Goal: Communication & Community: Answer question/provide support

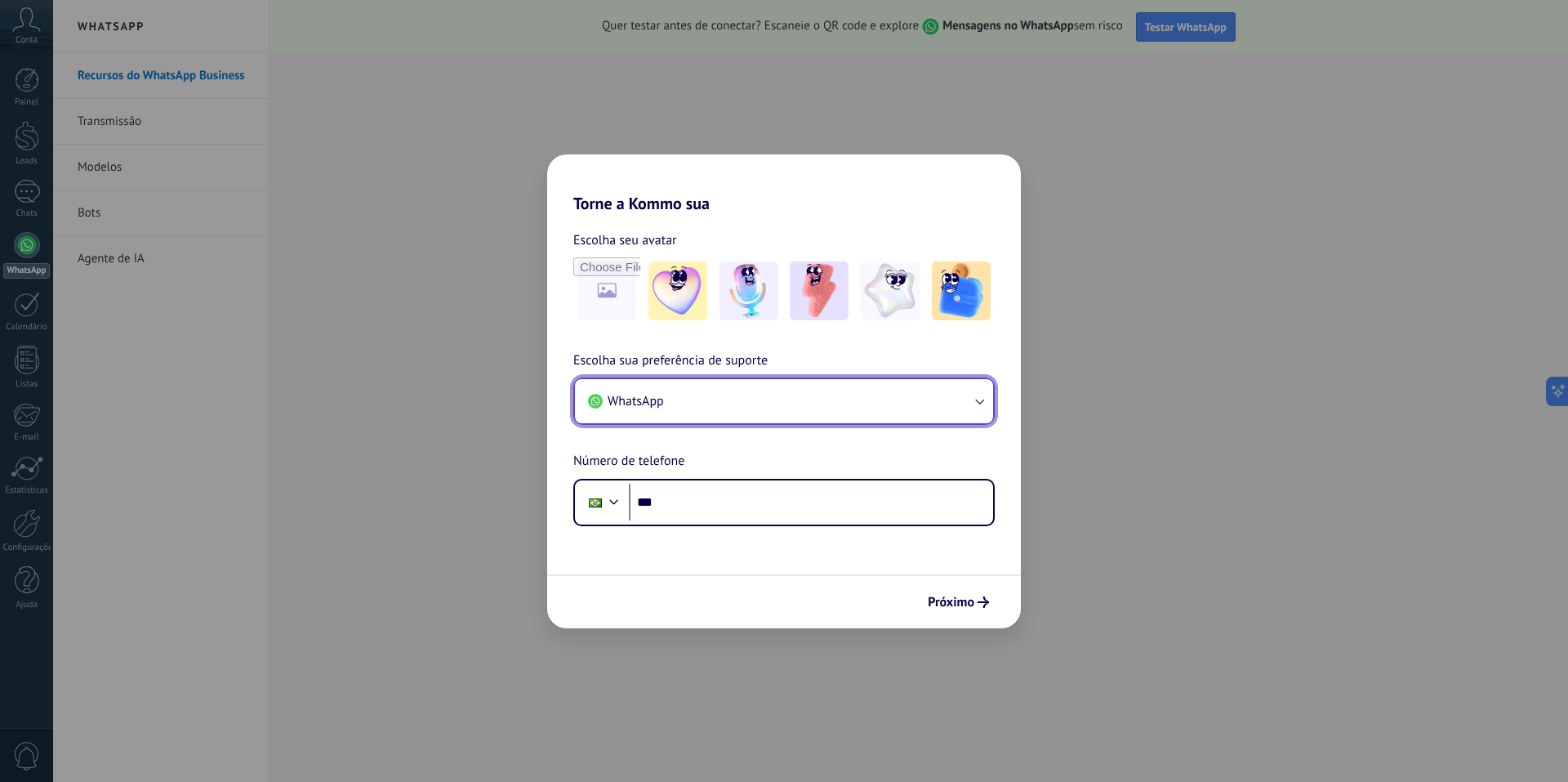
click at [759, 409] on button "WhatsApp" at bounding box center [784, 401] width 419 height 44
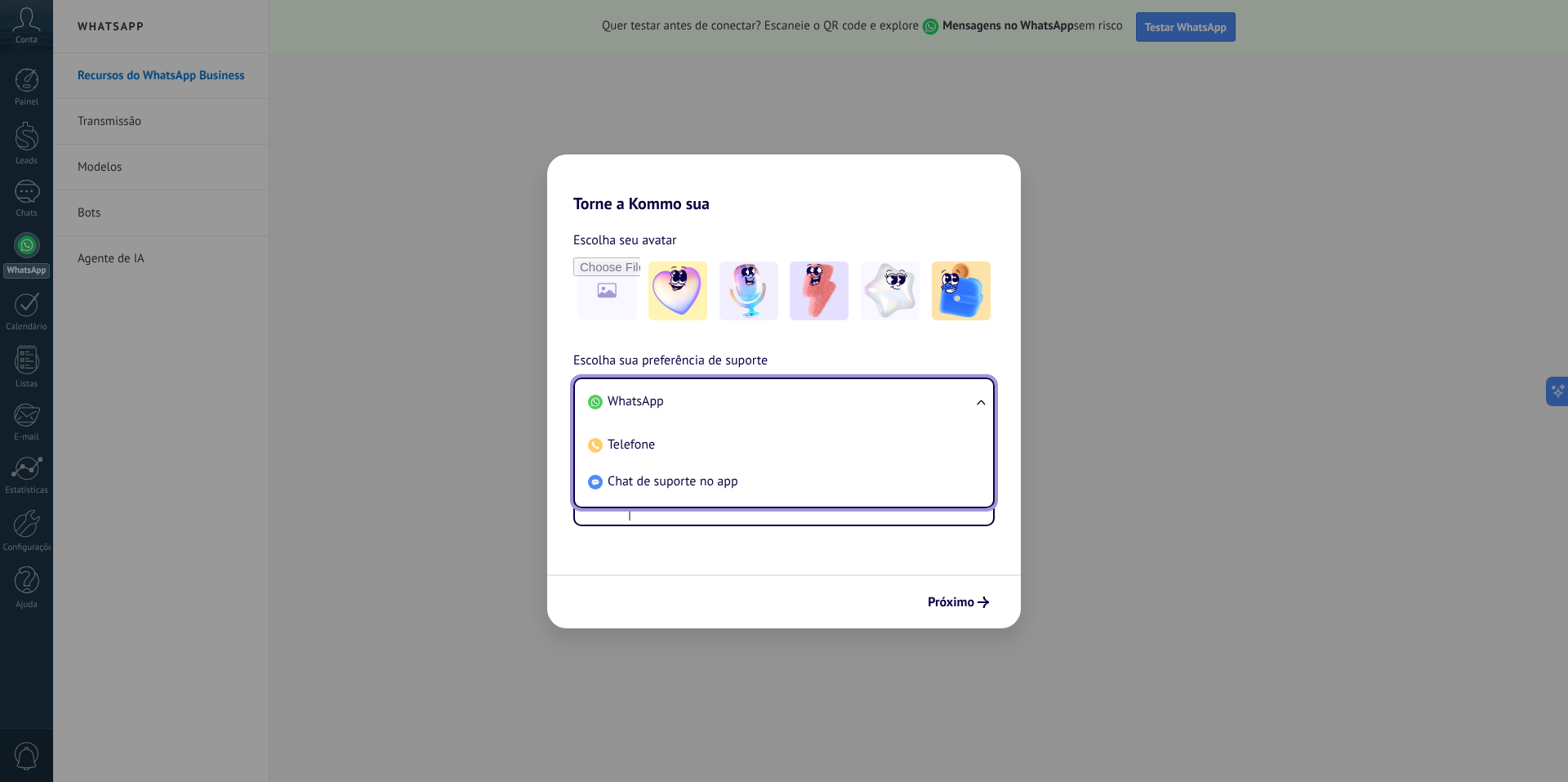
click at [674, 405] on li "WhatsApp" at bounding box center [781, 401] width 399 height 37
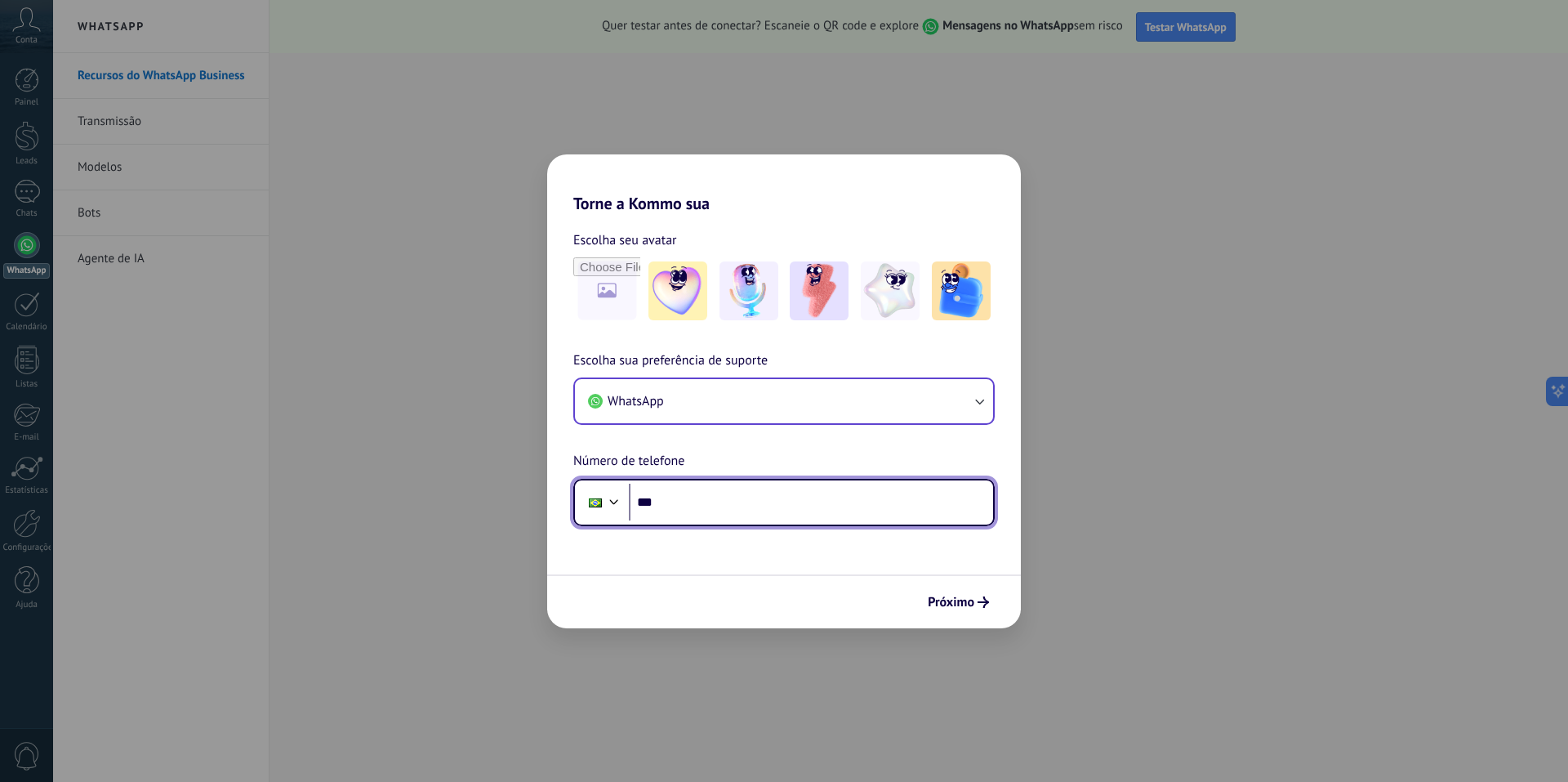
click at [710, 508] on input "***" at bounding box center [810, 503] width 365 height 38
paste input "**********"
click at [681, 506] on input "**********" at bounding box center [810, 503] width 365 height 38
click at [754, 504] on input "**********" at bounding box center [810, 503] width 365 height 38
click at [776, 497] on input "**********" at bounding box center [810, 503] width 365 height 38
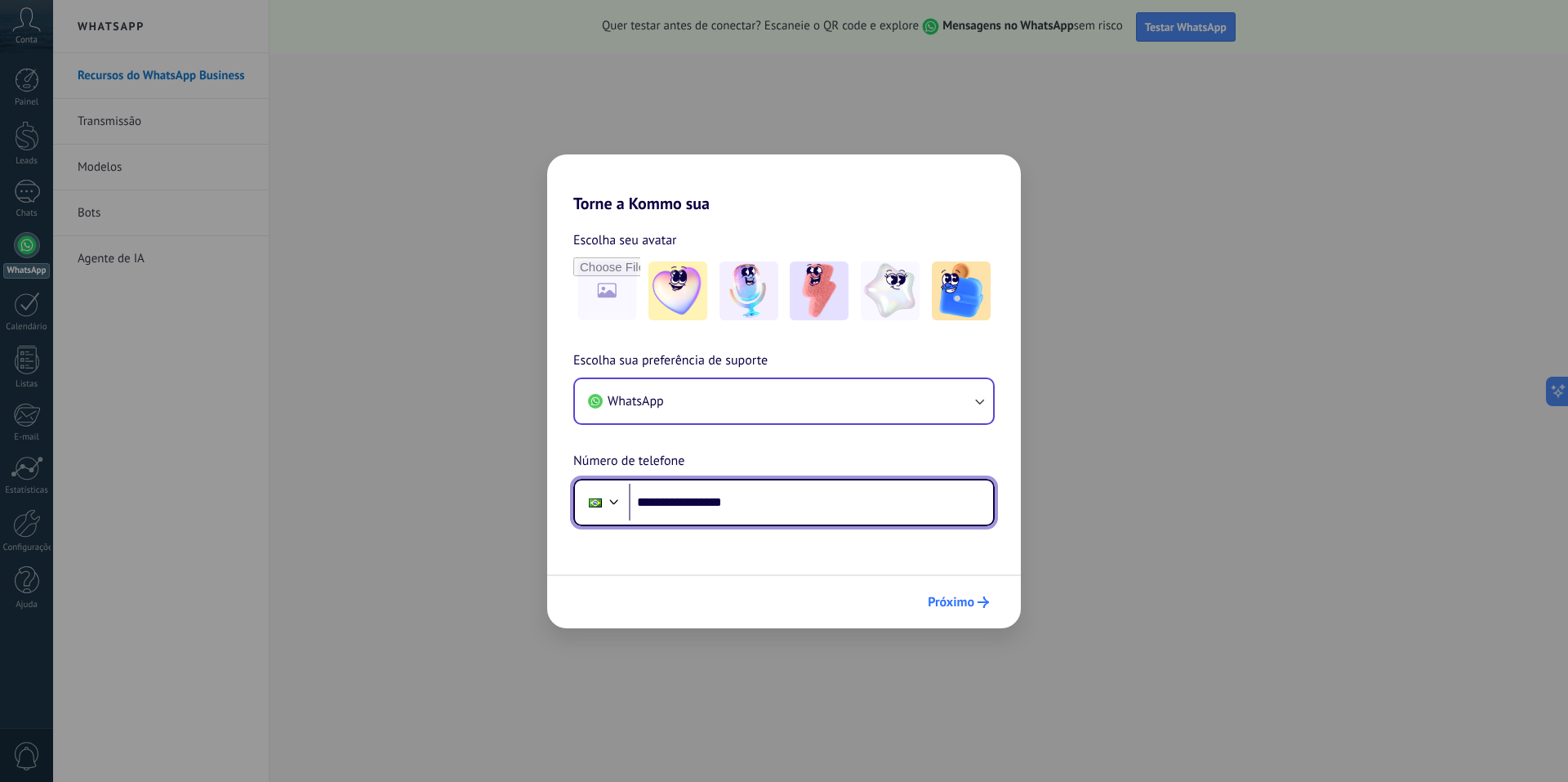
type input "**********"
click at [985, 601] on icon "submit" at bounding box center [982, 602] width 11 height 11
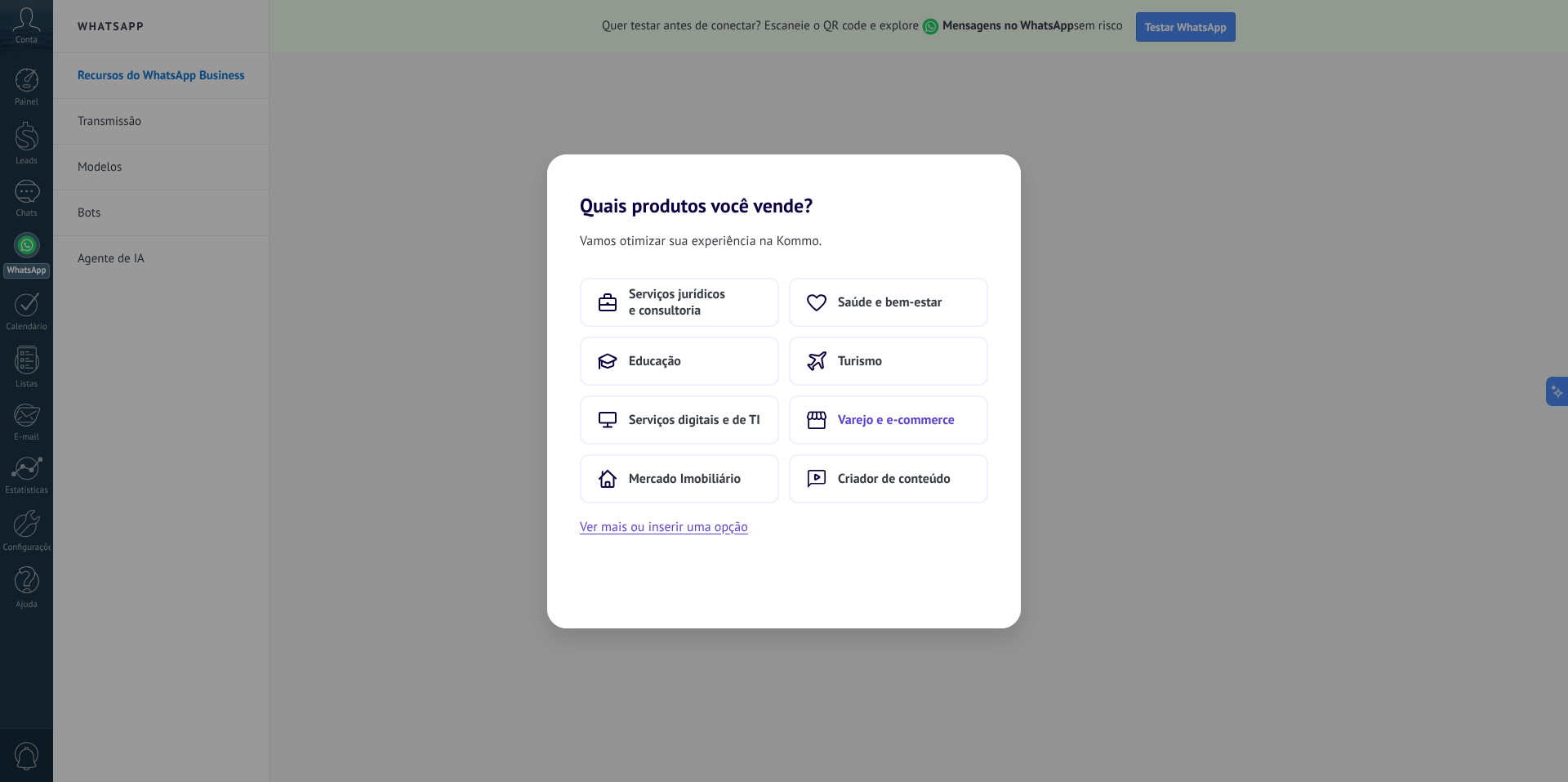
click at [941, 425] on span "Varejo e e-commerce" at bounding box center [896, 420] width 117 height 16
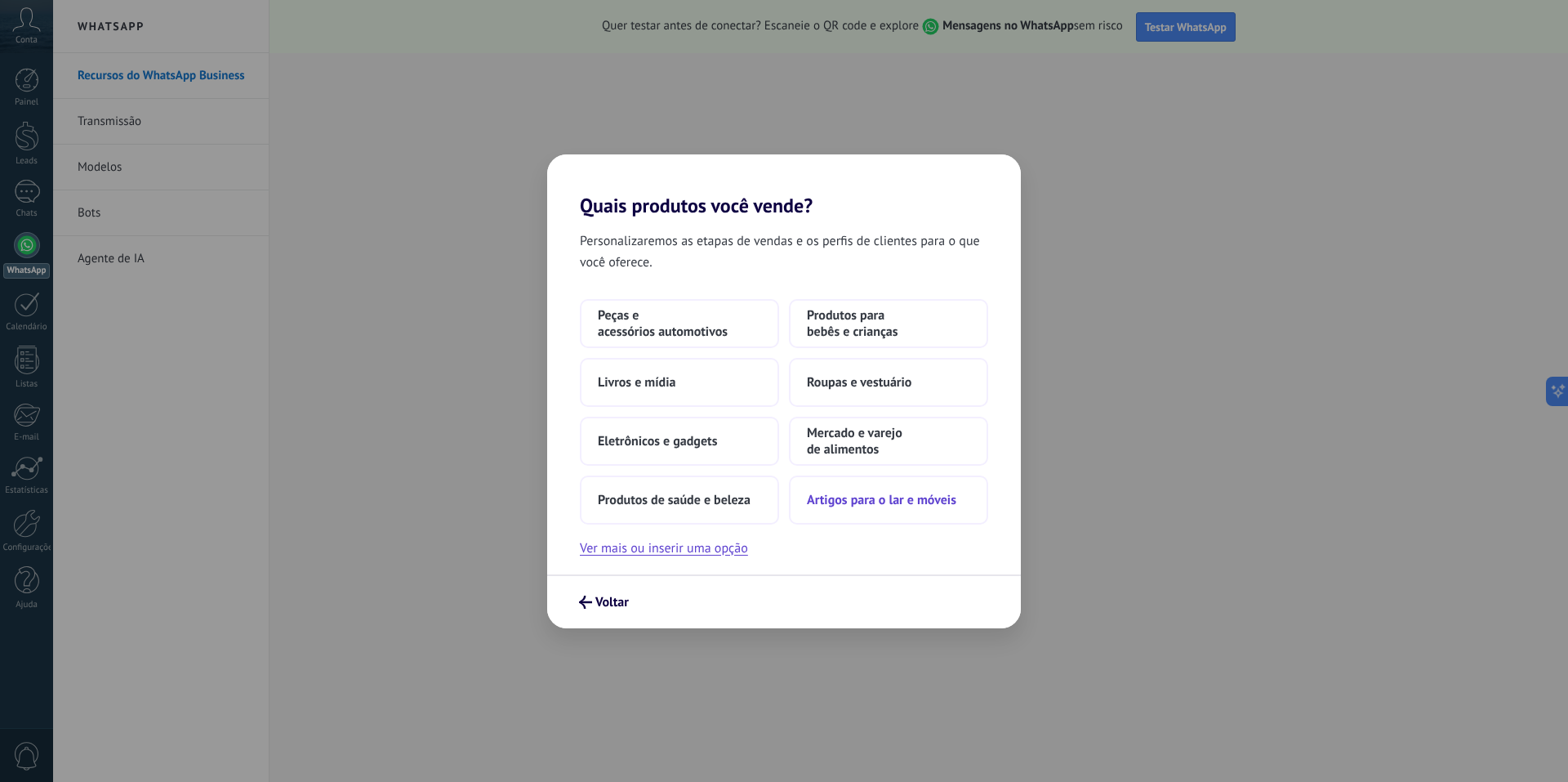
click at [815, 497] on span "Artigos para o lar e móveis" at bounding box center [882, 500] width 150 height 16
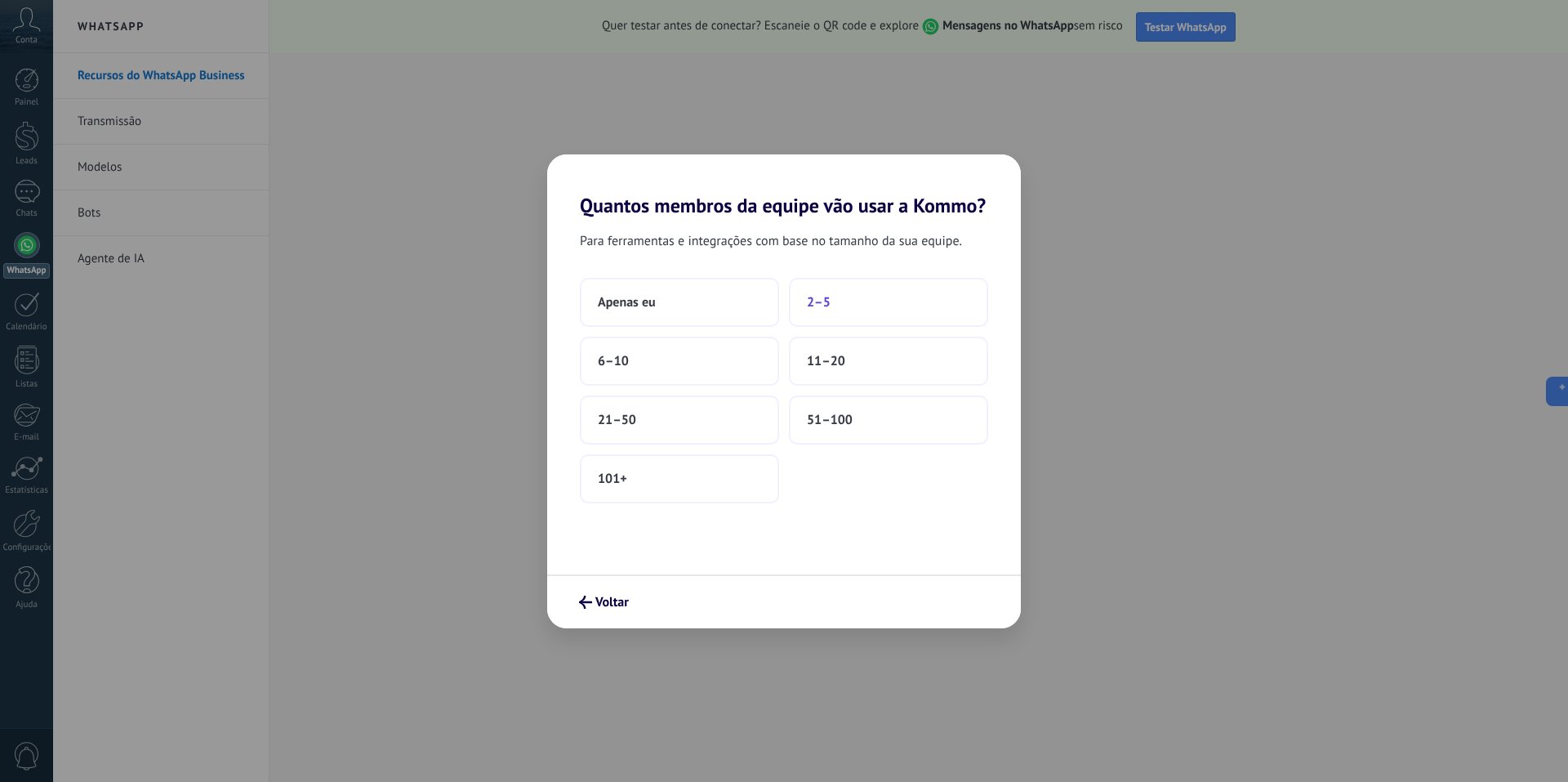
click at [890, 311] on button "2–5" at bounding box center [888, 302] width 199 height 49
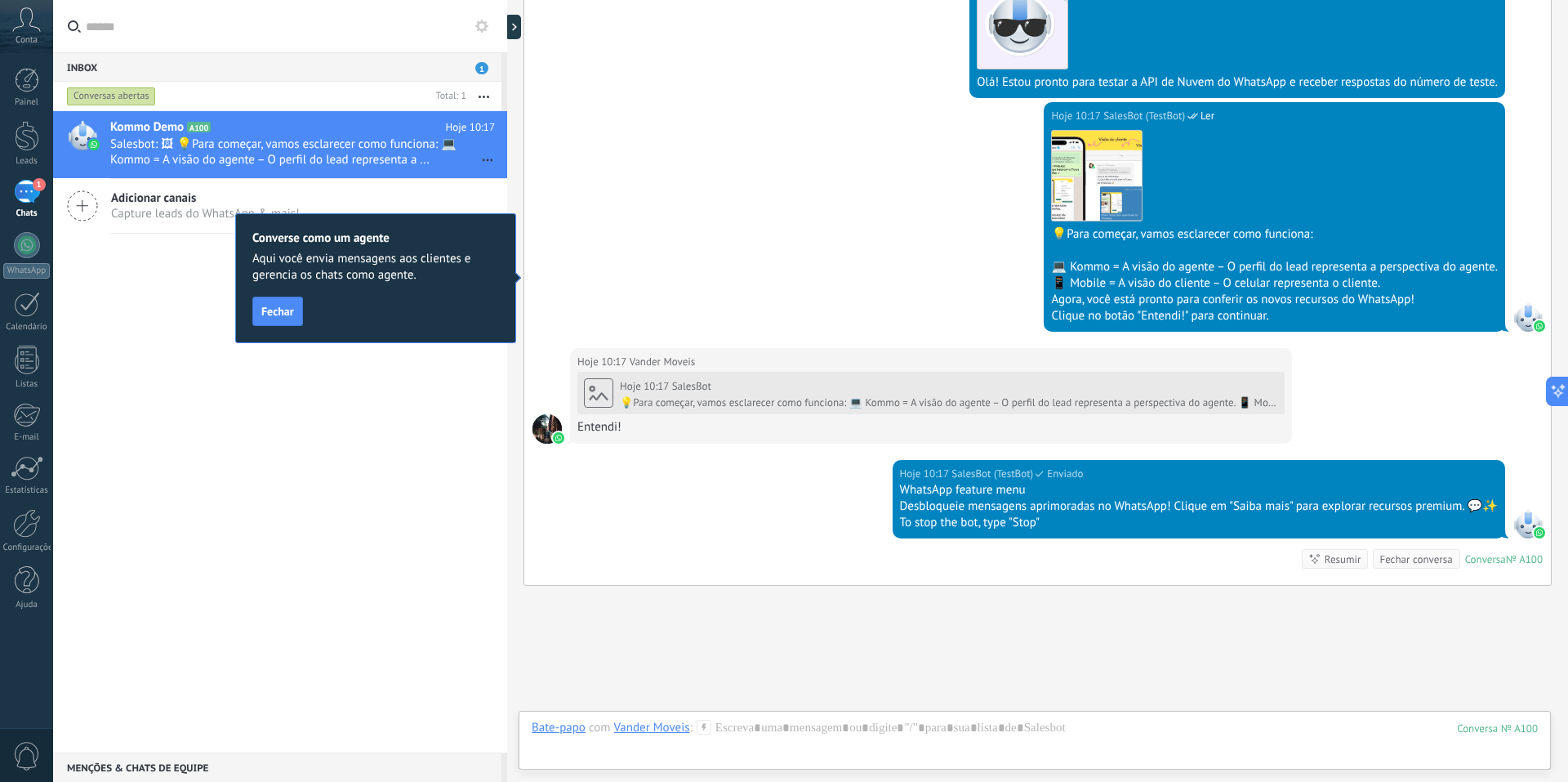
scroll to position [459, 0]
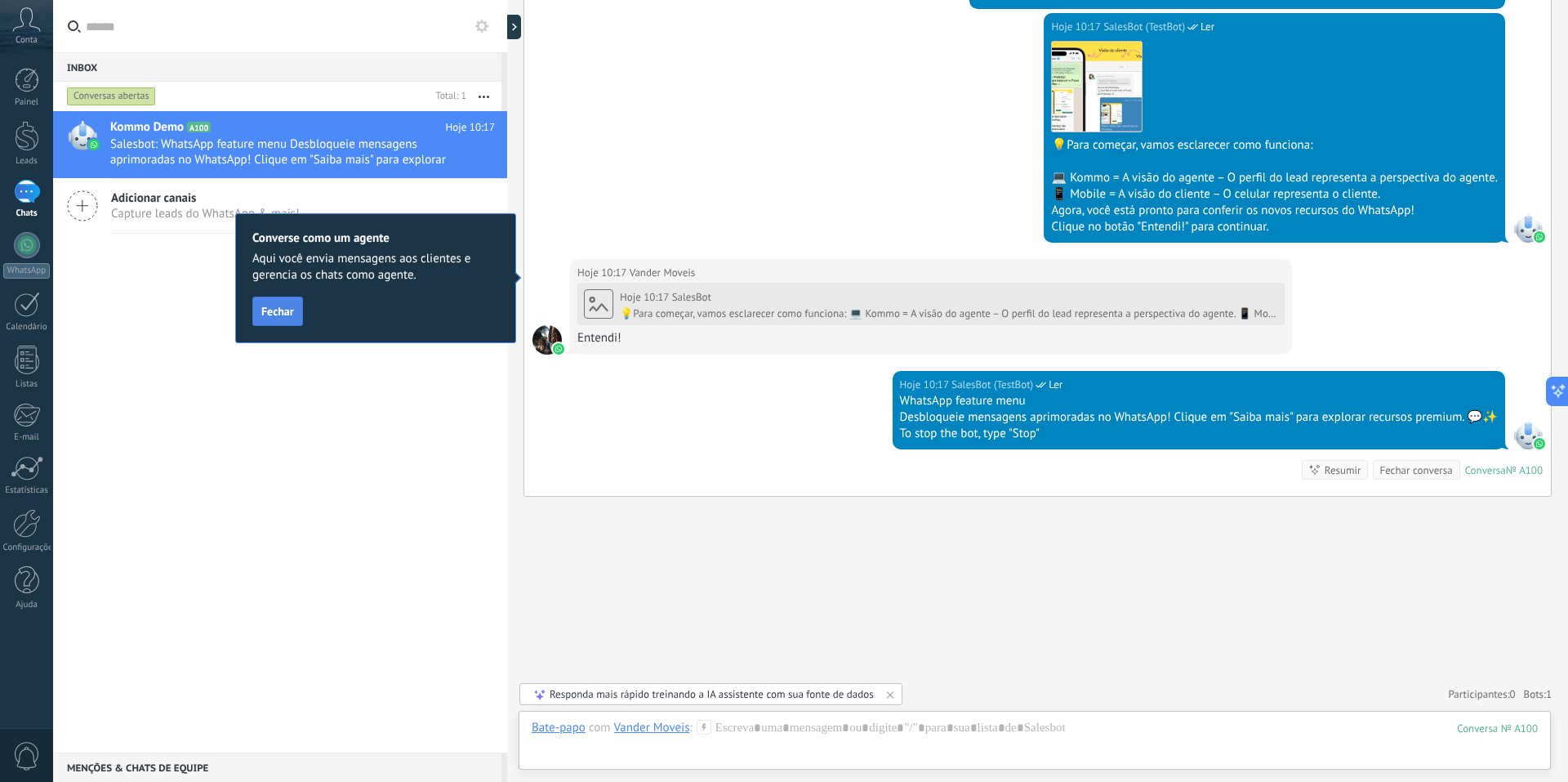
click at [277, 317] on span "Fechar" at bounding box center [278, 311] width 33 height 11
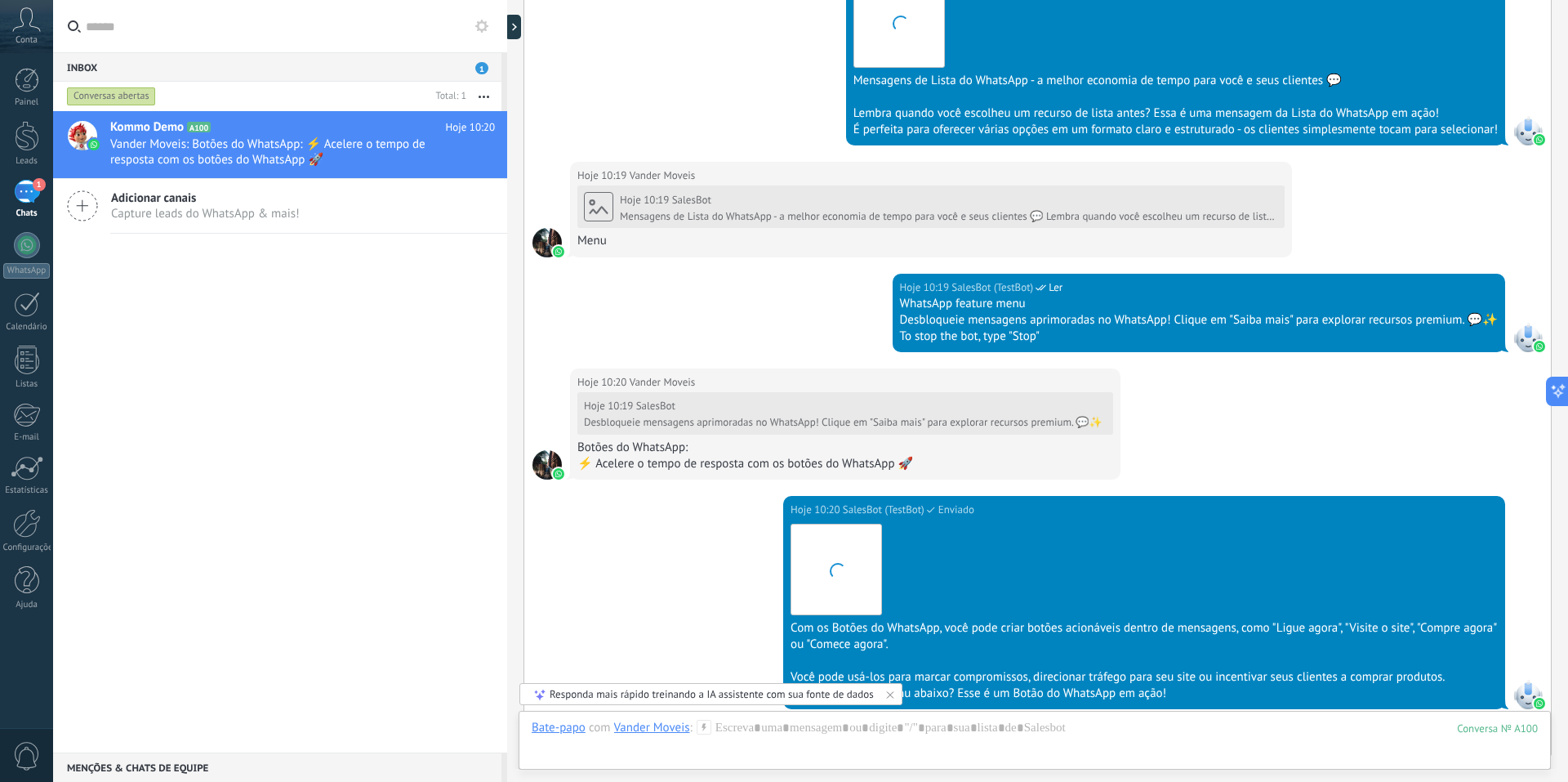
scroll to position [1911, 0]
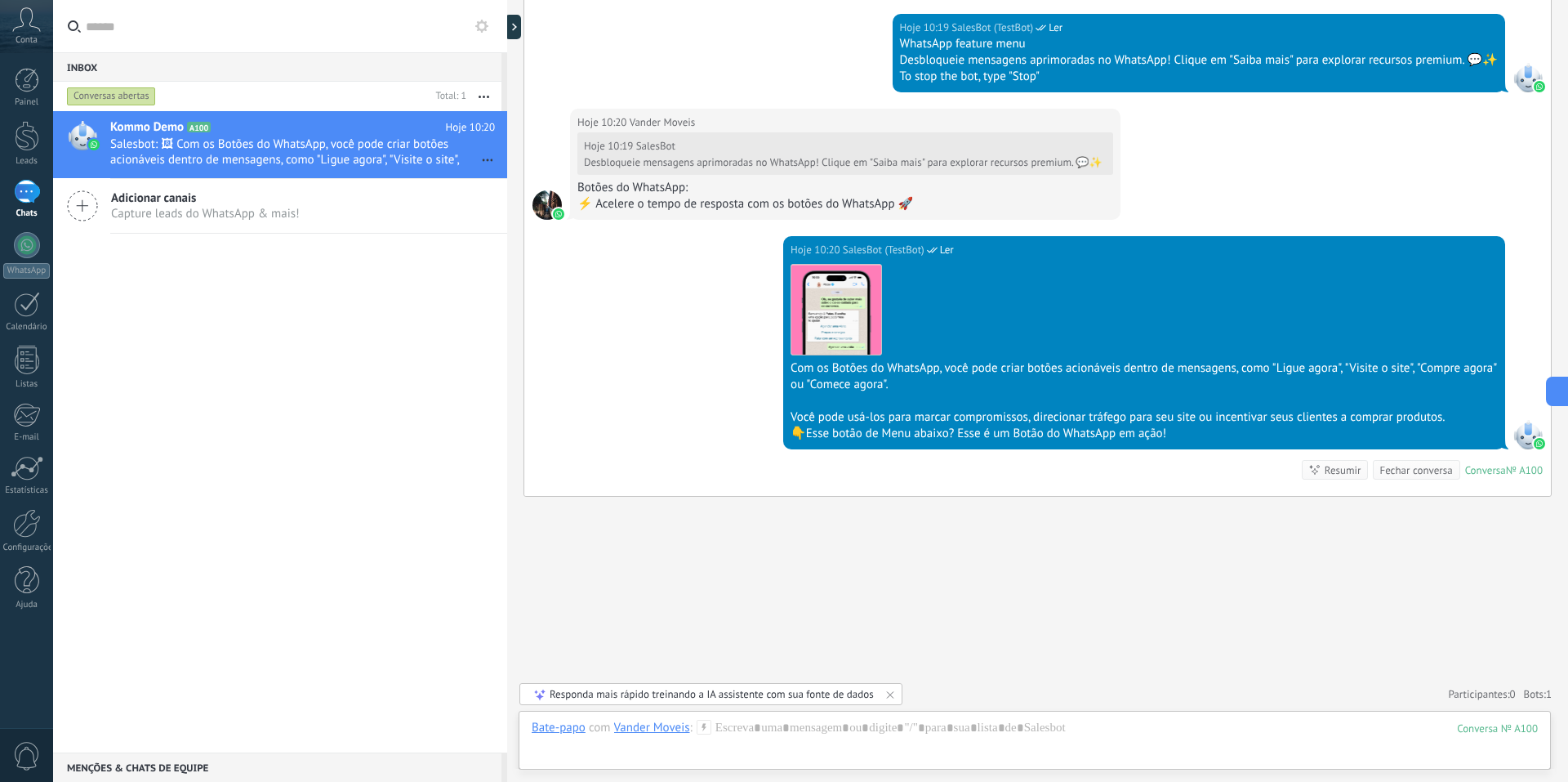
click at [489, 92] on button "button" at bounding box center [484, 96] width 35 height 29
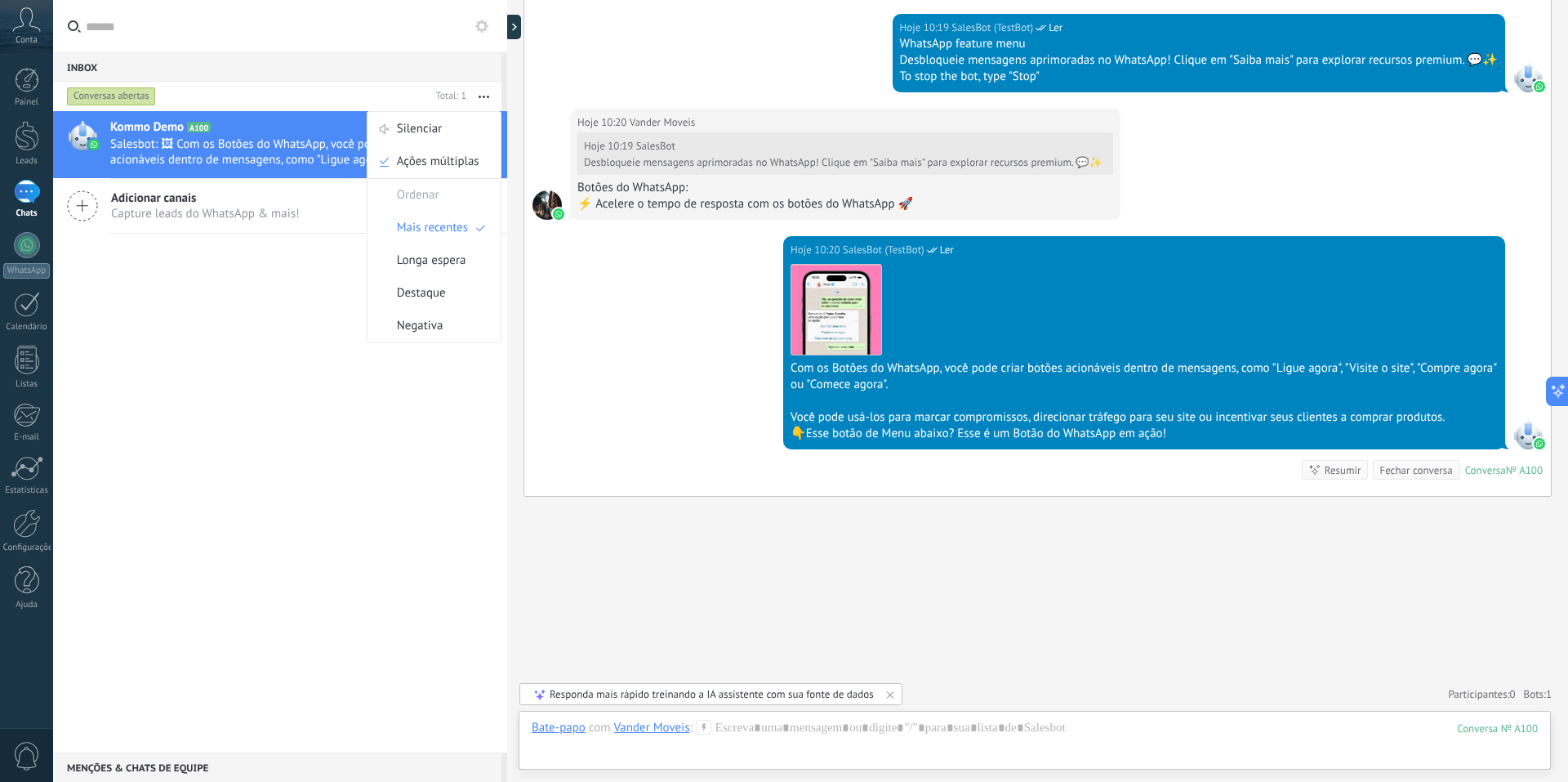
click at [489, 92] on button "button" at bounding box center [484, 96] width 35 height 29
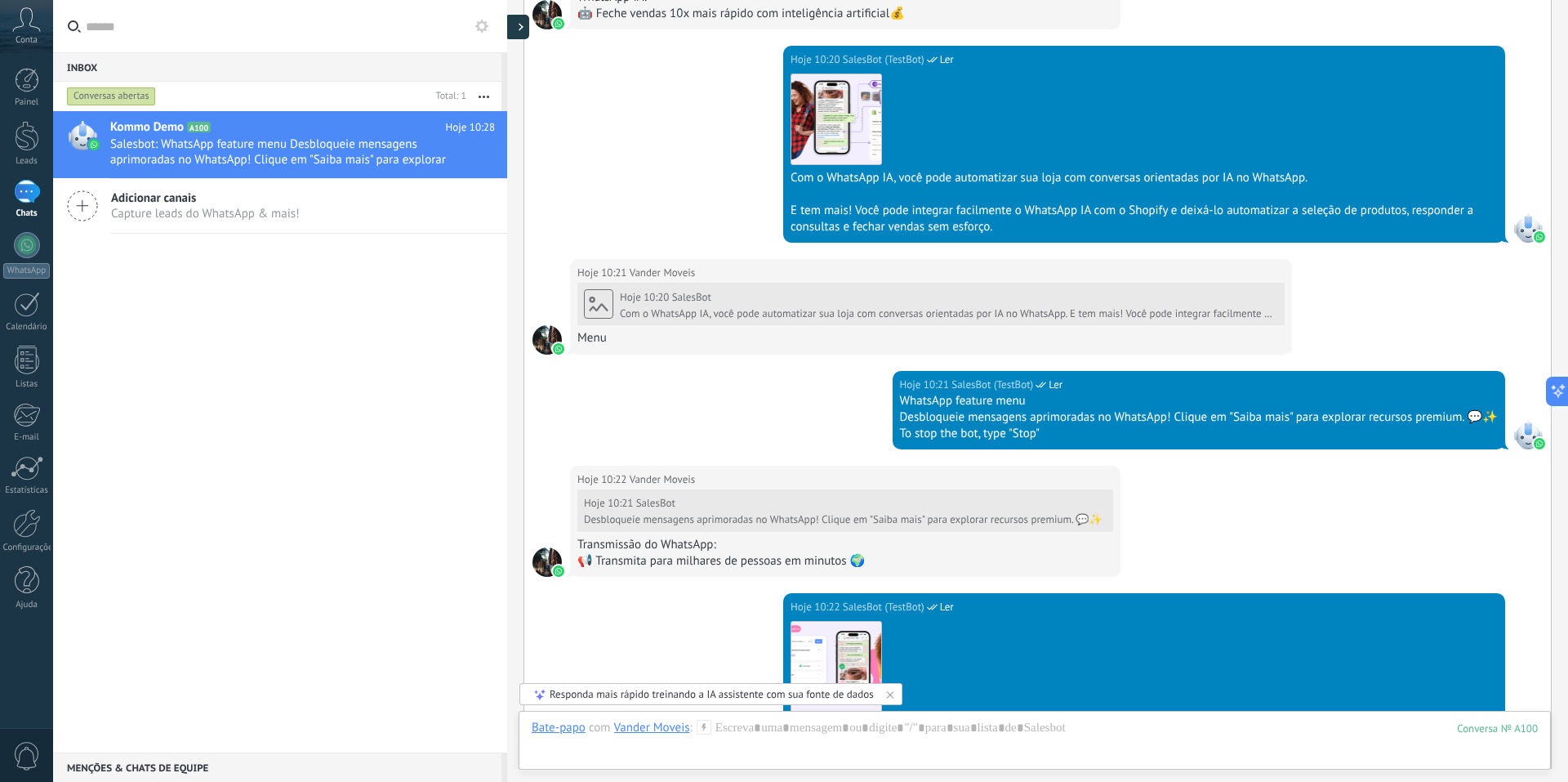
scroll to position [4873, 0]
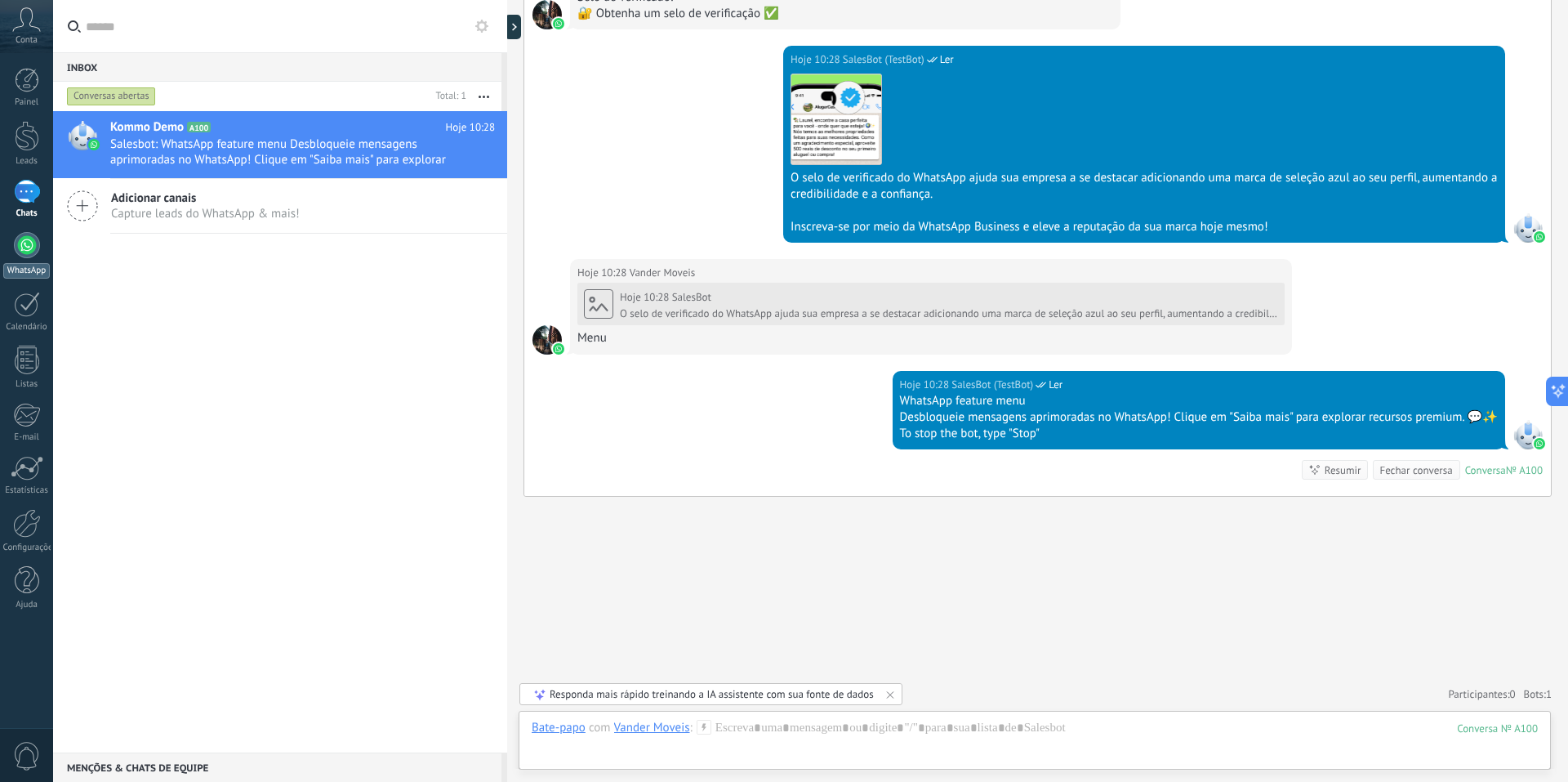
click at [27, 252] on div at bounding box center [27, 245] width 26 height 26
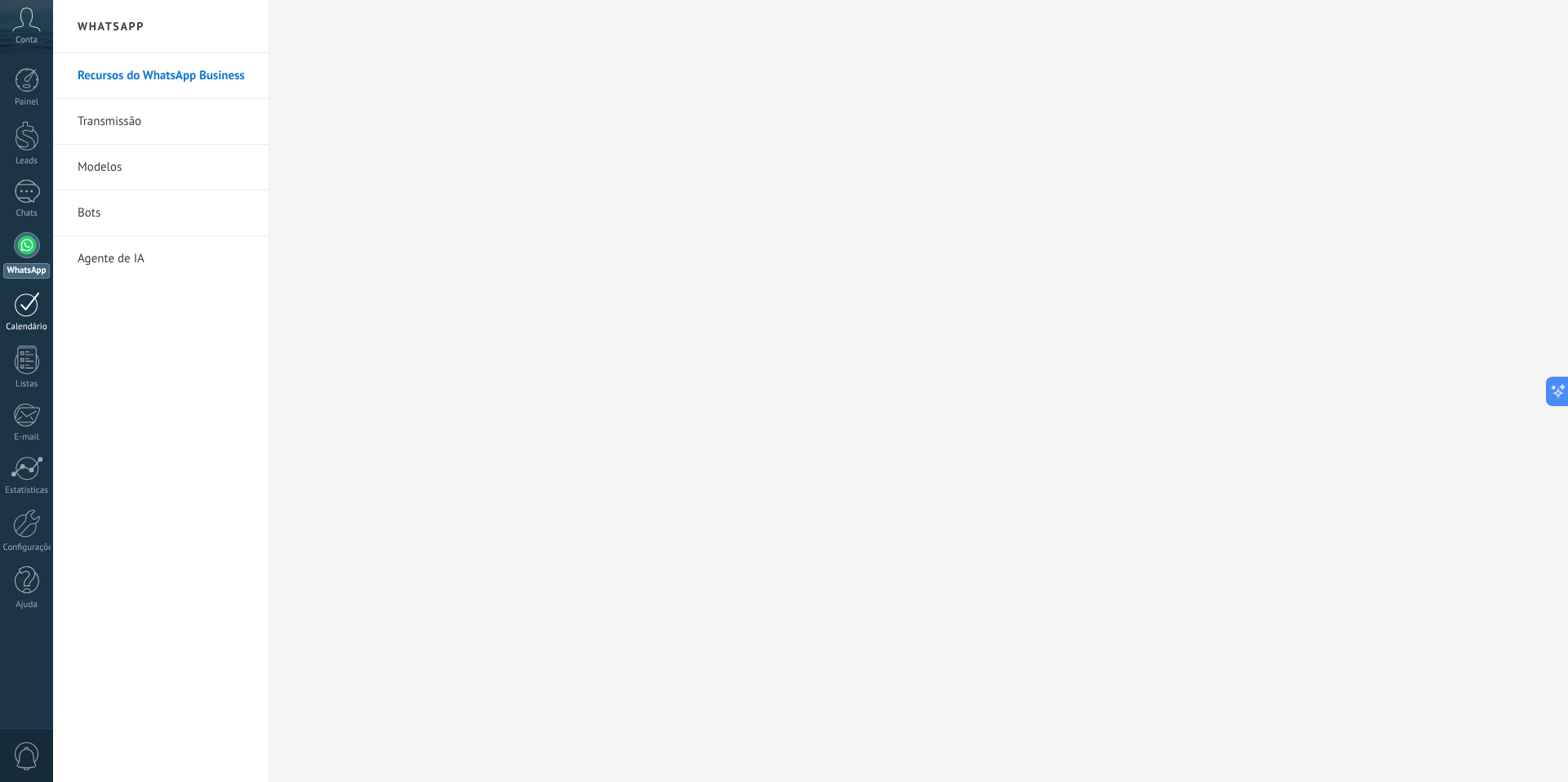
click at [30, 304] on div at bounding box center [27, 304] width 26 height 25
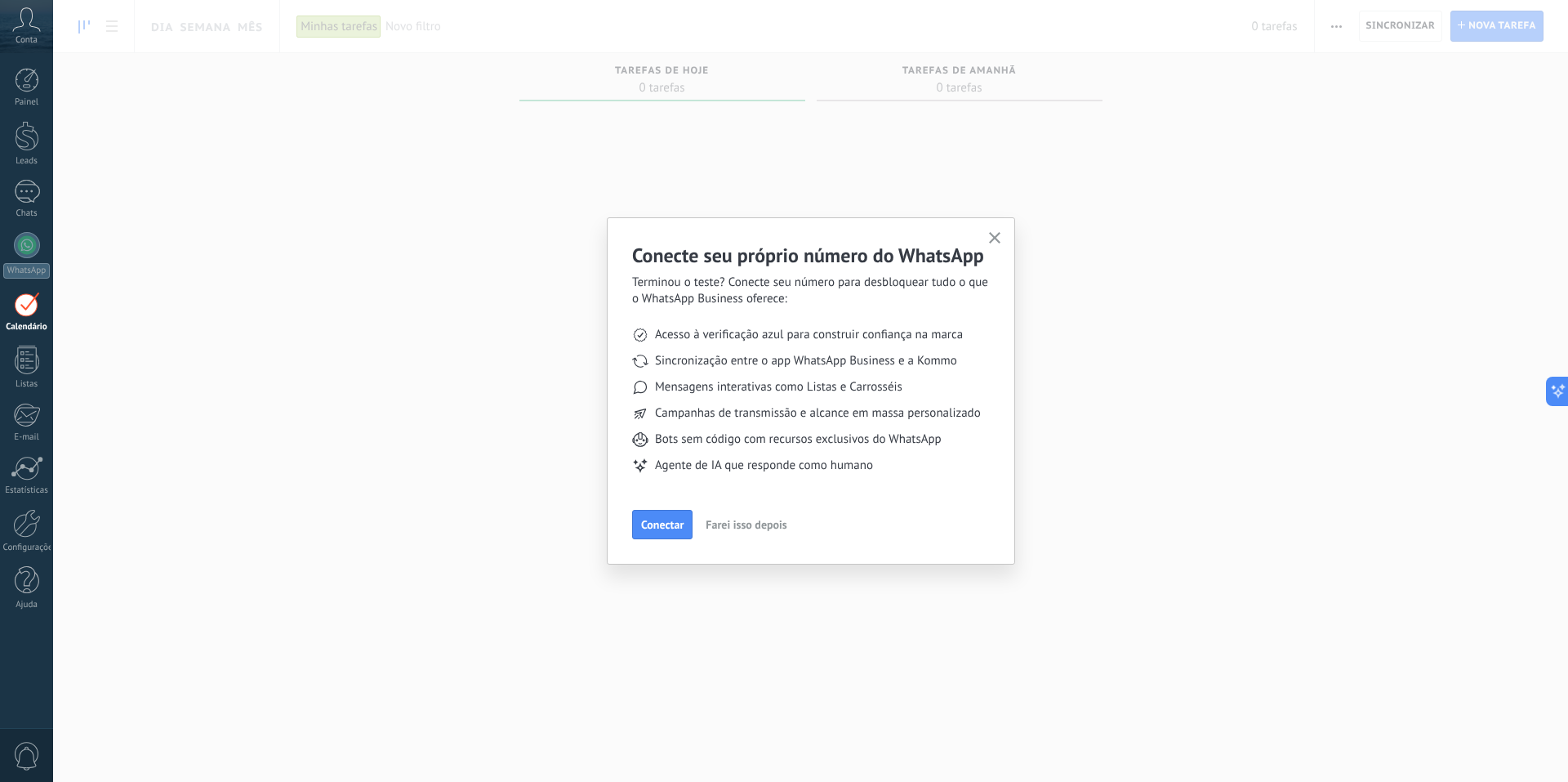
drag, startPoint x: 652, startPoint y: 504, endPoint x: 656, endPoint y: 513, distance: 9.8
click at [652, 504] on div "Conecte seu próprio número do WhatsApp Terminou o teste? Conecte seu número par…" at bounding box center [811, 391] width 358 height 297
click at [656, 513] on button "Conectar" at bounding box center [663, 524] width 60 height 29
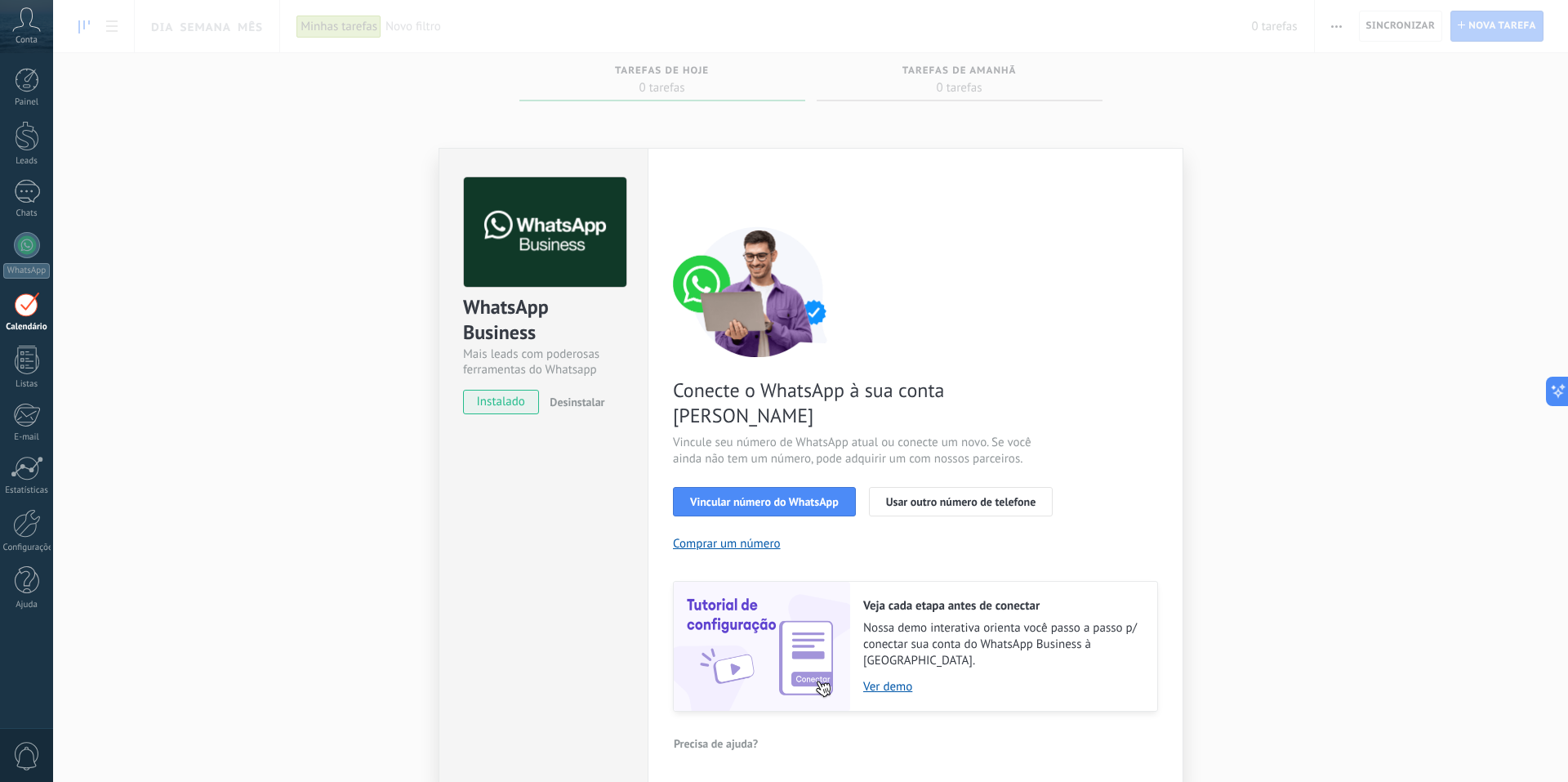
click at [576, 403] on span "Desinstalar" at bounding box center [577, 402] width 55 height 15
click at [429, 351] on div "WhatsApp Business Mais leads com poderosas ferramentas do Whatsapp instalado De…" at bounding box center [810, 391] width 1515 height 782
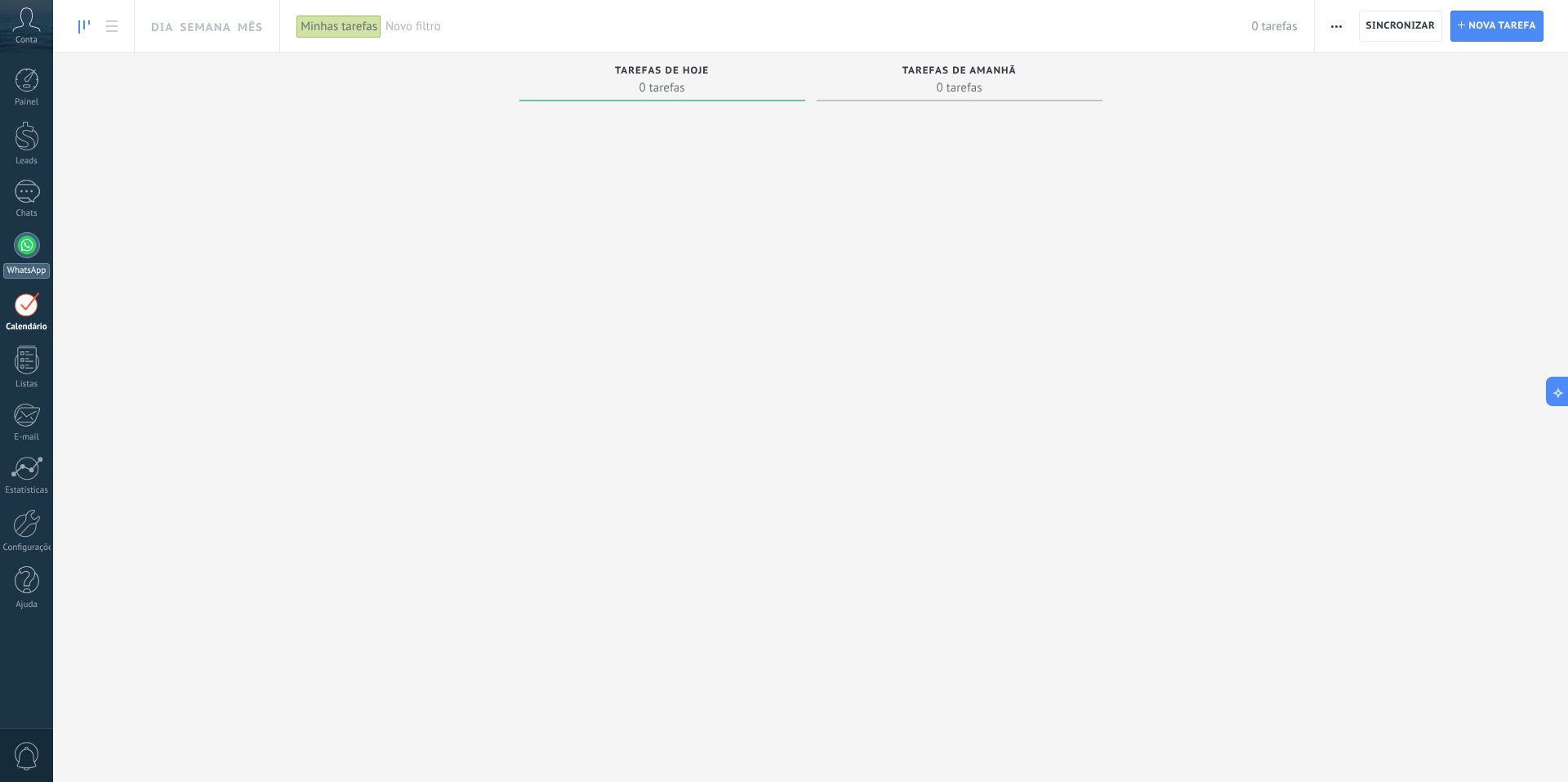
click at [2, 248] on link "WhatsApp" at bounding box center [26, 255] width 53 height 47
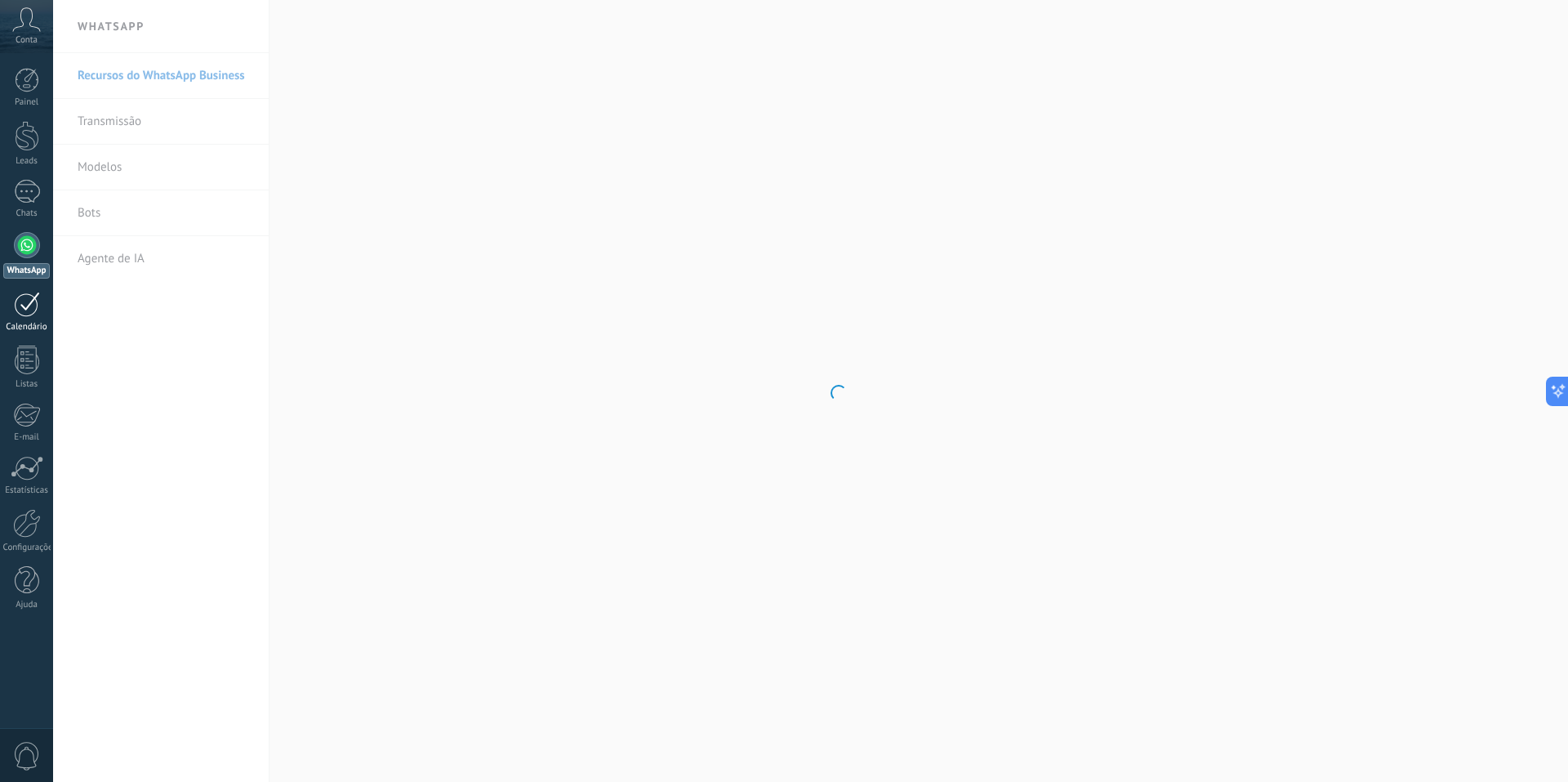
click at [35, 308] on div at bounding box center [27, 304] width 26 height 25
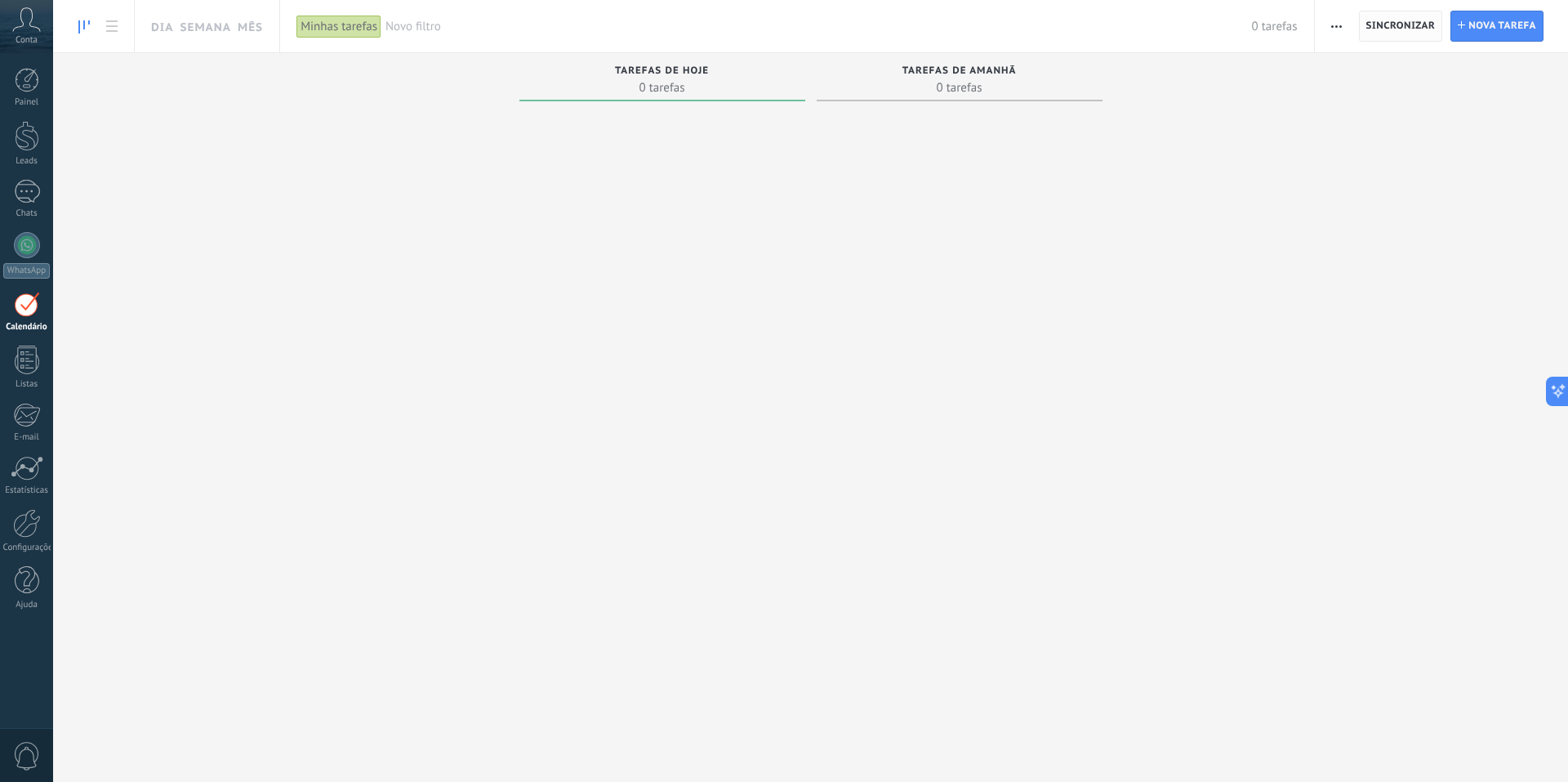
click at [1400, 25] on span "Sincronizar" at bounding box center [1401, 26] width 69 height 10
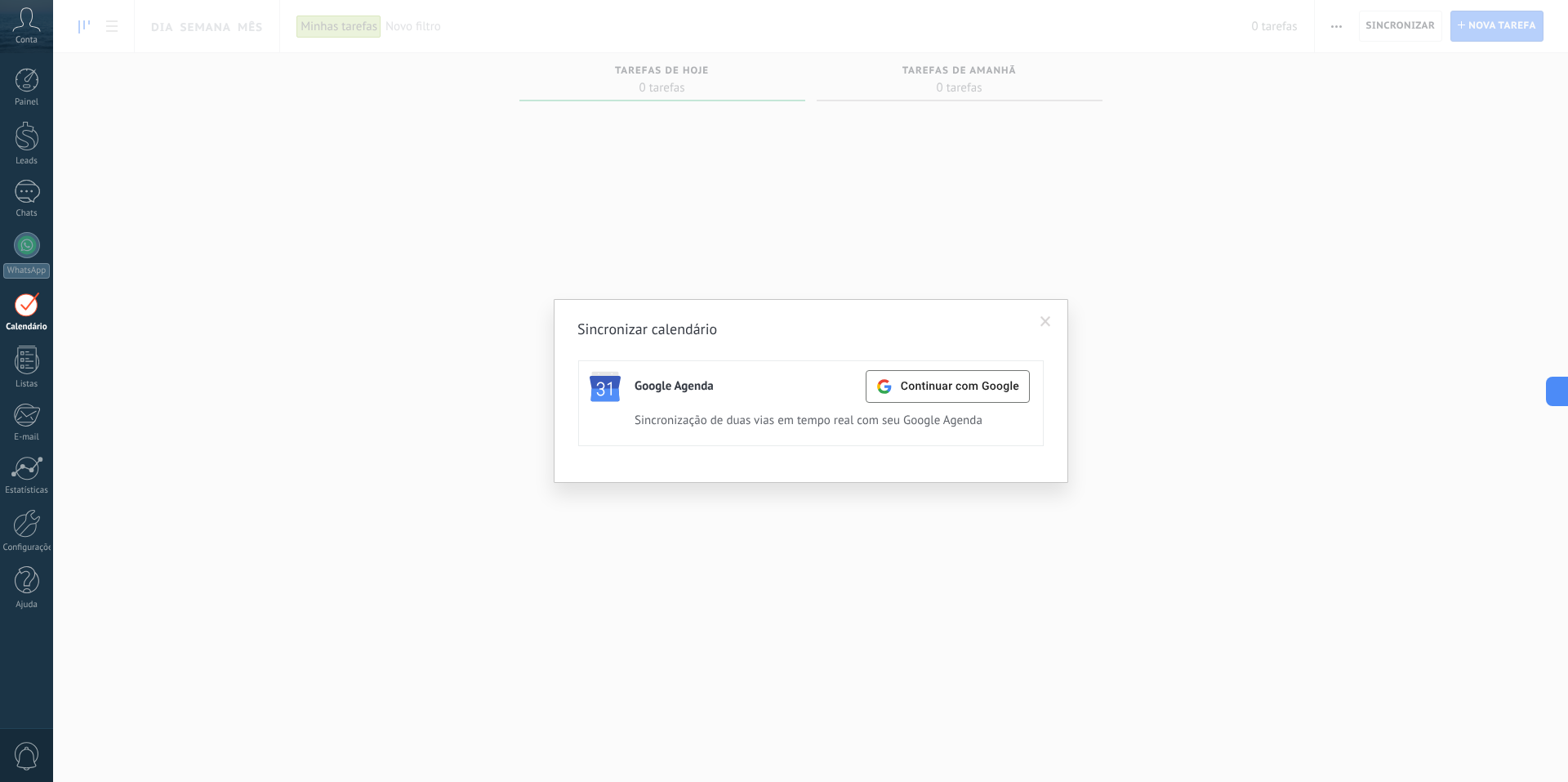
click at [1053, 312] on span at bounding box center [1045, 322] width 27 height 28
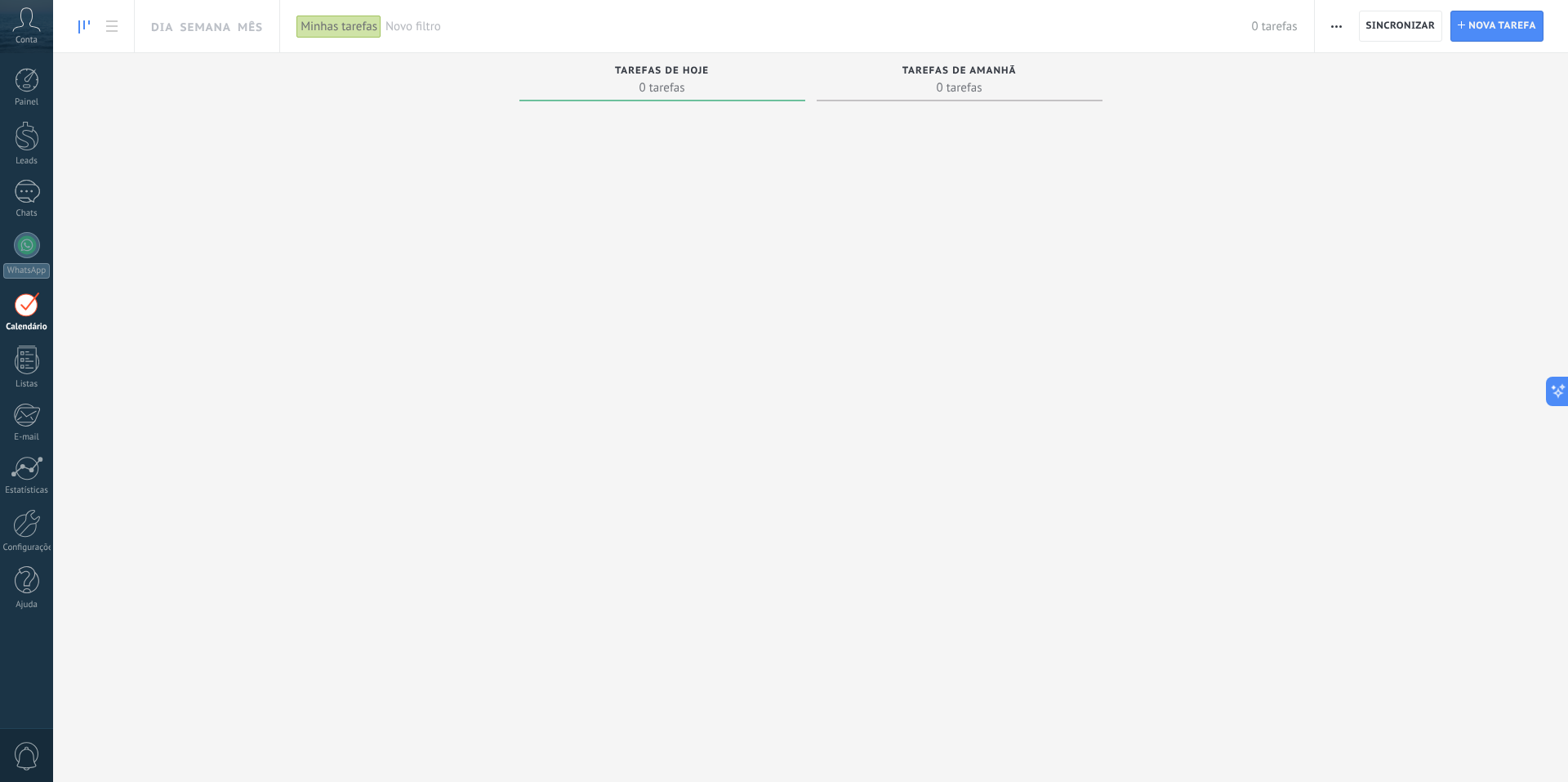
click at [334, 41] on div "Minhas tarefas" at bounding box center [341, 26] width 89 height 52
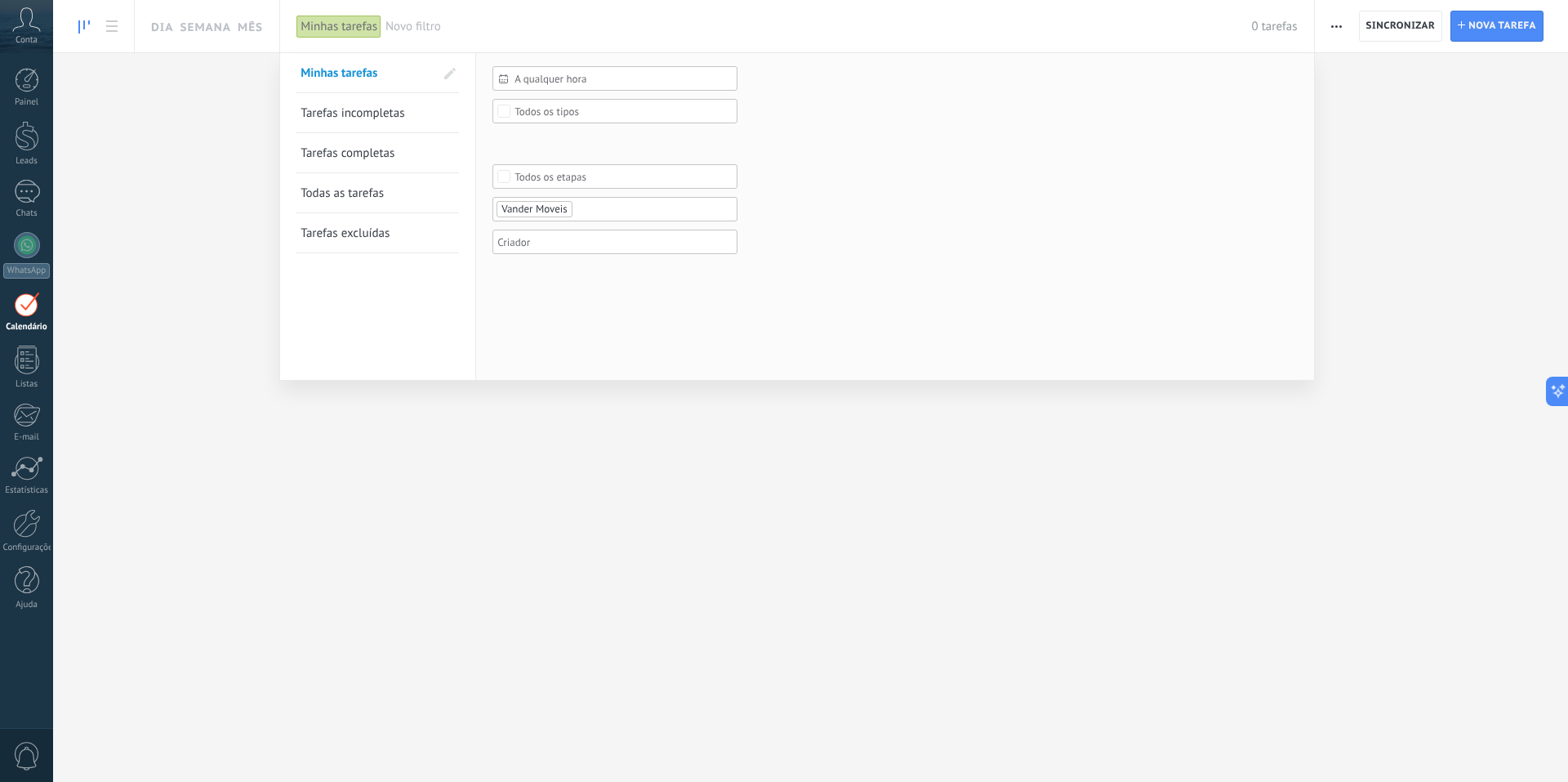
click at [326, 29] on div "Minhas tarefas" at bounding box center [339, 27] width 85 height 24
click at [398, 113] on span "Tarefas incompletas" at bounding box center [353, 113] width 104 height 16
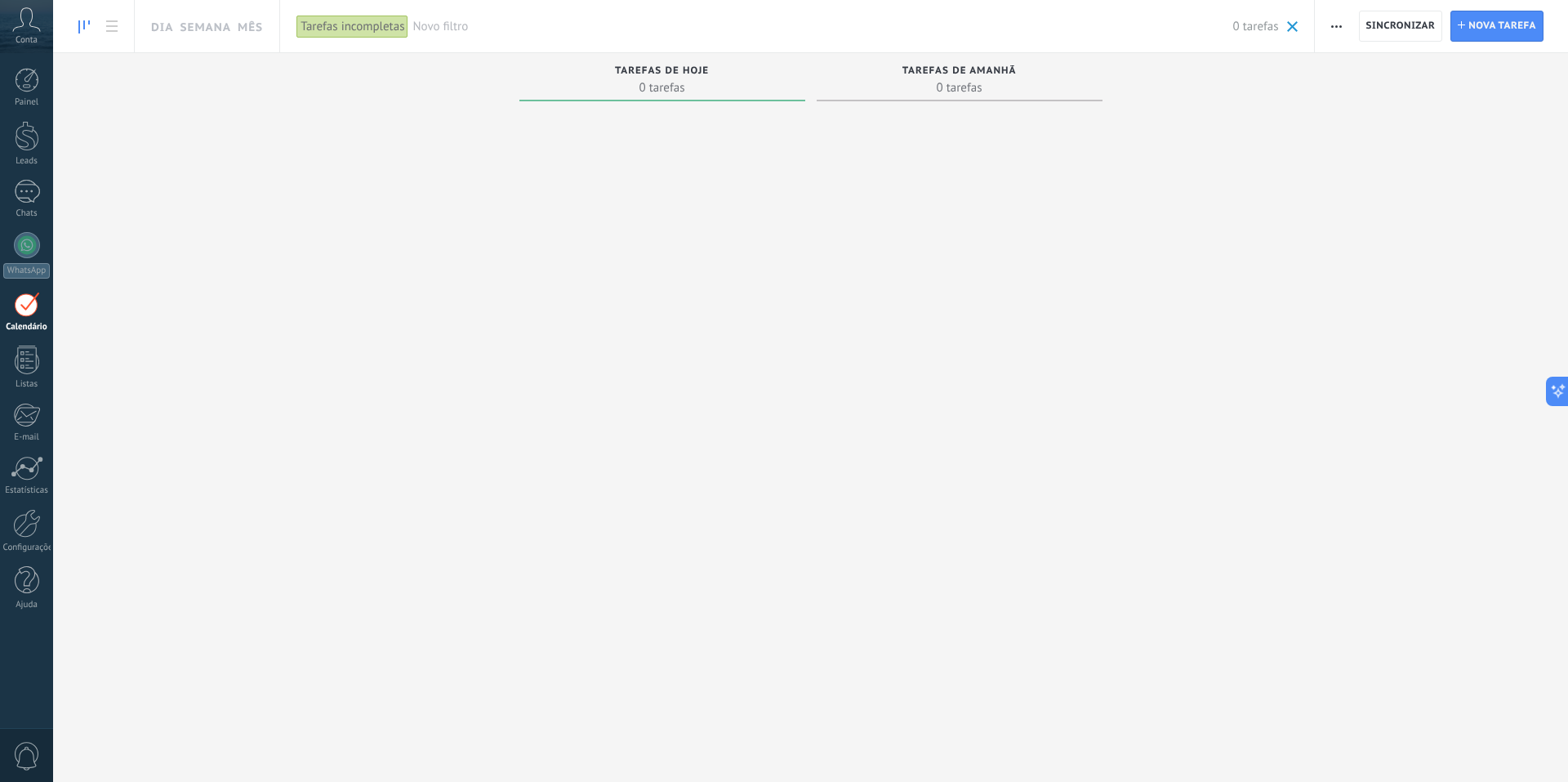
click at [377, 29] on div "Tarefas incompletas" at bounding box center [353, 27] width 112 height 24
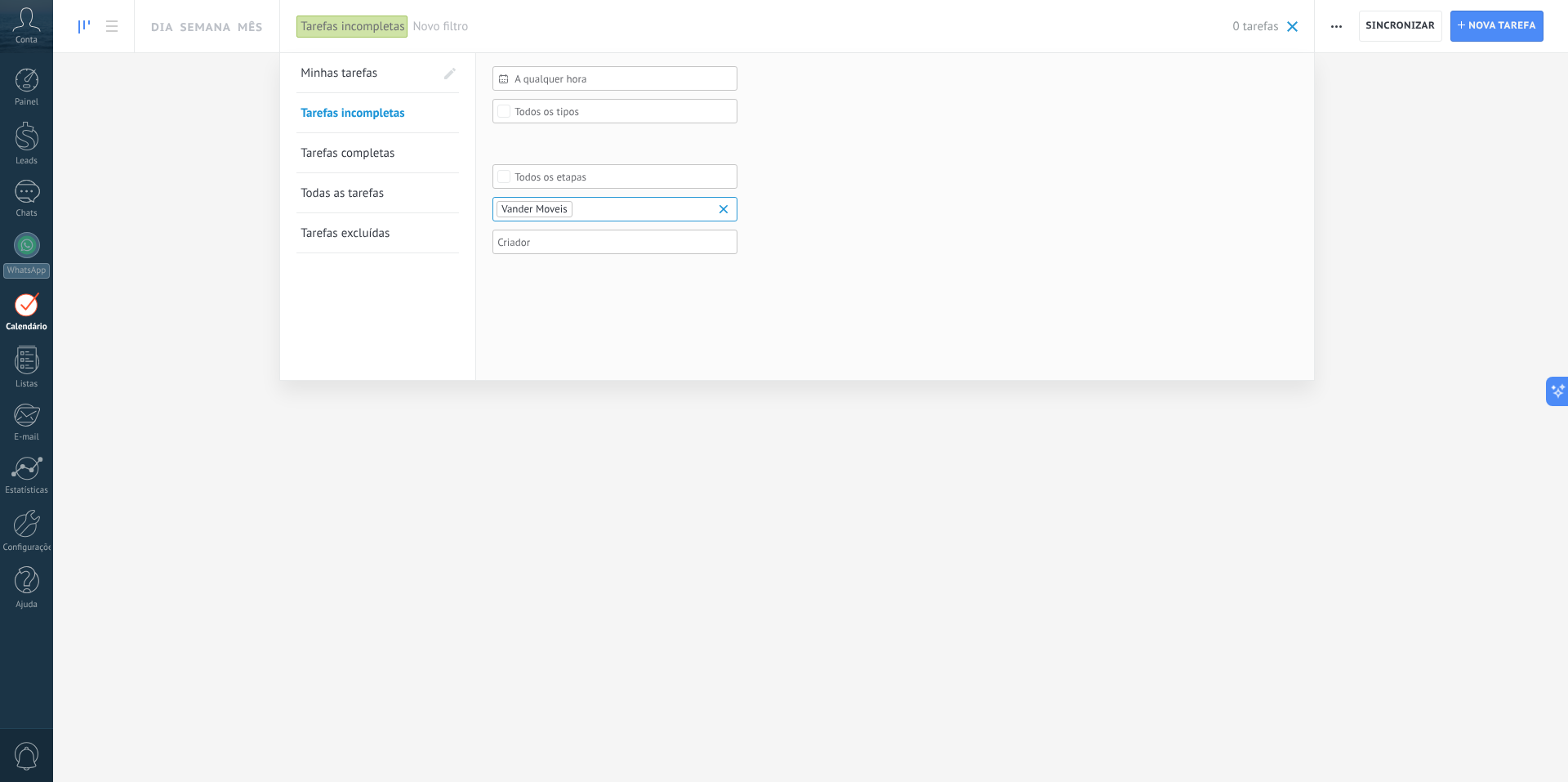
click at [373, 152] on span "Tarefas completas" at bounding box center [348, 154] width 94 height 16
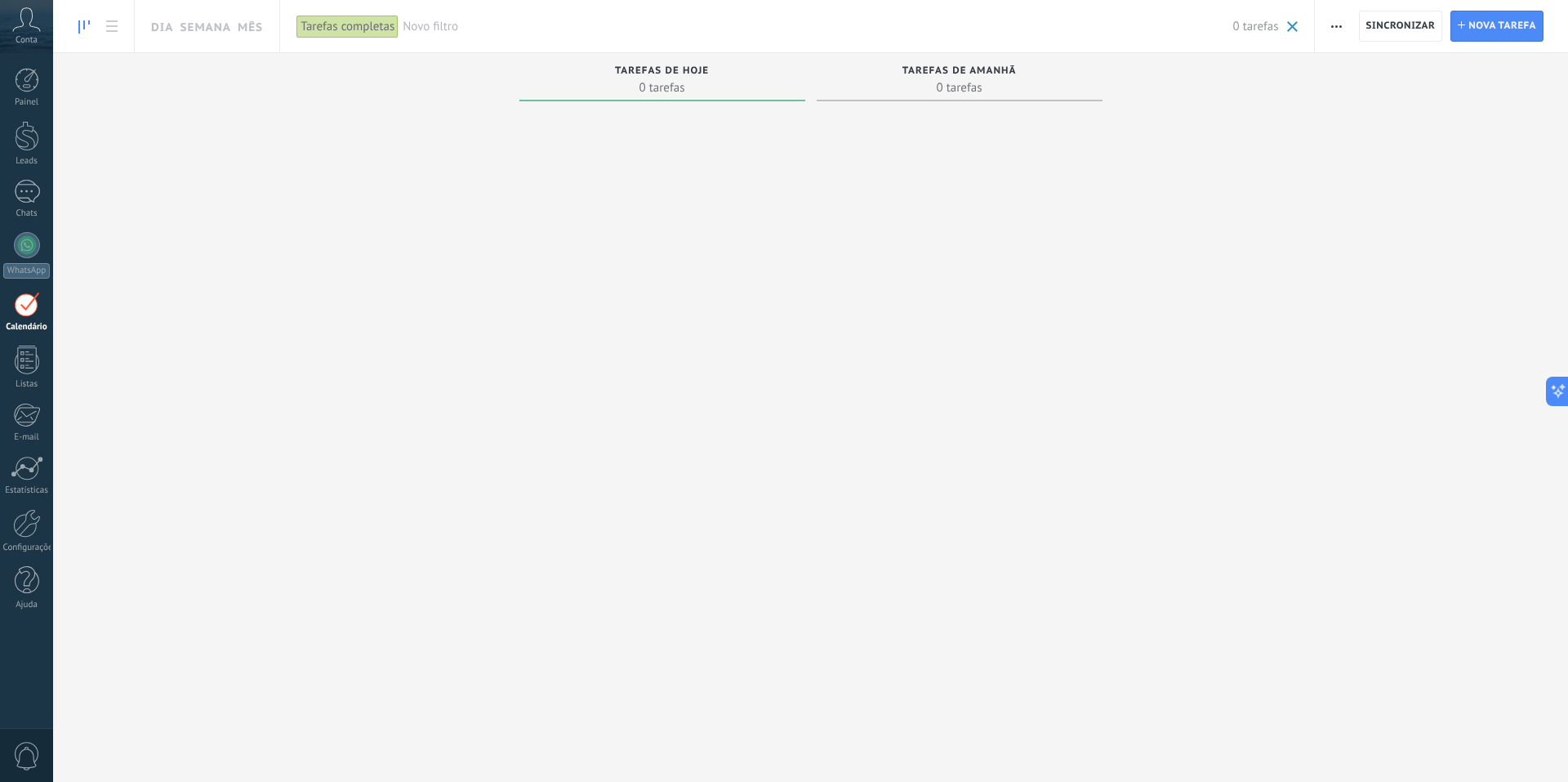
click at [360, 28] on div "Tarefas completas" at bounding box center [348, 27] width 102 height 24
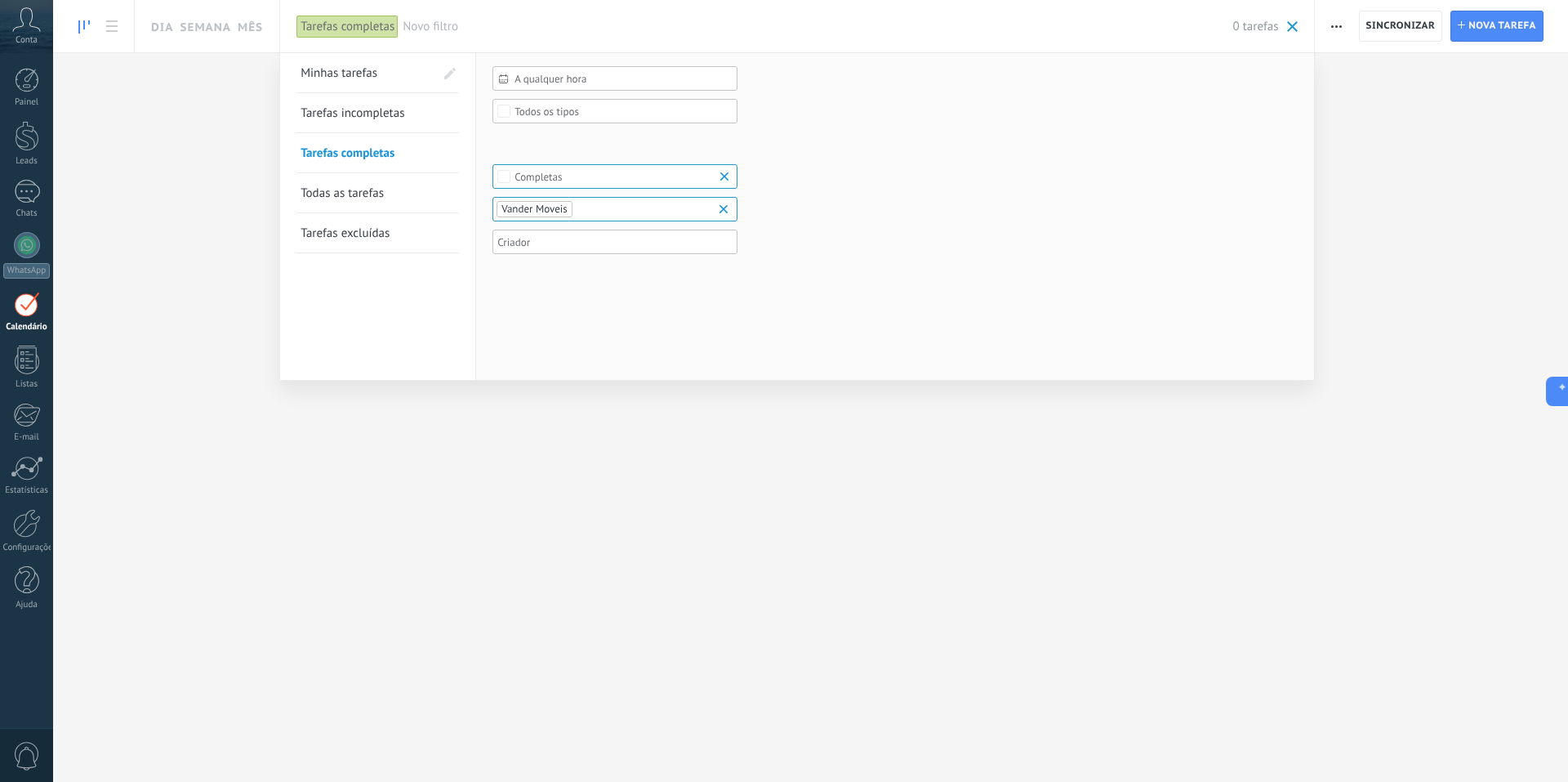
click at [342, 75] on span "Minhas tarefas" at bounding box center [339, 73] width 77 height 16
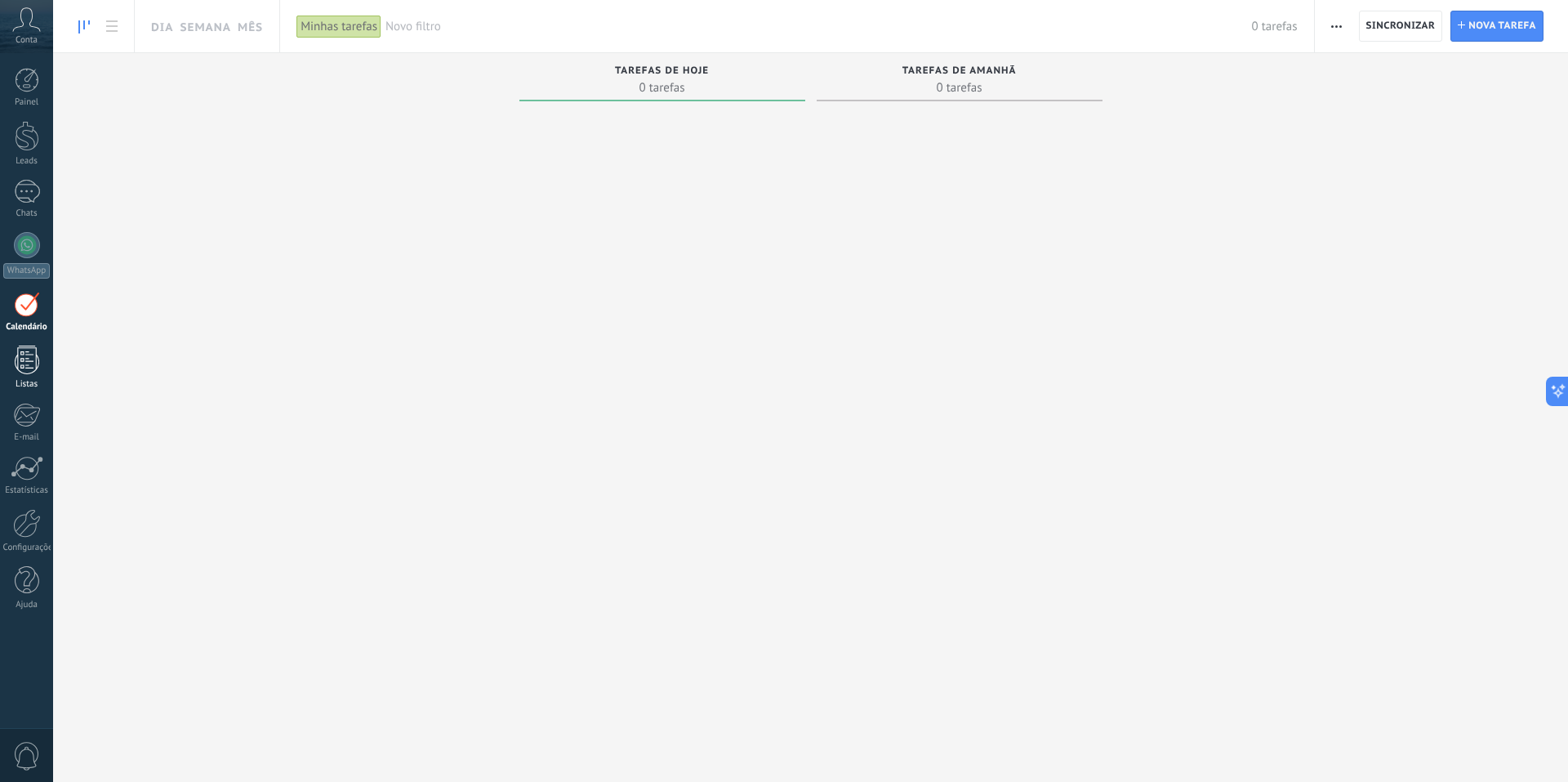
click at [25, 369] on div at bounding box center [27, 360] width 25 height 29
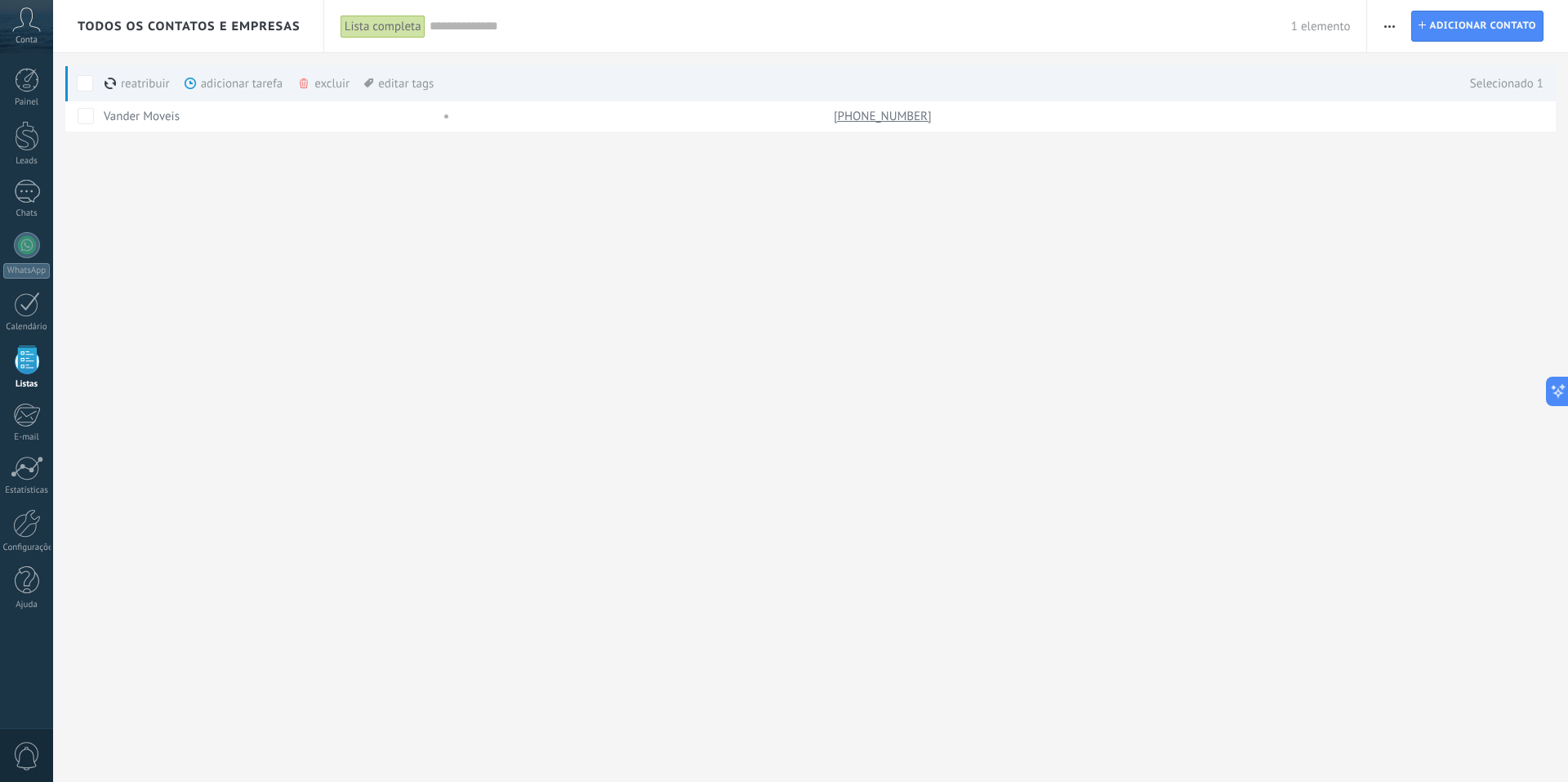
click at [237, 79] on div "adicionar tarefa mais" at bounding box center [264, 83] width 158 height 36
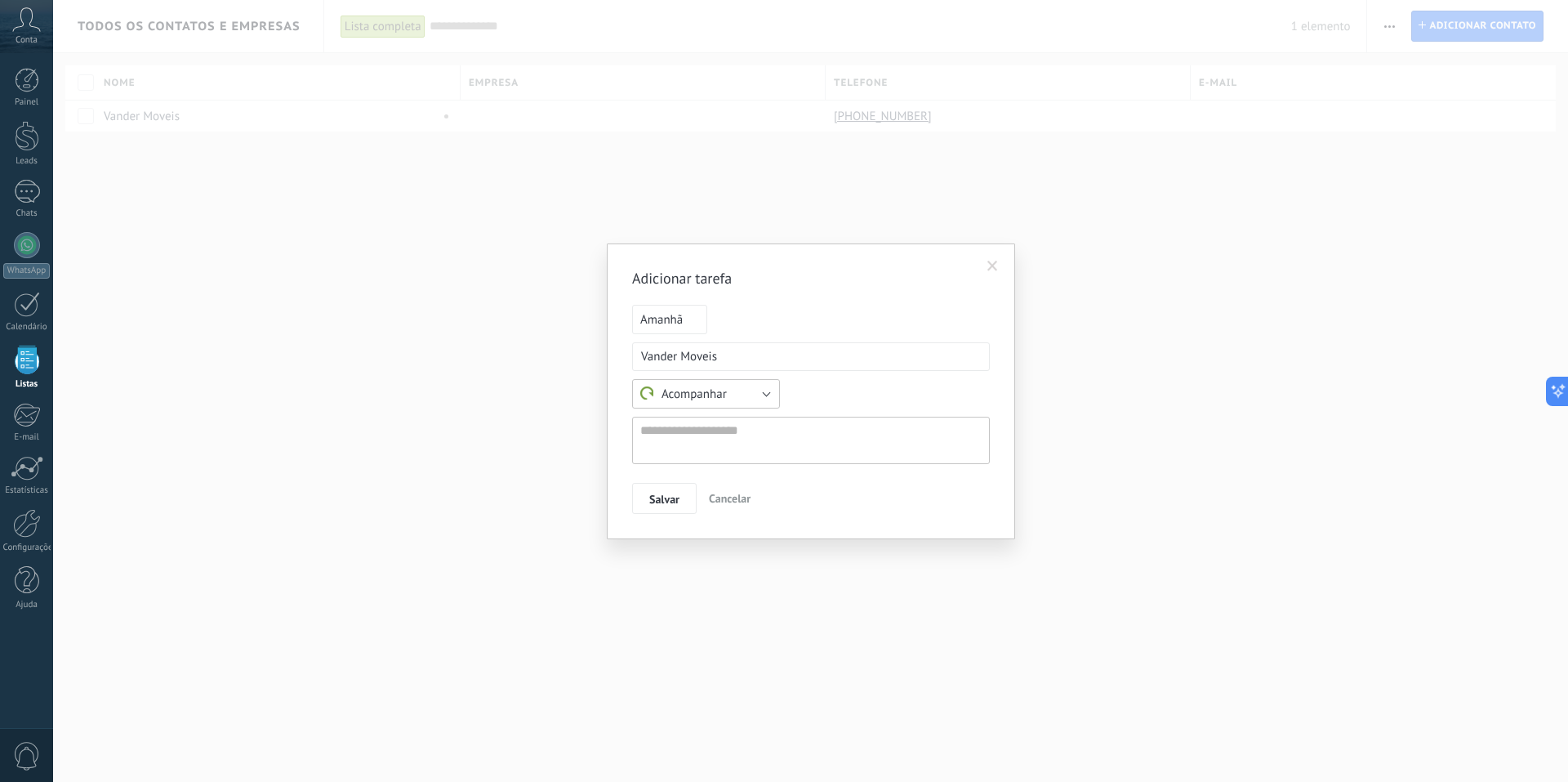
click at [696, 399] on span "Acompanhar" at bounding box center [684, 395] width 87 height 16
click at [757, 271] on h2 "Adicionar tarefa" at bounding box center [803, 279] width 342 height 20
click at [668, 320] on span "Amanhã" at bounding box center [670, 319] width 75 height 29
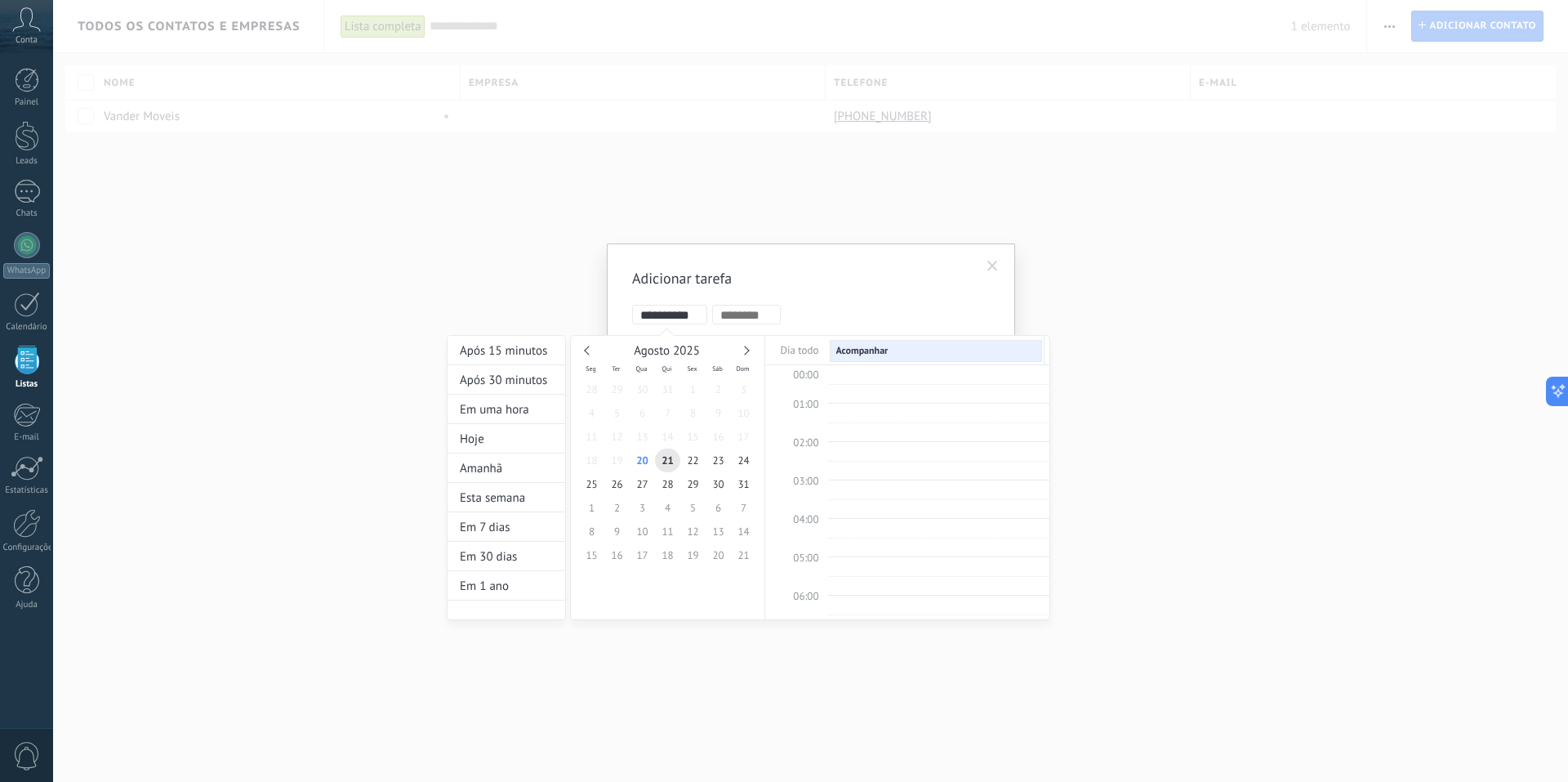
scroll to position [308, 0]
click at [759, 251] on div at bounding box center [784, 391] width 1568 height 782
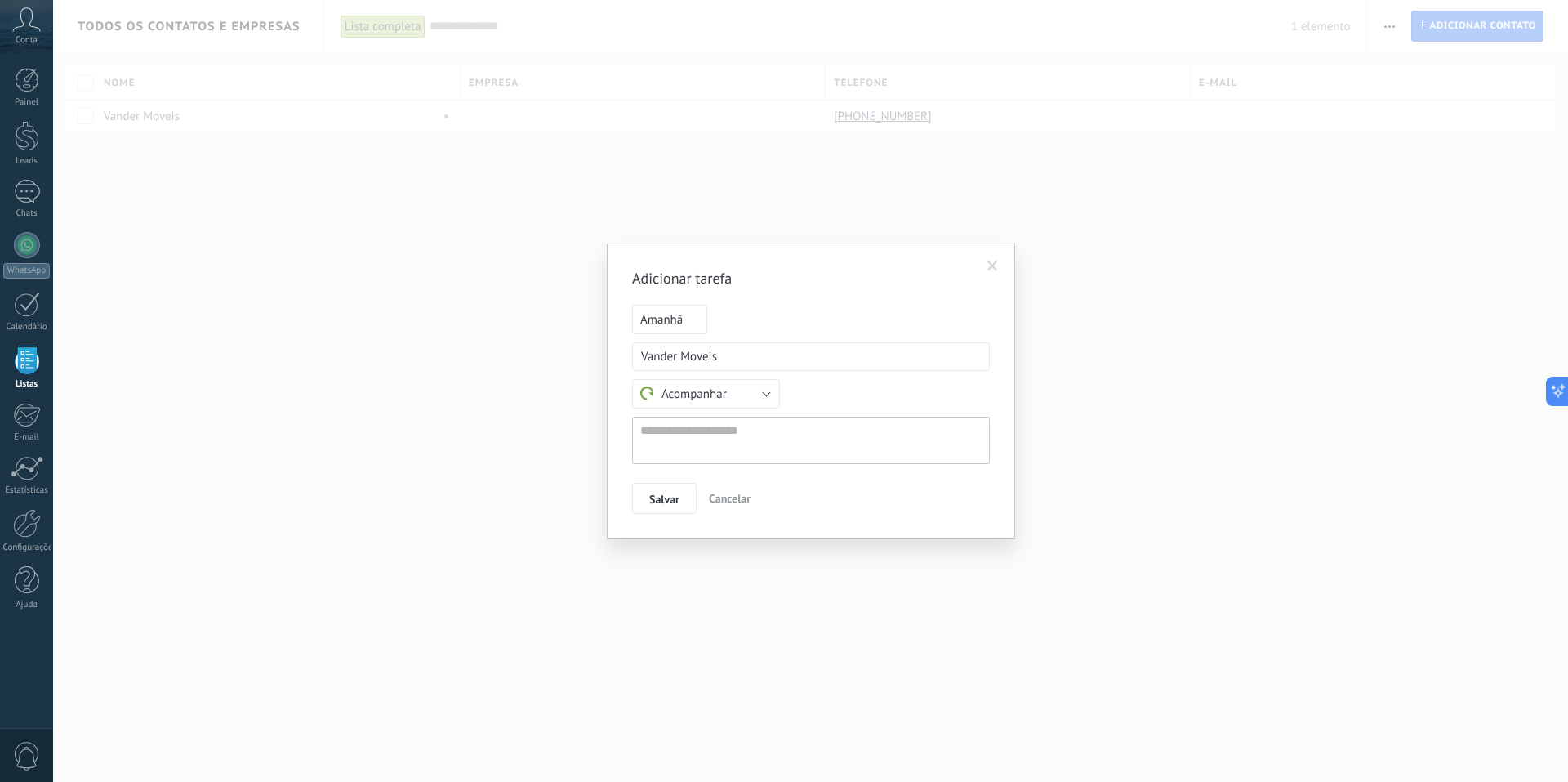
click at [995, 262] on span at bounding box center [992, 266] width 11 height 11
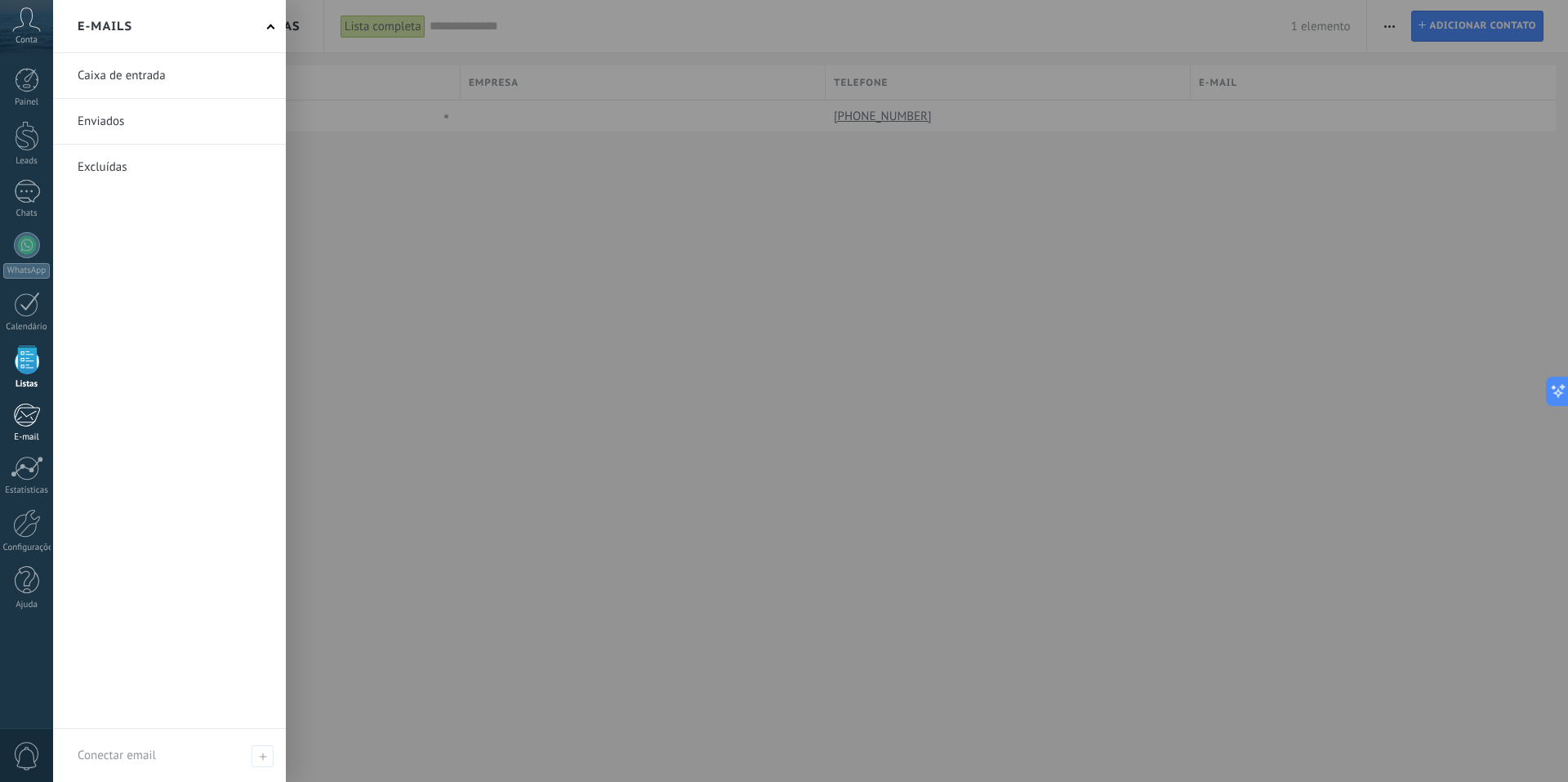
click at [42, 424] on link "E-mail" at bounding box center [26, 423] width 53 height 40
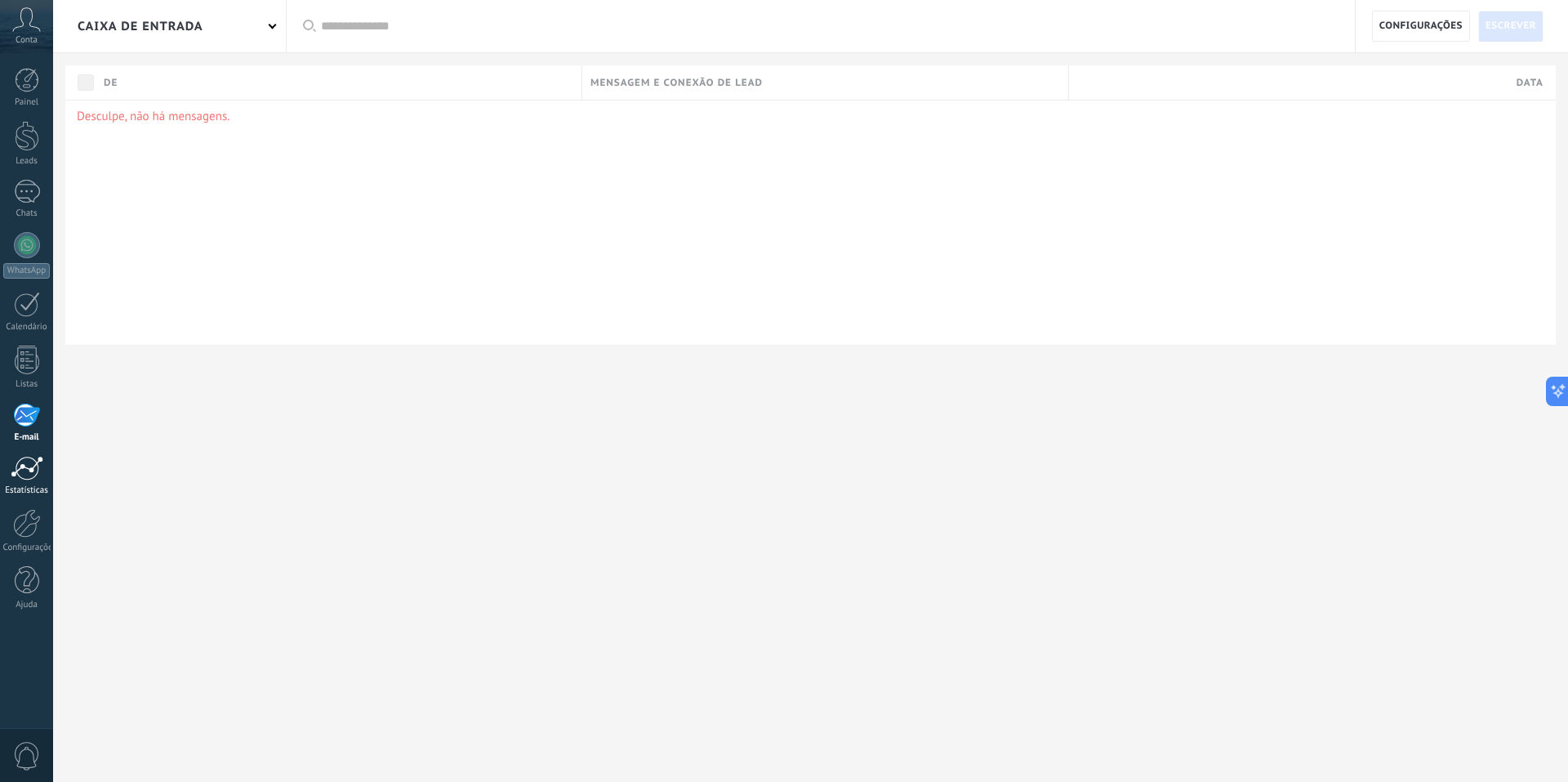
click at [38, 457] on div at bounding box center [27, 468] width 33 height 25
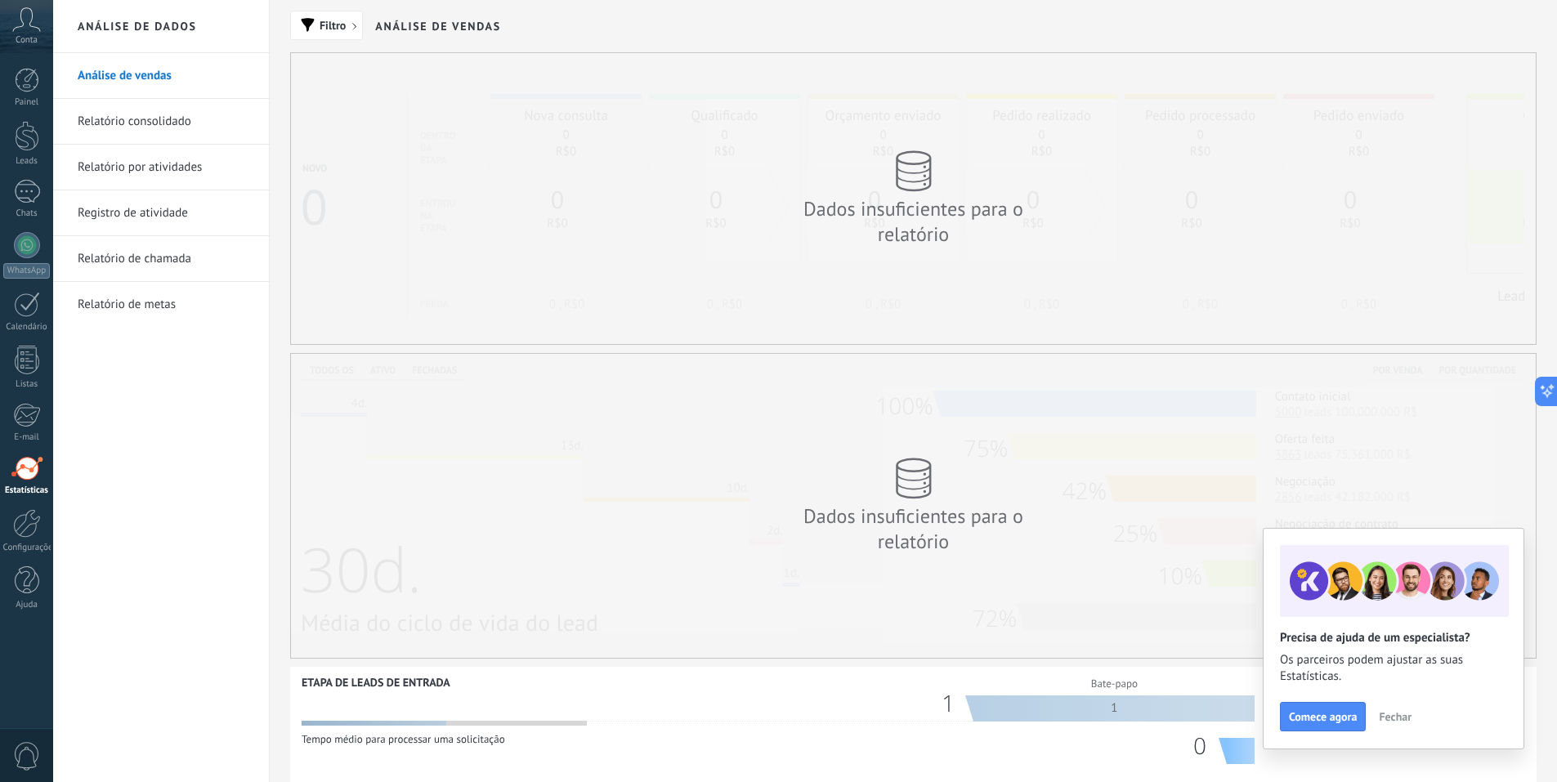
click at [138, 301] on link "Relatório de metas" at bounding box center [165, 305] width 175 height 46
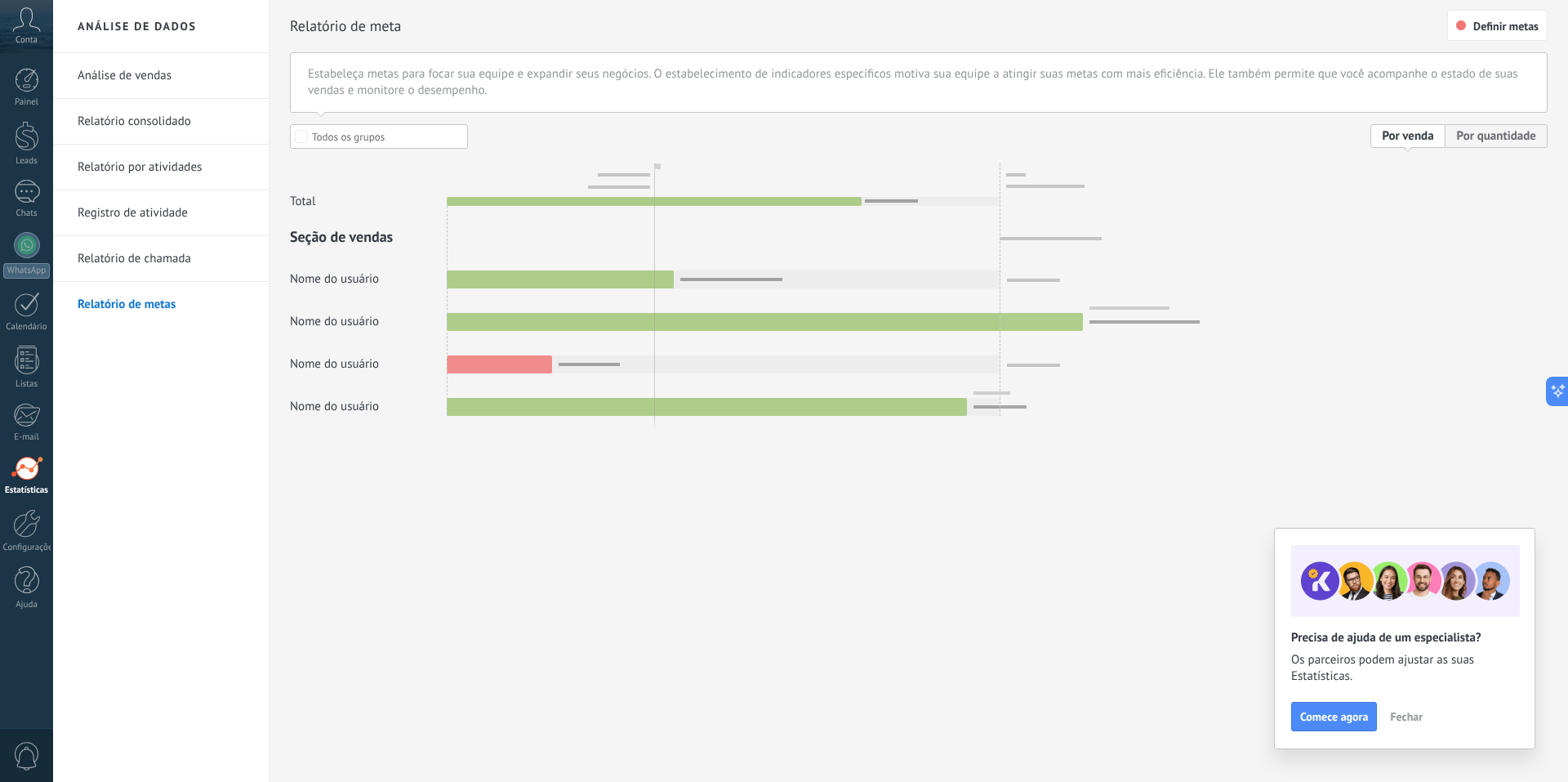
click at [129, 66] on link "Análise de vendas" at bounding box center [165, 76] width 175 height 46
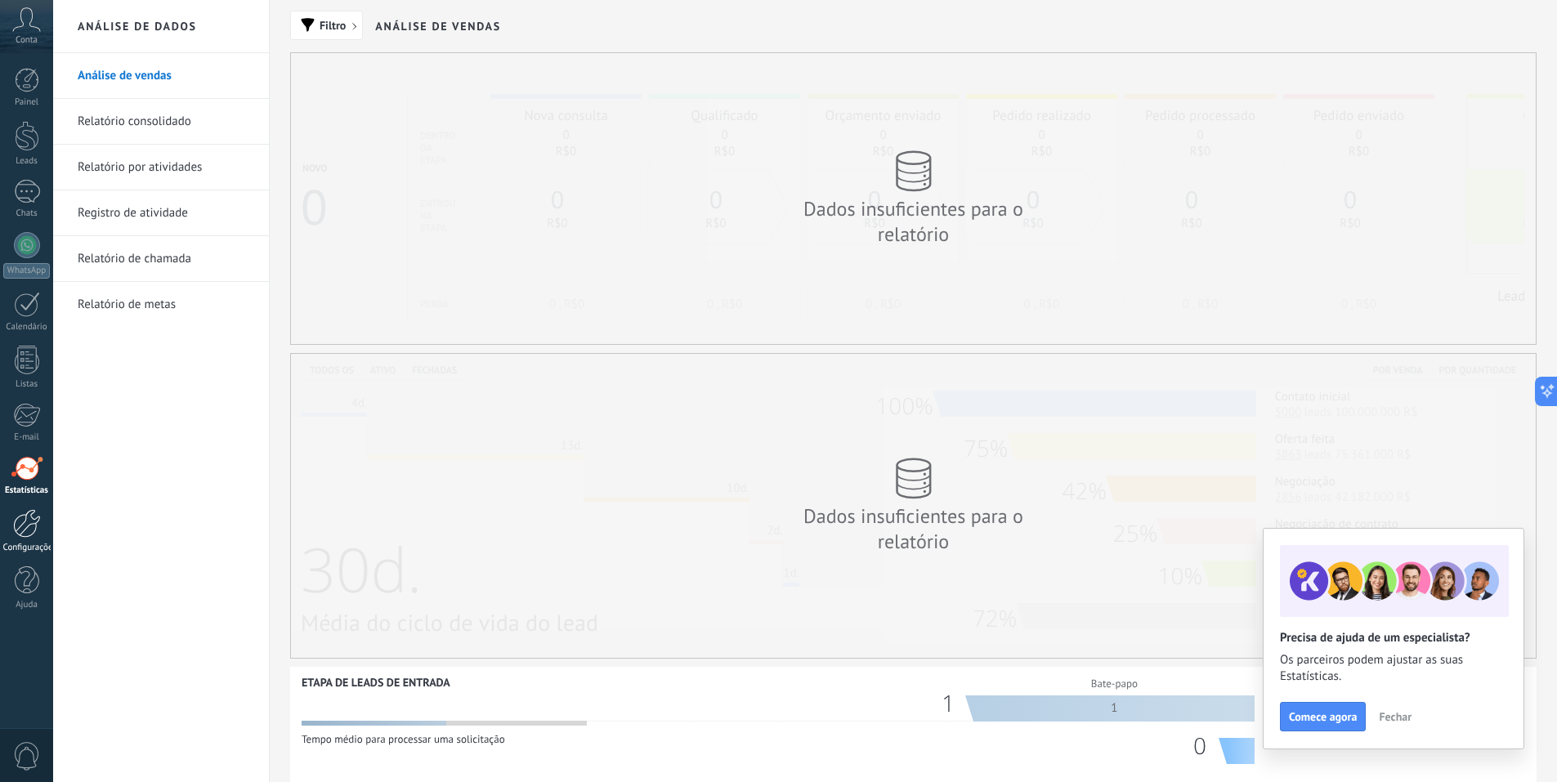
click at [22, 543] on div "Configurações" at bounding box center [26, 548] width 47 height 11
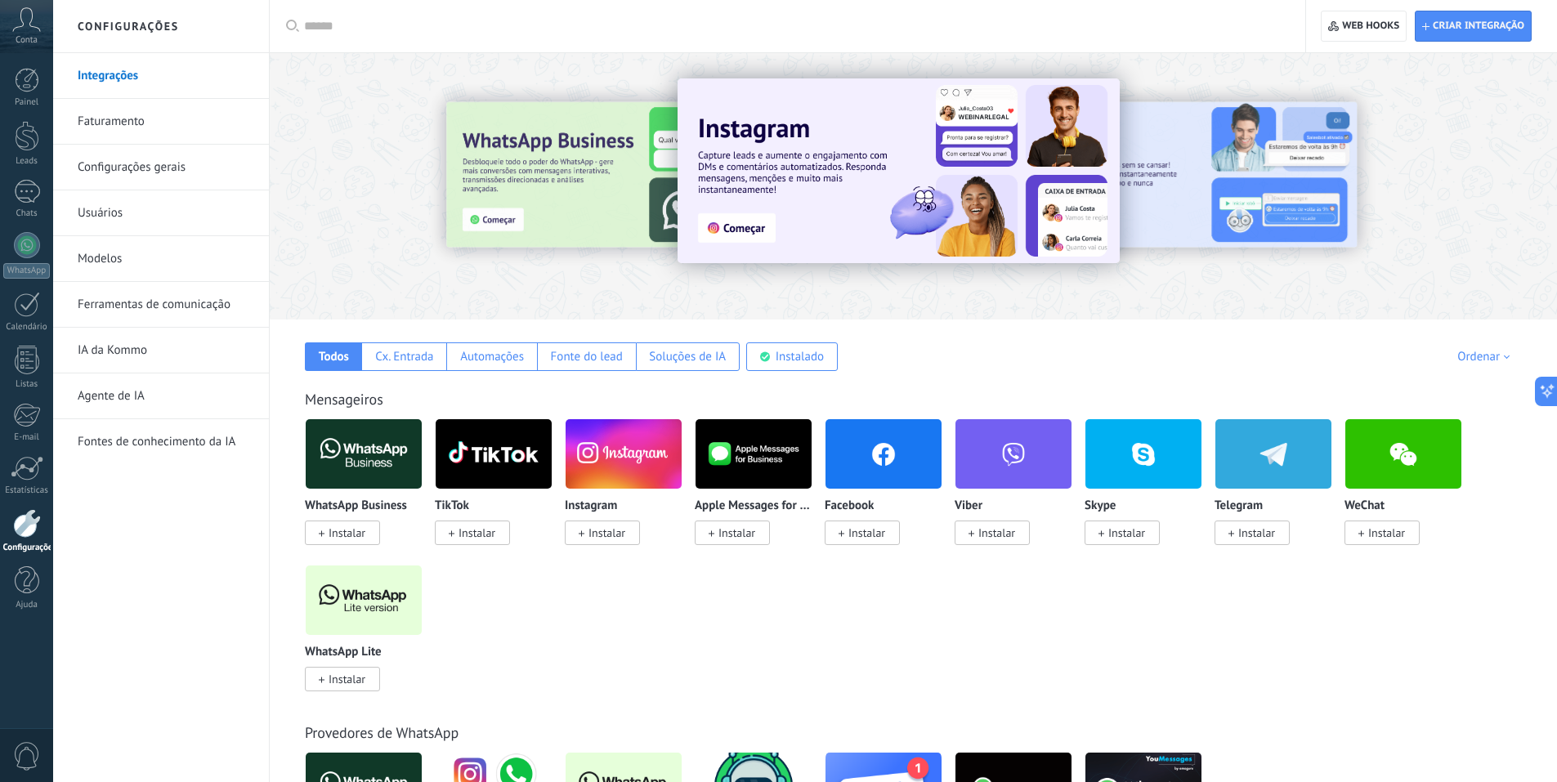
click at [951, 329] on div "Todos Cx. Entrada Automações Fonte do lead Soluções de IA Instalado Minhas insc…" at bounding box center [913, 345] width 1255 height 51
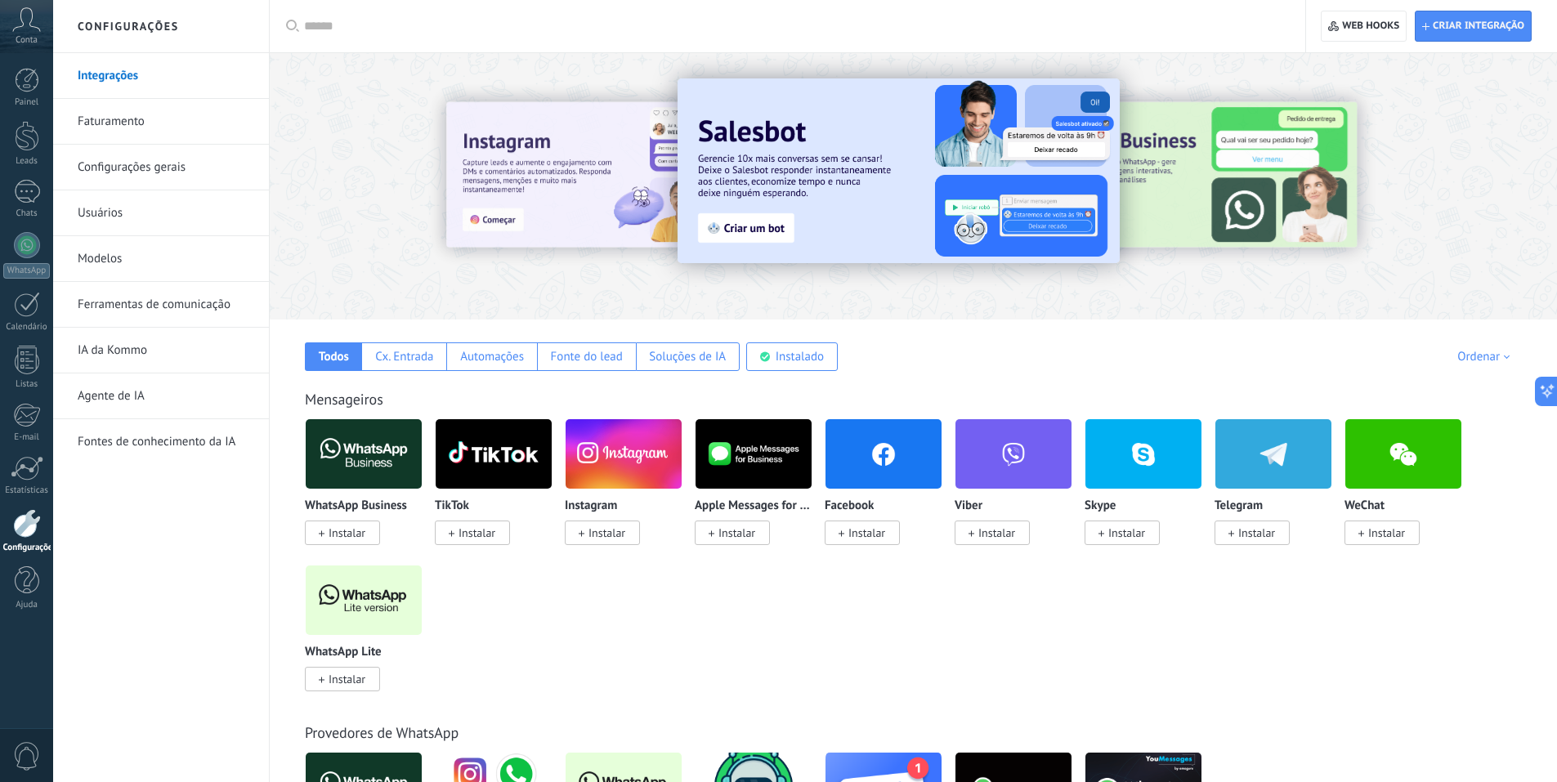
drag, startPoint x: 667, startPoint y: 209, endPoint x: 826, endPoint y: 208, distance: 159.4
click at [826, 208] on div at bounding box center [913, 182] width 1287 height 235
click at [589, 197] on div at bounding box center [513, 185] width 358 height 147
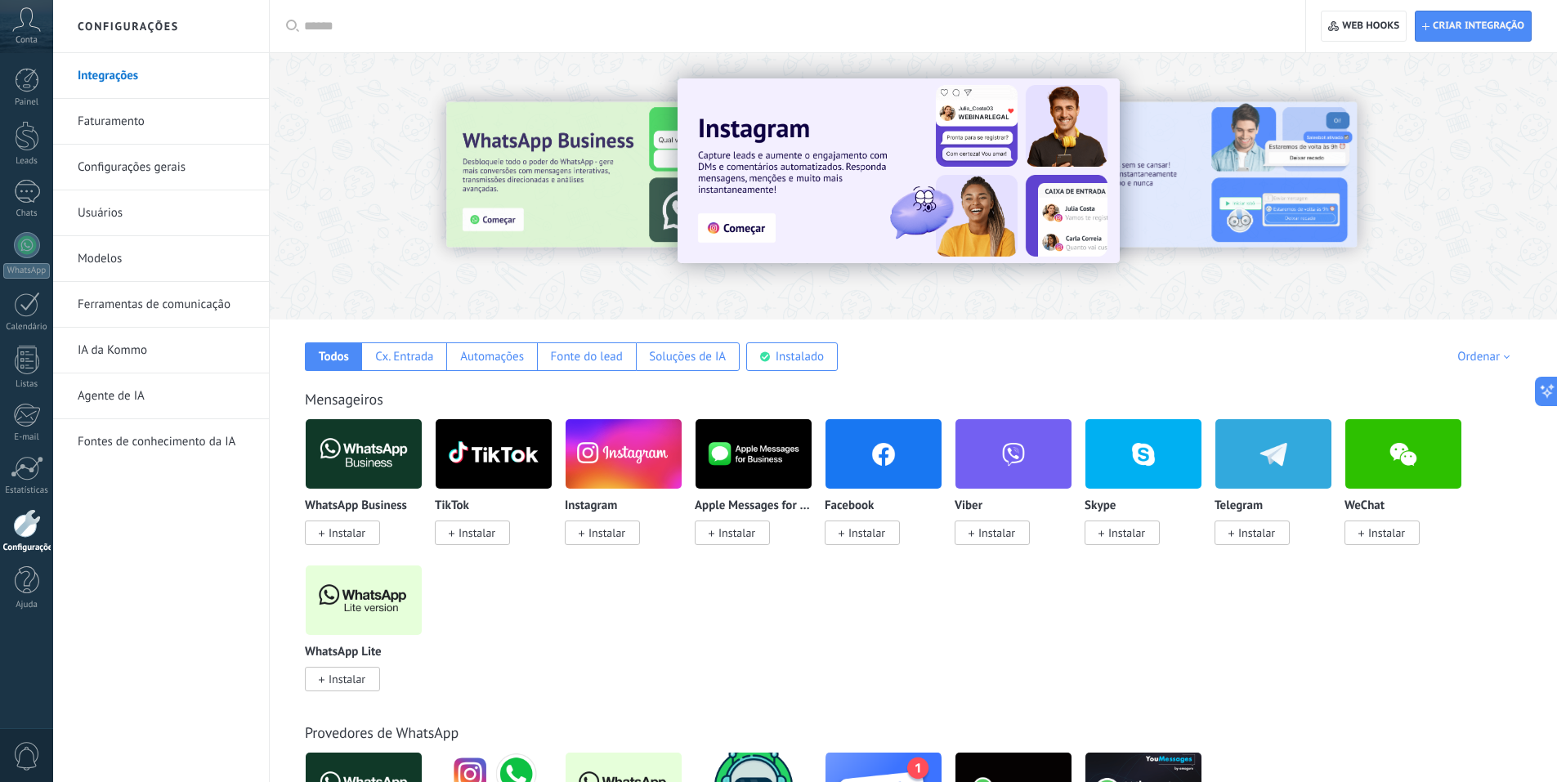
click at [765, 229] on img at bounding box center [899, 170] width 442 height 185
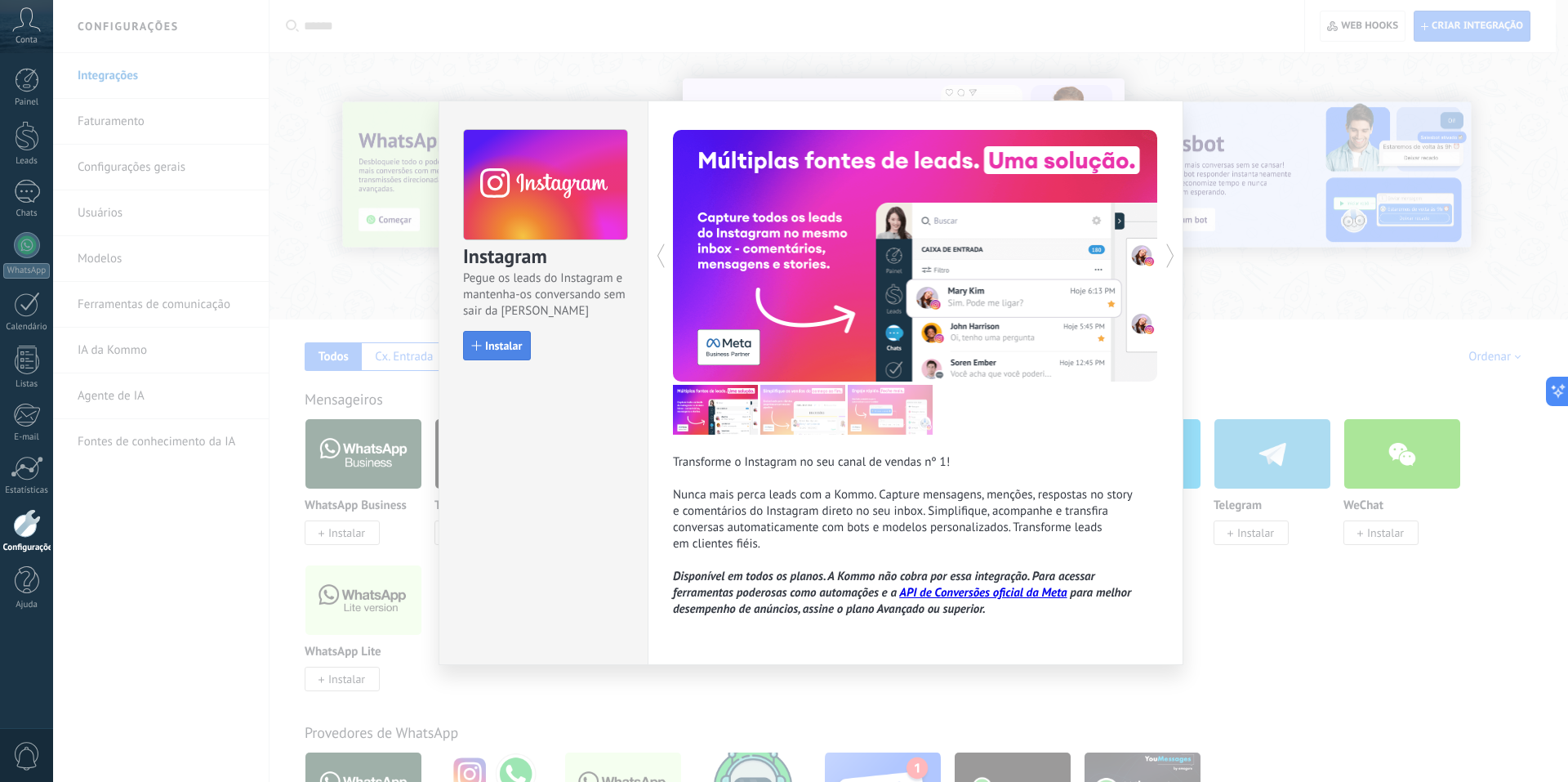
click at [522, 343] on span "Instalar" at bounding box center [504, 345] width 37 height 11
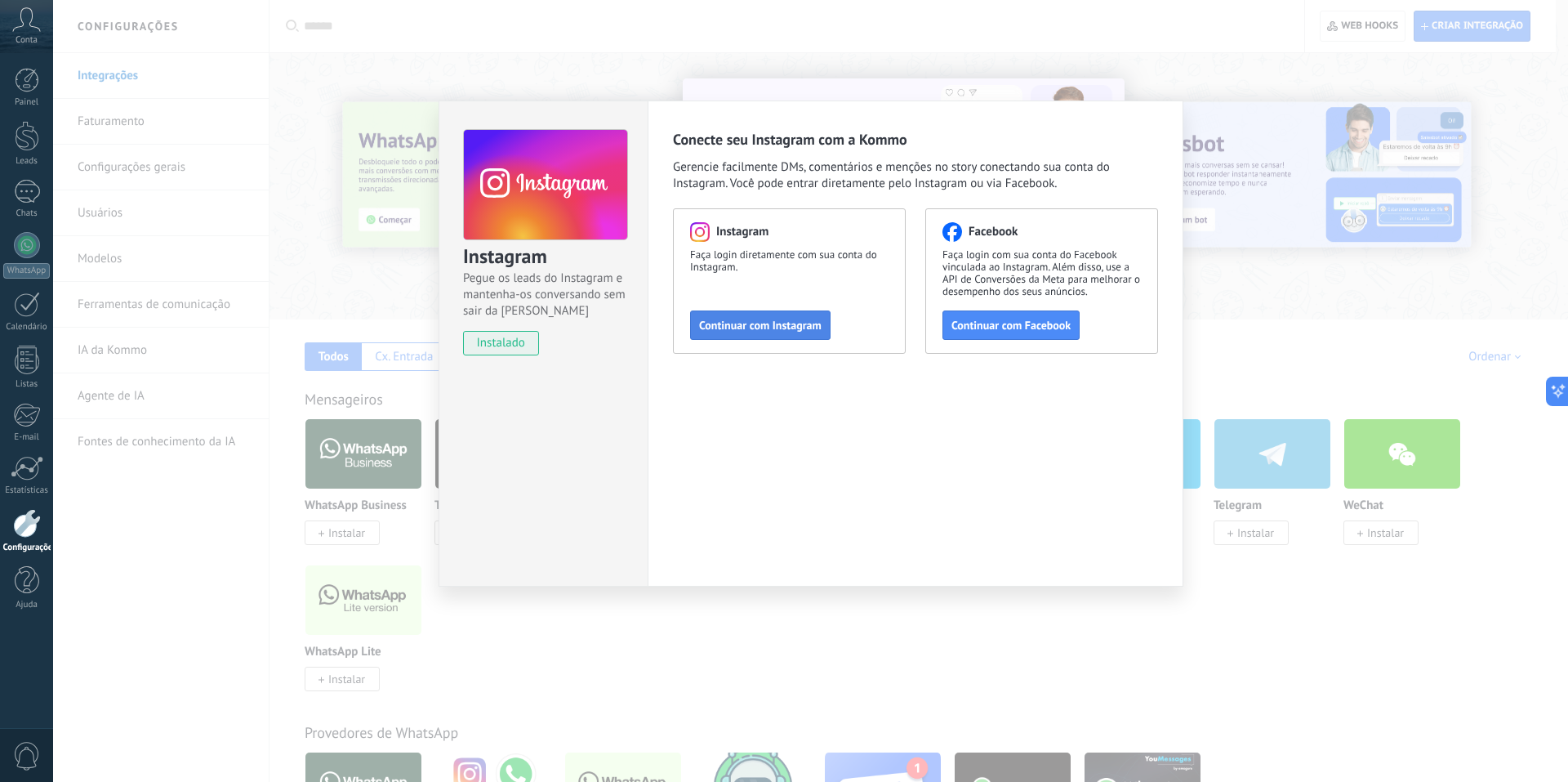
click at [755, 326] on span "Continuar com Instagram" at bounding box center [761, 325] width 123 height 11
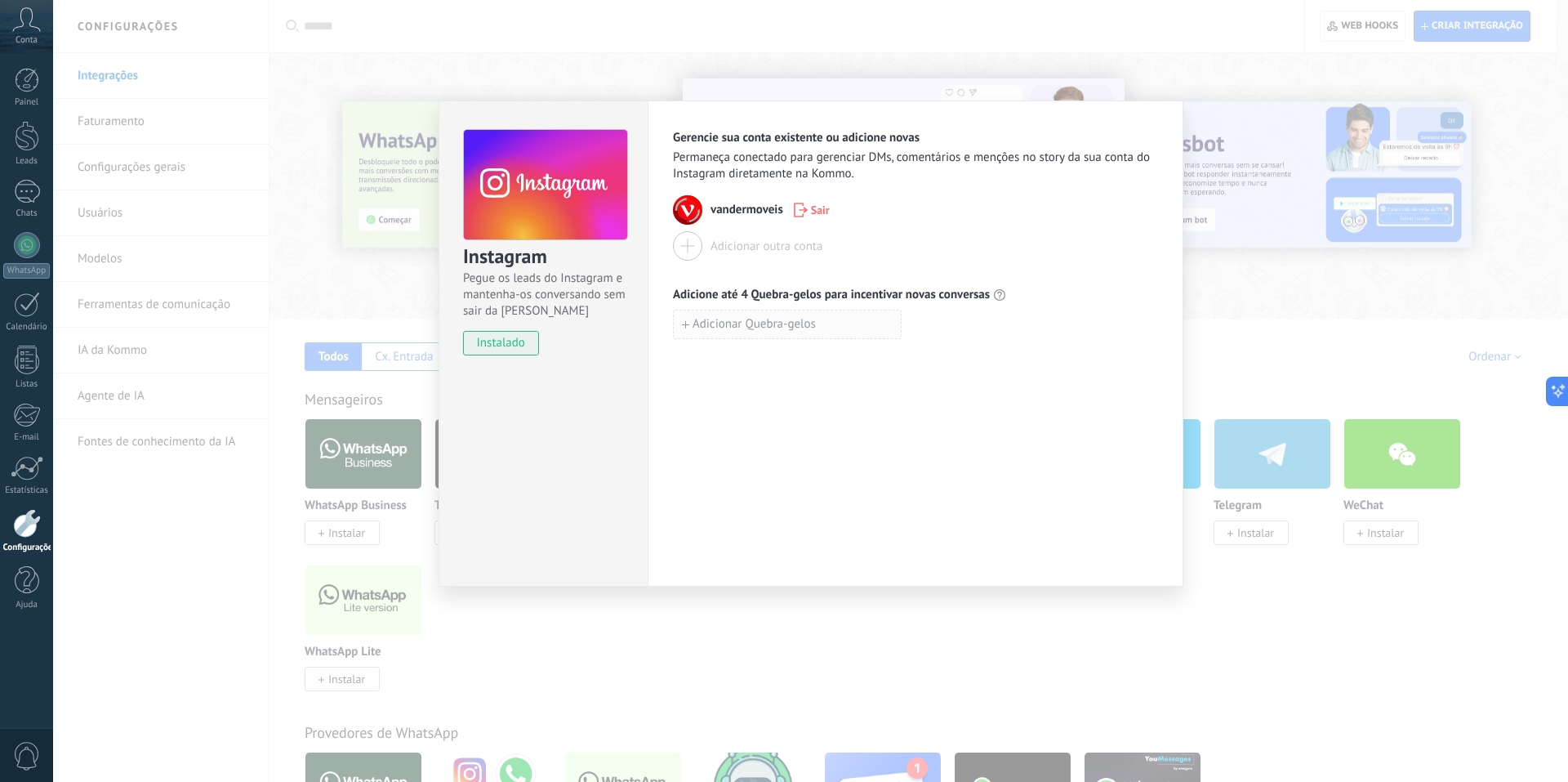
click at [779, 324] on span "Adicionar Quebra-gelos" at bounding box center [754, 324] width 123 height 11
click at [674, 423] on div "Gerencie sua conta existente ou adicione novas Permaneça conectado para gerenci…" at bounding box center [915, 344] width 536 height 486
click at [713, 372] on button "Adicionar Quebra-gelos" at bounding box center [787, 360] width 229 height 29
click at [714, 416] on div "Gerencie sua conta existente ou adicione novas Permaneça conectado para gerenci…" at bounding box center [915, 344] width 536 height 486
click at [722, 396] on span "Adicionar Quebra-gelos" at bounding box center [754, 396] width 123 height 11
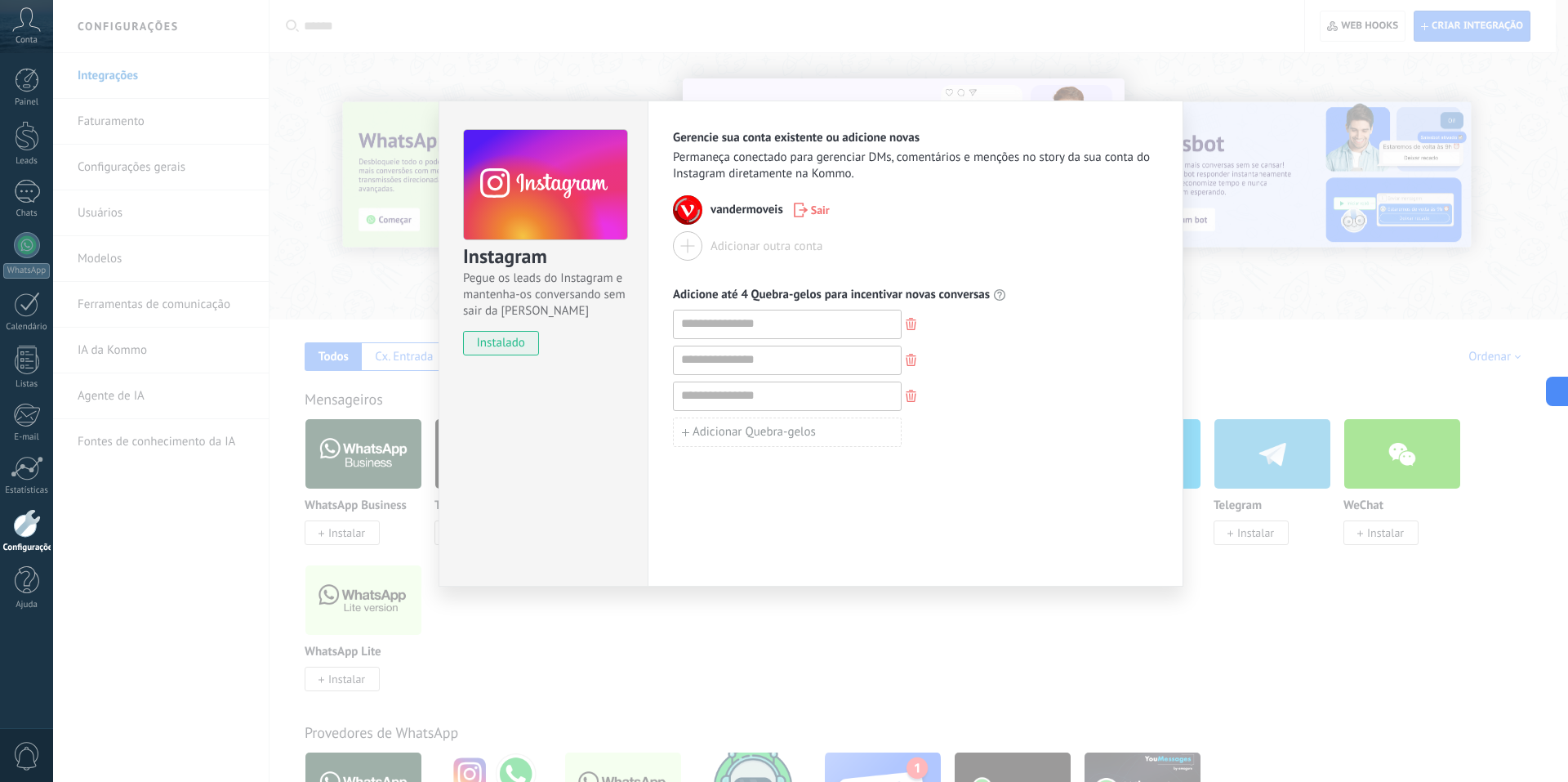
click at [918, 395] on div at bounding box center [916, 396] width 486 height 29
drag, startPoint x: 915, startPoint y: 400, endPoint x: 915, endPoint y: 389, distance: 11.0
click at [915, 399] on icon "button" at bounding box center [911, 396] width 11 height 12
click at [910, 365] on icon "button" at bounding box center [911, 360] width 11 height 12
click at [727, 321] on input at bounding box center [786, 324] width 227 height 26
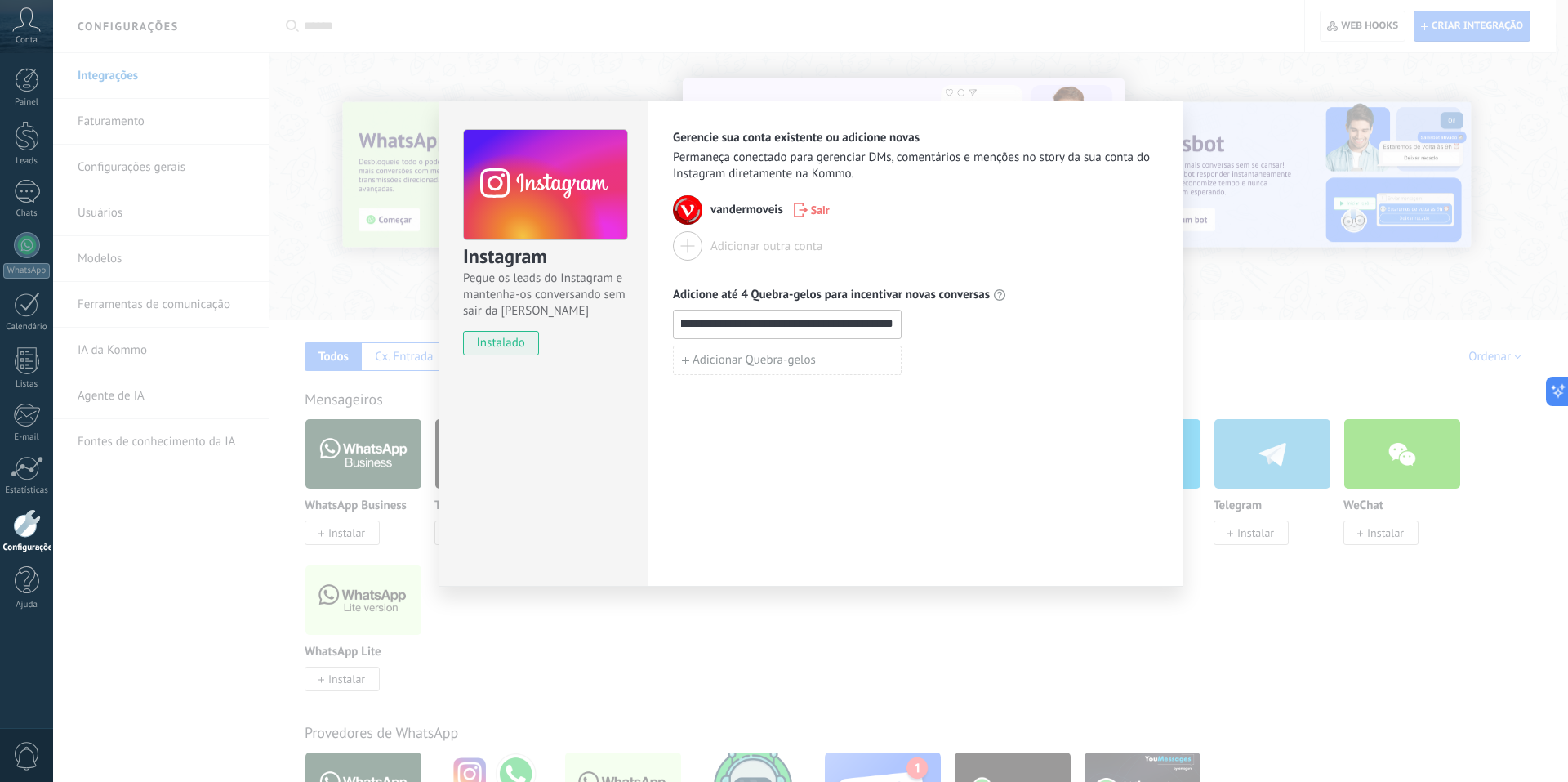
scroll to position [0, 70]
type input "**********"
click at [713, 413] on div "**********" at bounding box center [915, 344] width 536 height 486
click at [769, 686] on div "**********" at bounding box center [810, 391] width 1515 height 782
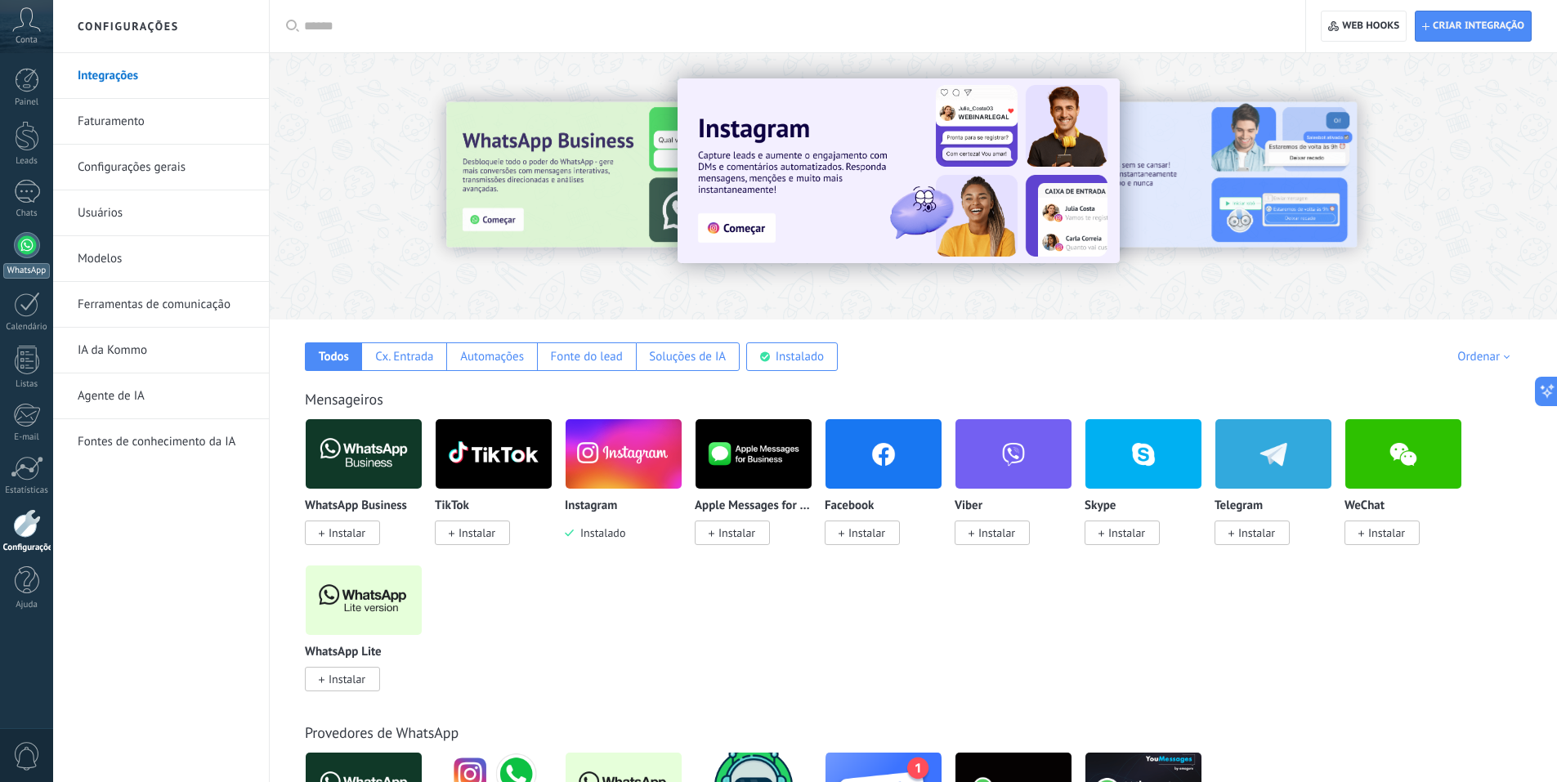
click at [35, 239] on div at bounding box center [27, 245] width 26 height 26
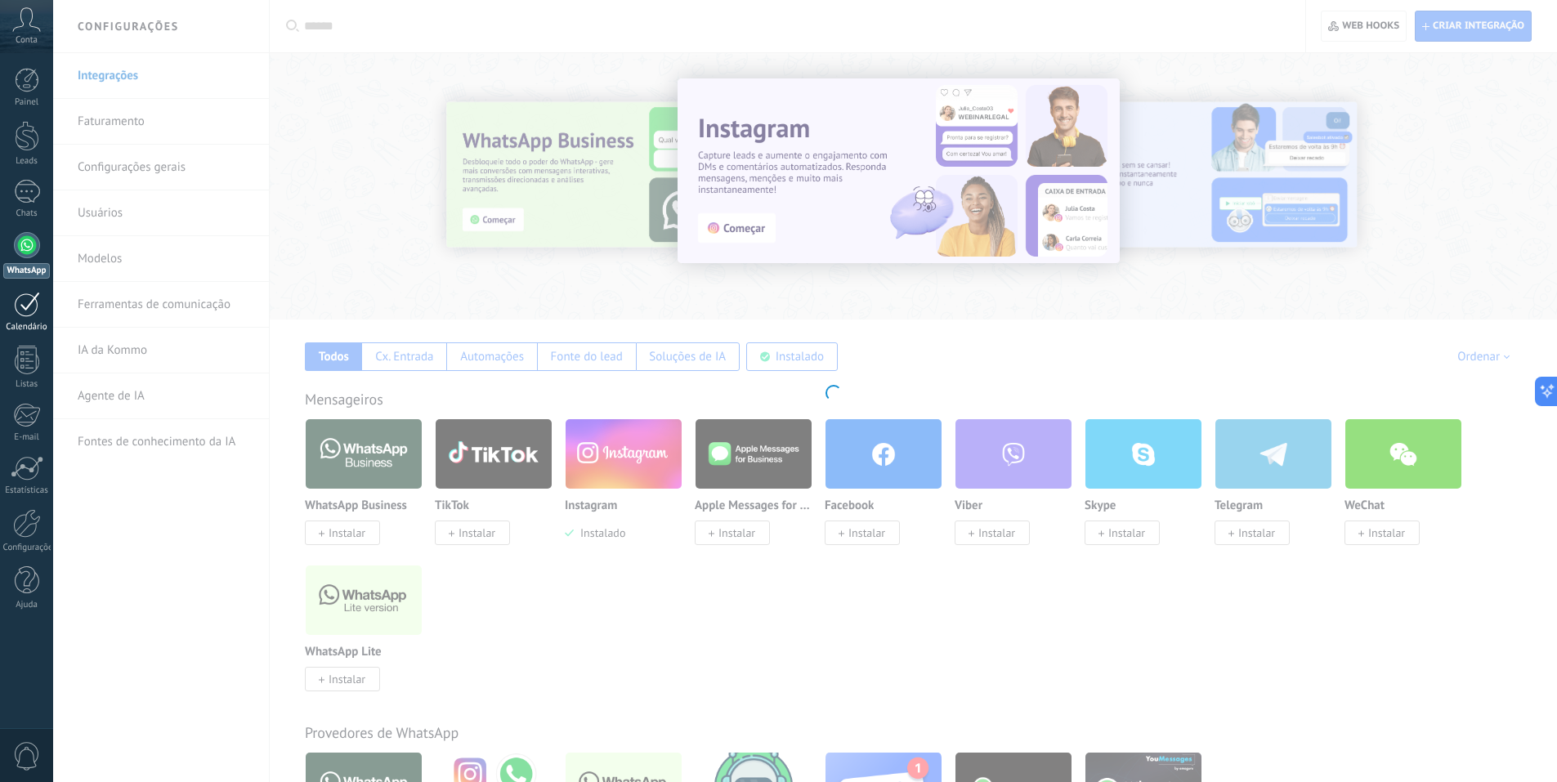
click at [21, 307] on div at bounding box center [27, 304] width 26 height 25
click at [33, 180] on div "1" at bounding box center [27, 192] width 26 height 24
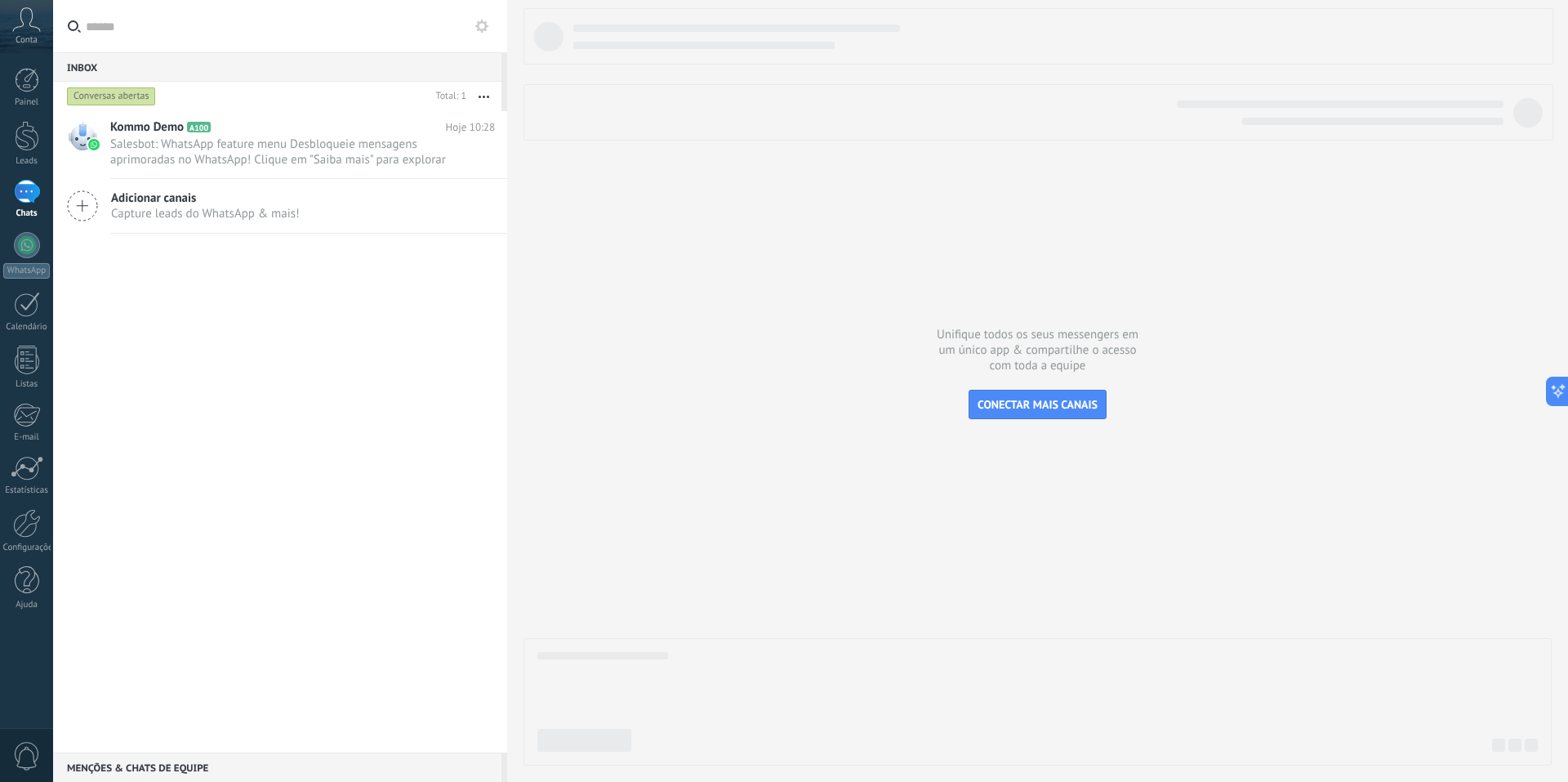
click at [117, 210] on span "Capture leads do WhatsApp & mais!" at bounding box center [205, 214] width 189 height 16
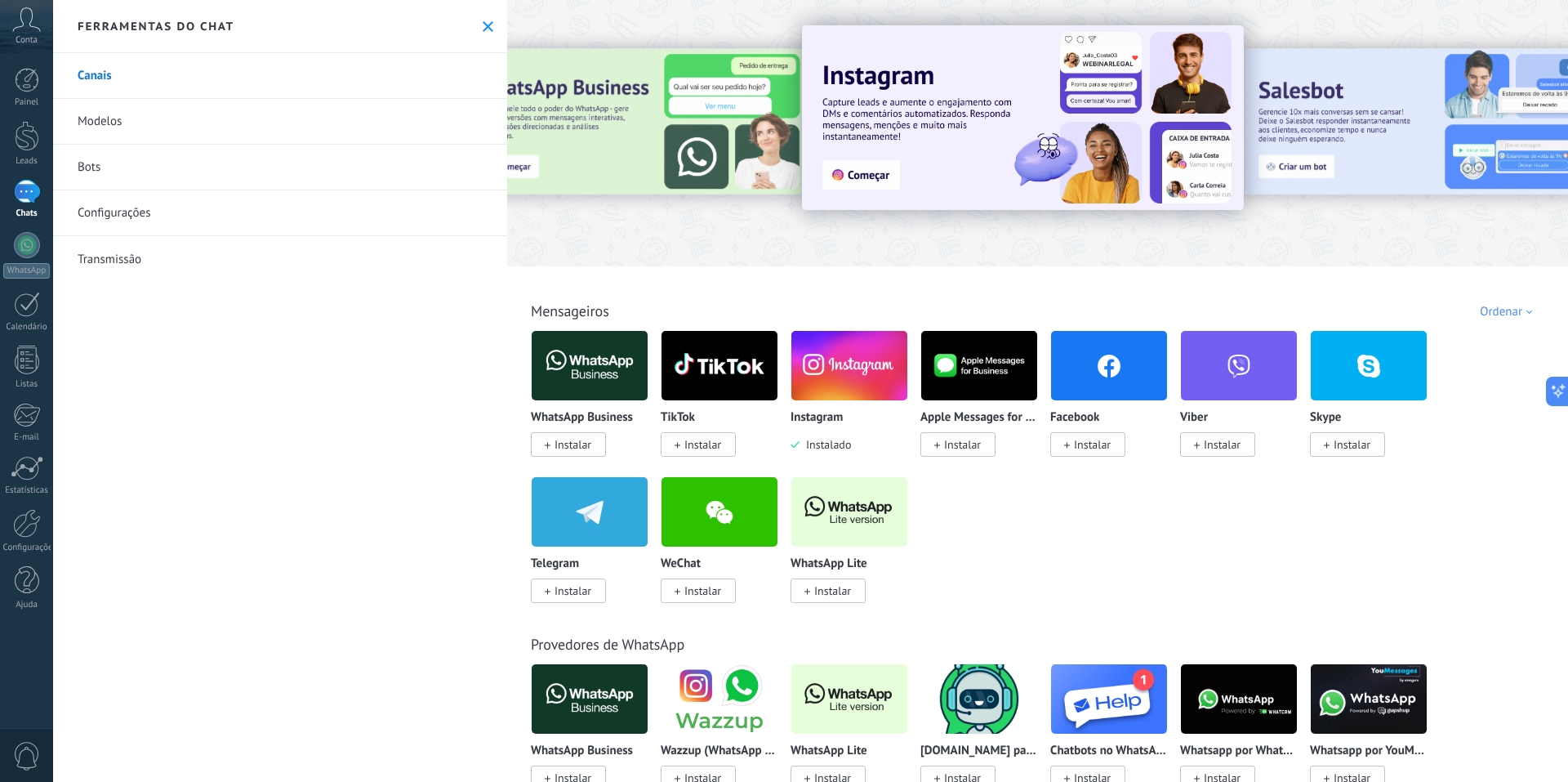
click at [844, 362] on img at bounding box center [849, 365] width 116 height 79
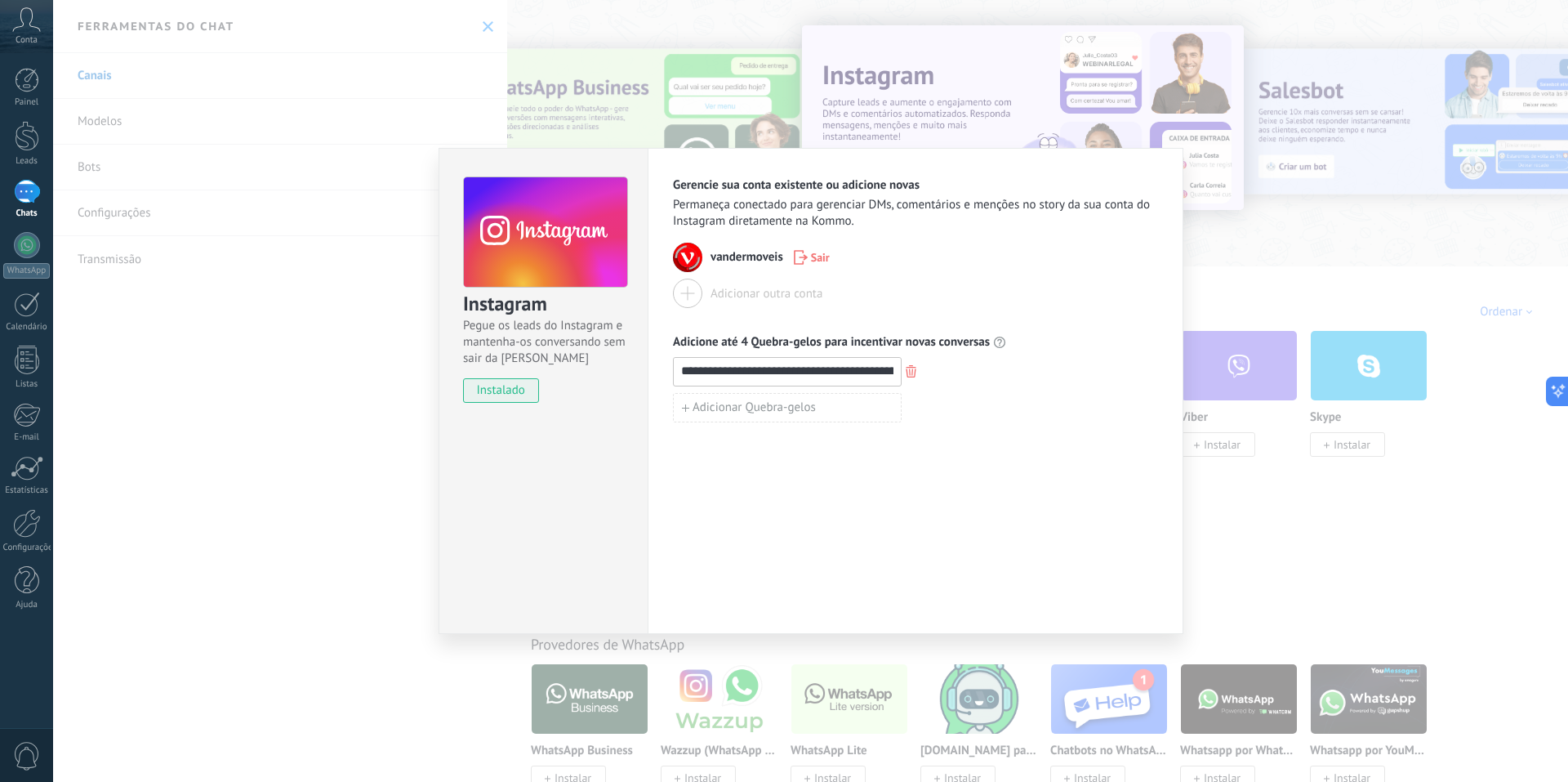
click at [341, 410] on div "**********" at bounding box center [810, 391] width 1515 height 782
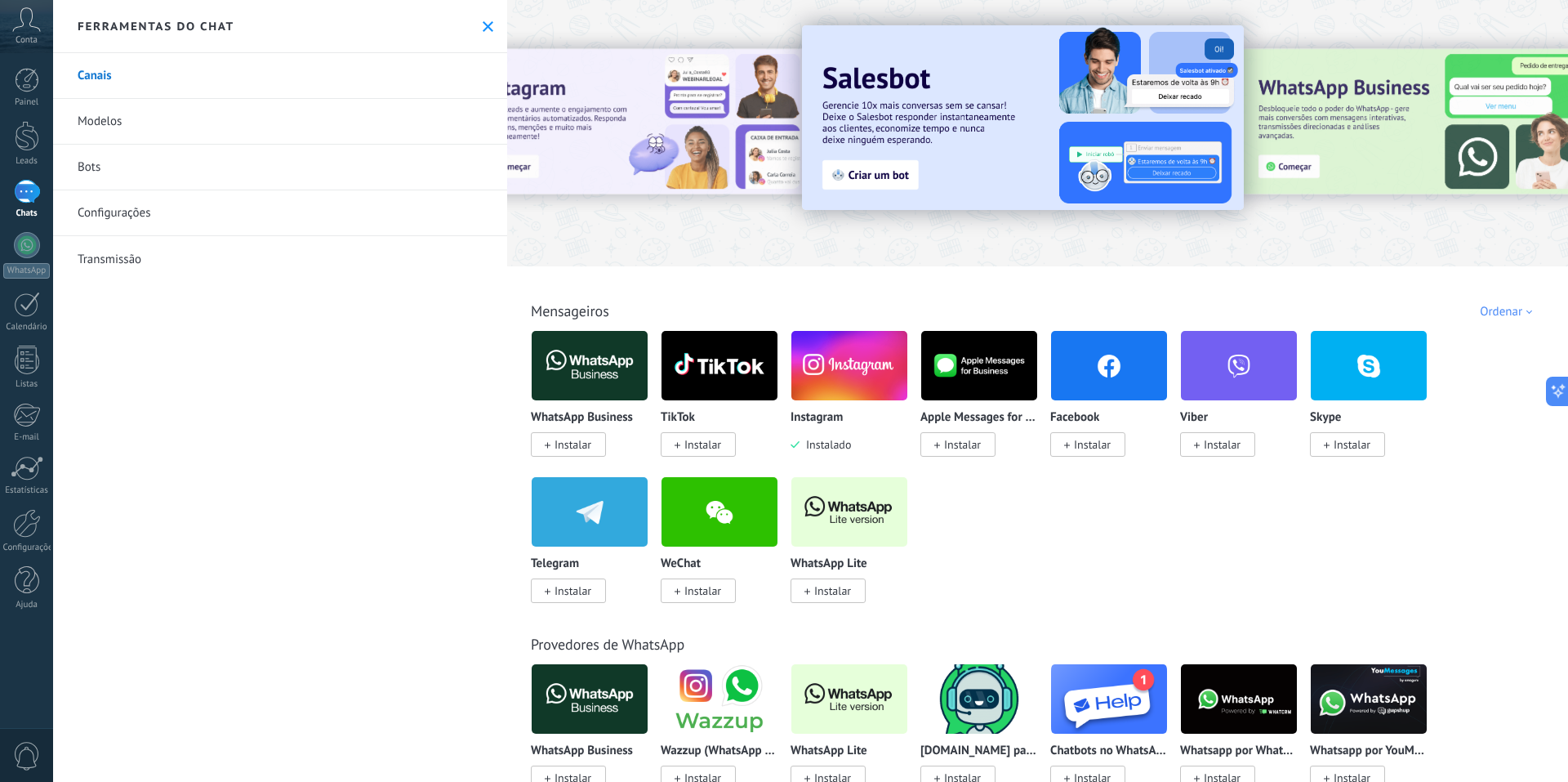
click at [127, 160] on link "Bots" at bounding box center [280, 168] width 454 height 46
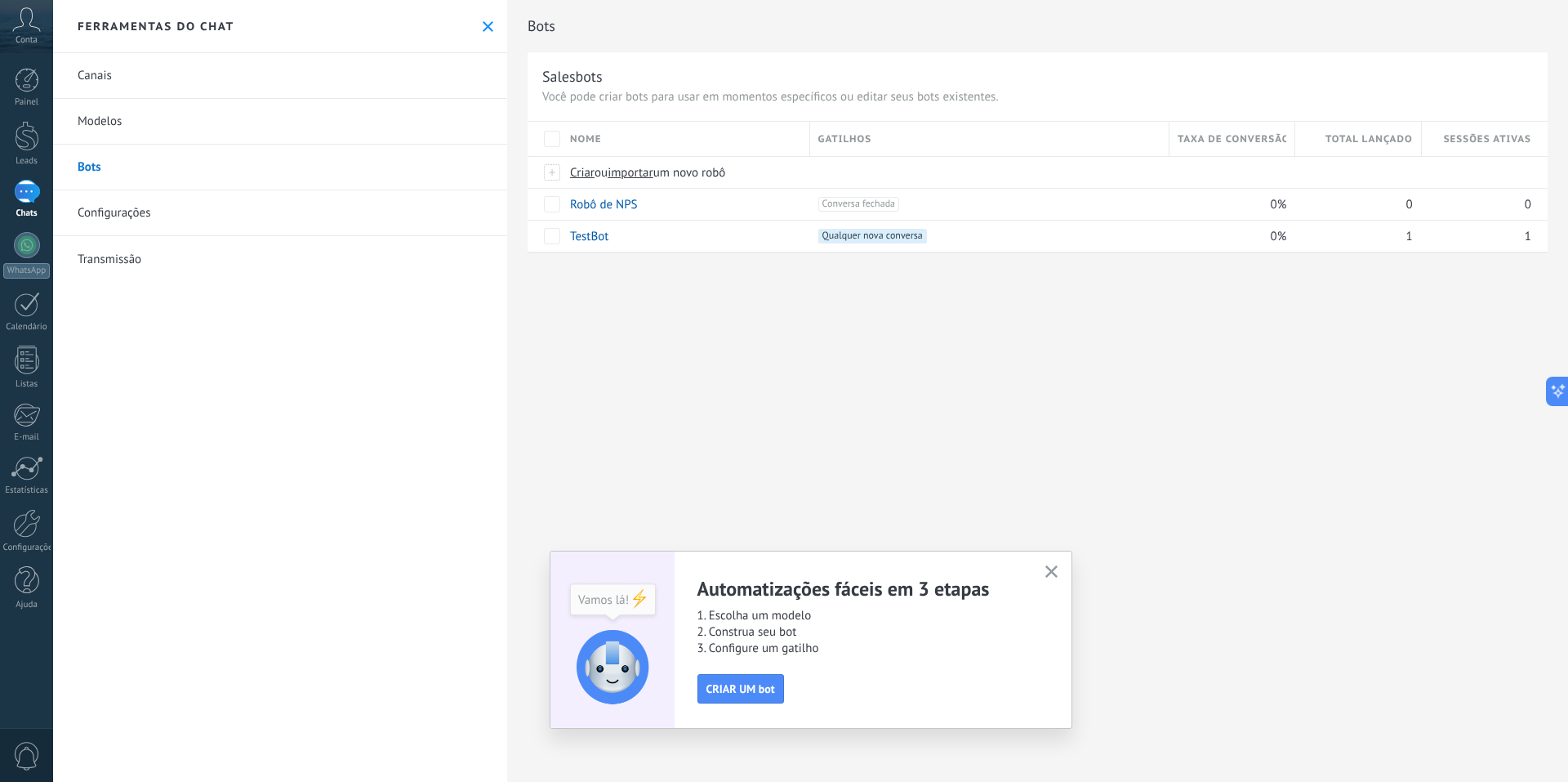
click at [1055, 565] on button "button" at bounding box center [1051, 573] width 20 height 22
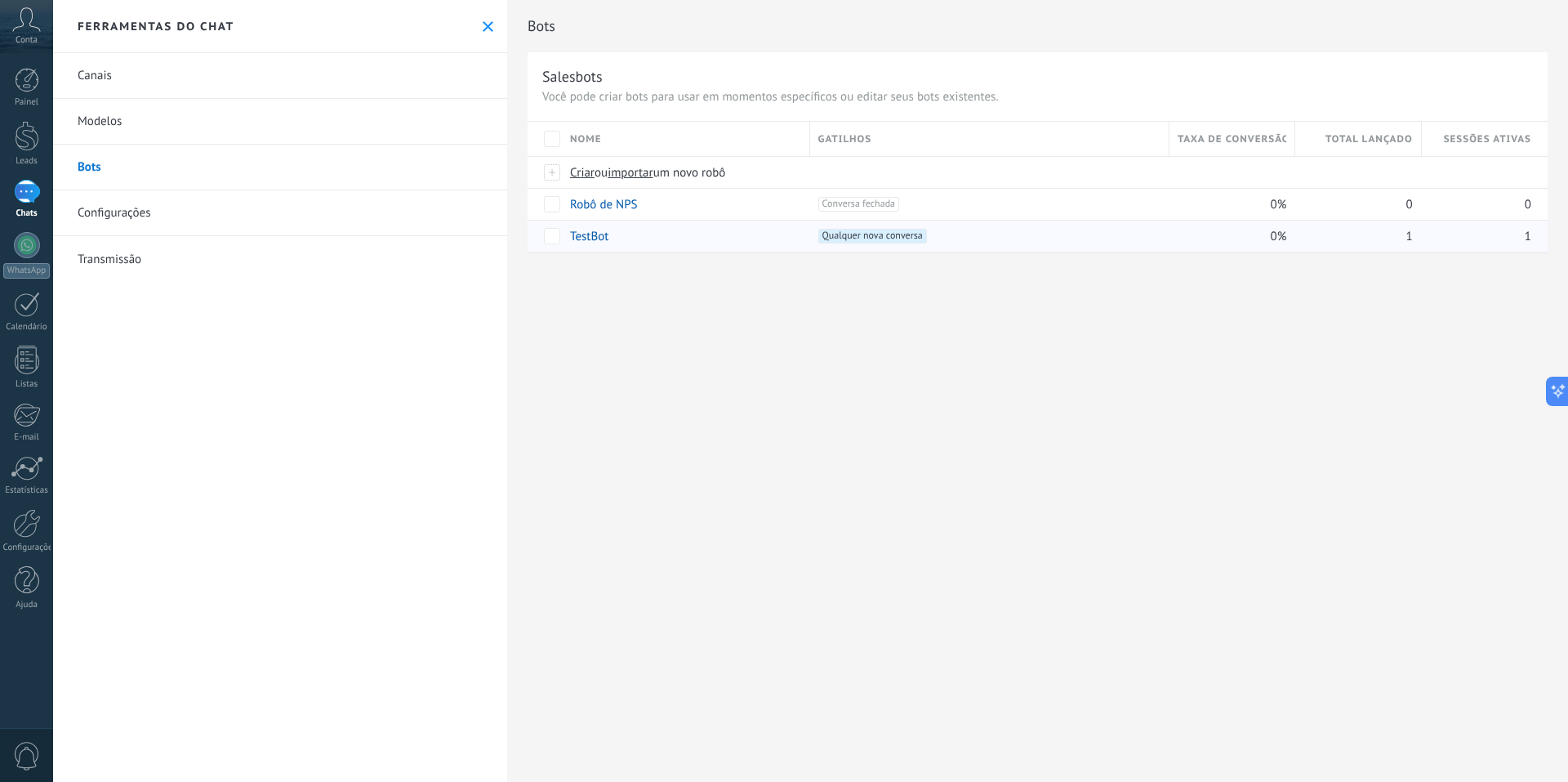
click at [599, 240] on link "TestBot" at bounding box center [590, 237] width 38 height 16
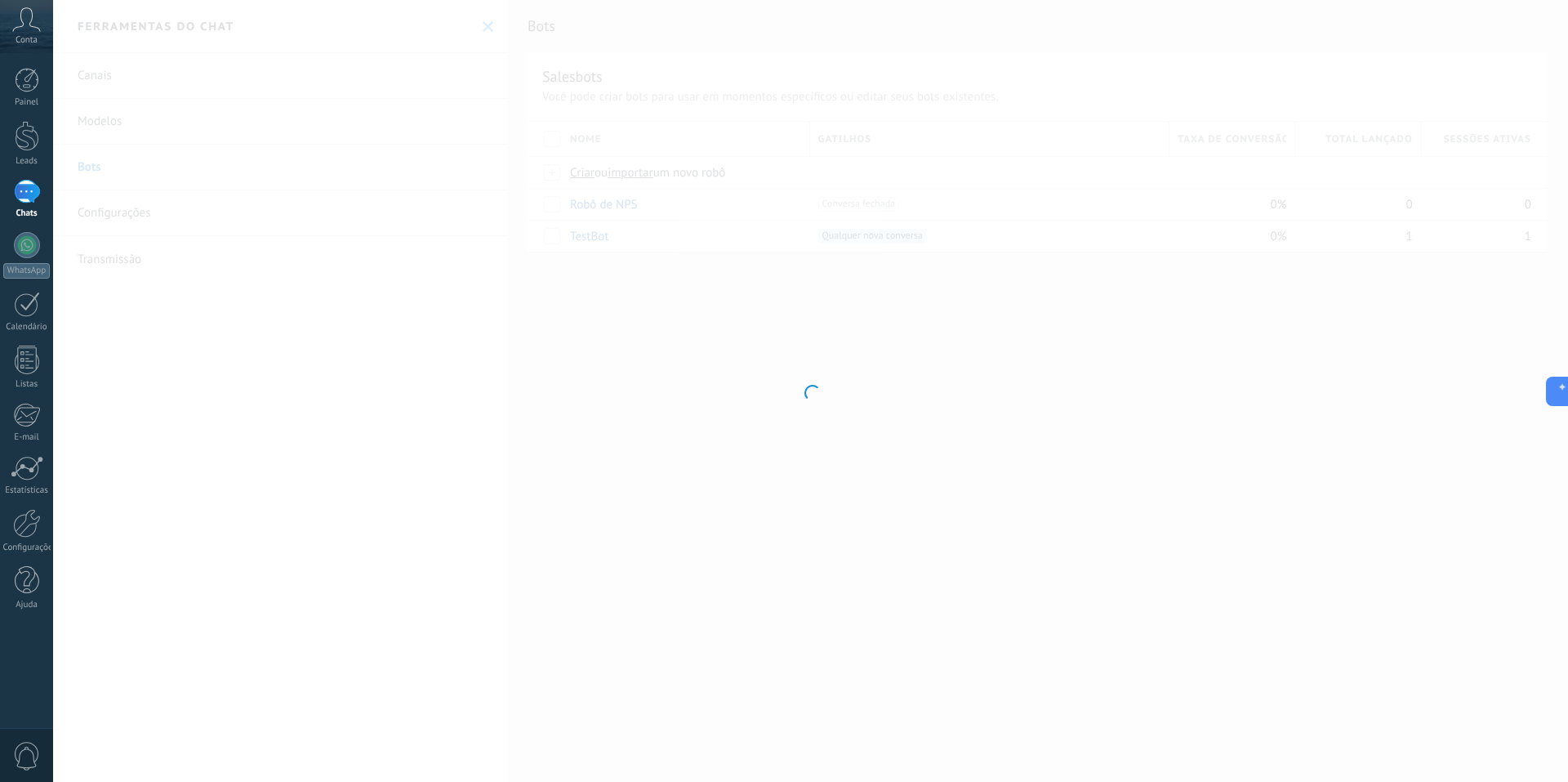
type input "*******"
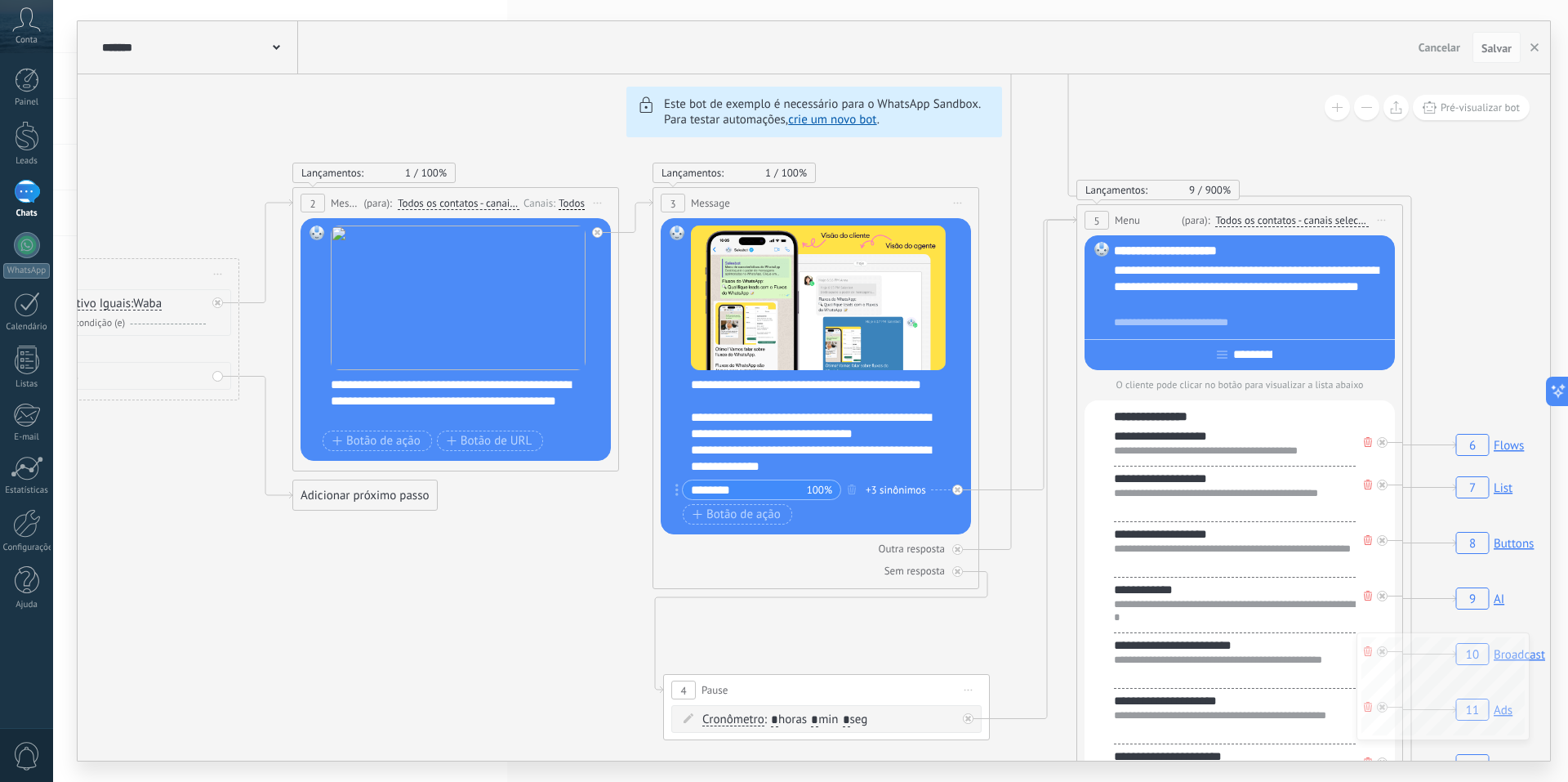
drag, startPoint x: 173, startPoint y: 536, endPoint x: 217, endPoint y: 536, distance: 44.0
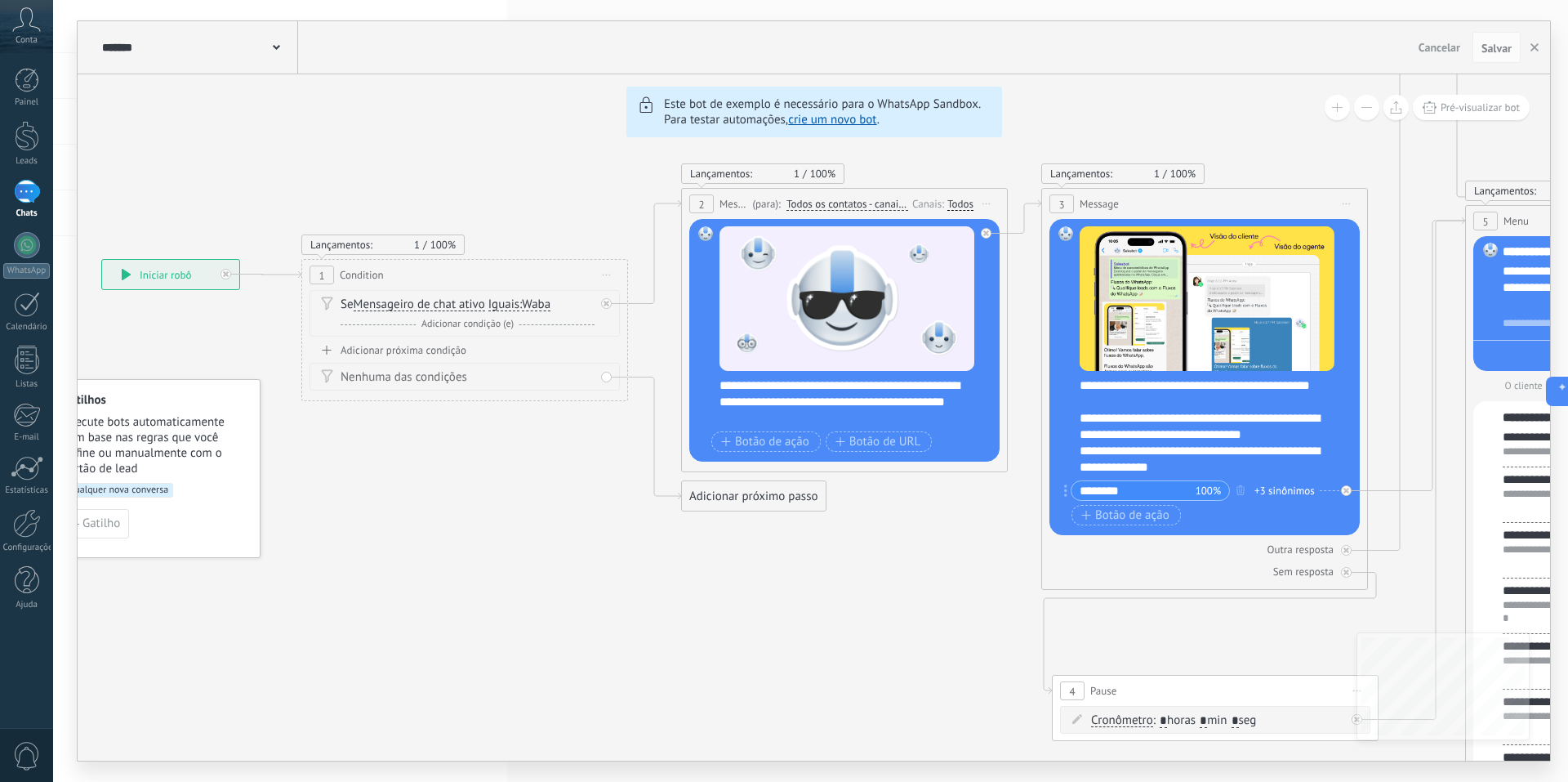
drag, startPoint x: 199, startPoint y: 534, endPoint x: 588, endPoint y: 535, distance: 389.0
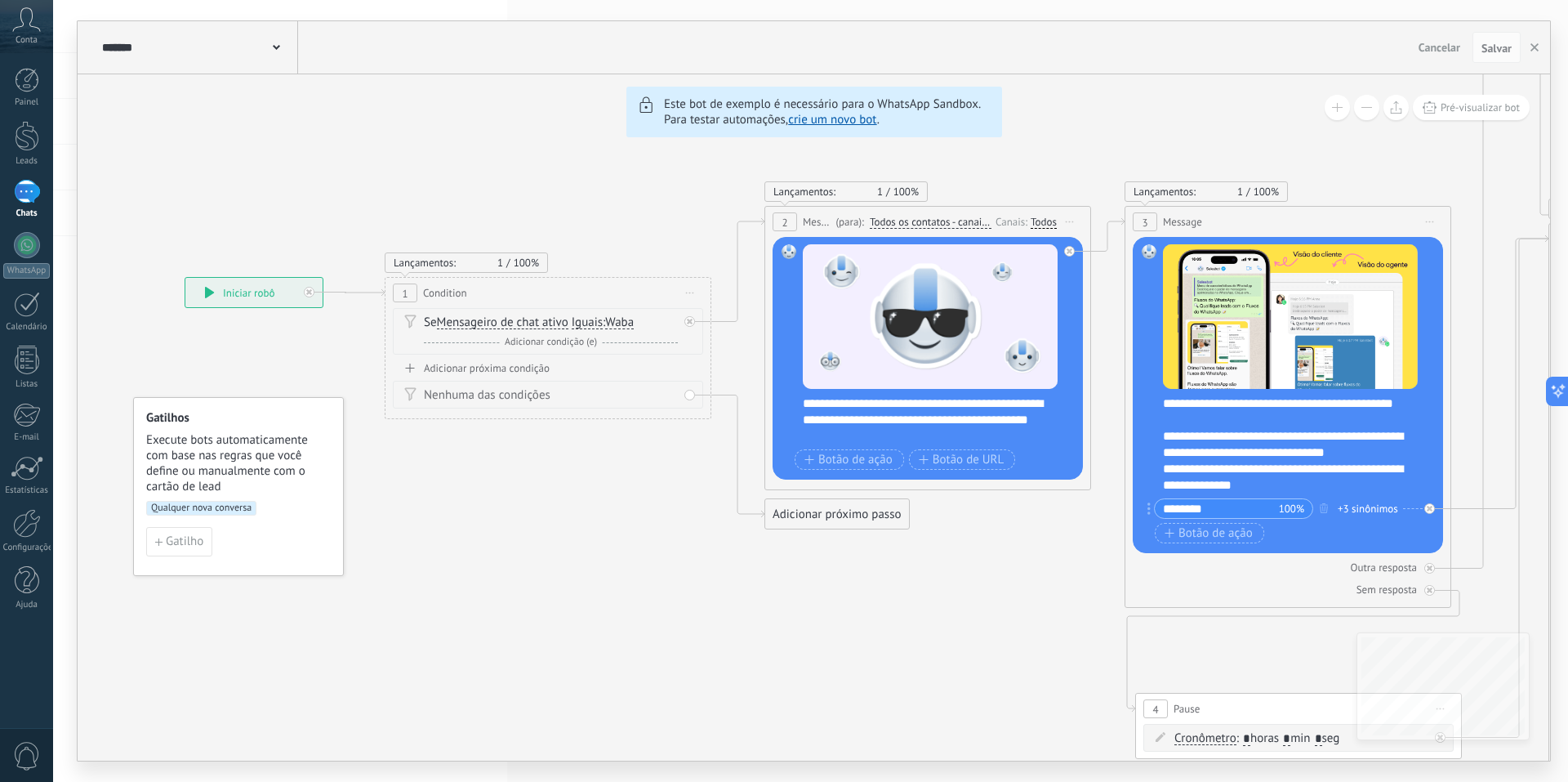
drag, startPoint x: 299, startPoint y: 481, endPoint x: 388, endPoint y: 500, distance: 91.0
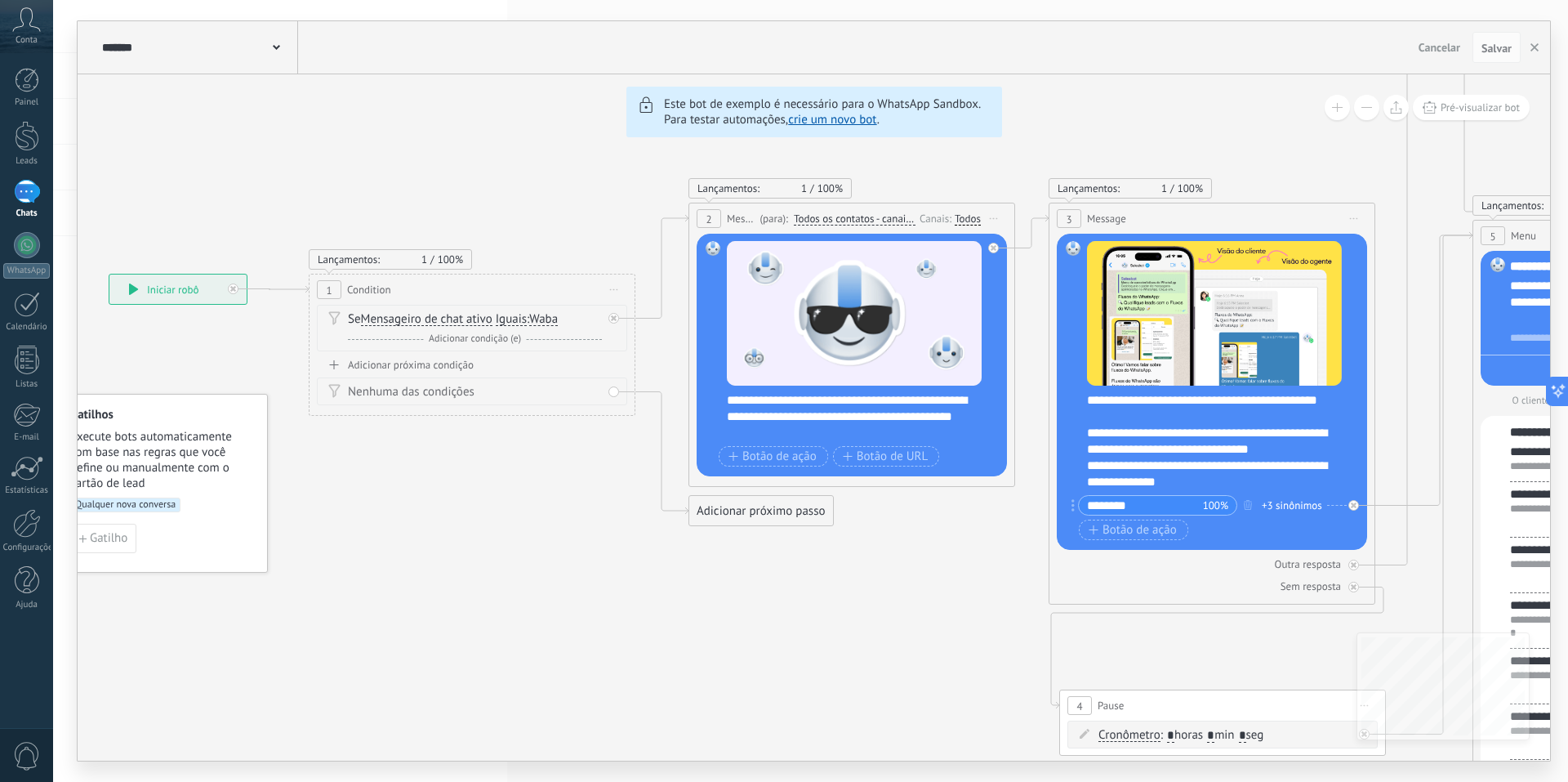
drag, startPoint x: 625, startPoint y: 487, endPoint x: 543, endPoint y: 483, distance: 82.1
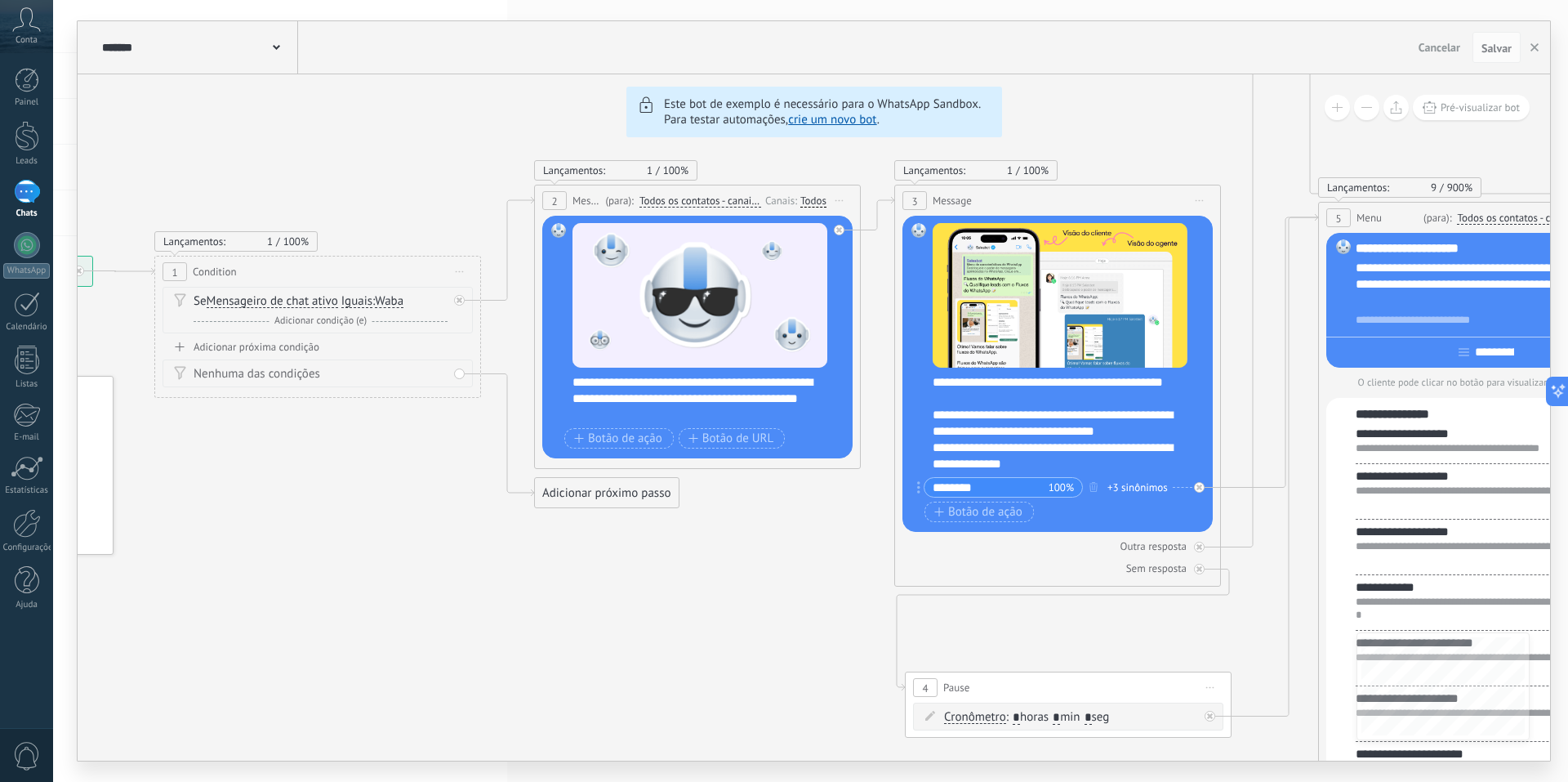
drag, startPoint x: 753, startPoint y: 585, endPoint x: 629, endPoint y: 573, distance: 124.6
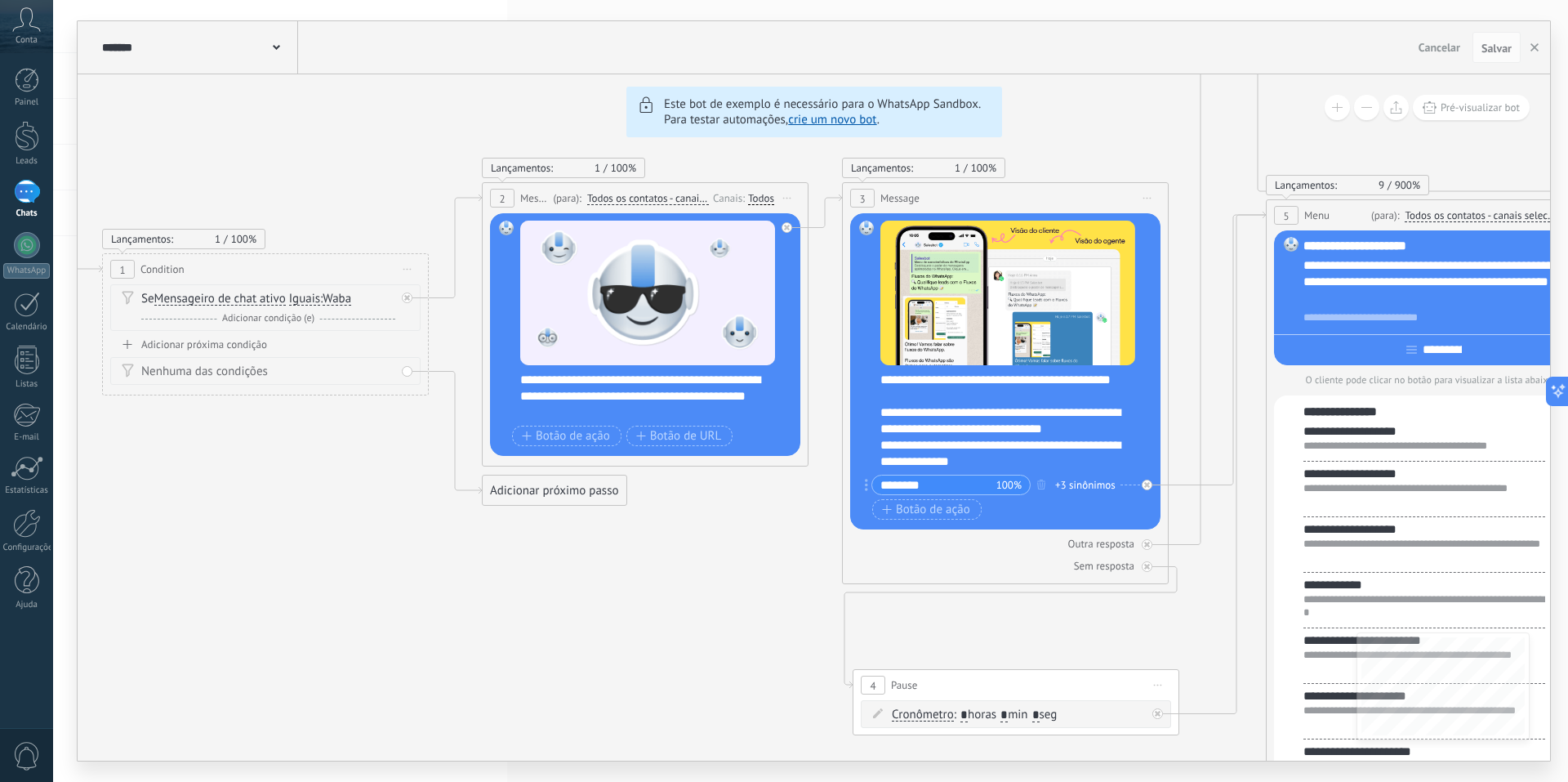
drag, startPoint x: 787, startPoint y: 566, endPoint x: 622, endPoint y: 533, distance: 168.3
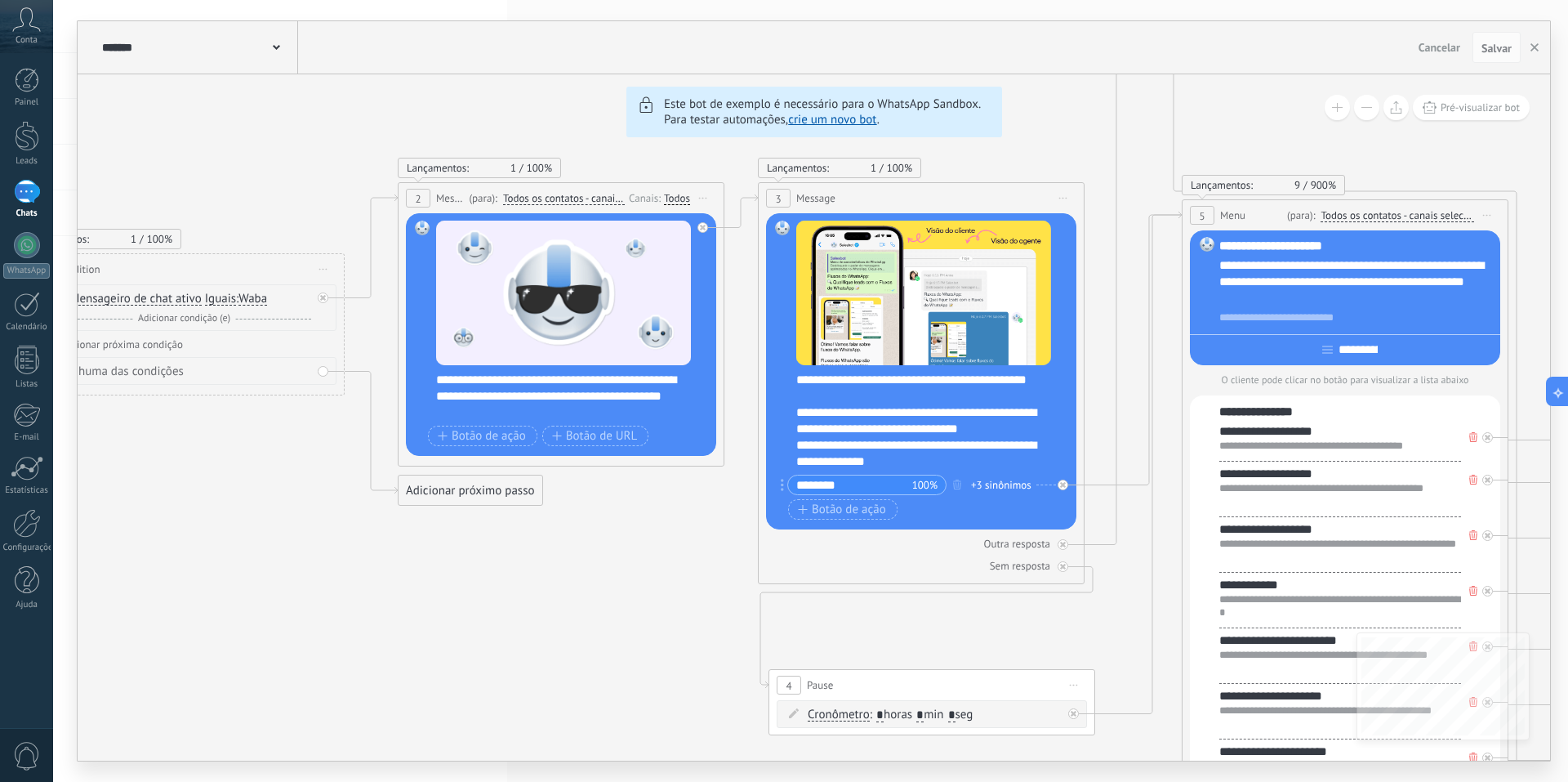
drag, startPoint x: 718, startPoint y: 604, endPoint x: 637, endPoint y: 602, distance: 81.0
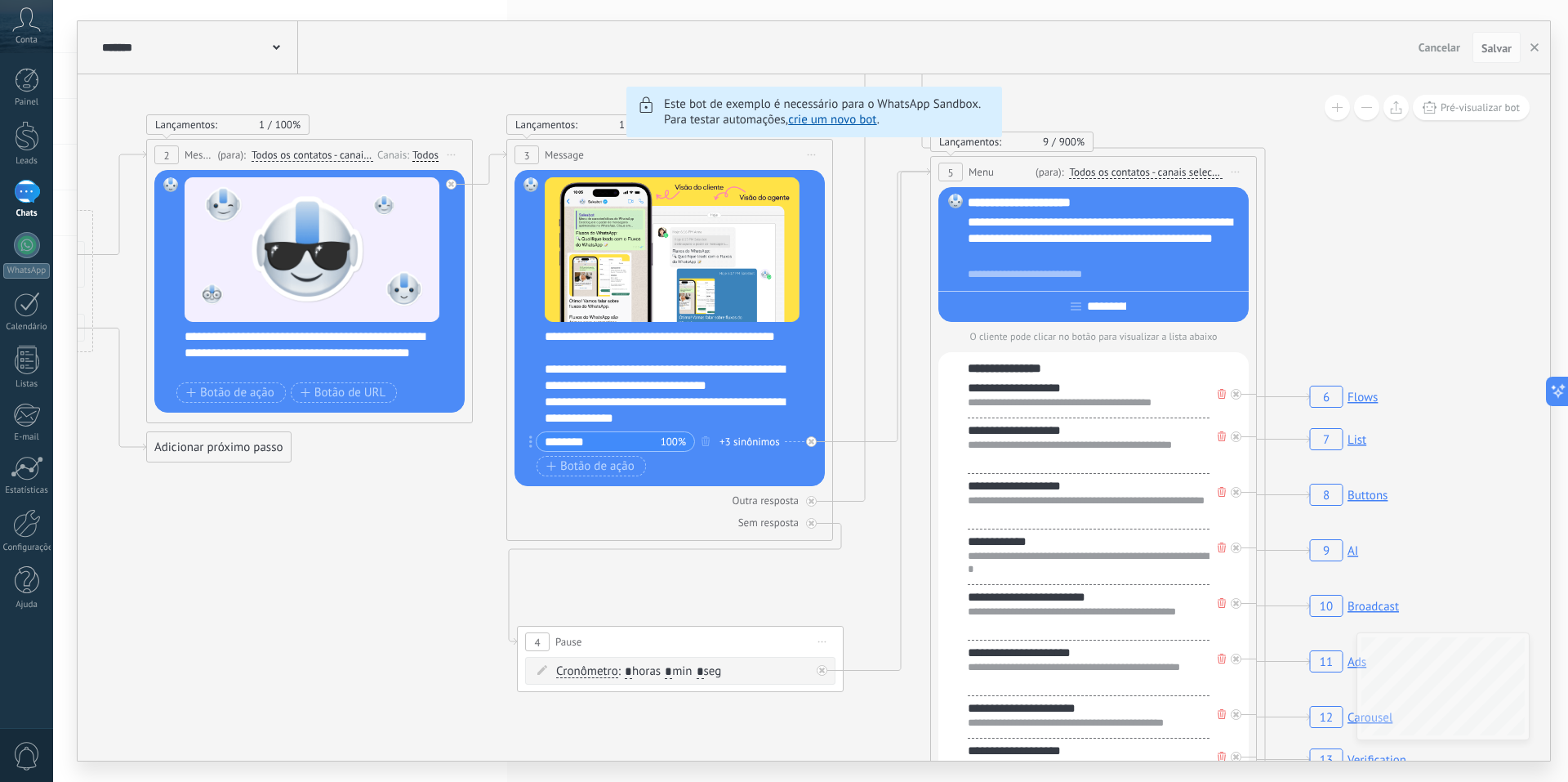
drag, startPoint x: 744, startPoint y: 632, endPoint x: 489, endPoint y: 591, distance: 258.3
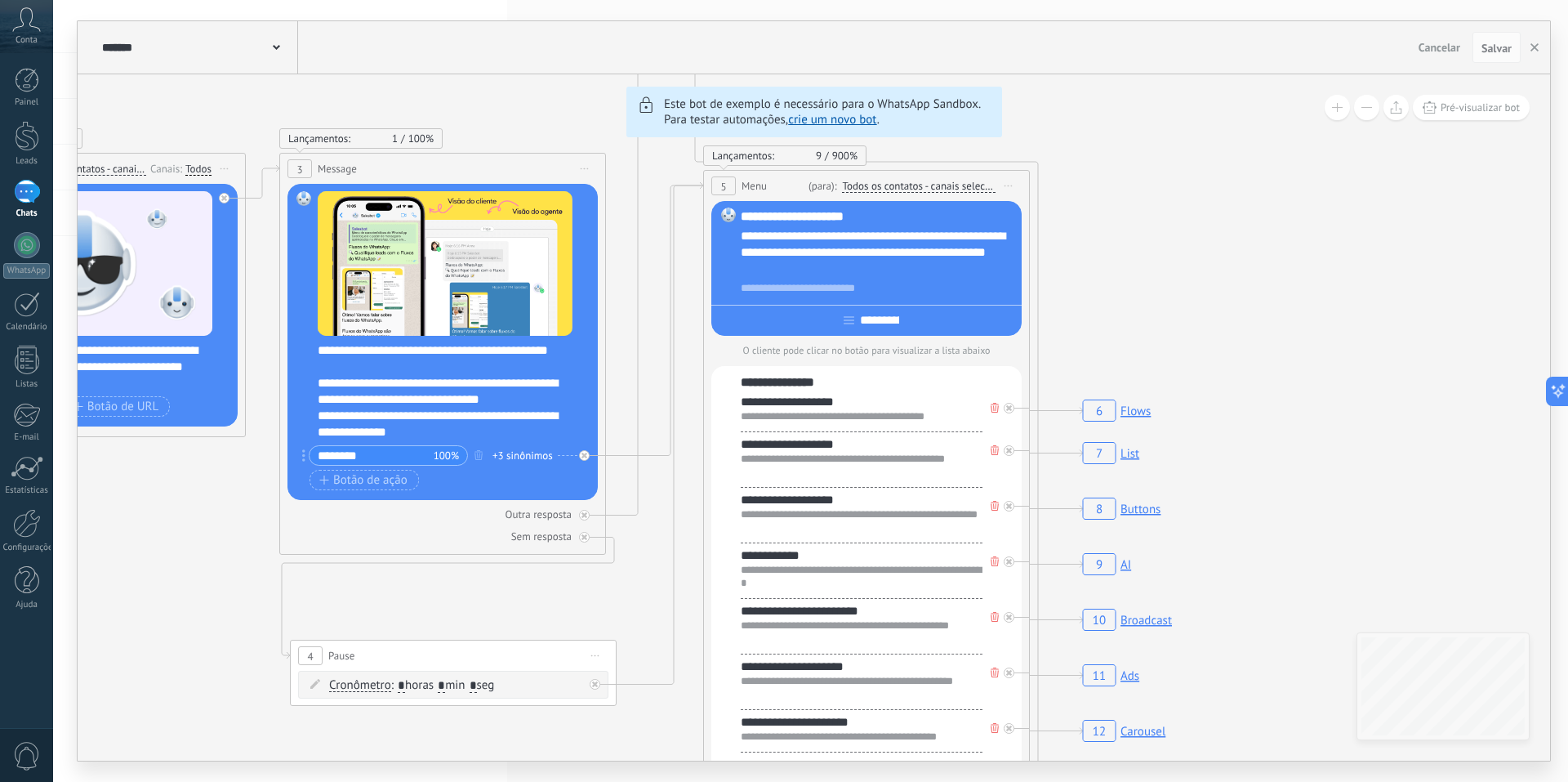
drag, startPoint x: 822, startPoint y: 586, endPoint x: 599, endPoint y: 598, distance: 223.3
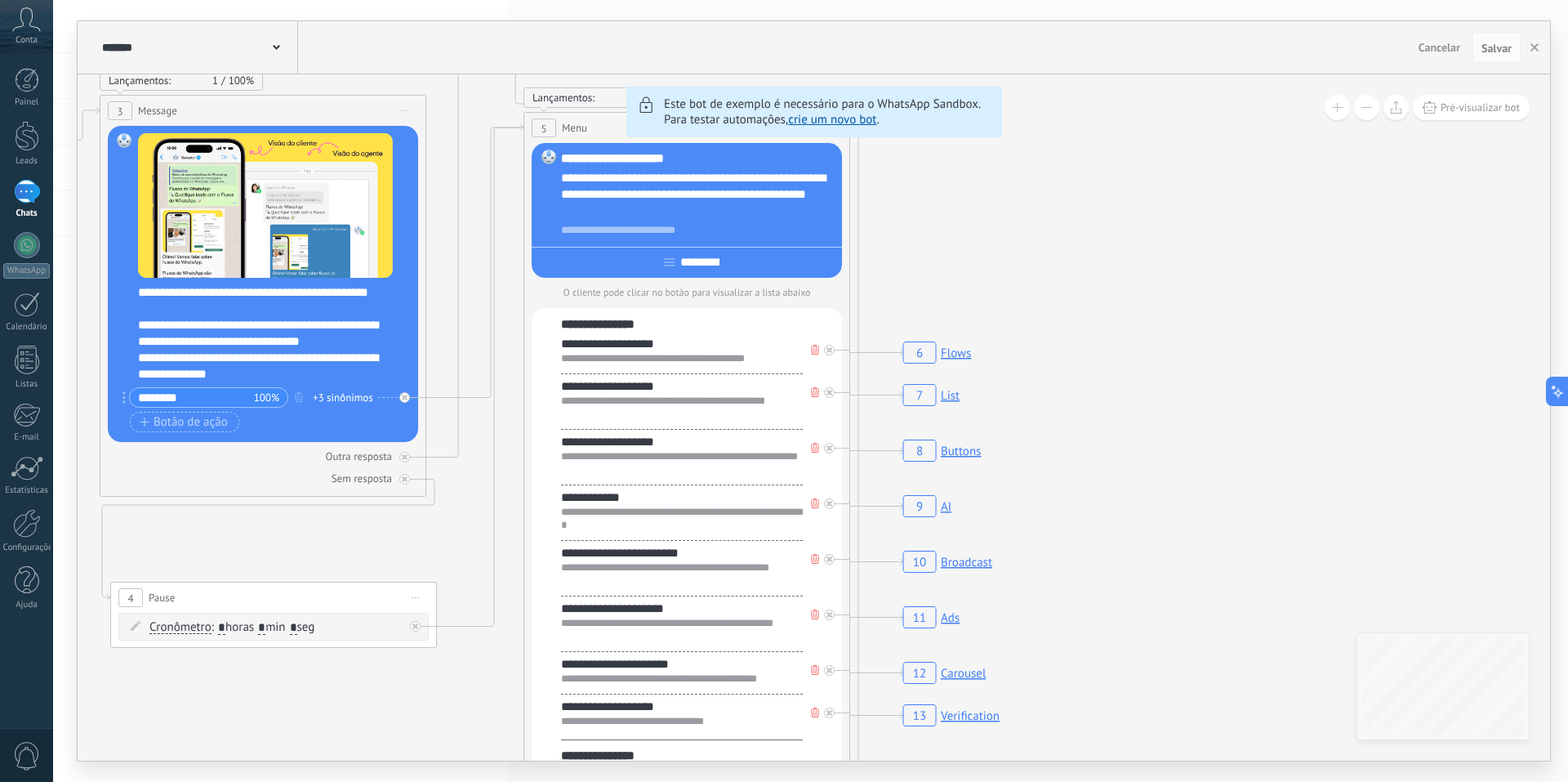
drag, startPoint x: 1237, startPoint y: 562, endPoint x: 1022, endPoint y: 497, distance: 224.6
click at [1022, 497] on icon "6 Flows 7 List 8 Buttons 9 AI 10 Broadcast 11 Ads 12 Carousel 13 Verification 1…" at bounding box center [1549, 318] width 5596 height 5087
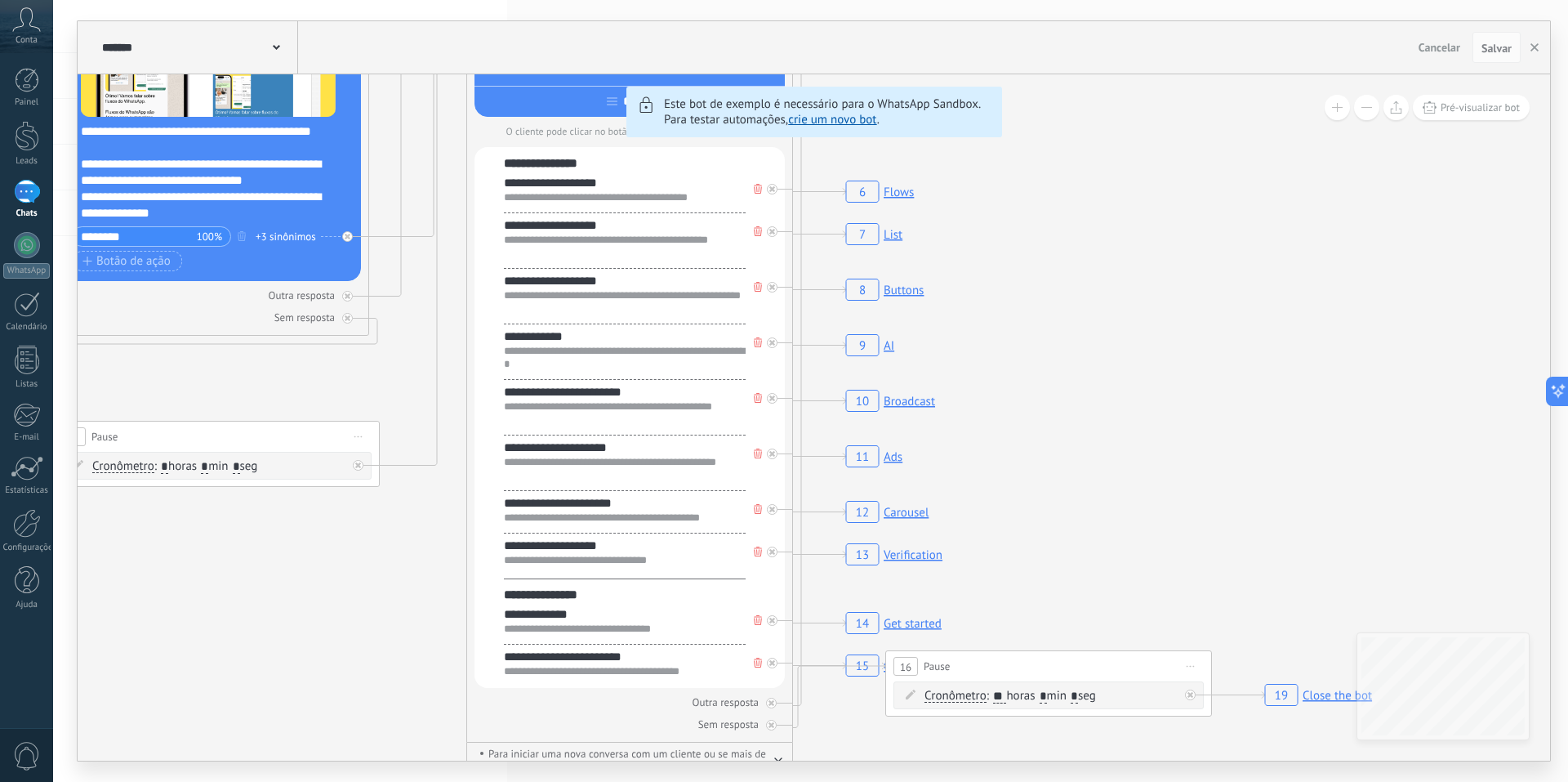
drag, startPoint x: 1157, startPoint y: 650, endPoint x: 1137, endPoint y: 495, distance: 156.3
click at [1137, 495] on icon "6 Flows 7 List 8 Buttons 9 AI 10 Broadcast 11 Ads 12 Carousel 13 Verification 1…" at bounding box center [1492, 157] width 5596 height 5087
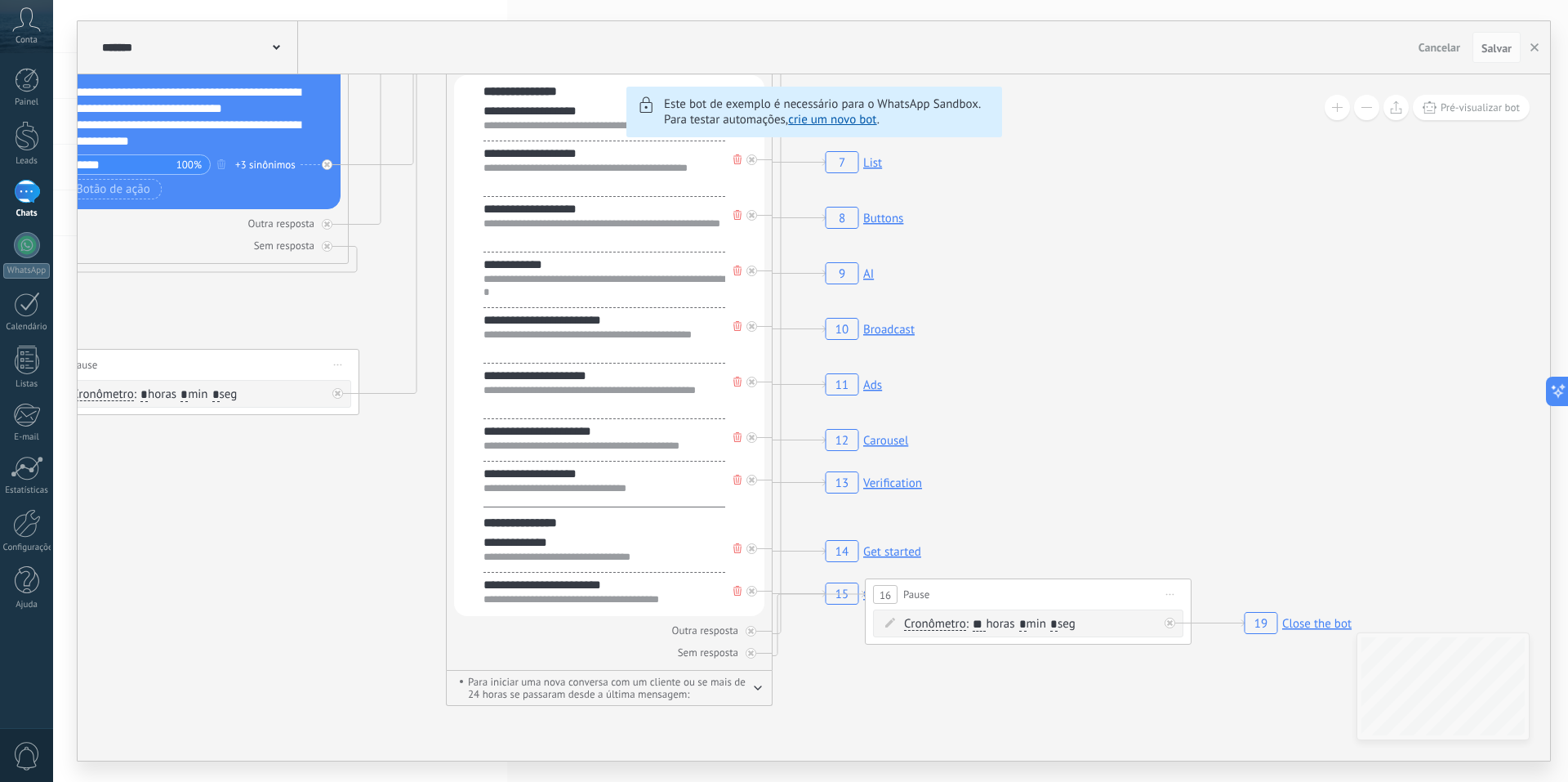
drag, startPoint x: 1216, startPoint y: 555, endPoint x: 1196, endPoint y: 486, distance: 71.8
click at [1196, 486] on icon "6 Flows 7 List 8 Buttons 9 AI 10 Broadcast 11 Ads 12 Carousel 13 Verification 1…" at bounding box center [1471, 85] width 5596 height 5087
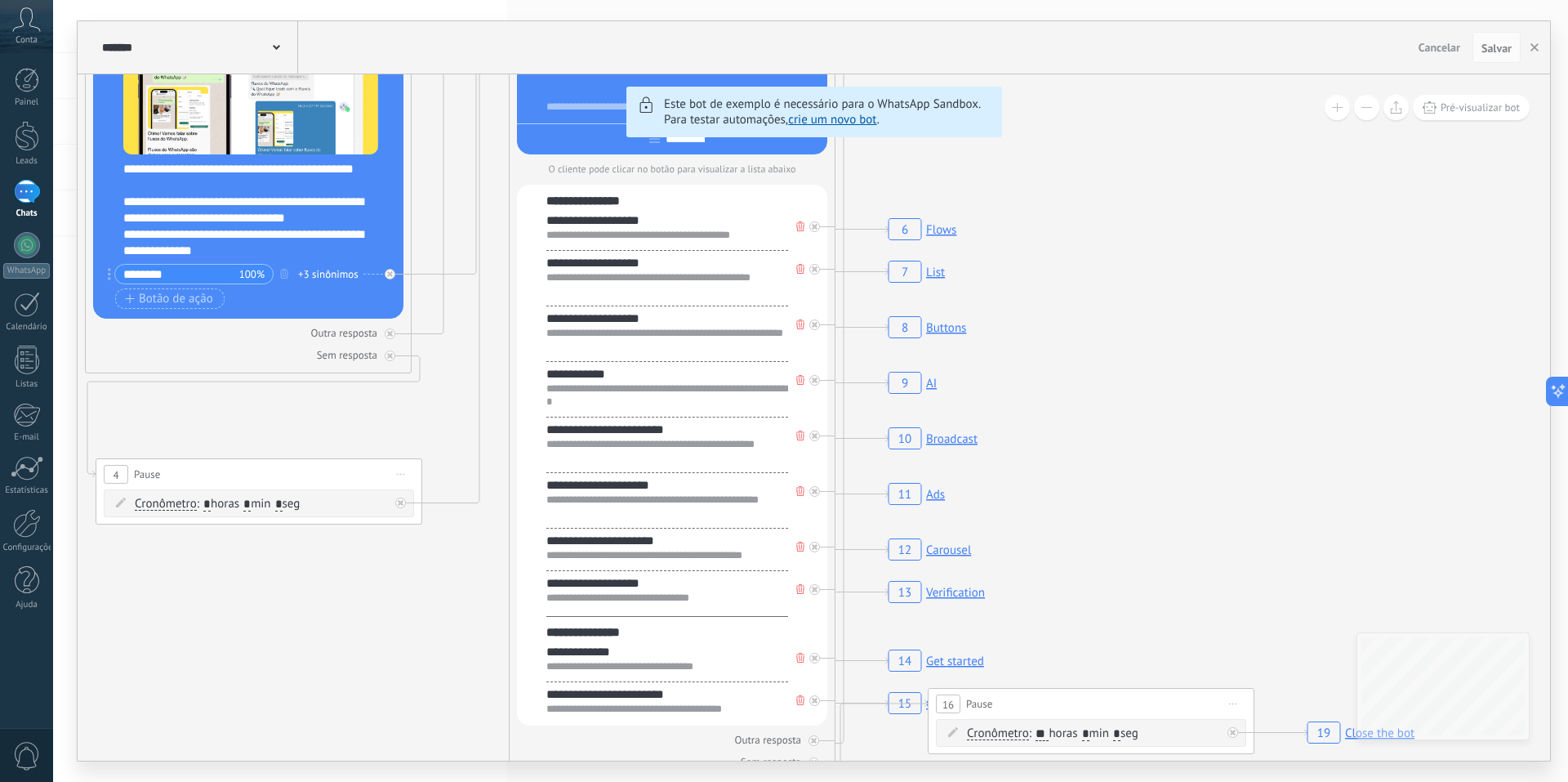
drag, startPoint x: 1263, startPoint y: 440, endPoint x: 1299, endPoint y: 531, distance: 97.9
click at [1299, 531] on icon "6 Flows 7 List 8 Buttons 9 AI 10 Broadcast 11 Ads 12 Carousel 13 Verification 1…" at bounding box center [1534, 195] width 5596 height 5087
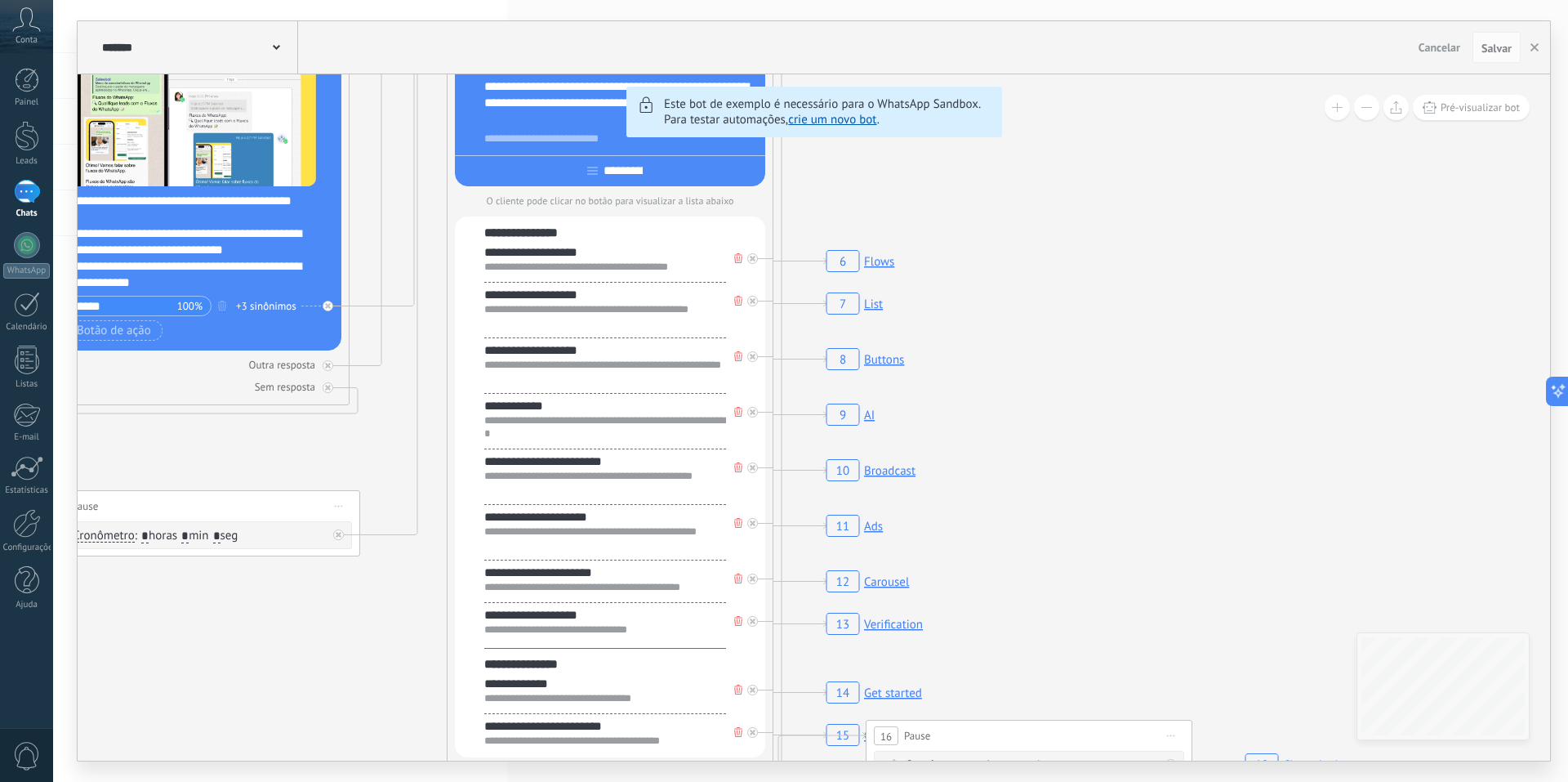
drag, startPoint x: 1201, startPoint y: 479, endPoint x: 1139, endPoint y: 511, distance: 69.8
click at [1139, 511] on icon "6 Flows 7 List 8 Buttons 9 AI 10 Broadcast 11 Ads 12 Carousel 13 Verification 1…" at bounding box center [1472, 226] width 5596 height 5087
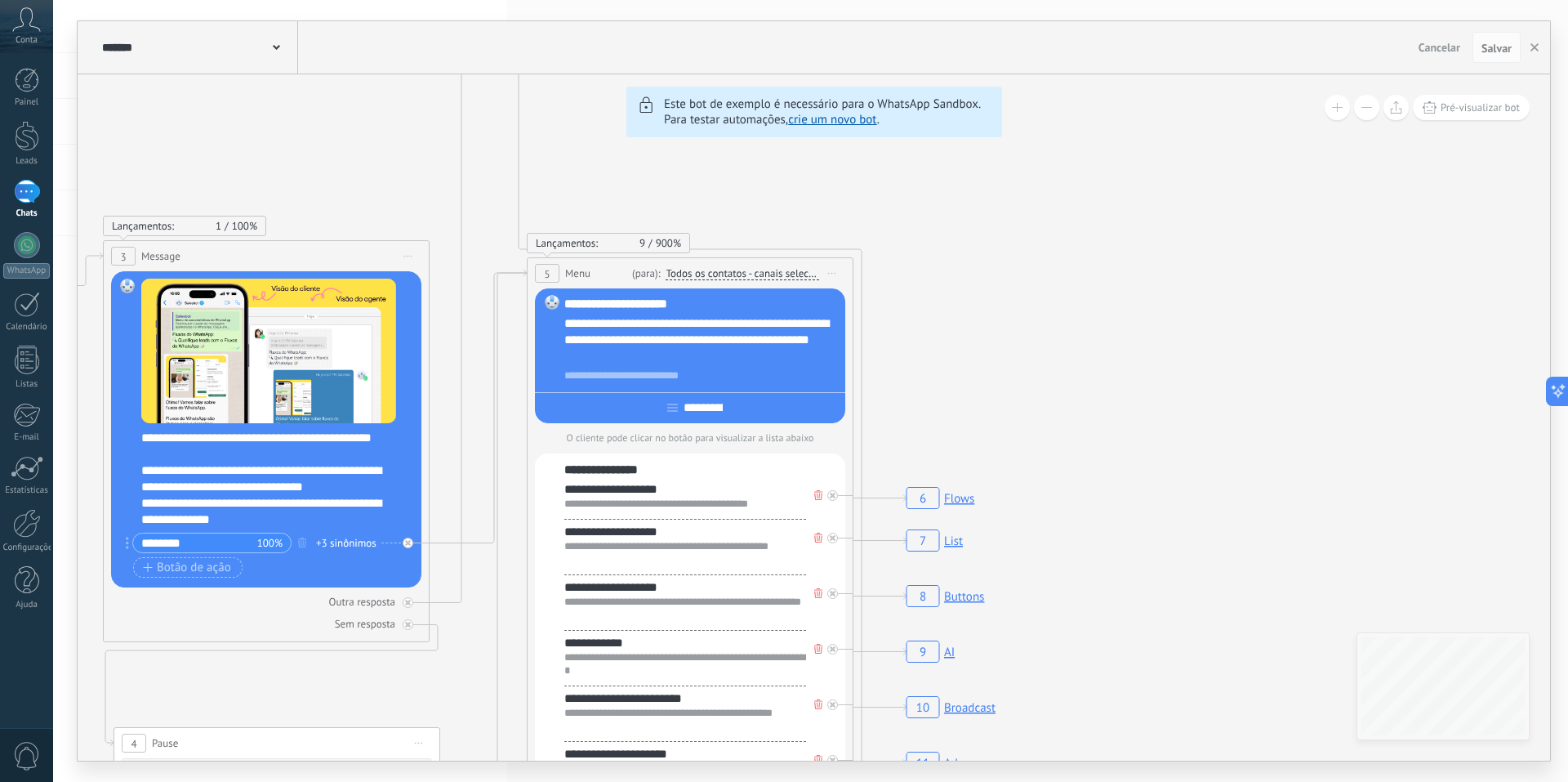
drag, startPoint x: 1048, startPoint y: 234, endPoint x: 1128, endPoint y: 471, distance: 250.1
click at [1128, 471] on icon "6 Flows 7 List 8 Buttons 9 AI 10 Broadcast 11 Ads 12 Carousel 13 Verification 1…" at bounding box center [1552, 463] width 5596 height 5087
click at [960, 492] on rect at bounding box center [940, 498] width 78 height 31
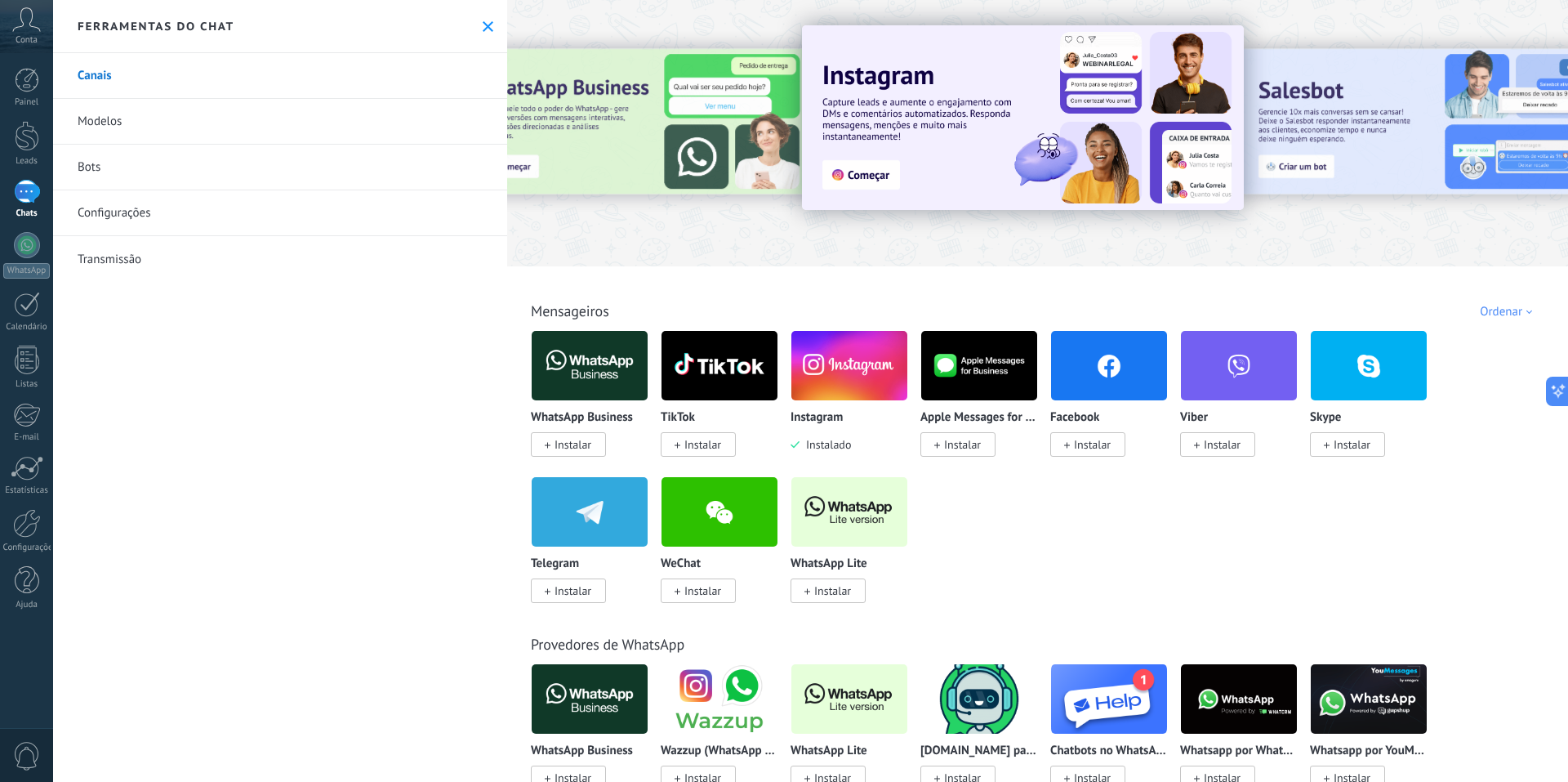
click at [136, 175] on link "Bots" at bounding box center [280, 168] width 454 height 46
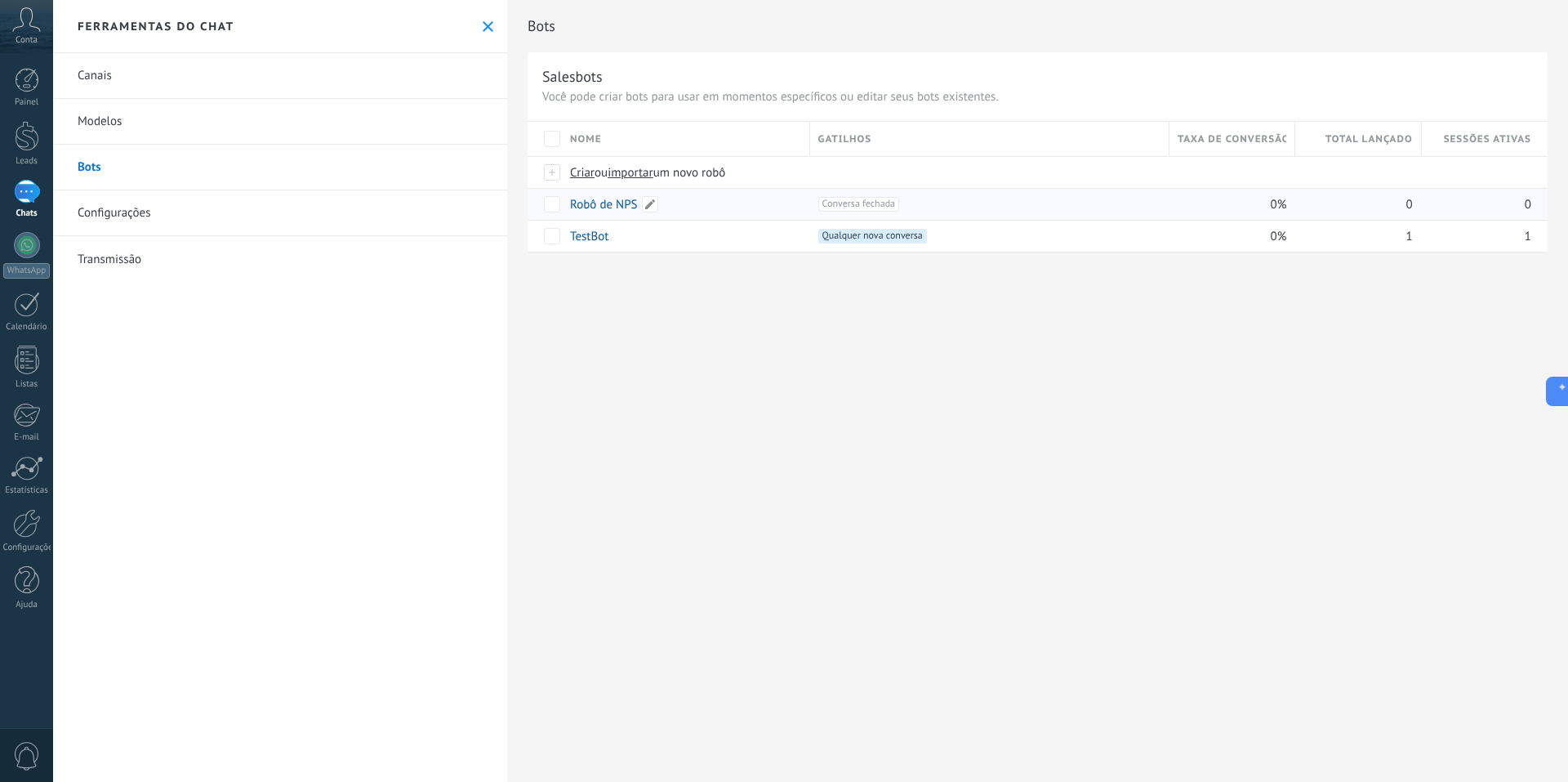
click at [611, 207] on link "Robô de NPS" at bounding box center [605, 205] width 68 height 16
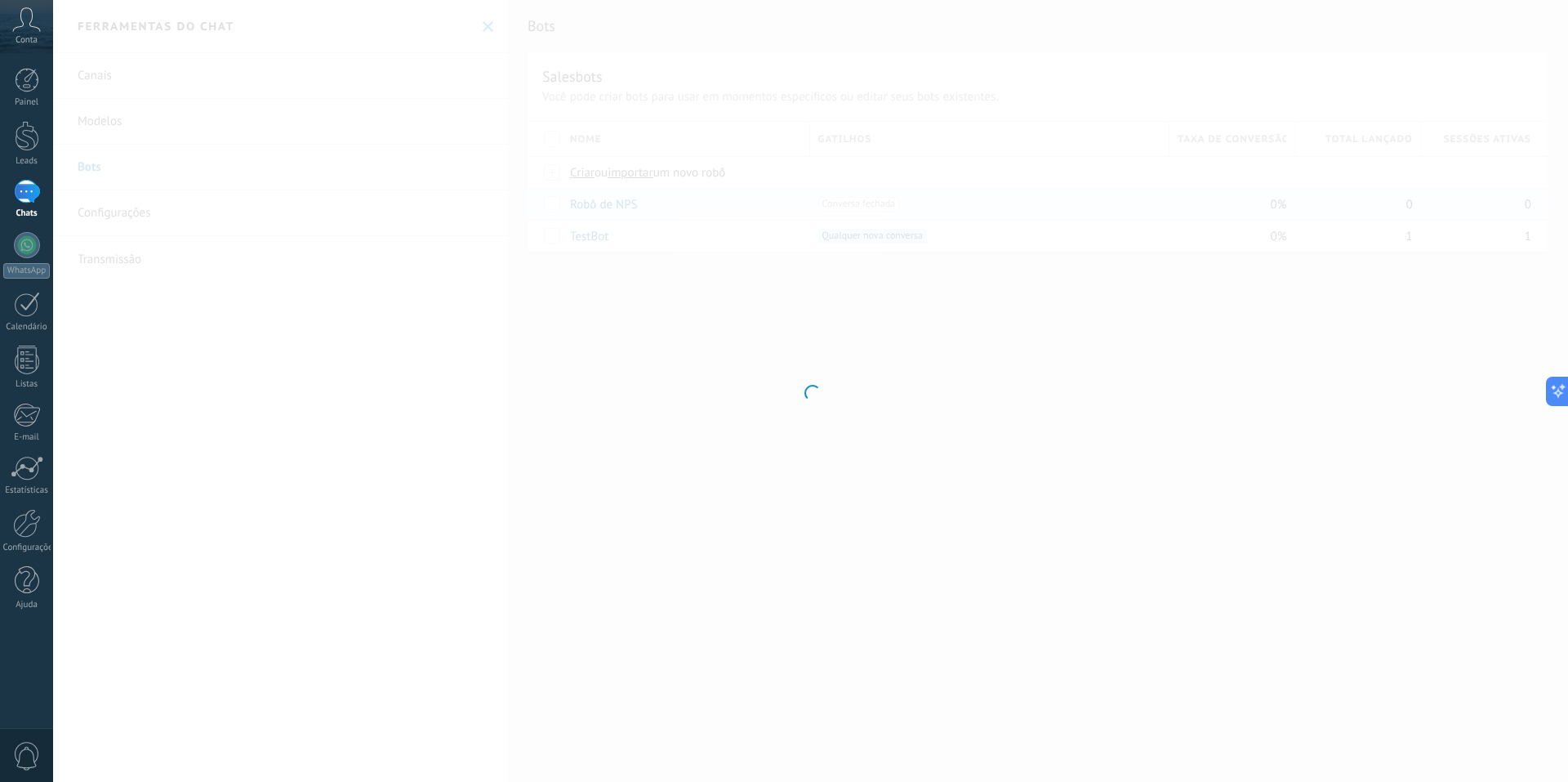
type input "**********"
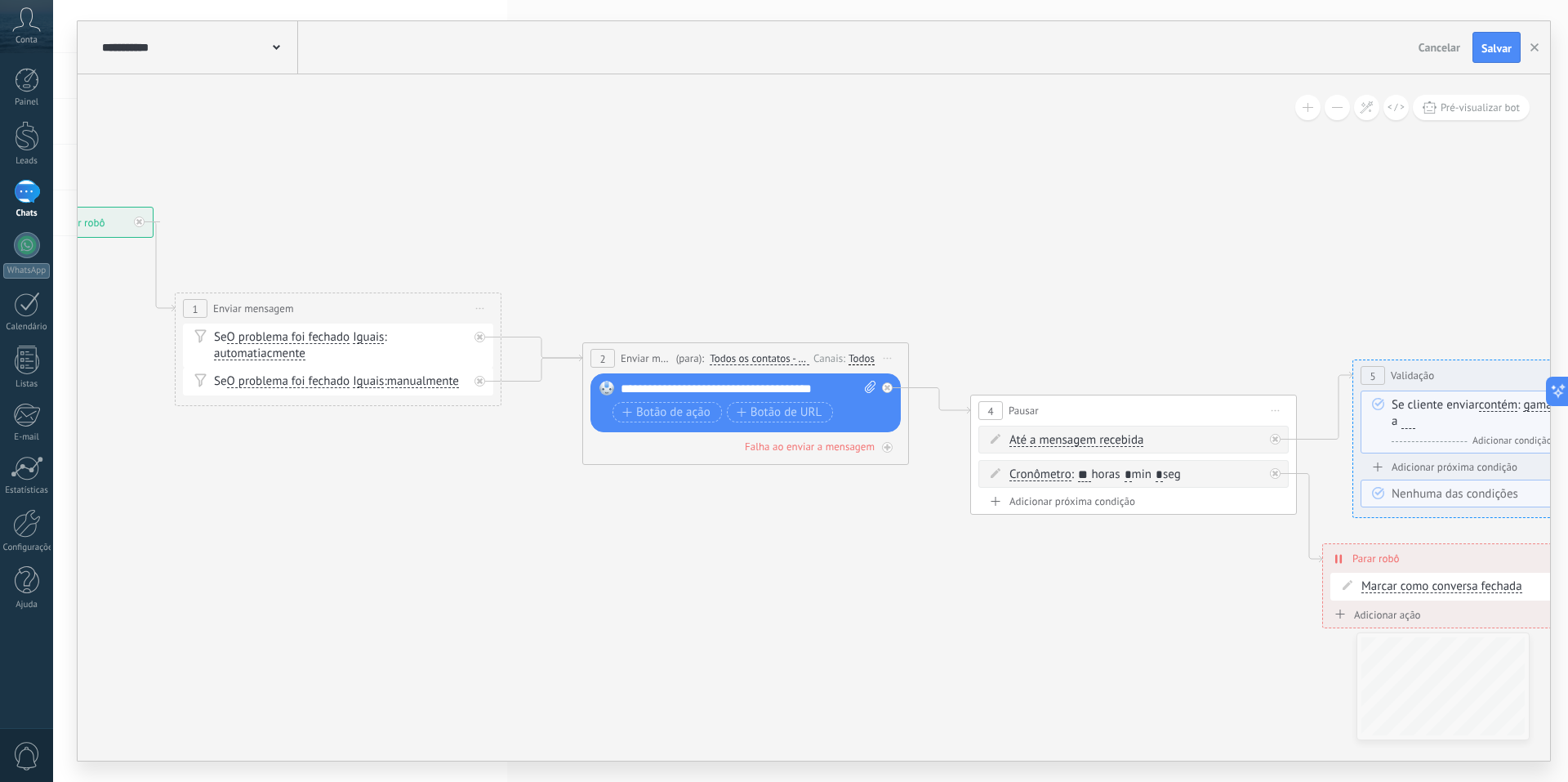
drag, startPoint x: 923, startPoint y: 181, endPoint x: 511, endPoint y: 191, distance: 412.1
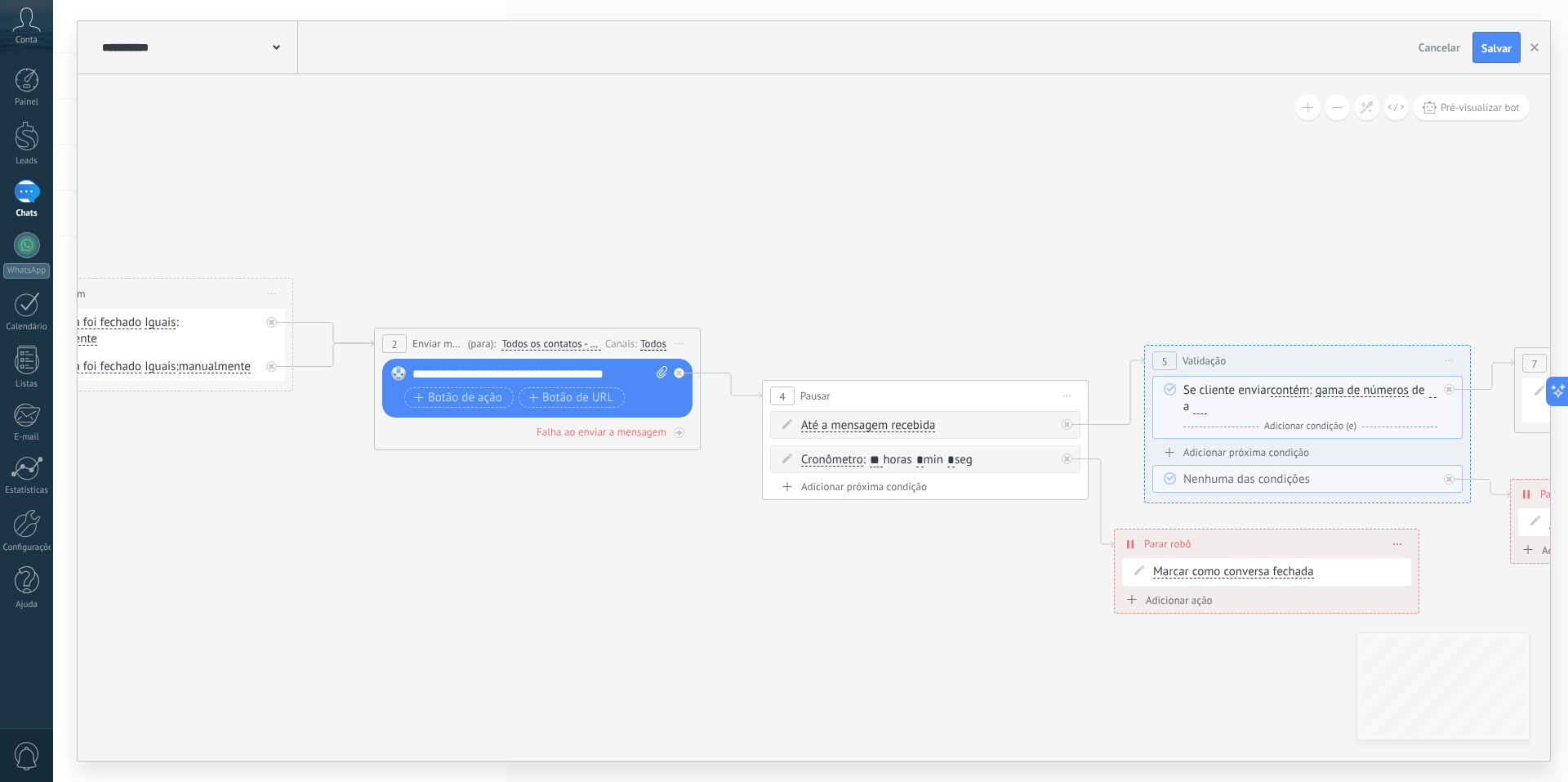
drag, startPoint x: 1034, startPoint y: 268, endPoint x: 828, endPoint y: 253, distance: 206.5
click at [828, 253] on icon at bounding box center [1561, 410] width 4326 height 1255
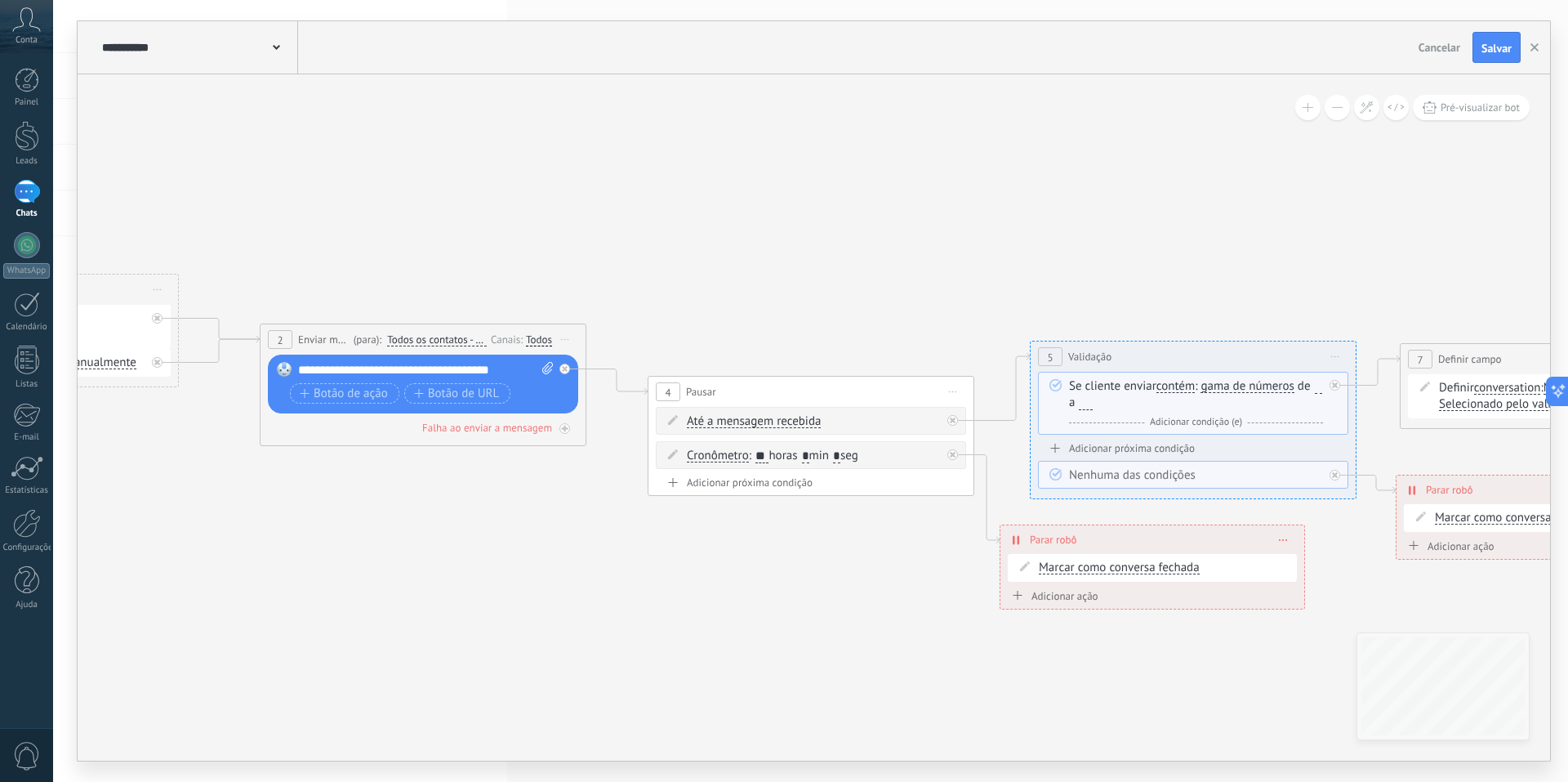
drag, startPoint x: 980, startPoint y: 261, endPoint x: 865, endPoint y: 257, distance: 115.1
click at [865, 257] on icon at bounding box center [1446, 406] width 4326 height 1255
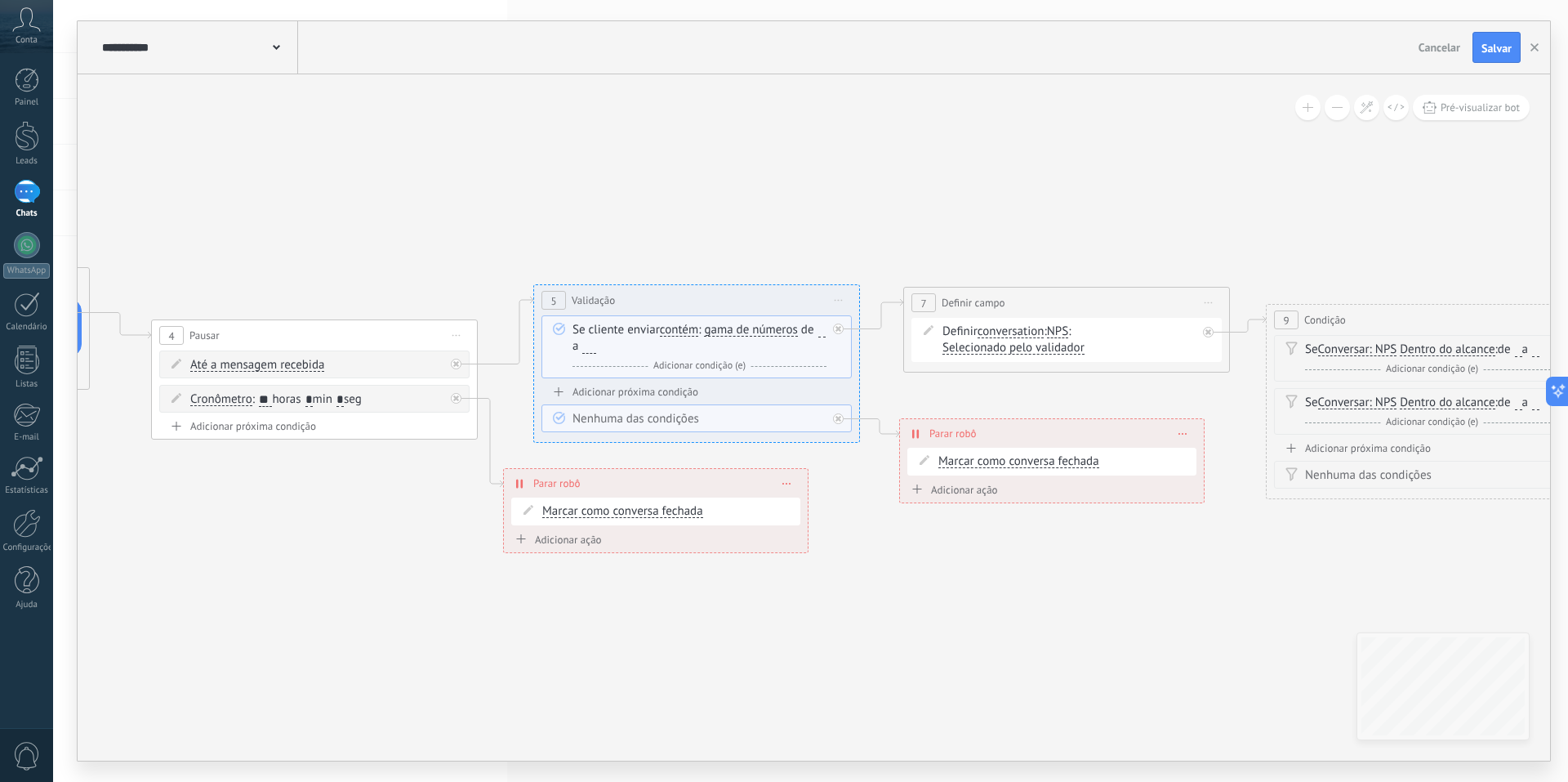
drag, startPoint x: 1223, startPoint y: 286, endPoint x: 737, endPoint y: 230, distance: 489.2
click at [737, 230] on icon at bounding box center [949, 393] width 4326 height 1341
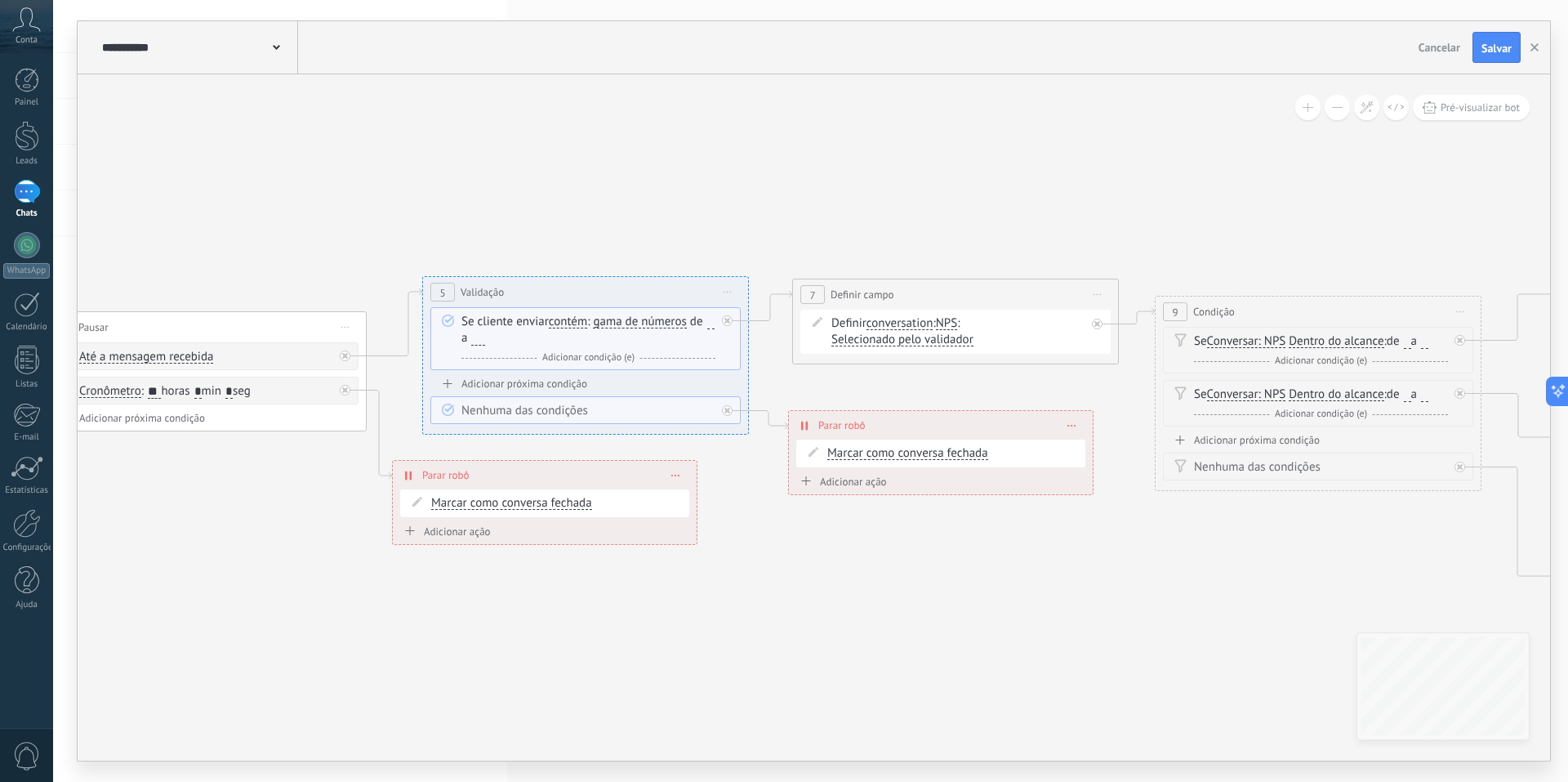
drag, startPoint x: 907, startPoint y: 223, endPoint x: 796, endPoint y: 215, distance: 111.3
click at [796, 215] on icon at bounding box center [838, 385] width 4326 height 1341
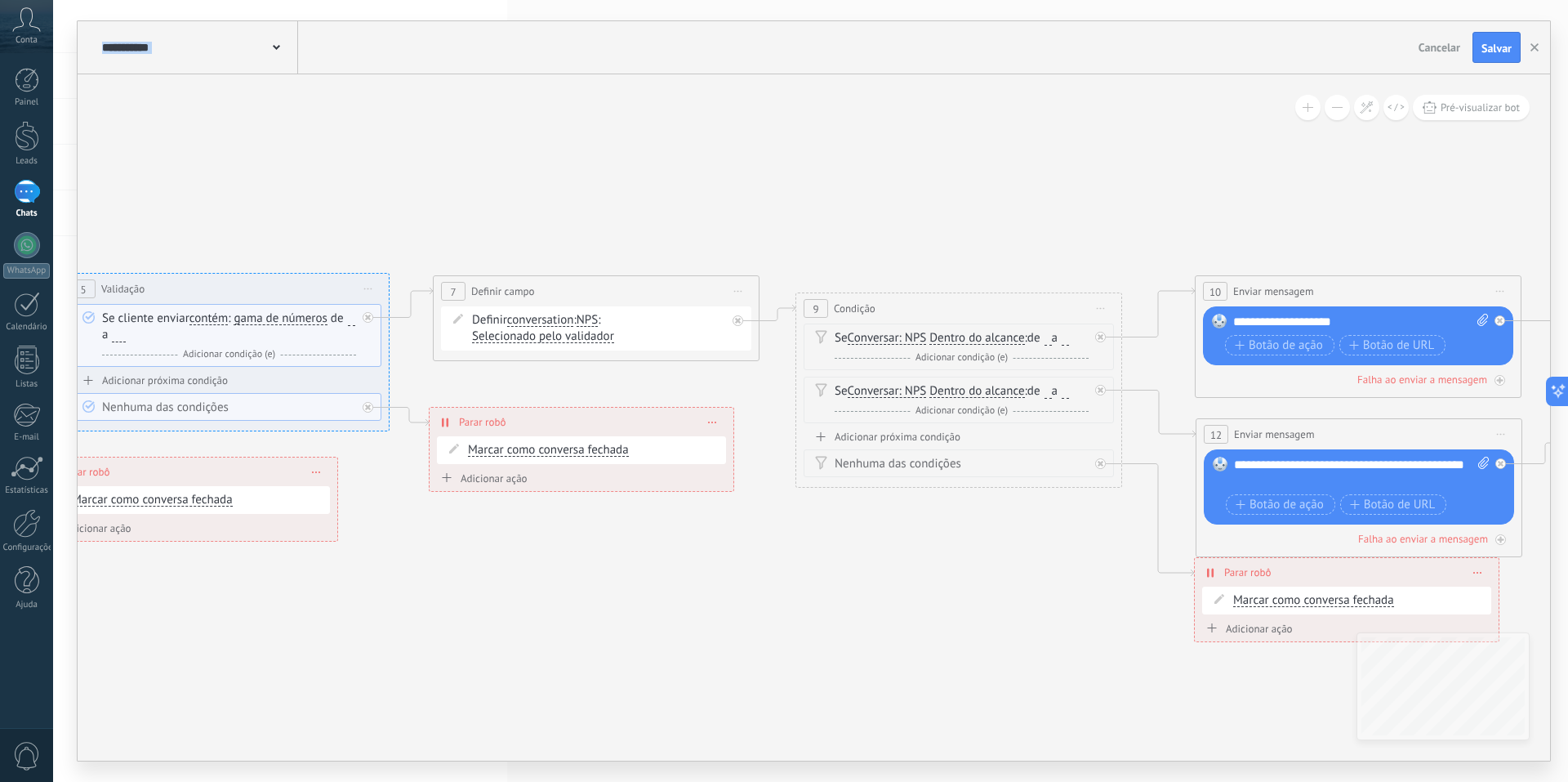
drag, startPoint x: 1071, startPoint y: 255, endPoint x: 712, endPoint y: 252, distance: 359.0
click at [712, 252] on icon at bounding box center [479, 381] width 4326 height 1341
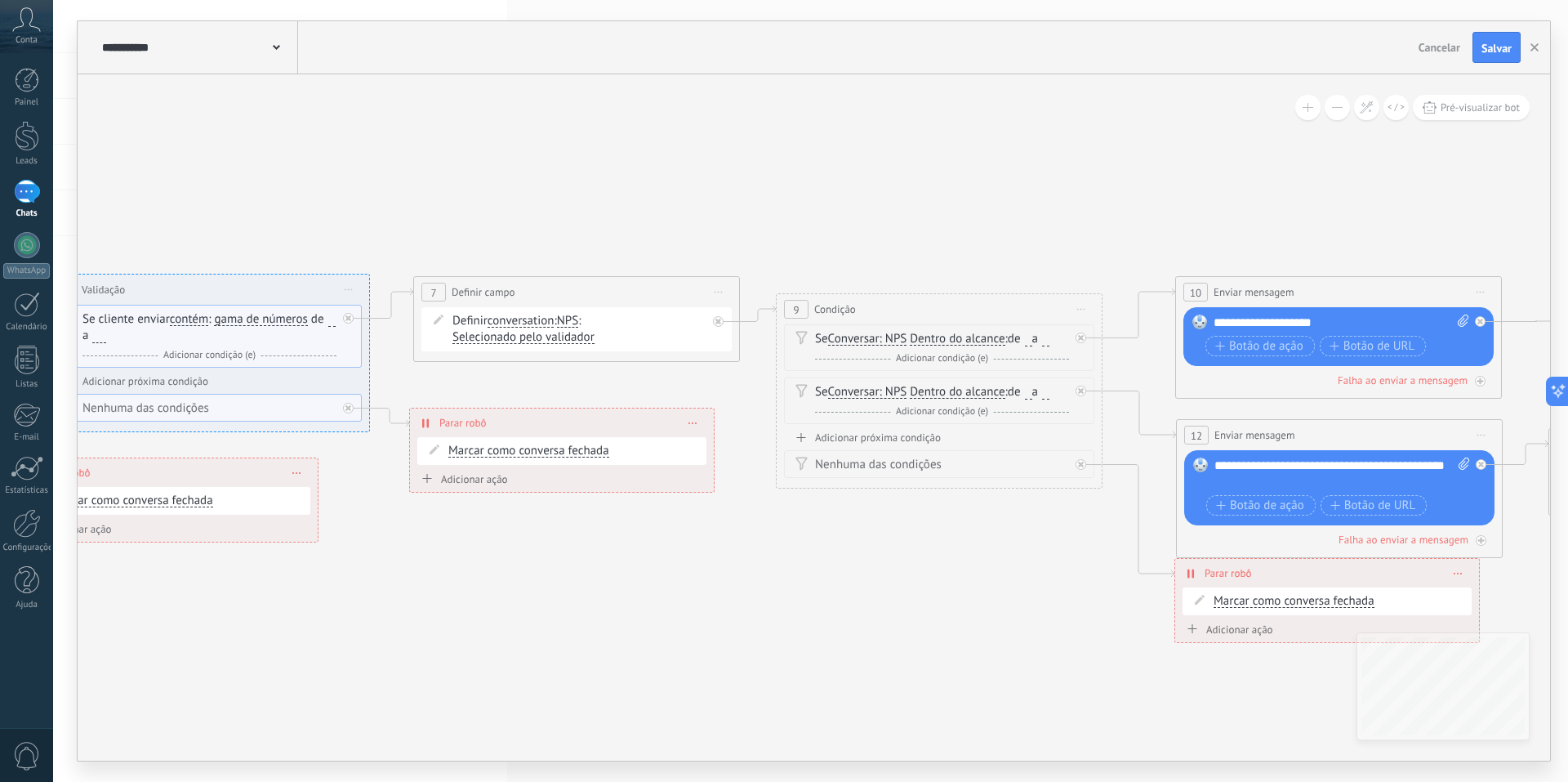
drag, startPoint x: 909, startPoint y: 247, endPoint x: 889, endPoint y: 248, distance: 20.0
click at [889, 248] on icon at bounding box center [460, 382] width 4326 height 1341
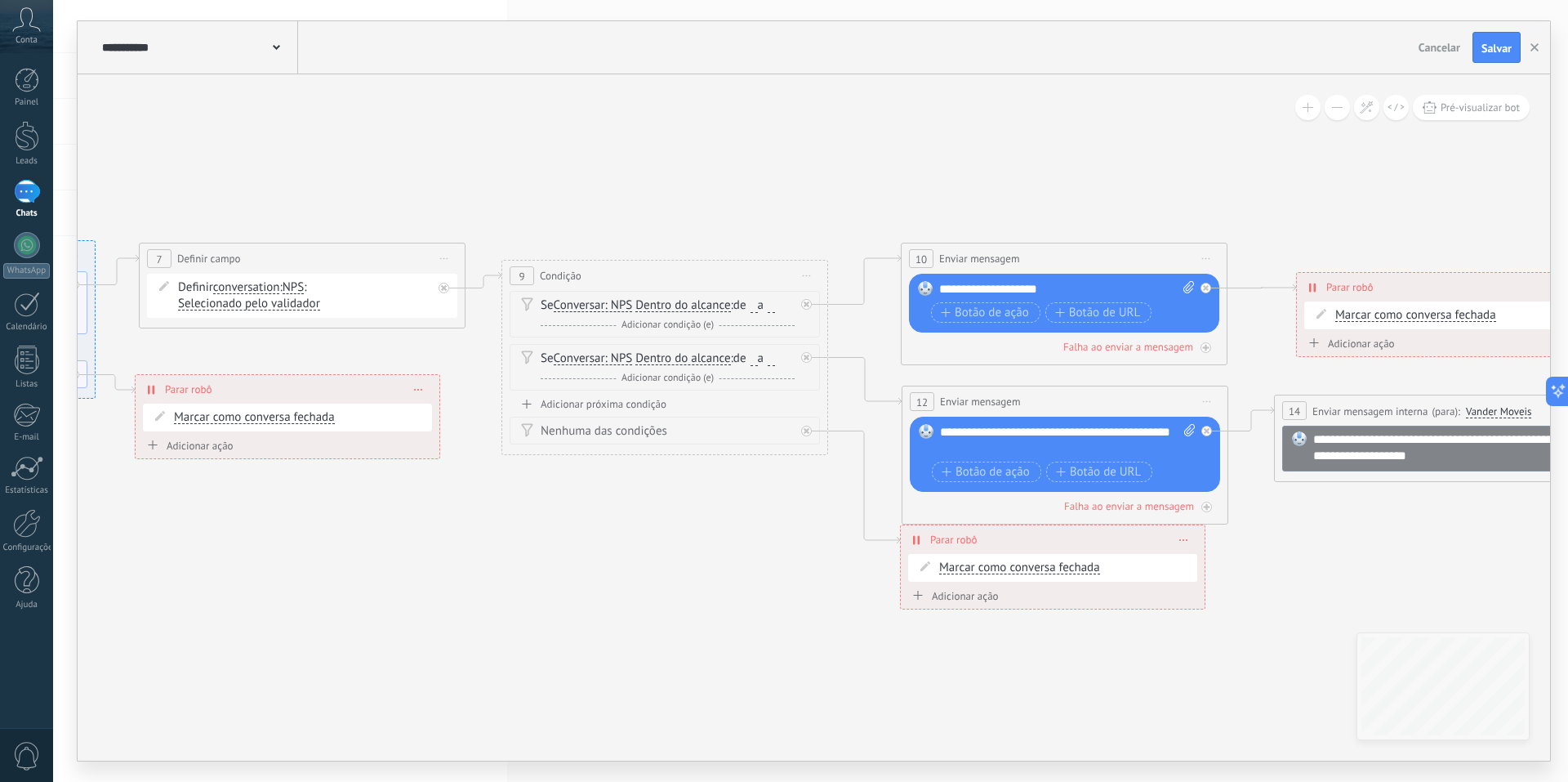
drag, startPoint x: 1103, startPoint y: 269, endPoint x: 828, endPoint y: 235, distance: 277.1
click at [828, 235] on icon at bounding box center [185, 349] width 4326 height 1341
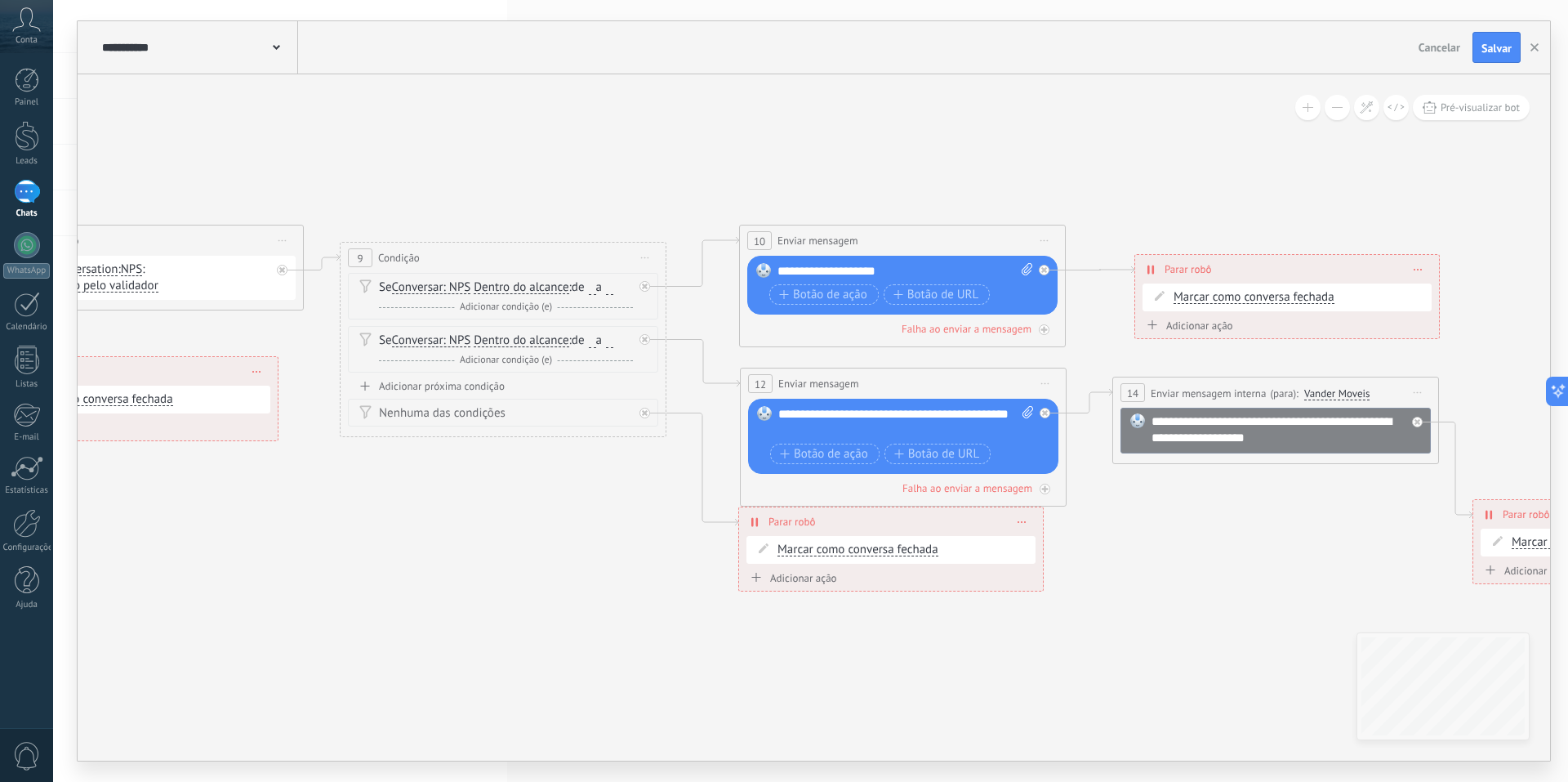
drag, startPoint x: 1059, startPoint y: 221, endPoint x: 897, endPoint y: 203, distance: 163.0
click at [897, 203] on icon at bounding box center [23, 331] width 4326 height 1341
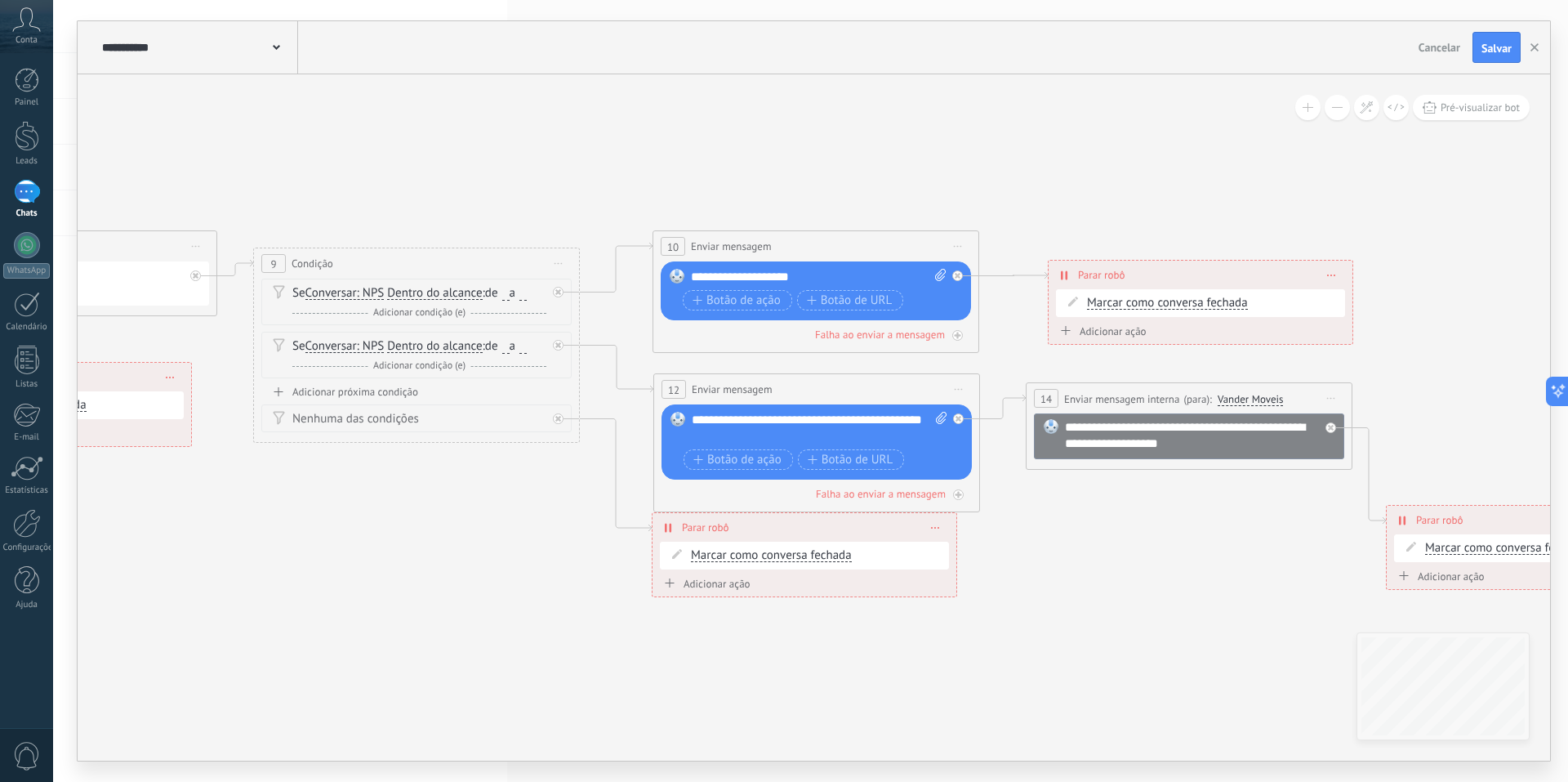
drag, startPoint x: 1105, startPoint y: 213, endPoint x: 1106, endPoint y: 226, distance: 13.0
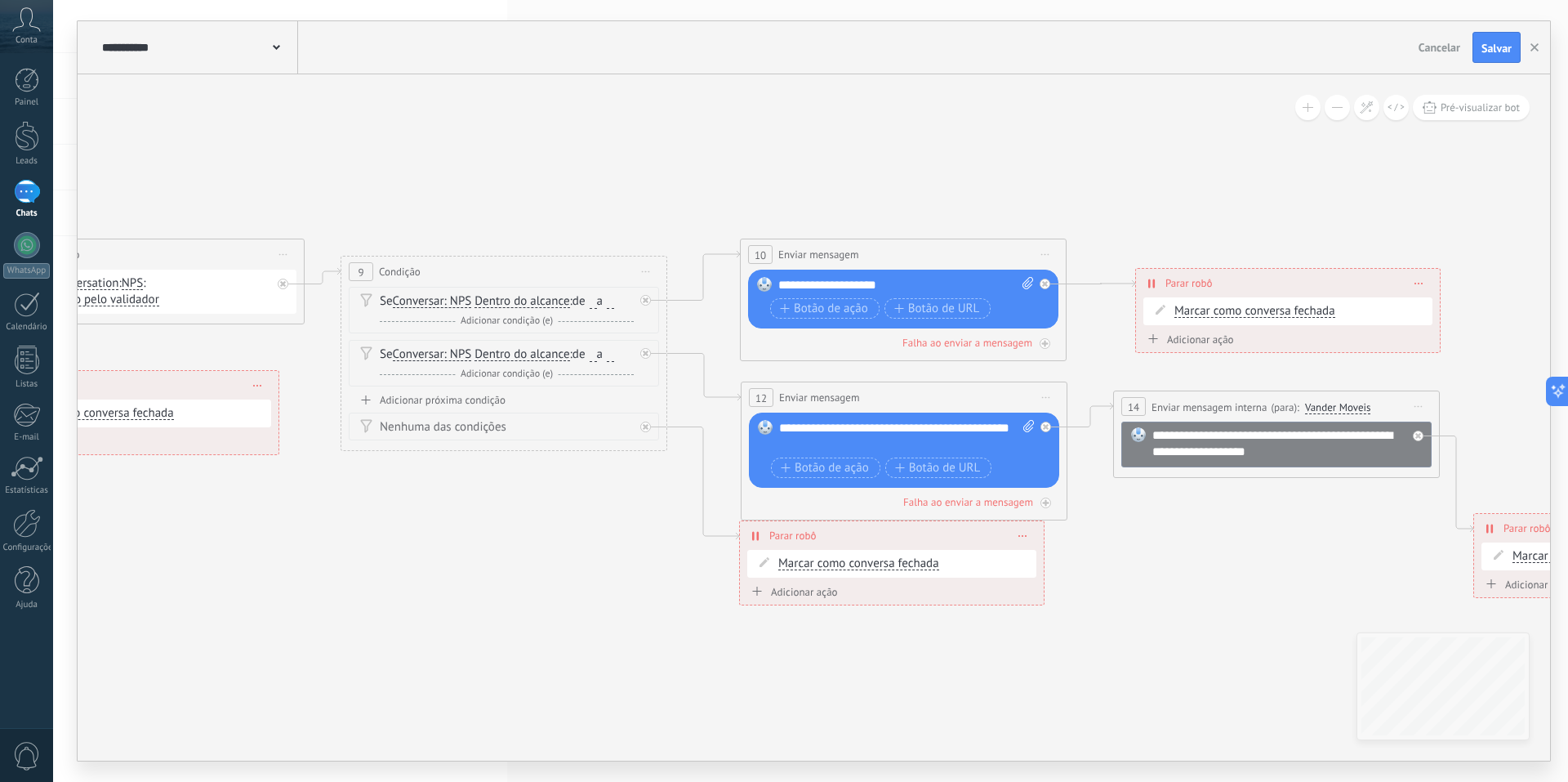
drag, startPoint x: 510, startPoint y: 173, endPoint x: 780, endPoint y: 180, distance: 270.1
click at [798, 186] on icon at bounding box center [24, 345] width 4326 height 1341
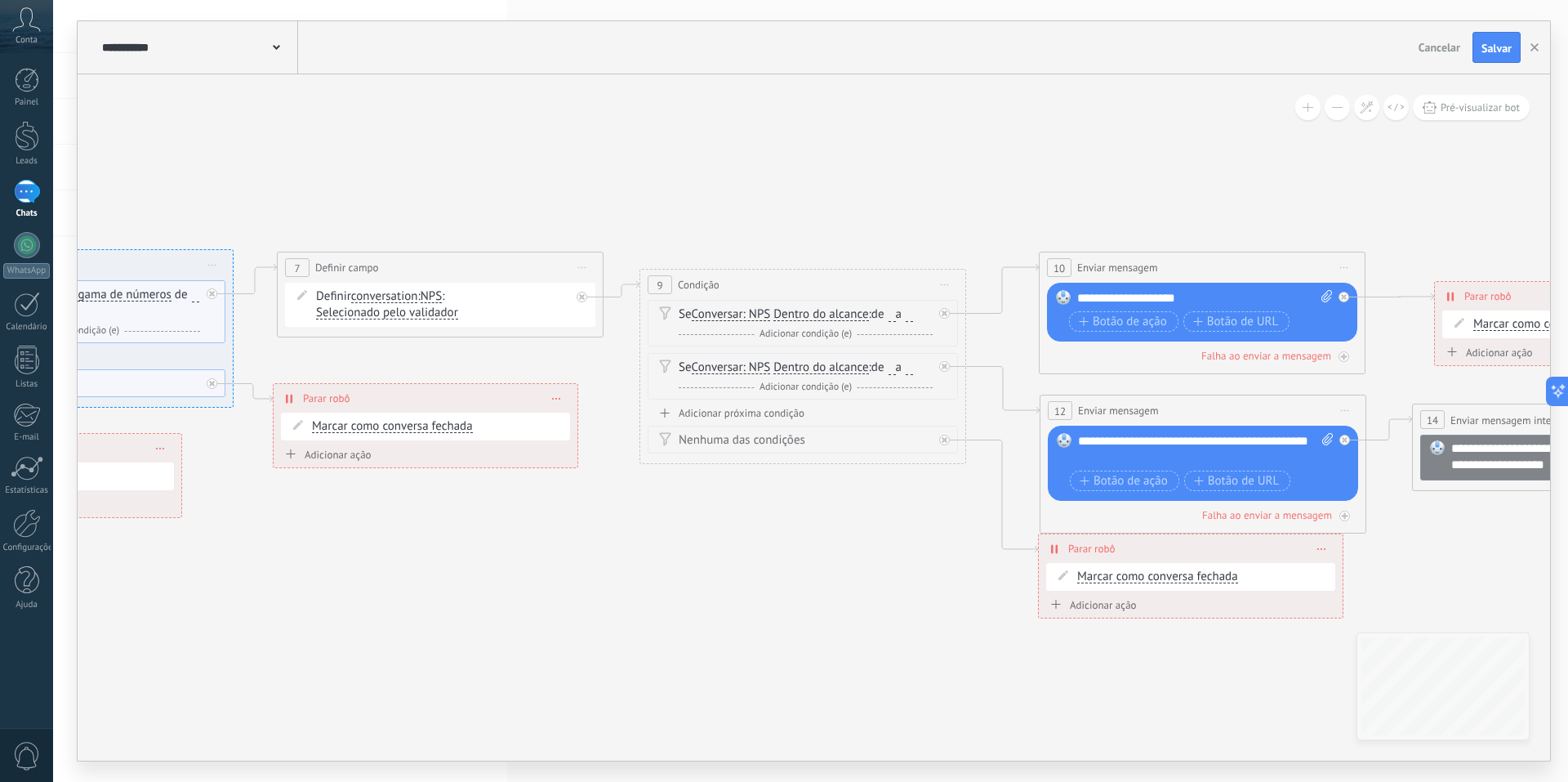
click at [736, 107] on icon at bounding box center [323, 358] width 4326 height 1341
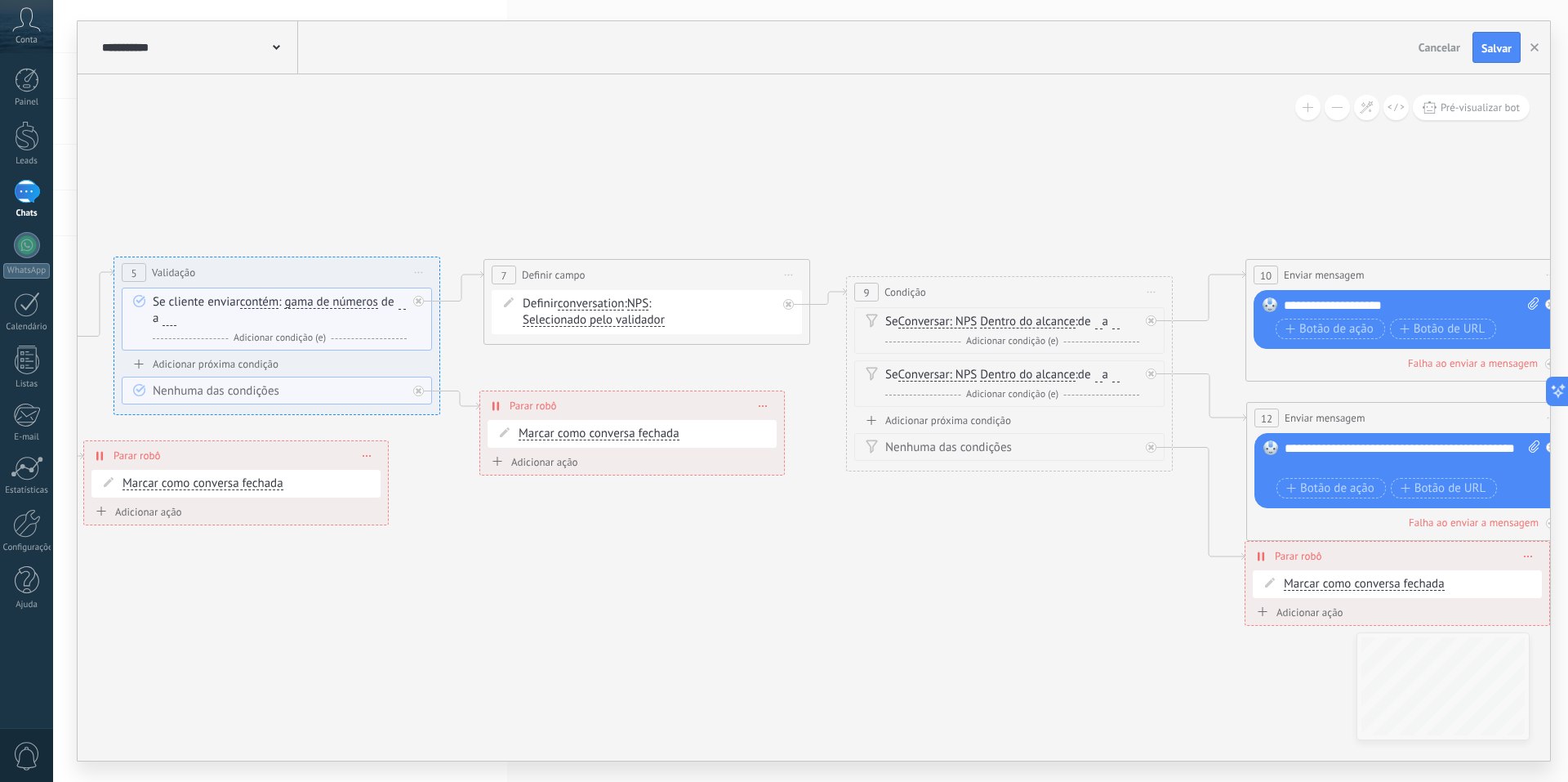
click at [655, 123] on icon at bounding box center [530, 365] width 4326 height 1341
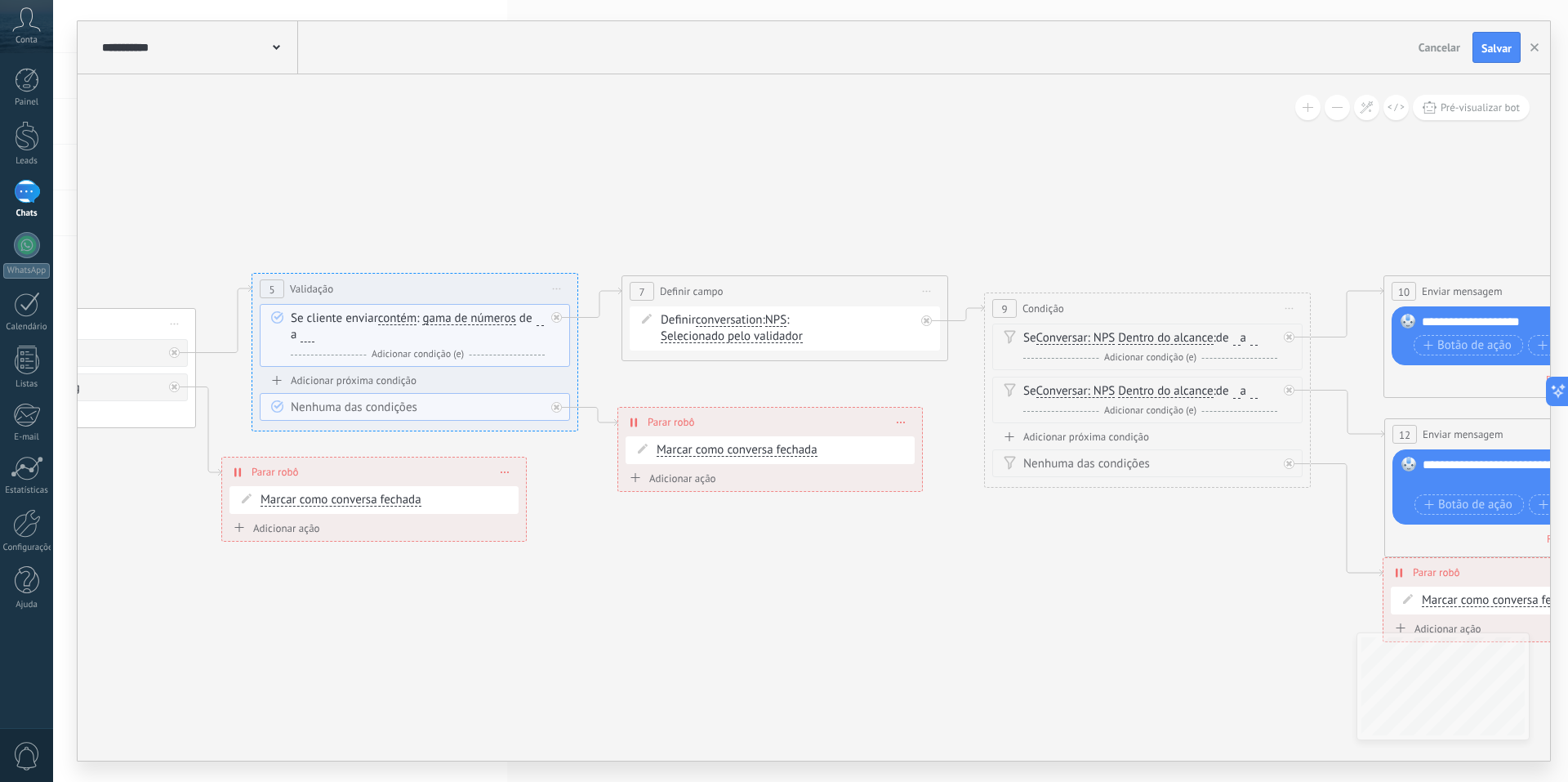
drag, startPoint x: 283, startPoint y: 149, endPoint x: 532, endPoint y: 131, distance: 249.6
click at [531, 131] on icon at bounding box center [668, 381] width 4326 height 1341
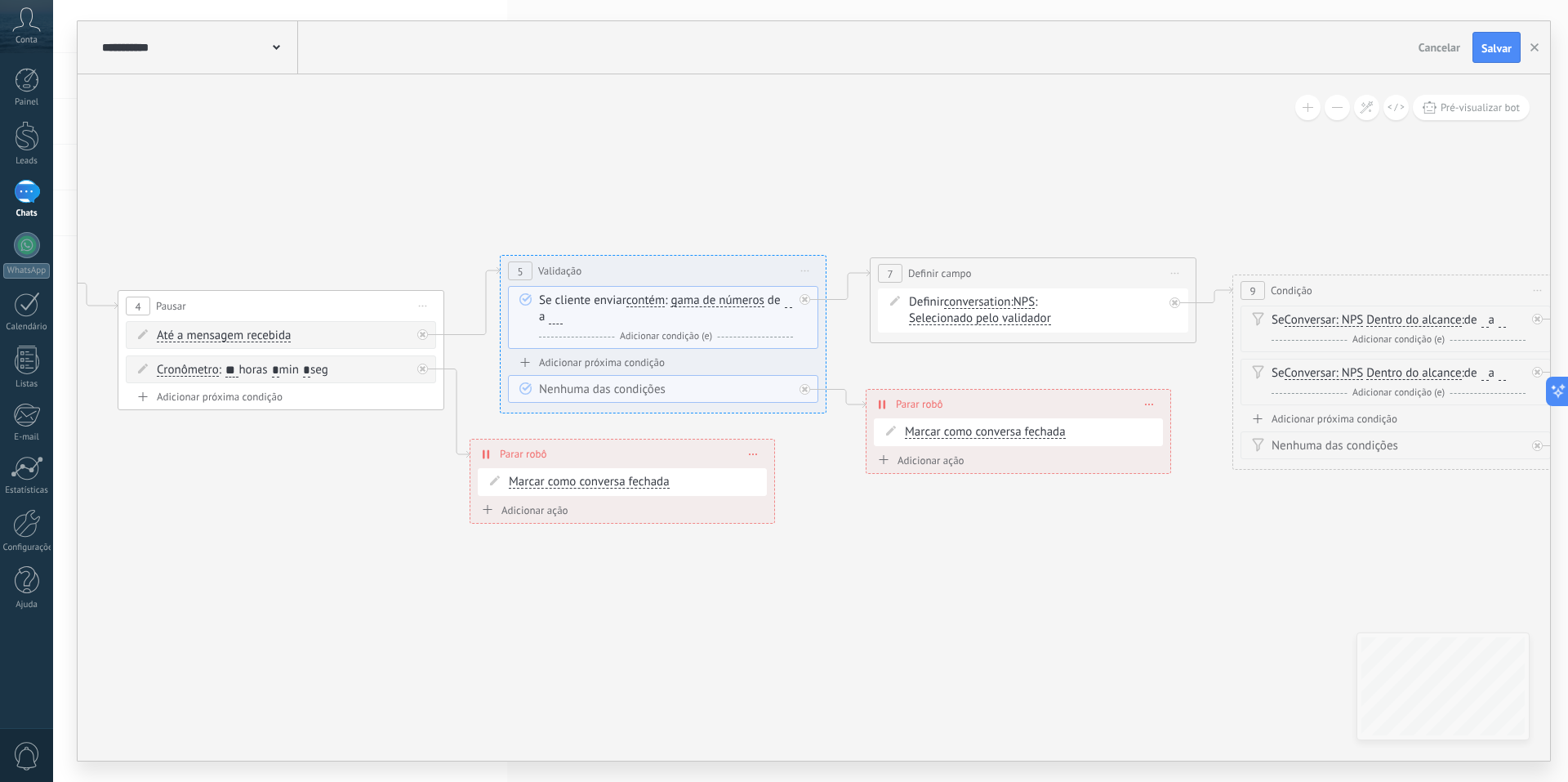
click at [472, 136] on icon at bounding box center [916, 363] width 4326 height 1341
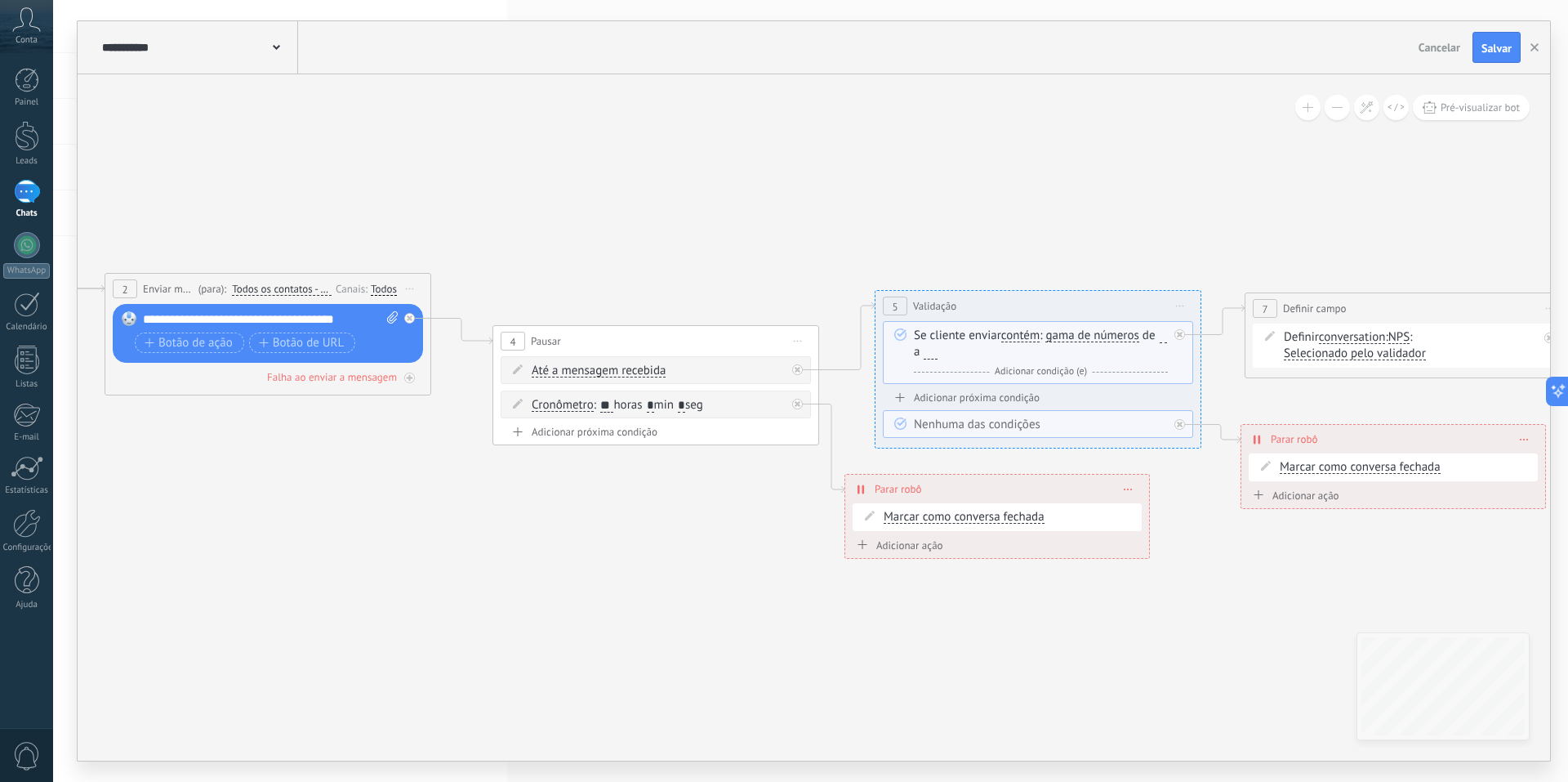
drag, startPoint x: 537, startPoint y: 156, endPoint x: 583, endPoint y: 166, distance: 47.1
click at [583, 165] on icon at bounding box center [1291, 399] width 4326 height 1341
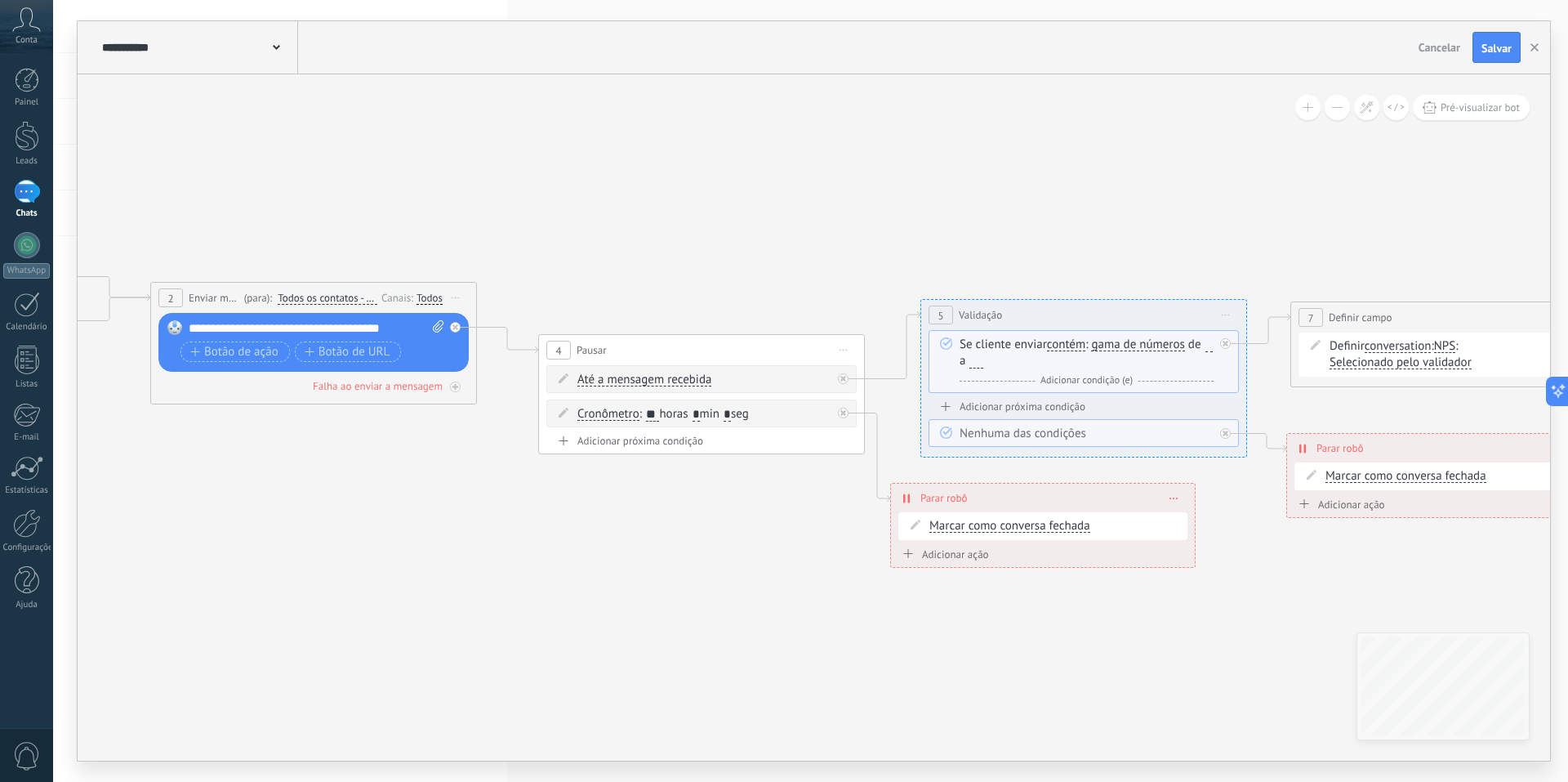
click at [693, 196] on icon at bounding box center [1337, 408] width 4326 height 1341
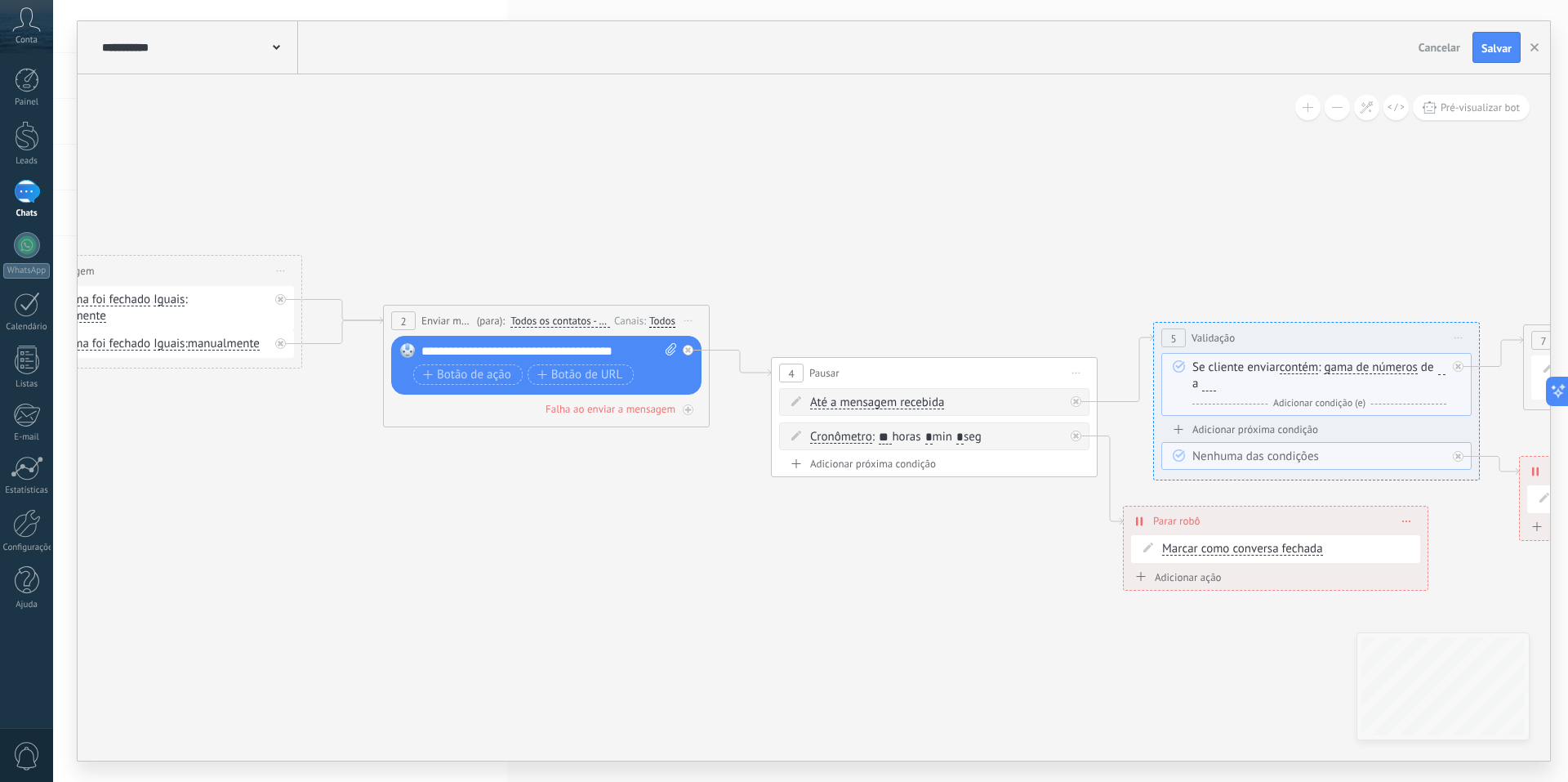
drag, startPoint x: 756, startPoint y: 210, endPoint x: 564, endPoint y: 213, distance: 192.0
click at [781, 213] on icon at bounding box center [1570, 430] width 4326 height 1341
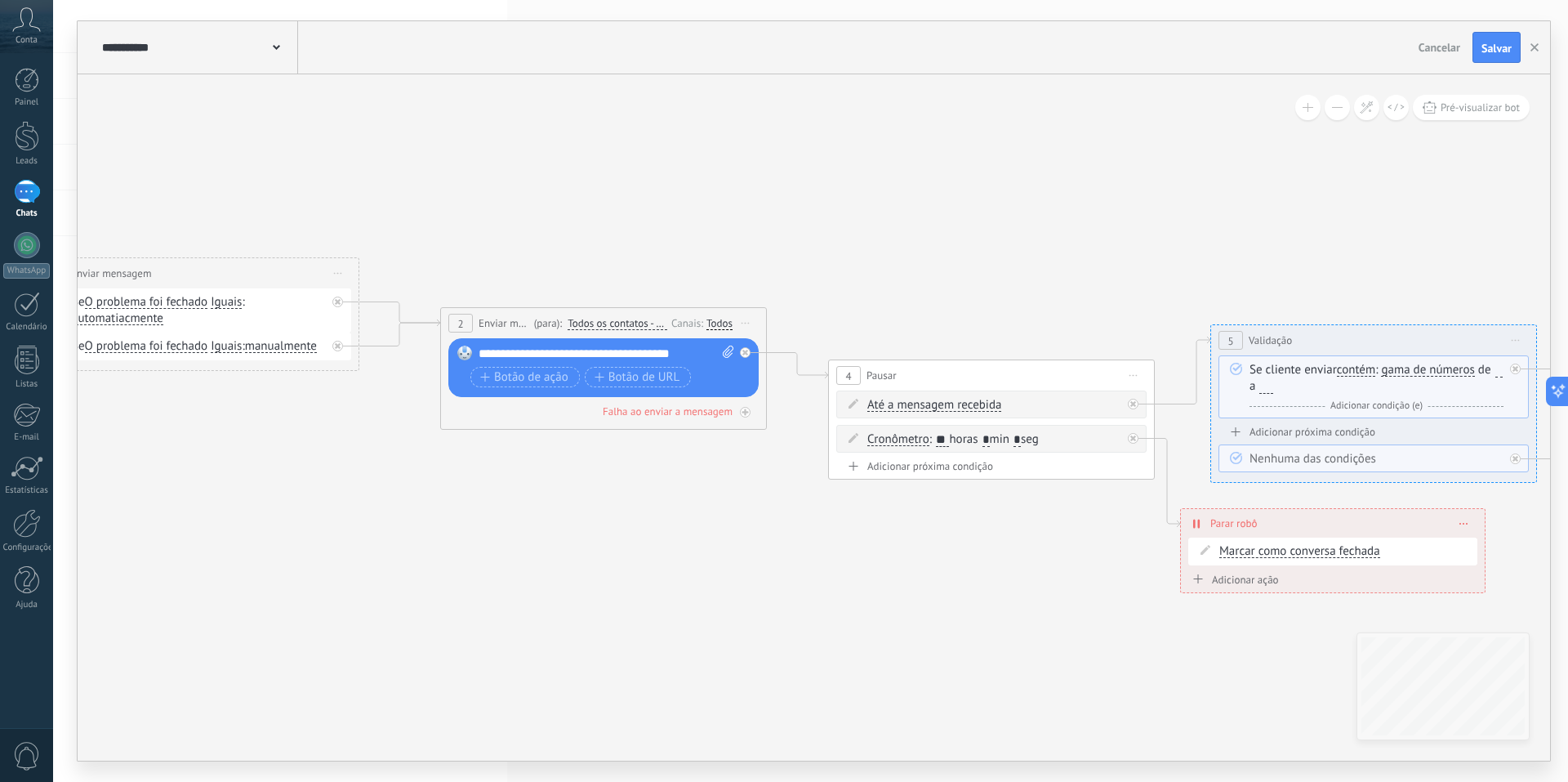
drag, startPoint x: 777, startPoint y: 204, endPoint x: 569, endPoint y: 207, distance: 208.0
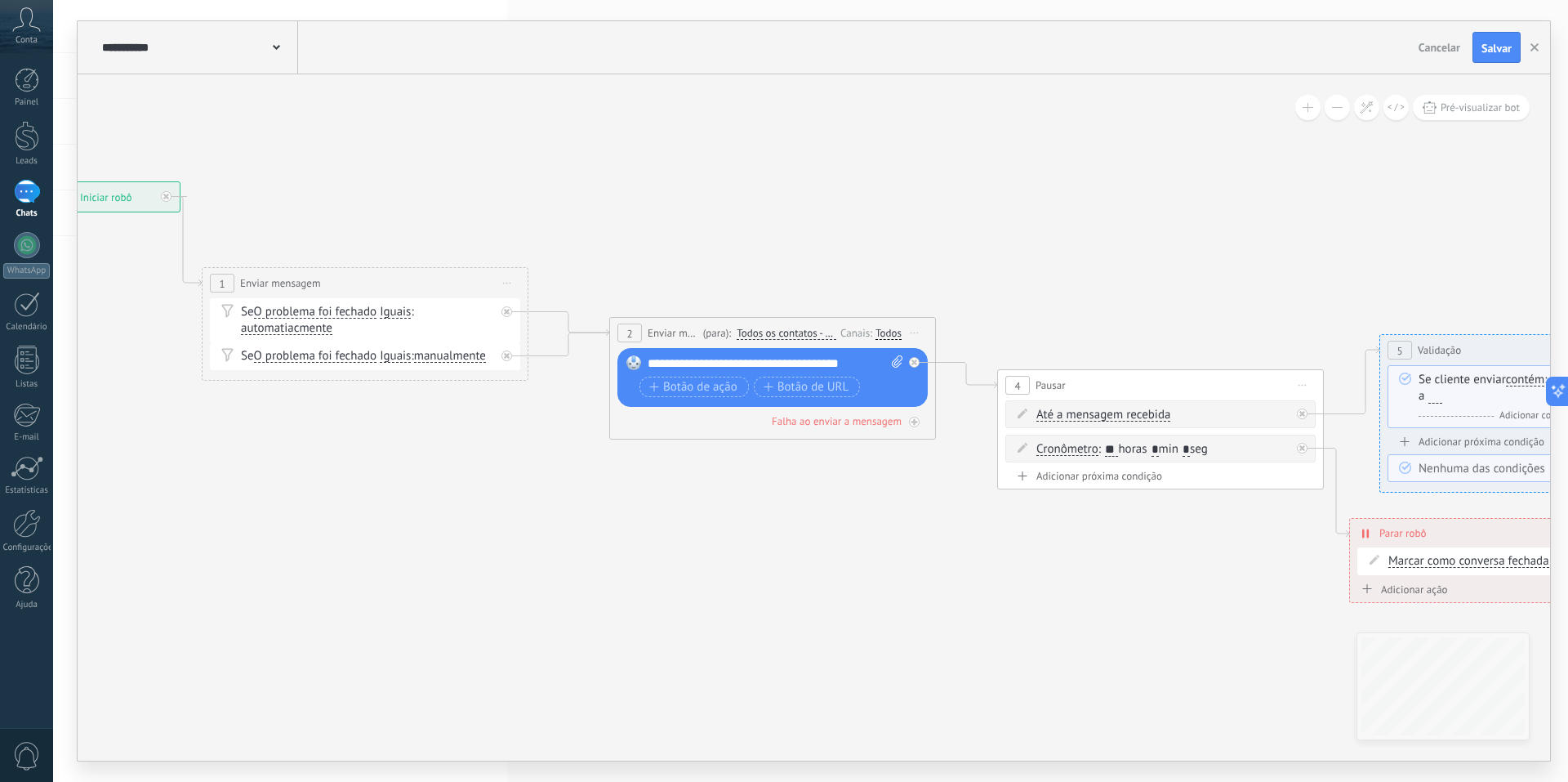
drag, startPoint x: 843, startPoint y: 201, endPoint x: 827, endPoint y: 213, distance: 20.0
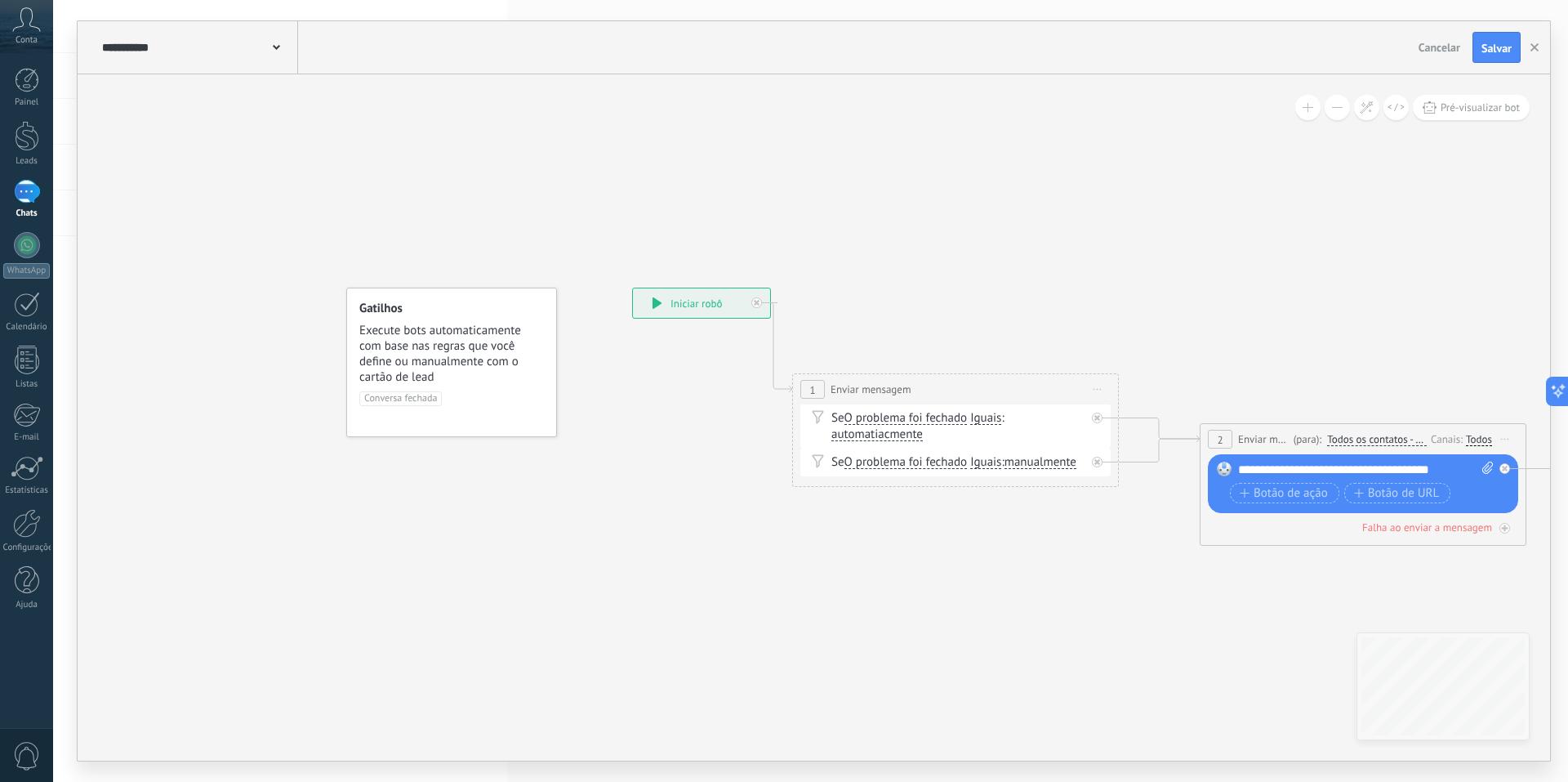
drag, startPoint x: 717, startPoint y: 222, endPoint x: 872, endPoint y: 296, distance: 171.8
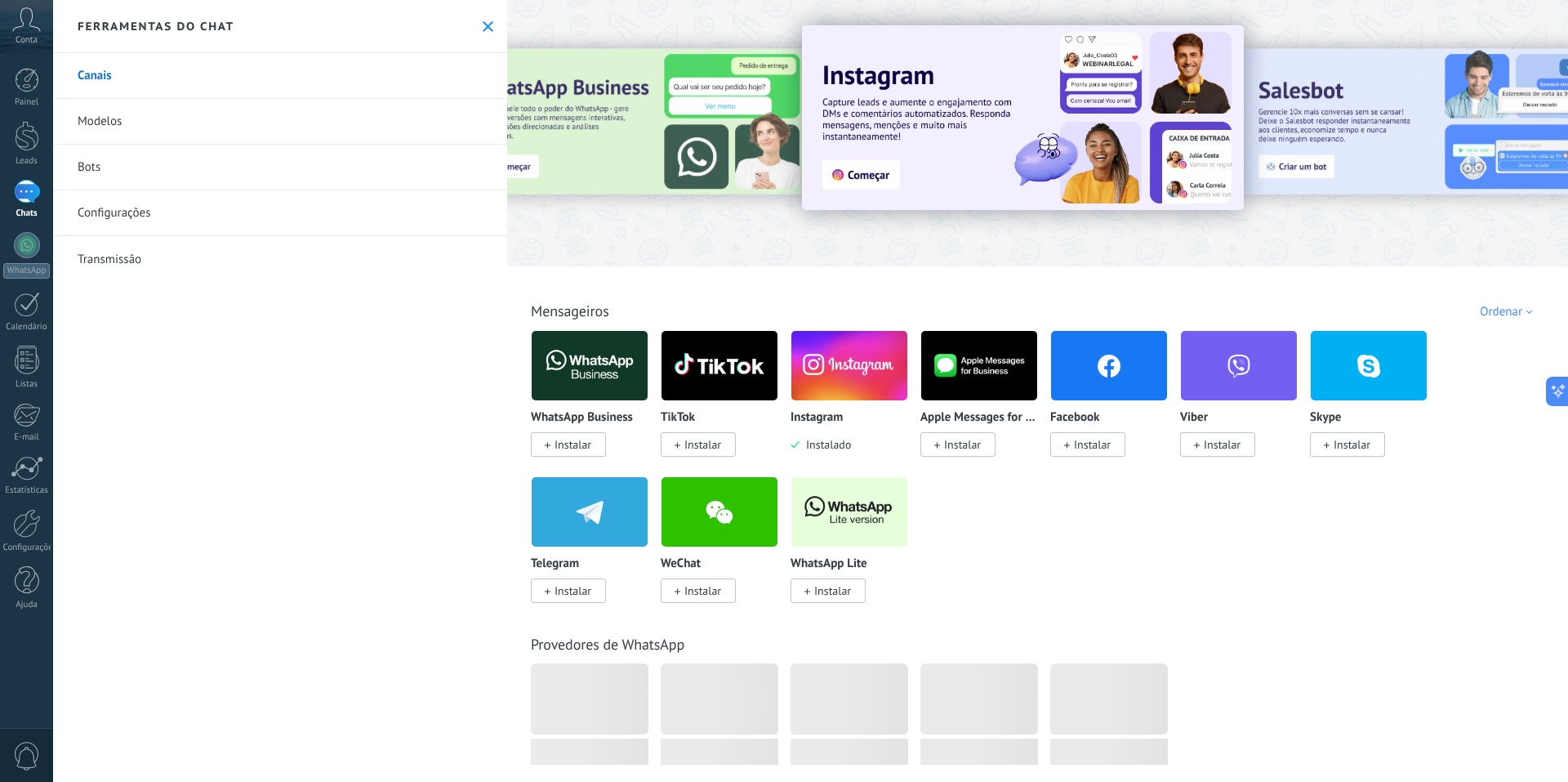
click at [106, 110] on link "Modelos" at bounding box center [280, 122] width 454 height 46
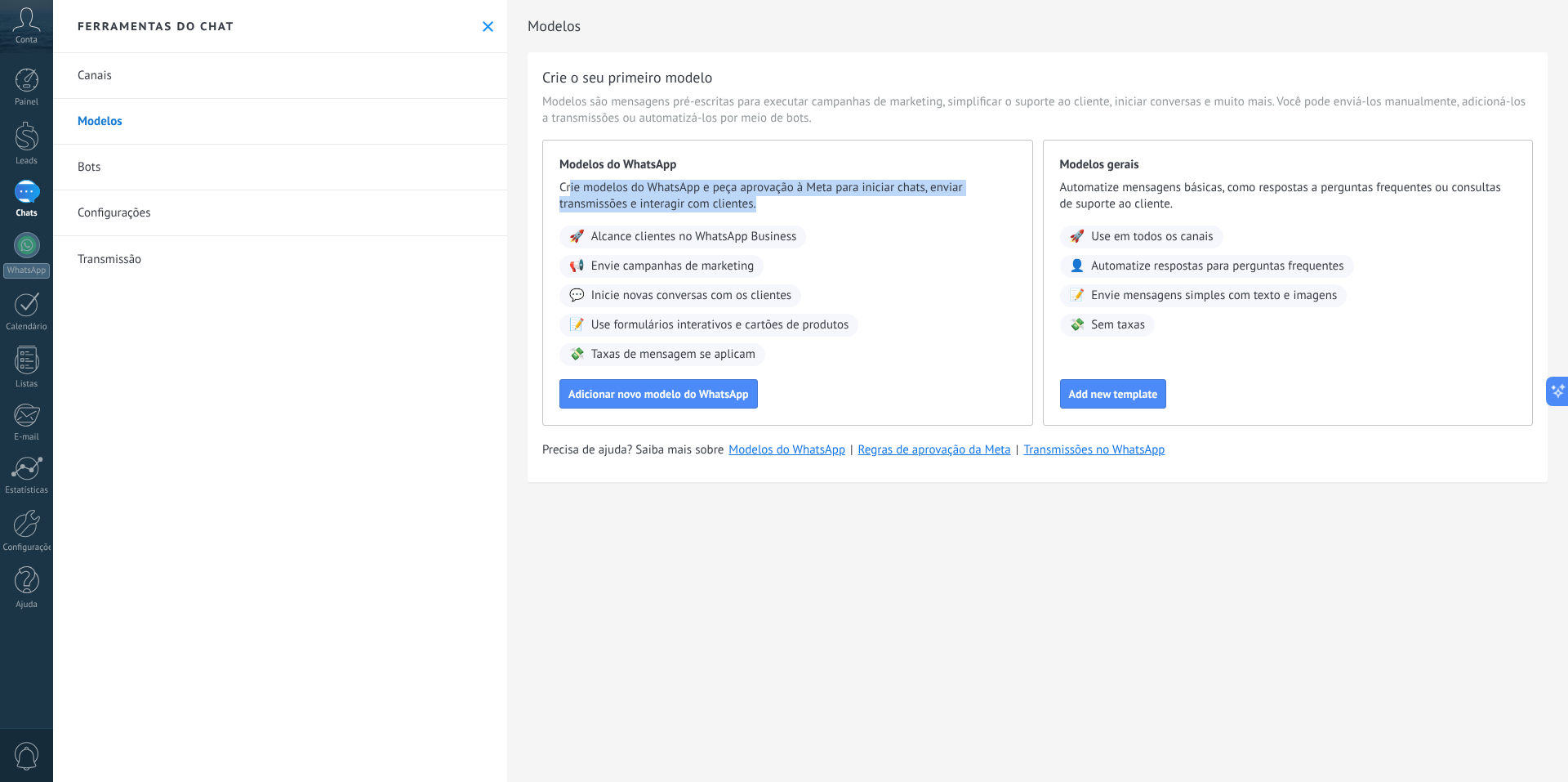
drag, startPoint x: 572, startPoint y: 192, endPoint x: 874, endPoint y: 204, distance: 302.2
click at [874, 204] on span "Crie modelos do WhatsApp e peça aprovação à Meta para iniciar chats, enviar tra…" at bounding box center [787, 196] width 457 height 33
click at [120, 87] on link "Canais" at bounding box center [280, 76] width 454 height 46
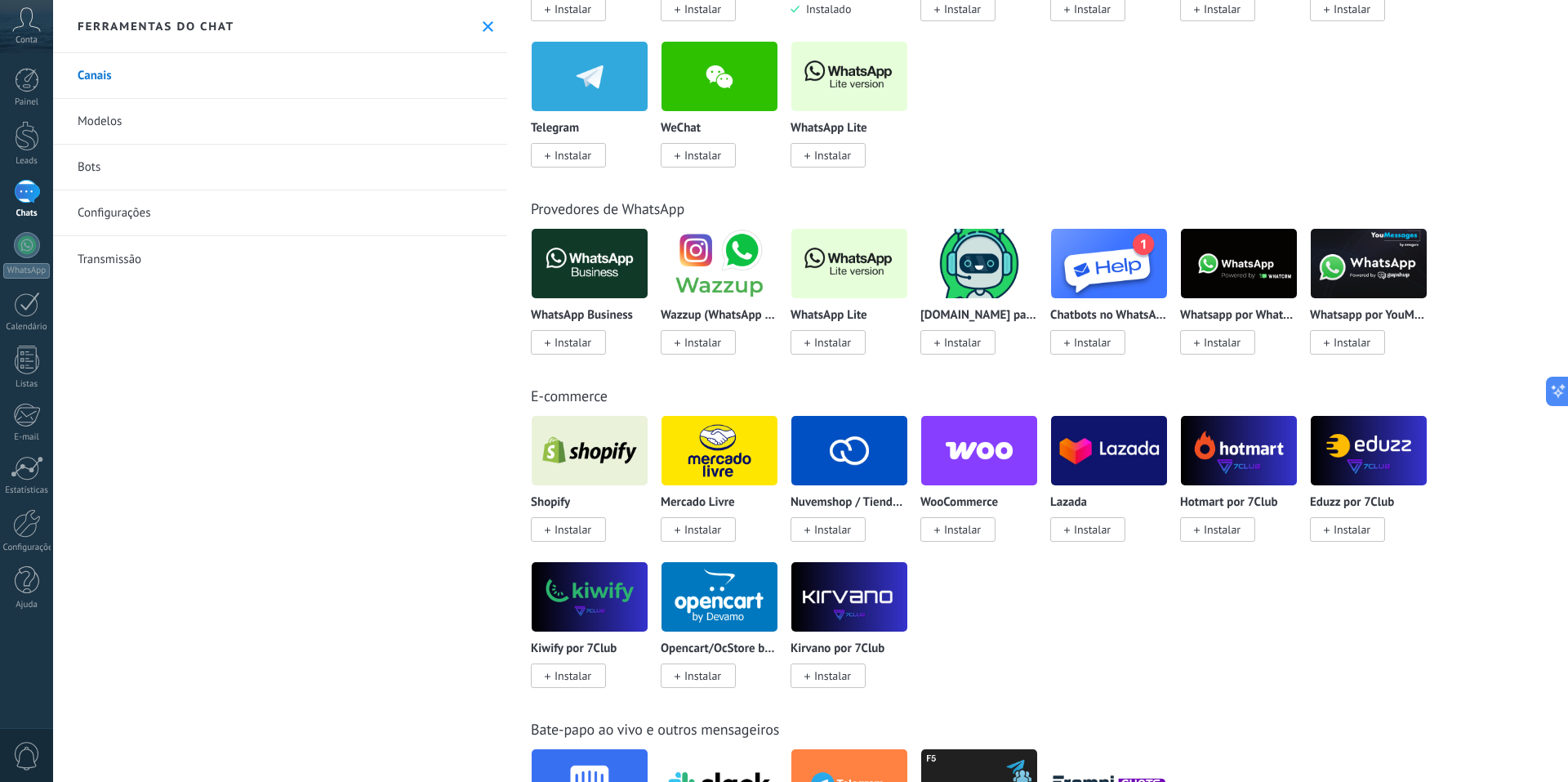
scroll to position [109, 0]
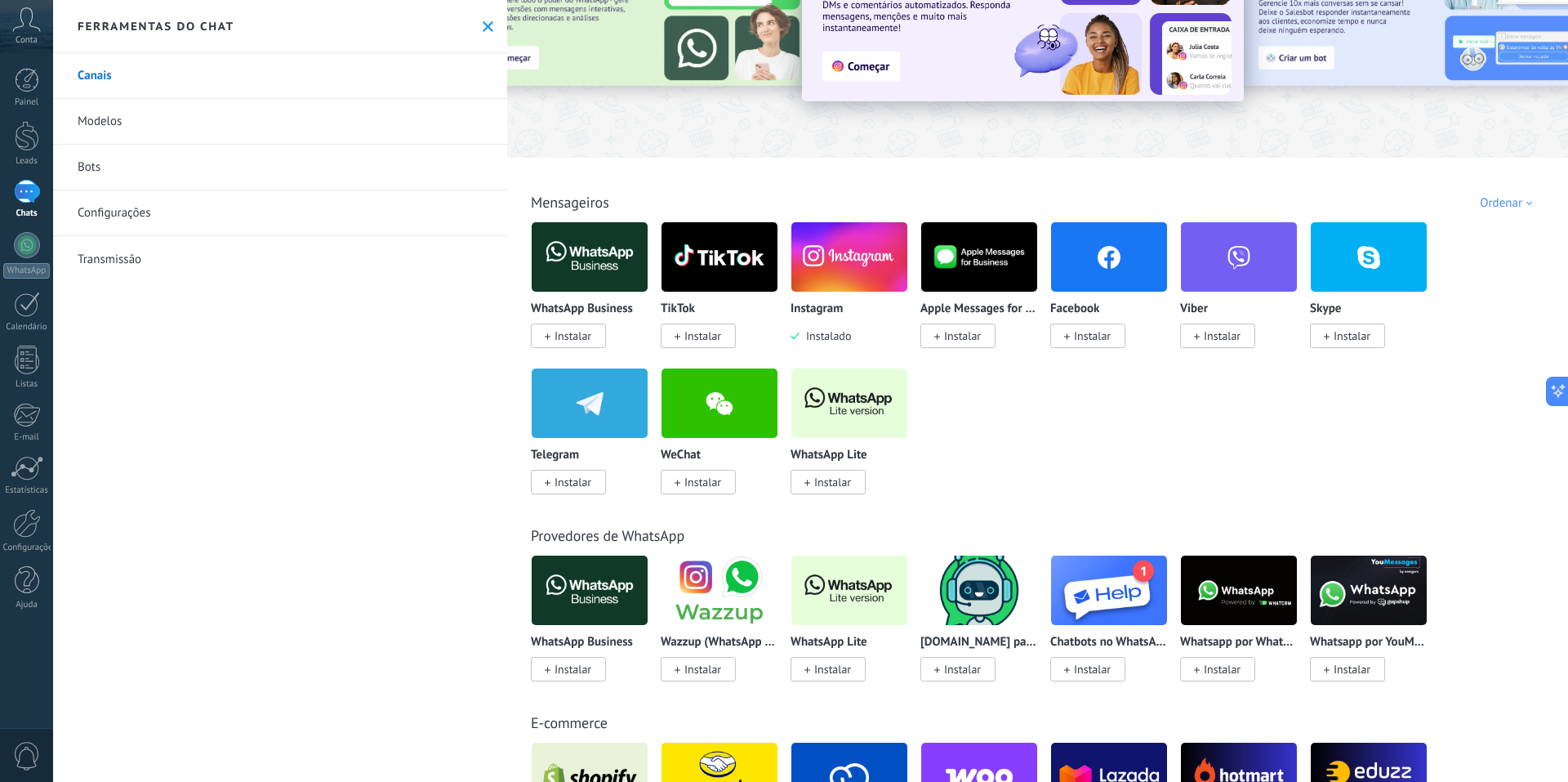
click at [33, 204] on div "1" at bounding box center [27, 192] width 26 height 24
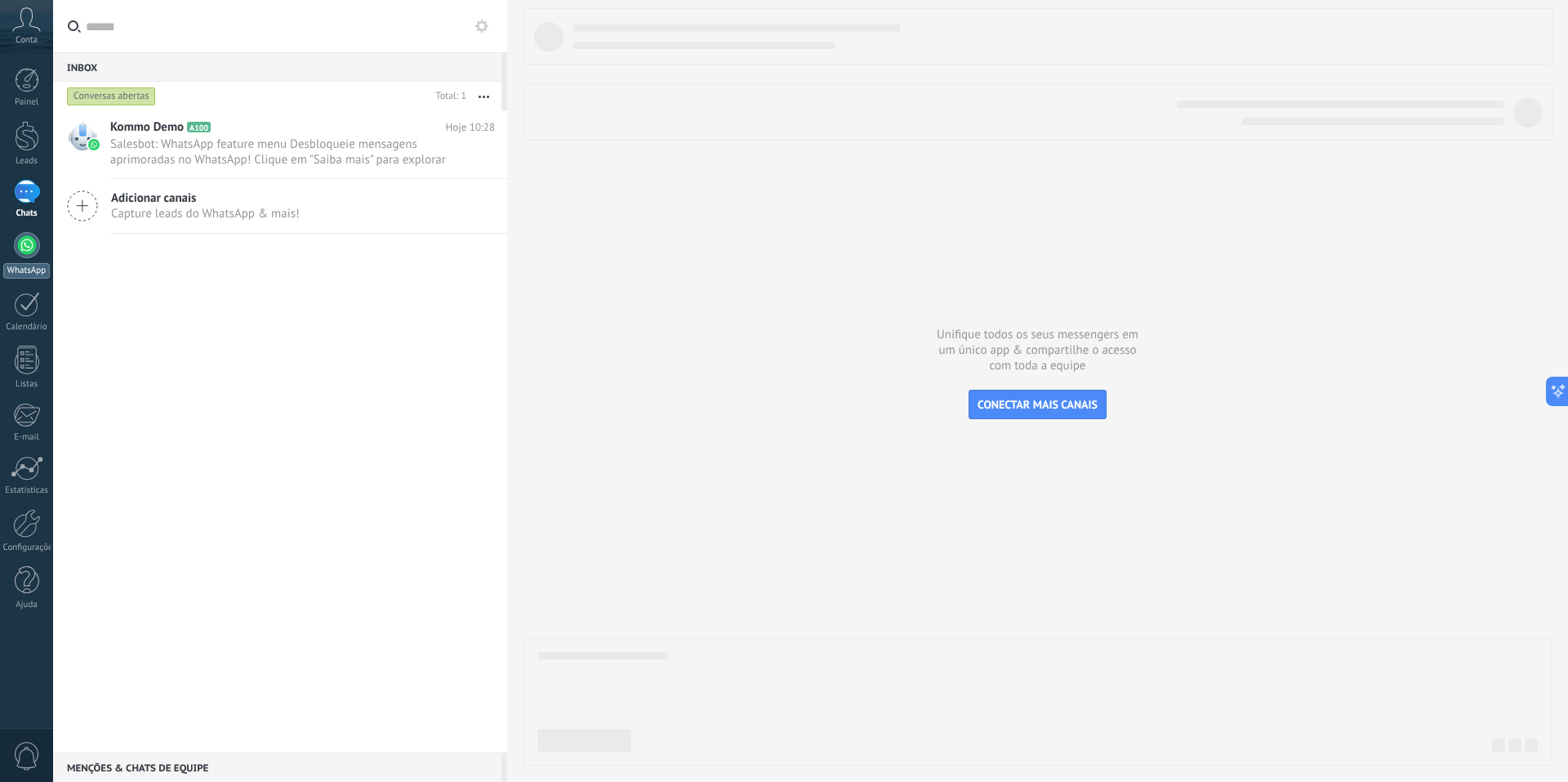
click at [33, 253] on div at bounding box center [27, 245] width 26 height 26
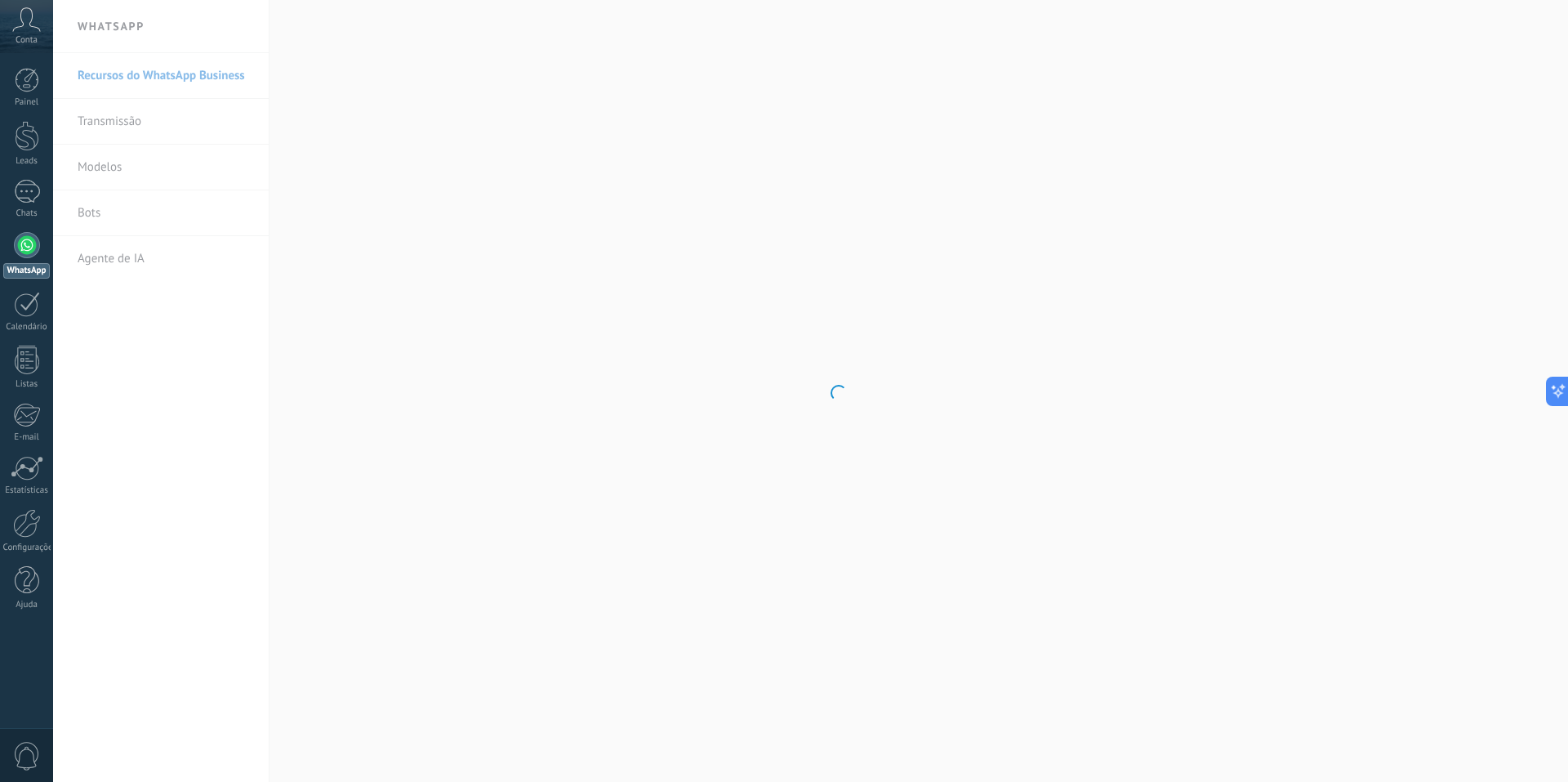
click at [127, 127] on body ".abccls-1,.abccls-2{fill-rule:evenodd}.abccls-2{fill:#fff} .abfcls-1{fill:none}…" at bounding box center [784, 391] width 1568 height 782
click at [119, 119] on link "Transmissão" at bounding box center [165, 122] width 175 height 46
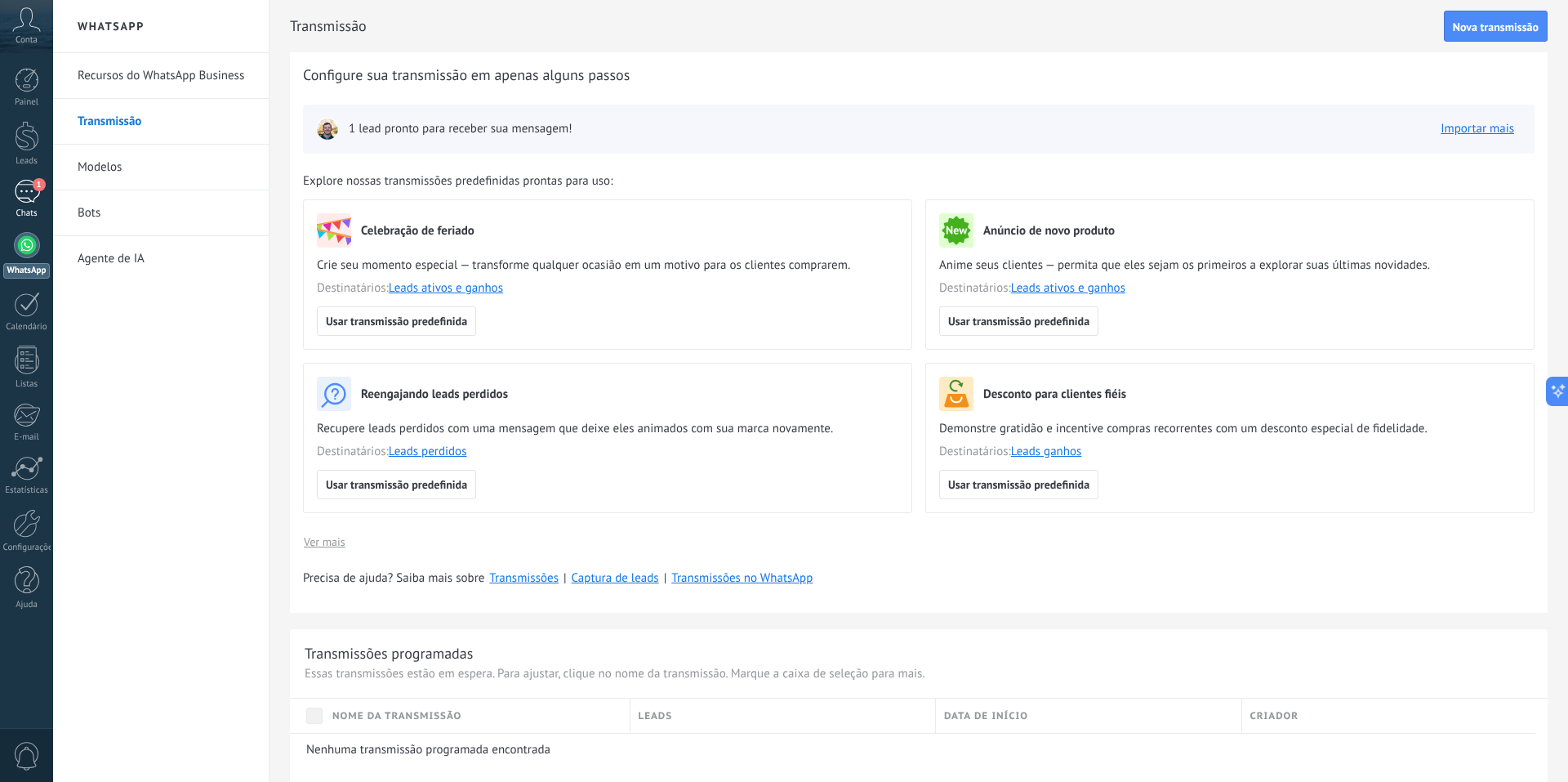
click at [28, 192] on div "1" at bounding box center [27, 192] width 26 height 24
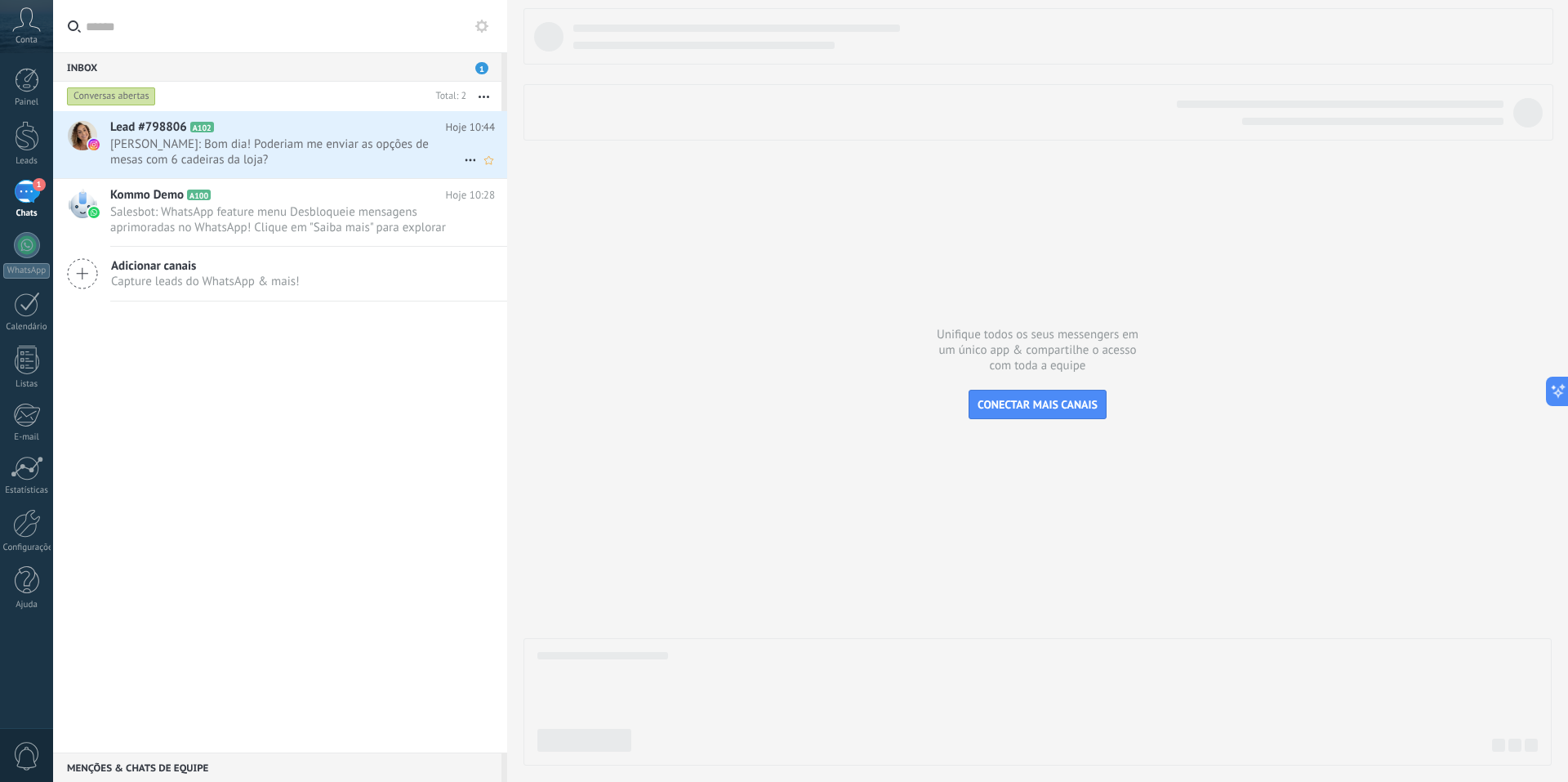
click at [284, 163] on span "[PERSON_NAME]: Bom dia! Poderiam me enviar as opções de mesas com 6 cadeiras da…" at bounding box center [287, 152] width 354 height 31
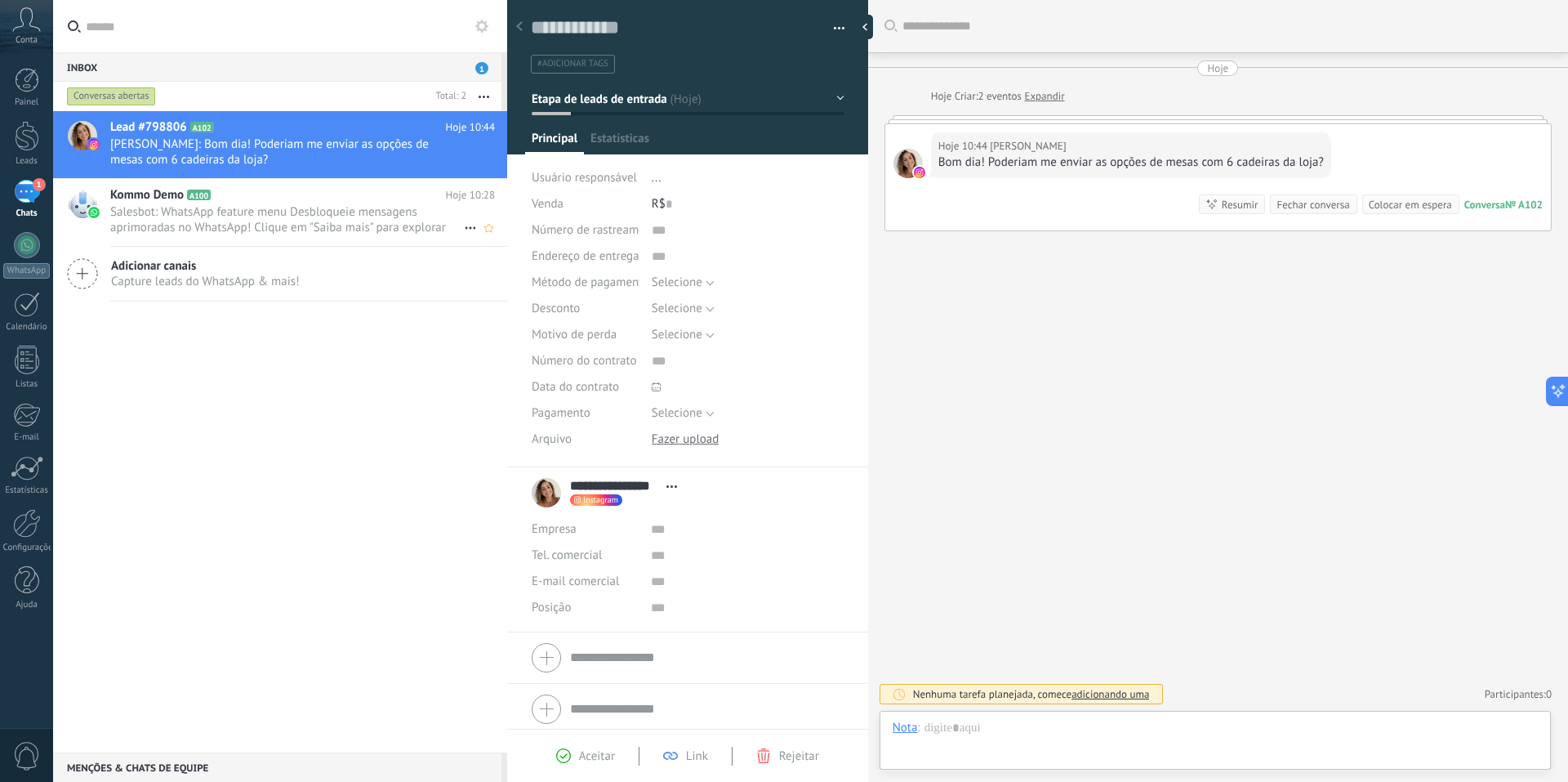
scroll to position [25, 0]
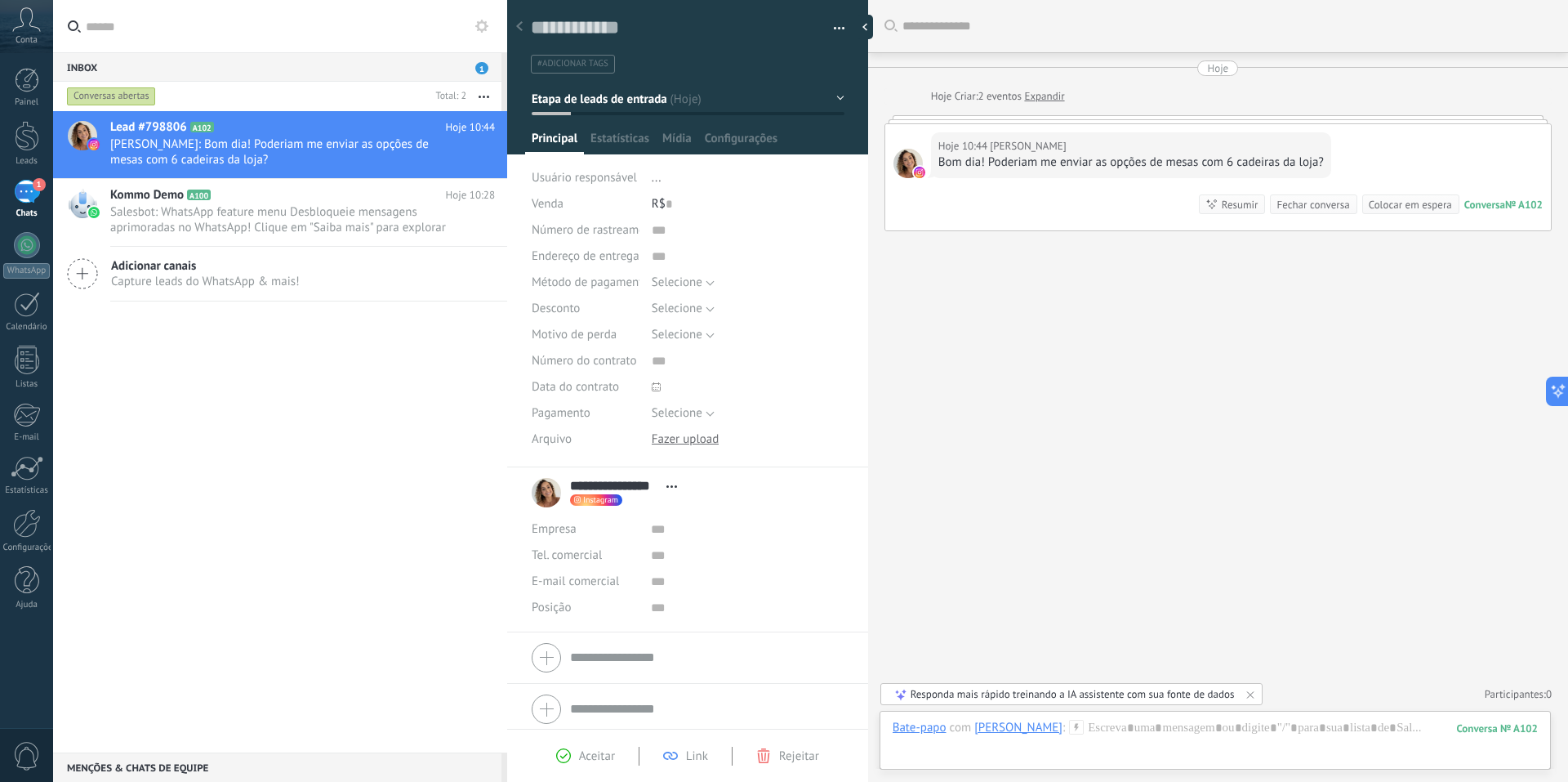
click at [1093, 244] on div "Buscar Carregar mais Hoje Hoje Criar: 2 eventos Expandir Hoje 10:44 Aline Gonç…" at bounding box center [1218, 391] width 701 height 782
click at [548, 27] on textarea at bounding box center [676, 28] width 291 height 25
drag, startPoint x: 650, startPoint y: 32, endPoint x: 443, endPoint y: 29, distance: 207.0
click at [443, 29] on div "Inbox 1 Conversas abertas Total: 2 Silenciar Ações múltiplas Ordenar Mais recen…" at bounding box center [784, 391] width 1568 height 782
click at [879, 326] on div "Buscar Carregar mais Hoje Hoje Criar: 2 eventos Expandir Hoje 10:44 Aline Gonç…" at bounding box center [1218, 391] width 701 height 782
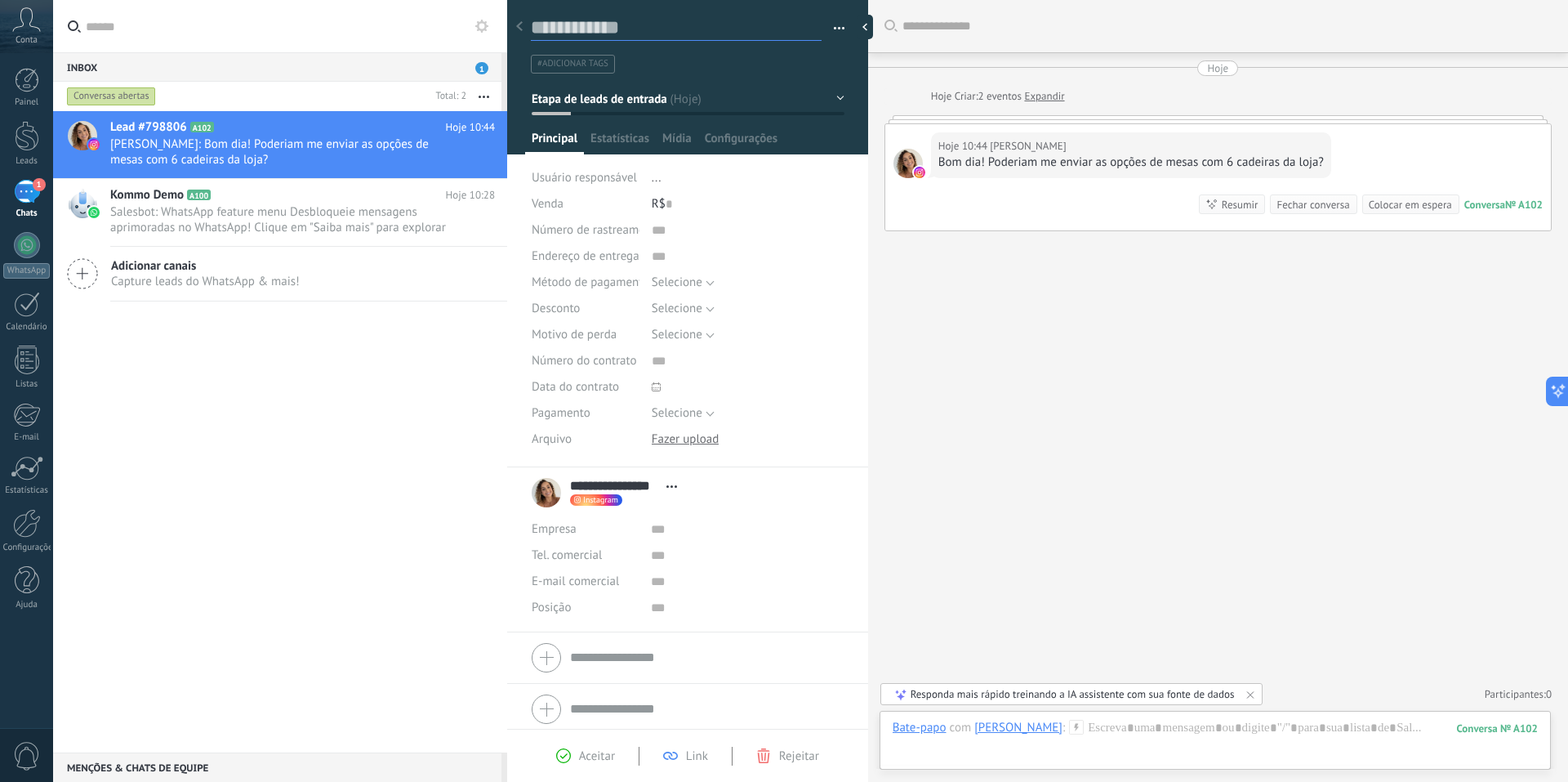
click at [661, 20] on textarea at bounding box center [676, 28] width 291 height 25
click at [959, 376] on div "Buscar Carregar mais Hoje Hoje Criar: 2 eventos Expandir Hoje 10:44 Aline Gonç…" at bounding box center [1218, 391] width 701 height 782
drag, startPoint x: 909, startPoint y: 120, endPoint x: 909, endPoint y: 133, distance: 13.0
click at [909, 133] on div "Hoje 10:44 [PERSON_NAME] Bom dia! Poderiam me enviar as opções de mesas com 6 c…" at bounding box center [1218, 173] width 668 height 116
click at [1029, 304] on div "Buscar Carregar mais Hoje Hoje Criar: 2 eventos Expandir Hoje 10:44 Aline Gonç…" at bounding box center [1218, 391] width 701 height 782
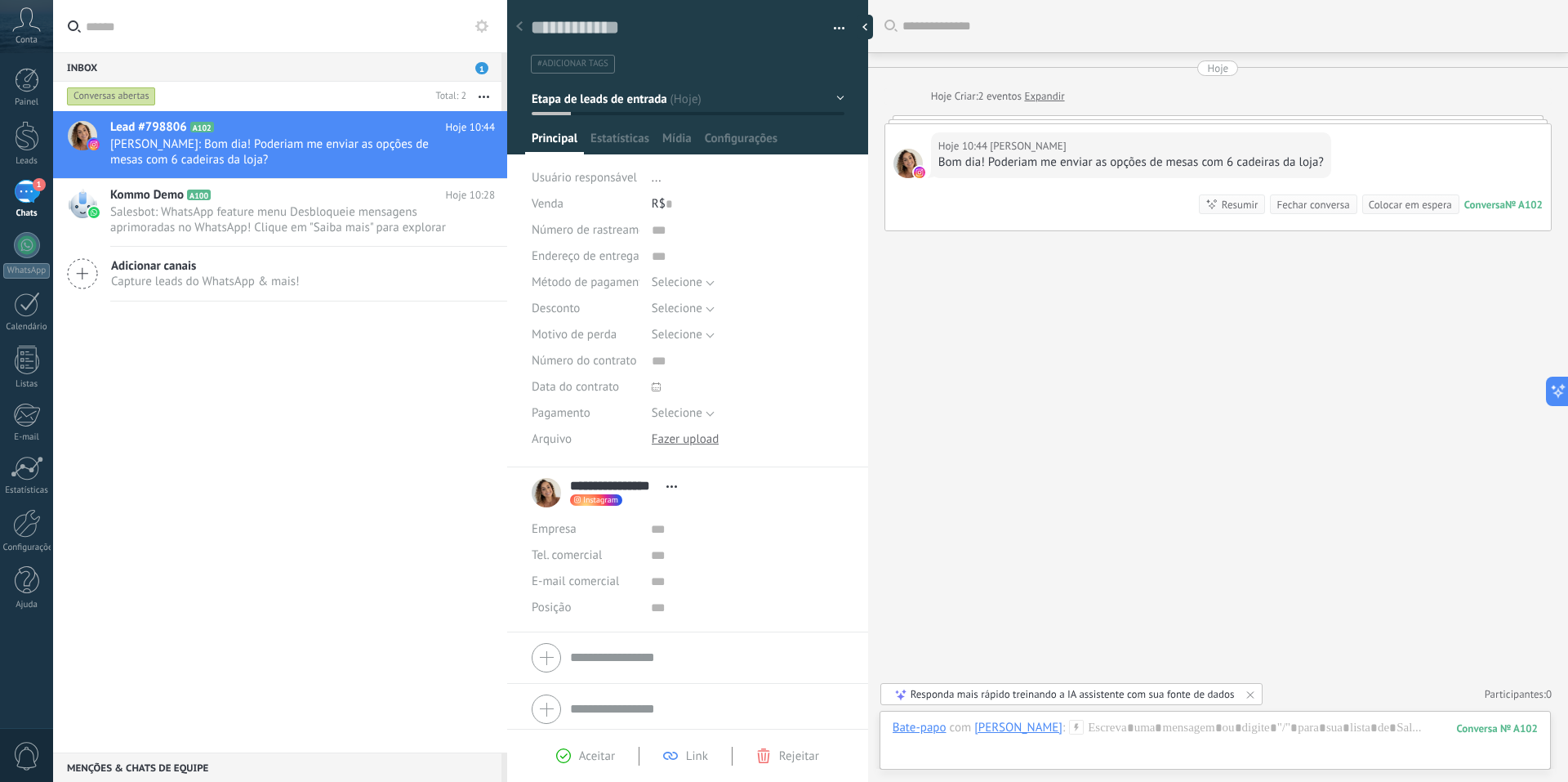
click at [1042, 96] on link "Expandir" at bounding box center [1044, 96] width 40 height 16
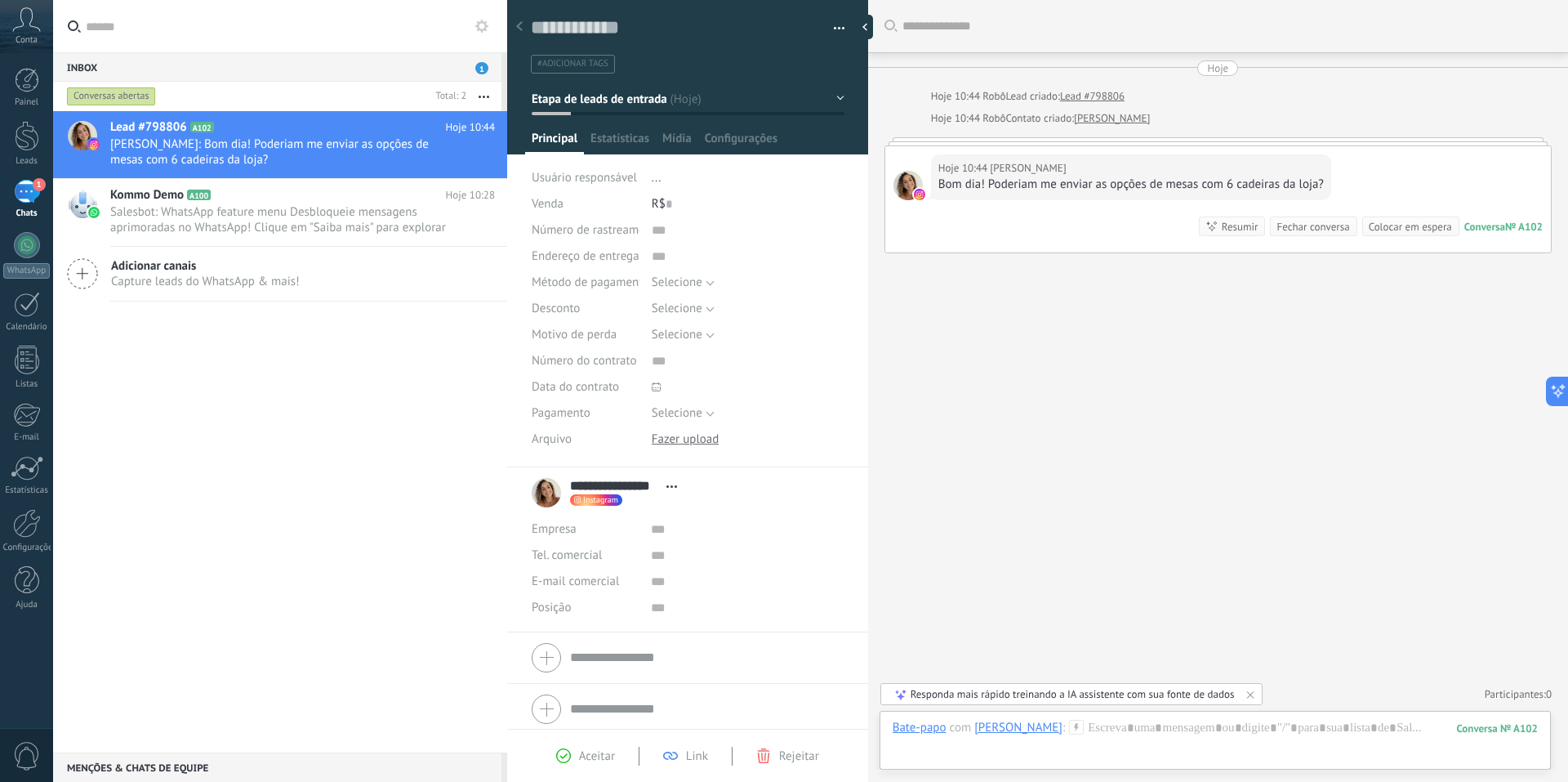
click at [1020, 156] on div "Hoje 10:44 [PERSON_NAME] Bom dia! Poderiam me enviar as opções de mesas com 6 c…" at bounding box center [1131, 177] width 401 height 46
click at [640, 141] on span "Estatísticas" at bounding box center [620, 143] width 59 height 24
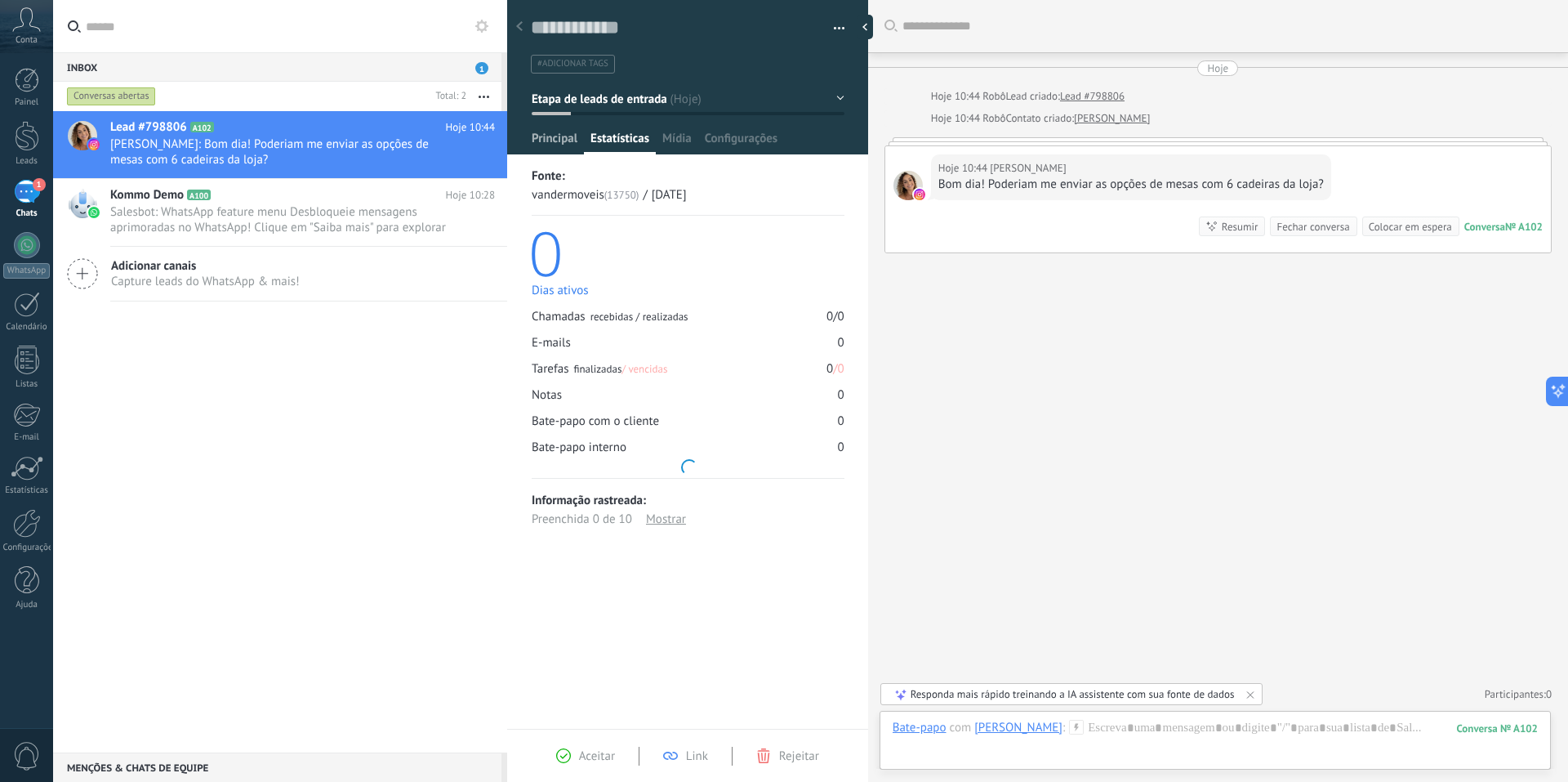
click at [553, 134] on span "Principal" at bounding box center [555, 143] width 46 height 24
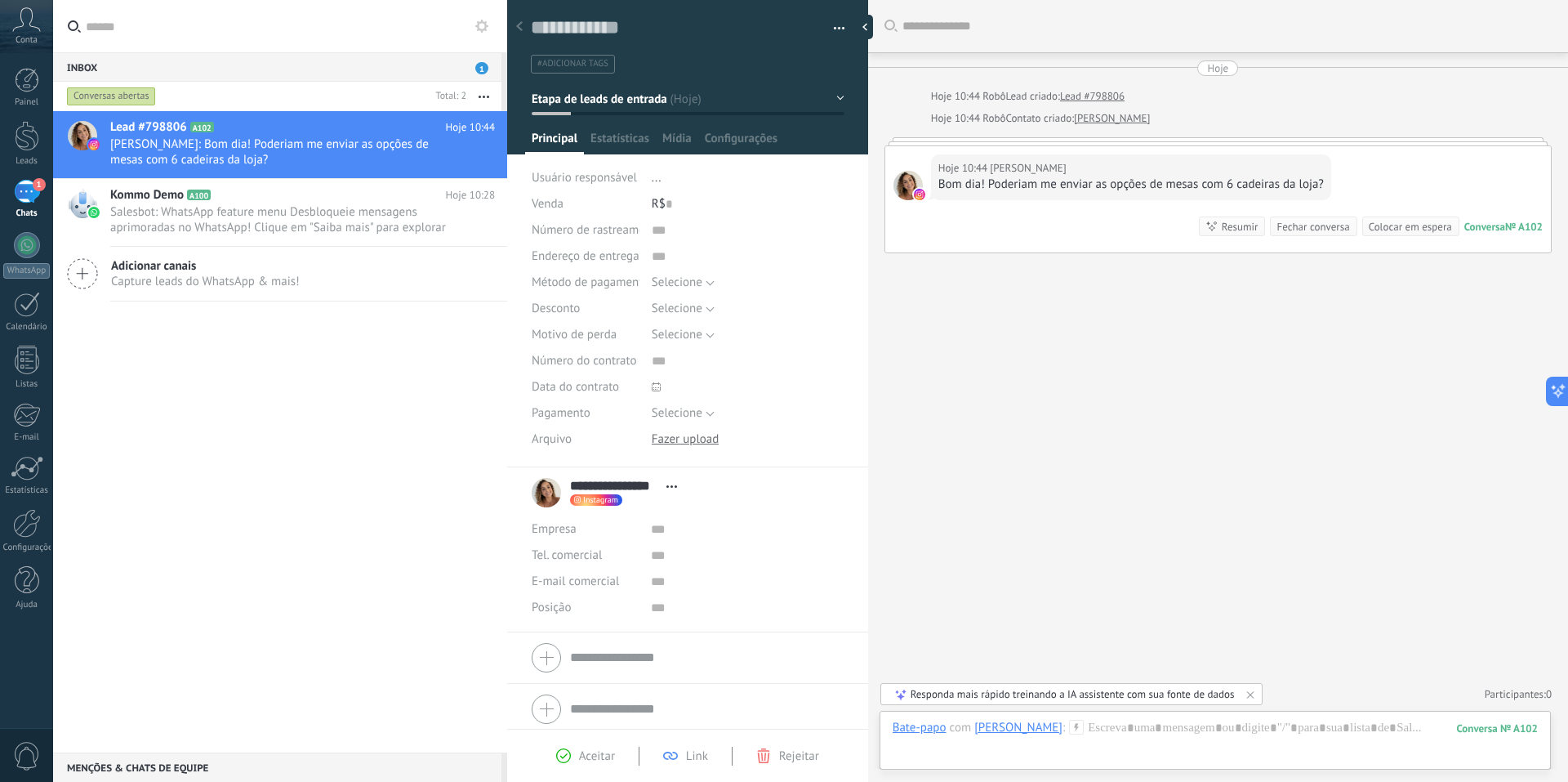
click at [660, 201] on div "R$ 0" at bounding box center [748, 204] width 193 height 26
click at [638, 141] on span "Estatísticas" at bounding box center [620, 143] width 59 height 24
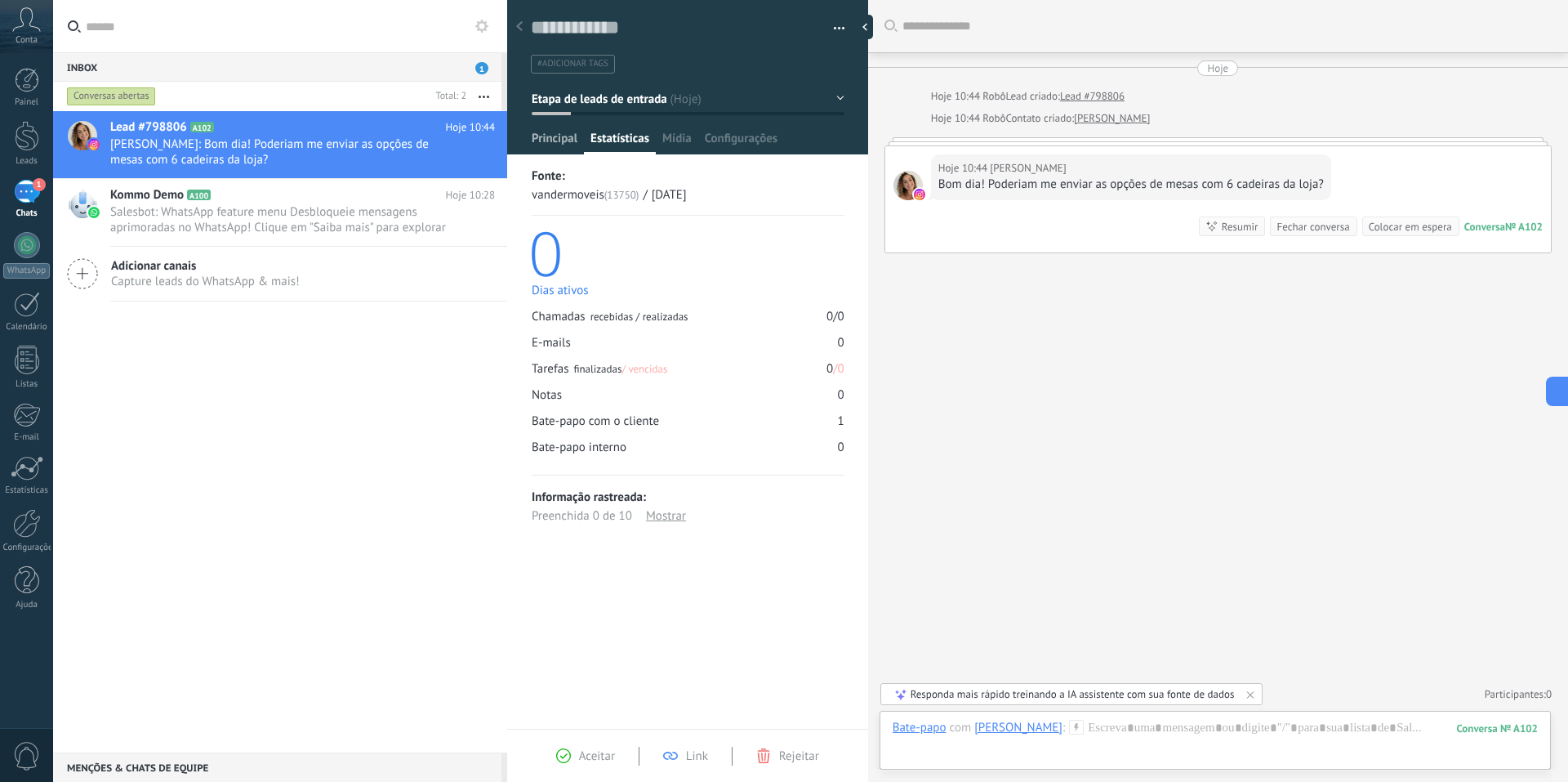
drag, startPoint x: 523, startPoint y: 138, endPoint x: 555, endPoint y: 137, distance: 32.0
click at [525, 137] on div at bounding box center [689, 71] width 362 height 165
click at [555, 137] on span "Principal" at bounding box center [555, 143] width 46 height 24
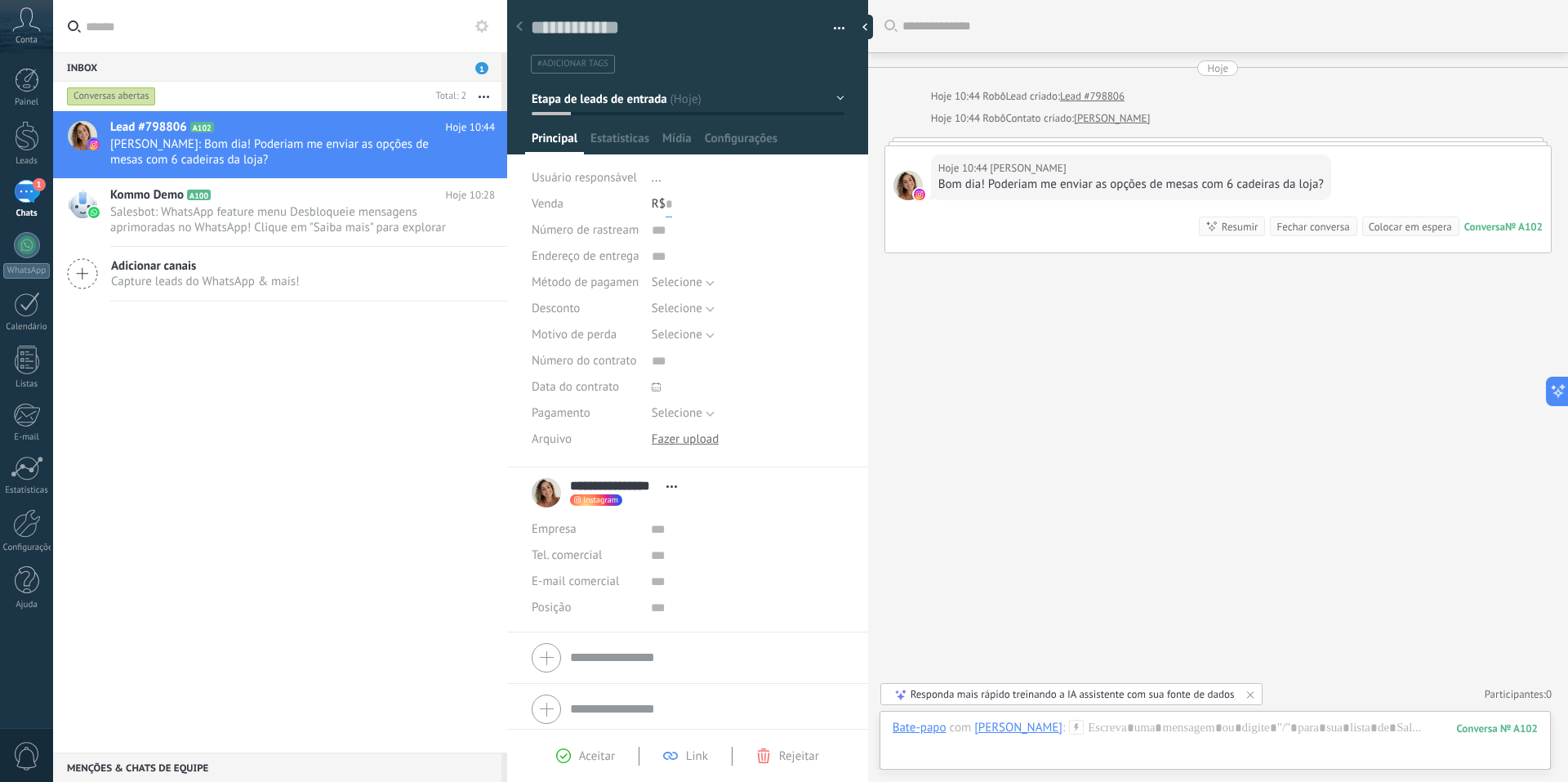
click at [668, 204] on input "text" at bounding box center [669, 204] width 7 height 26
type input "*****"
drag, startPoint x: 688, startPoint y: 199, endPoint x: 659, endPoint y: 197, distance: 29.1
click at [659, 197] on div "R$ ***** 2.250" at bounding box center [748, 204] width 193 height 26
click at [691, 204] on input "*****" at bounding box center [680, 204] width 29 height 26
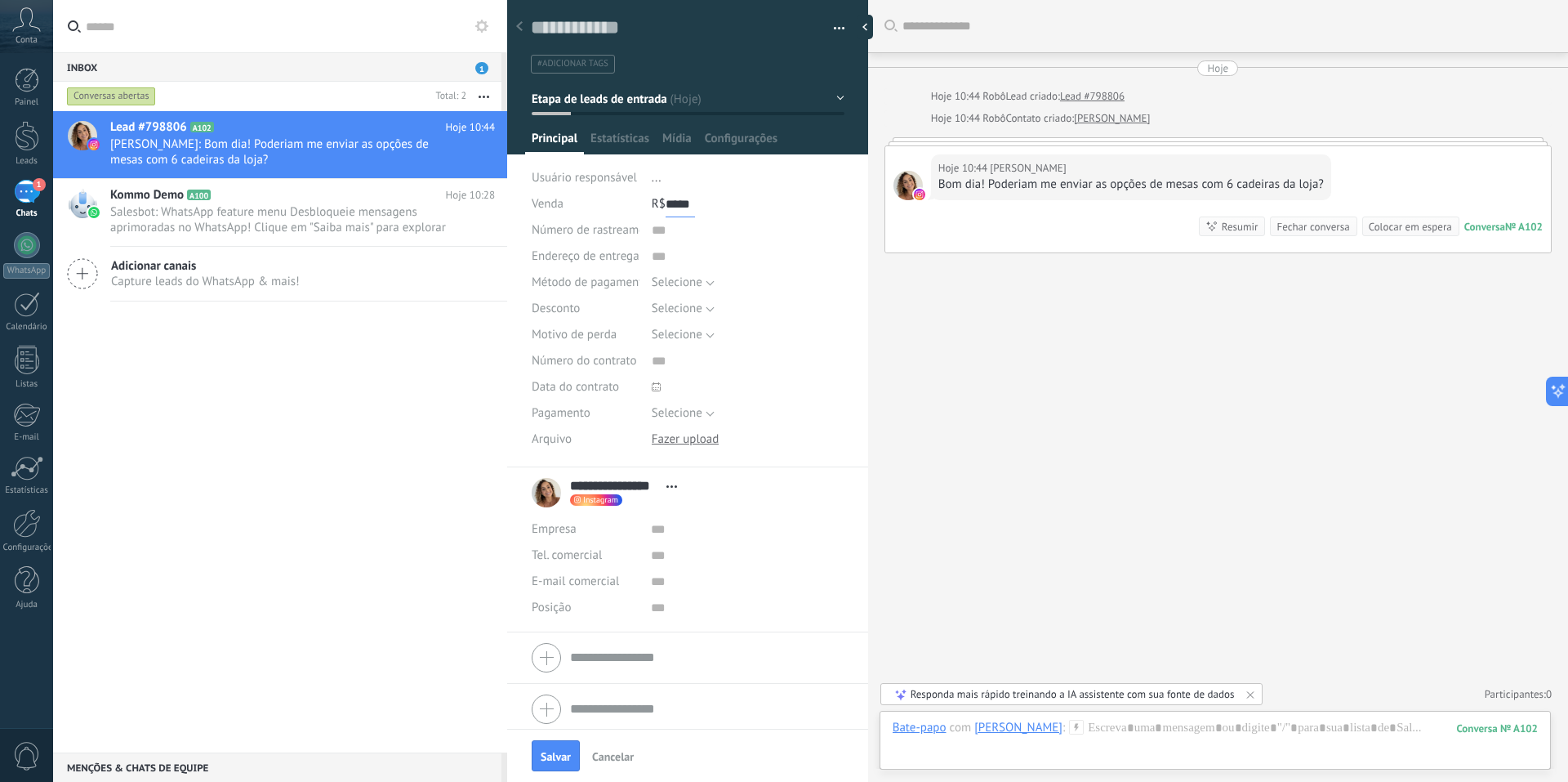
click at [659, 202] on div "R$ ***** 2.250" at bounding box center [748, 204] width 193 height 26
click at [613, 204] on div "Venda" at bounding box center [586, 204] width 108 height 26
click at [711, 284] on button "Selecione" at bounding box center [683, 283] width 63 height 26
click at [598, 276] on span "Método de pagamento" at bounding box center [591, 282] width 118 height 12
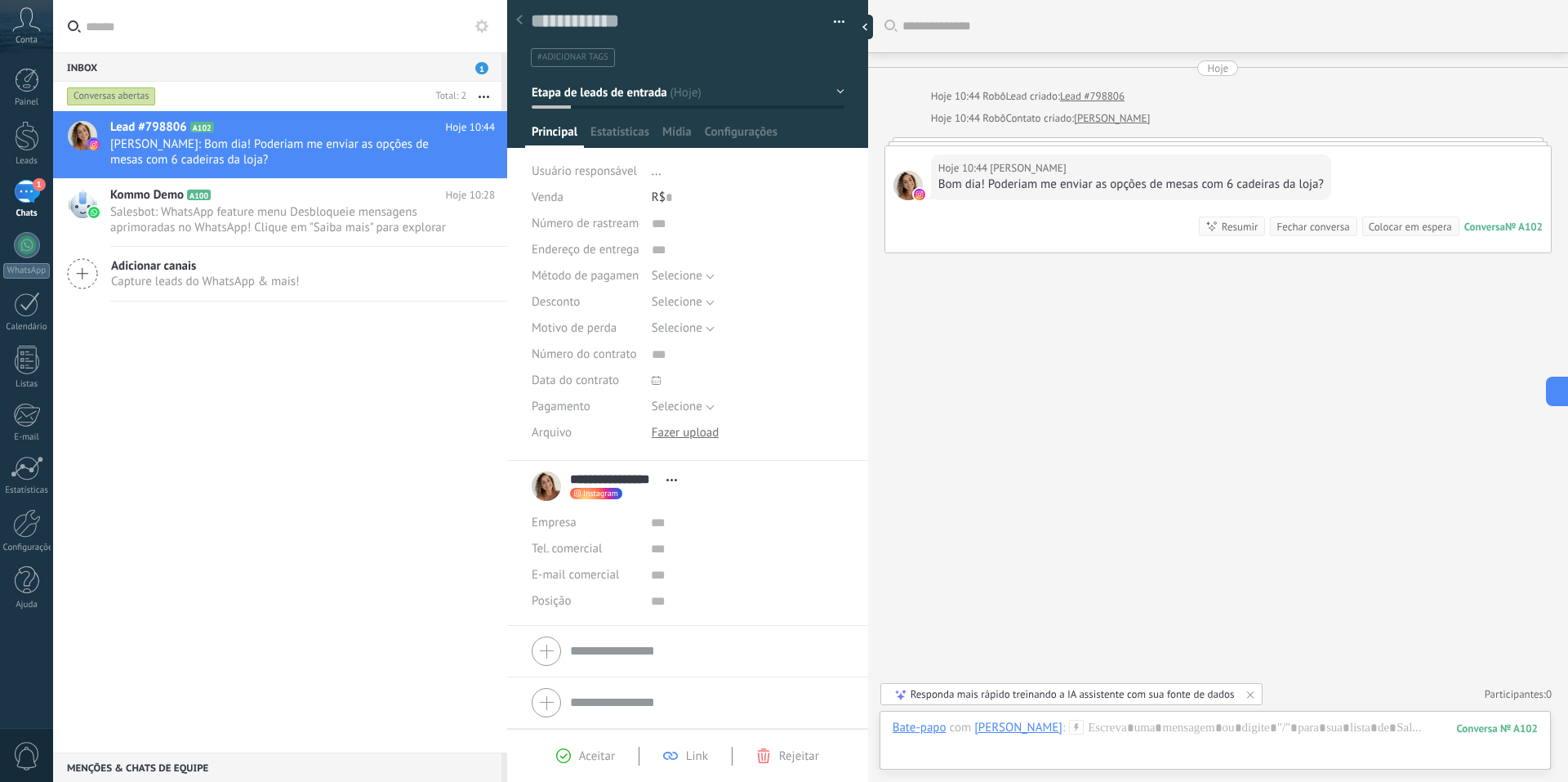
click at [582, 755] on span "Aceitar" at bounding box center [598, 757] width 36 height 16
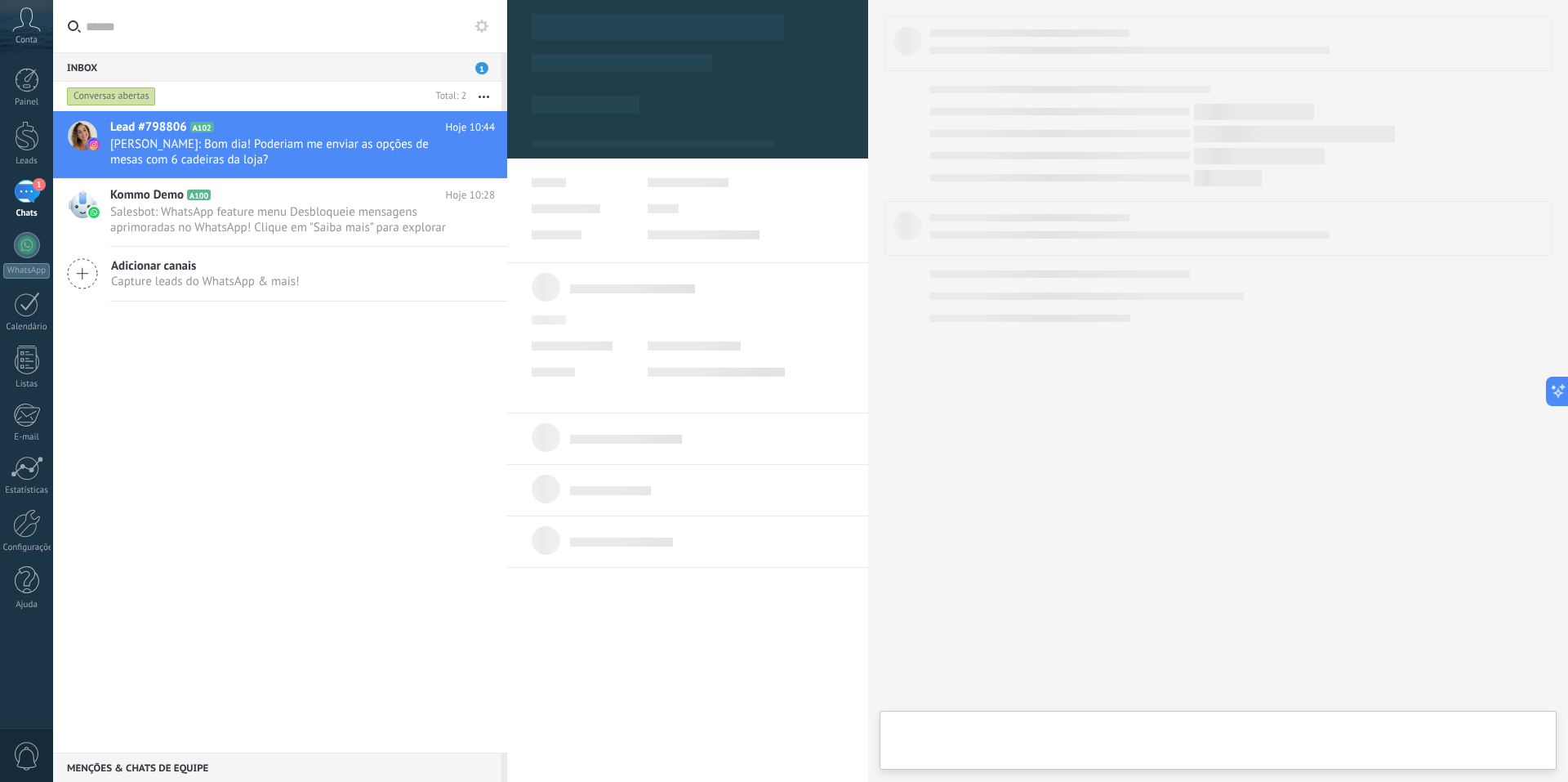
type textarea "**********"
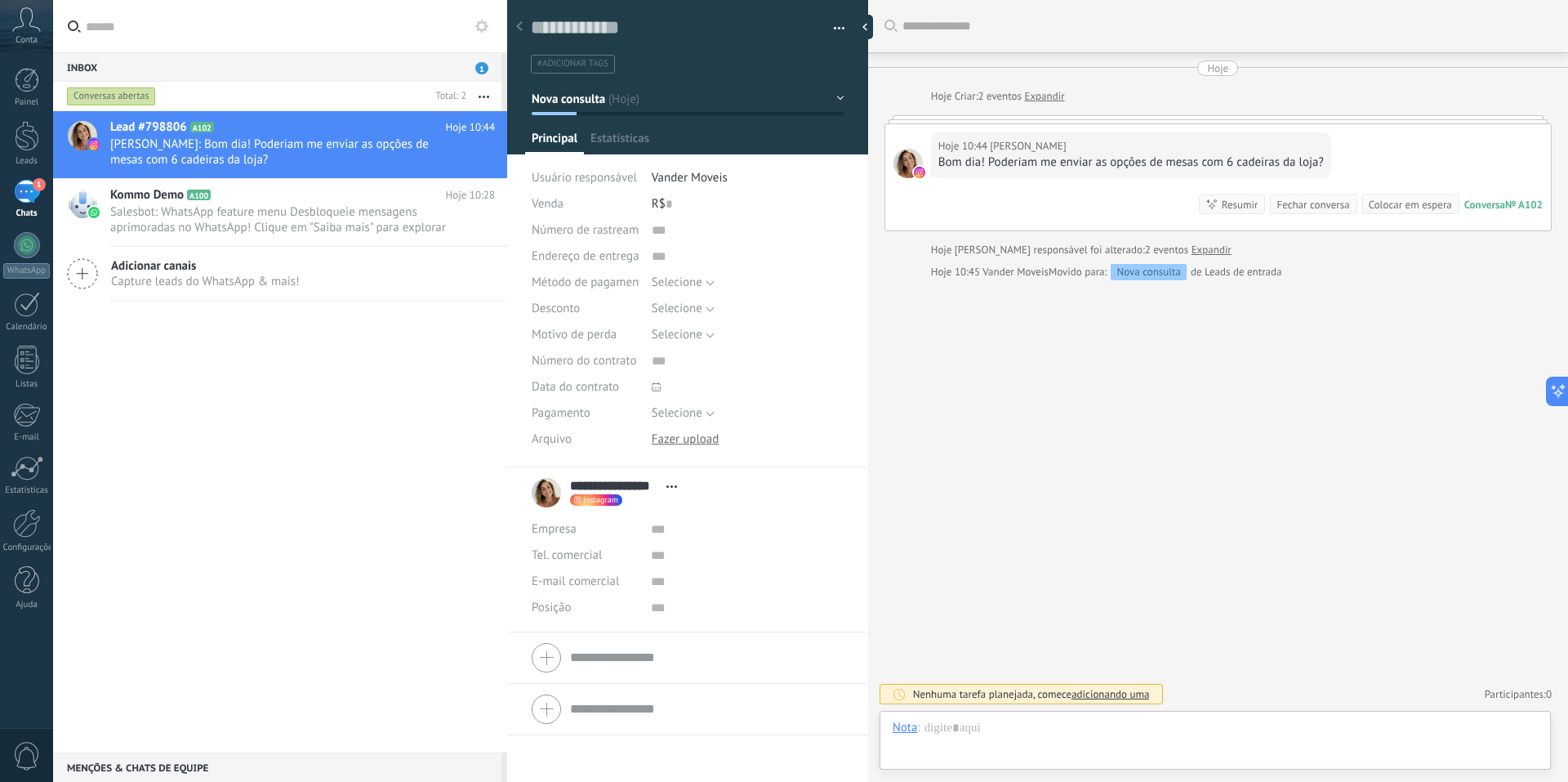
scroll to position [25, 0]
click at [1138, 721] on div at bounding box center [1215, 744] width 646 height 49
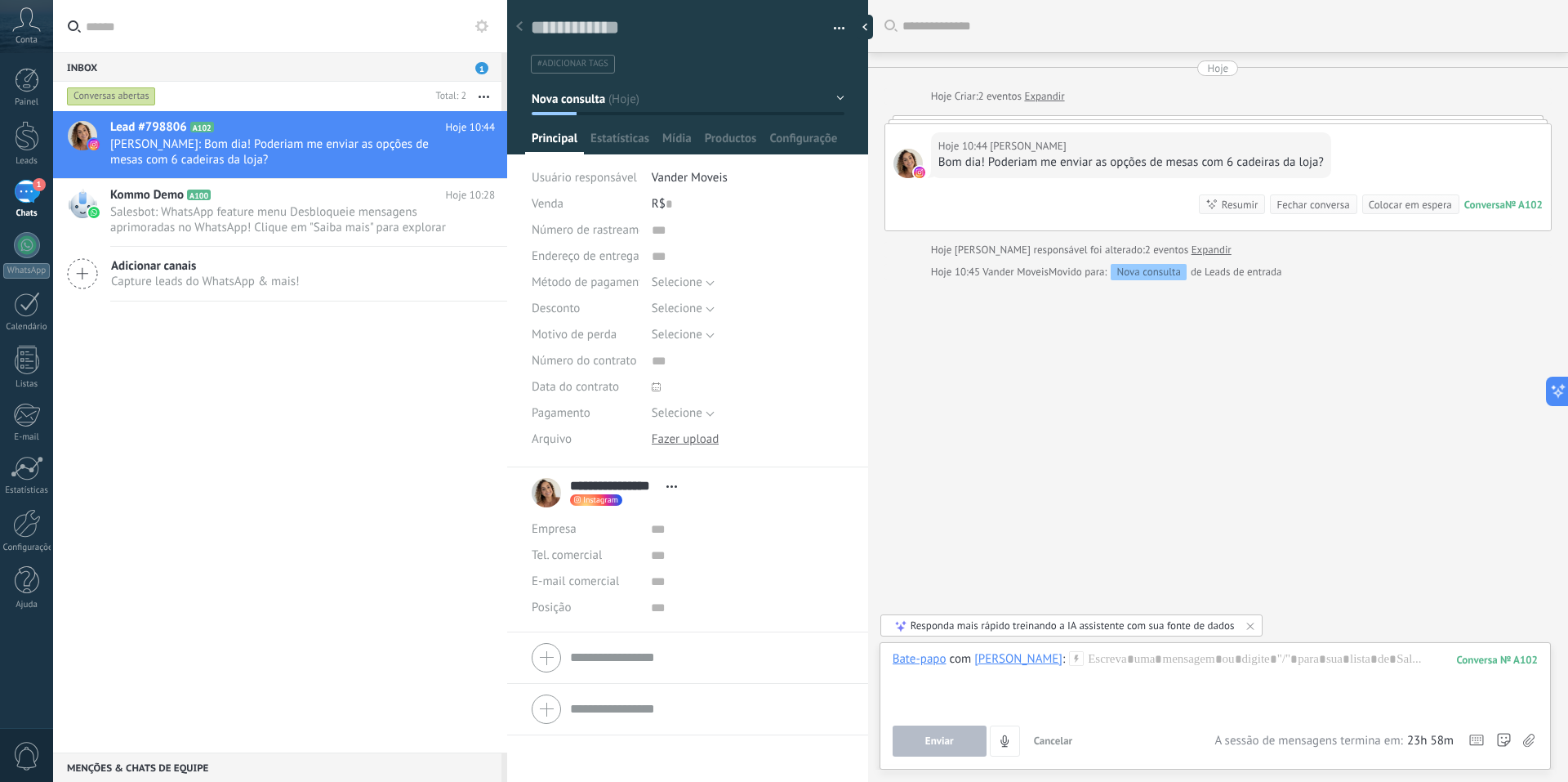
click at [1074, 662] on icon at bounding box center [1076, 658] width 15 height 15
click at [1136, 665] on div at bounding box center [1215, 682] width 646 height 62
click at [1358, 741] on span "A sessão de mensagens termina em:" at bounding box center [1309, 741] width 188 height 16
click at [1344, 684] on div at bounding box center [1215, 682] width 646 height 62
click at [1530, 741] on icon at bounding box center [1529, 741] width 11 height 14
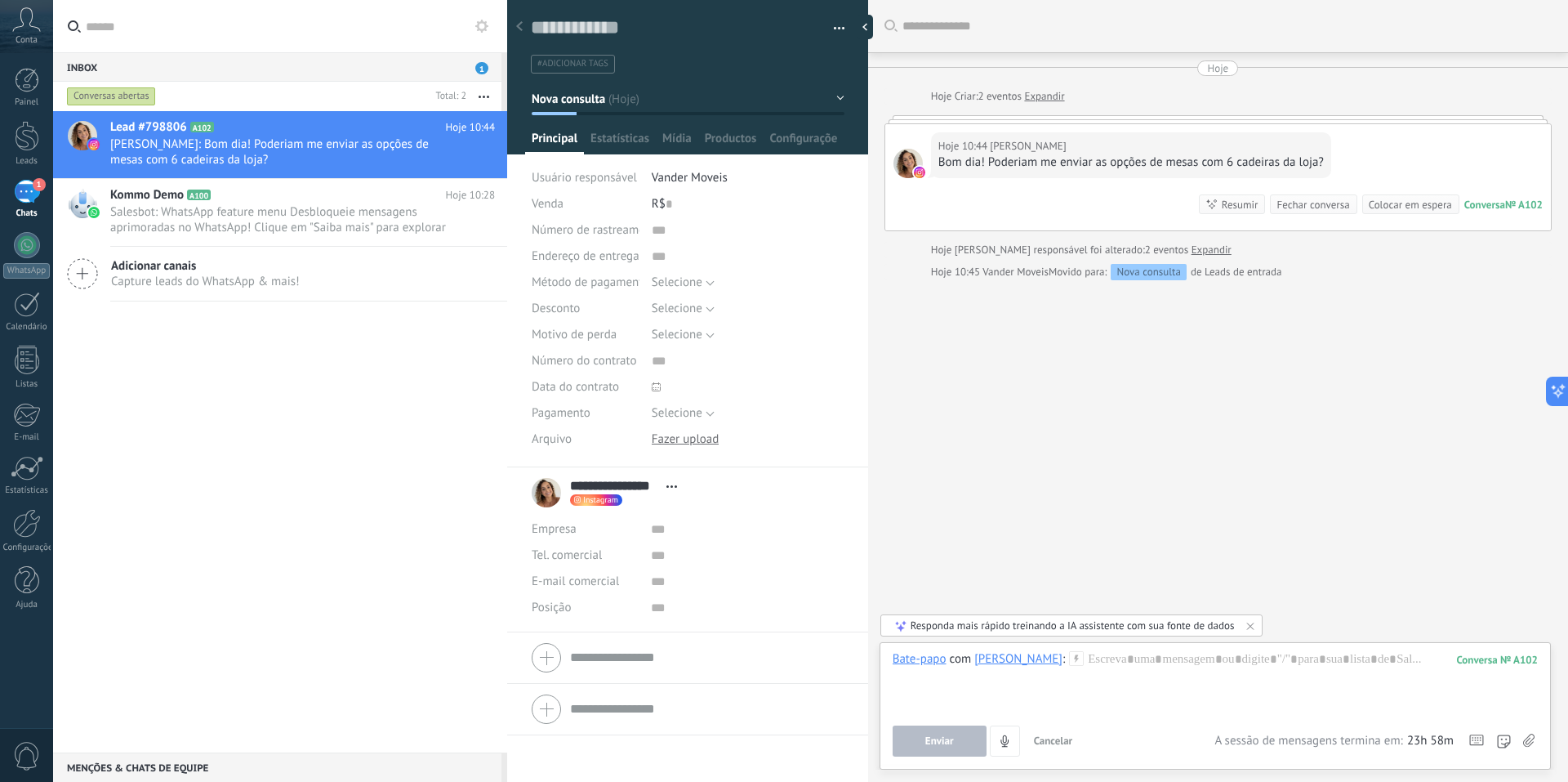
click at [0, 0] on input "file" at bounding box center [0, 0] width 0 height 0
click at [1138, 686] on div at bounding box center [1215, 682] width 646 height 62
paste div
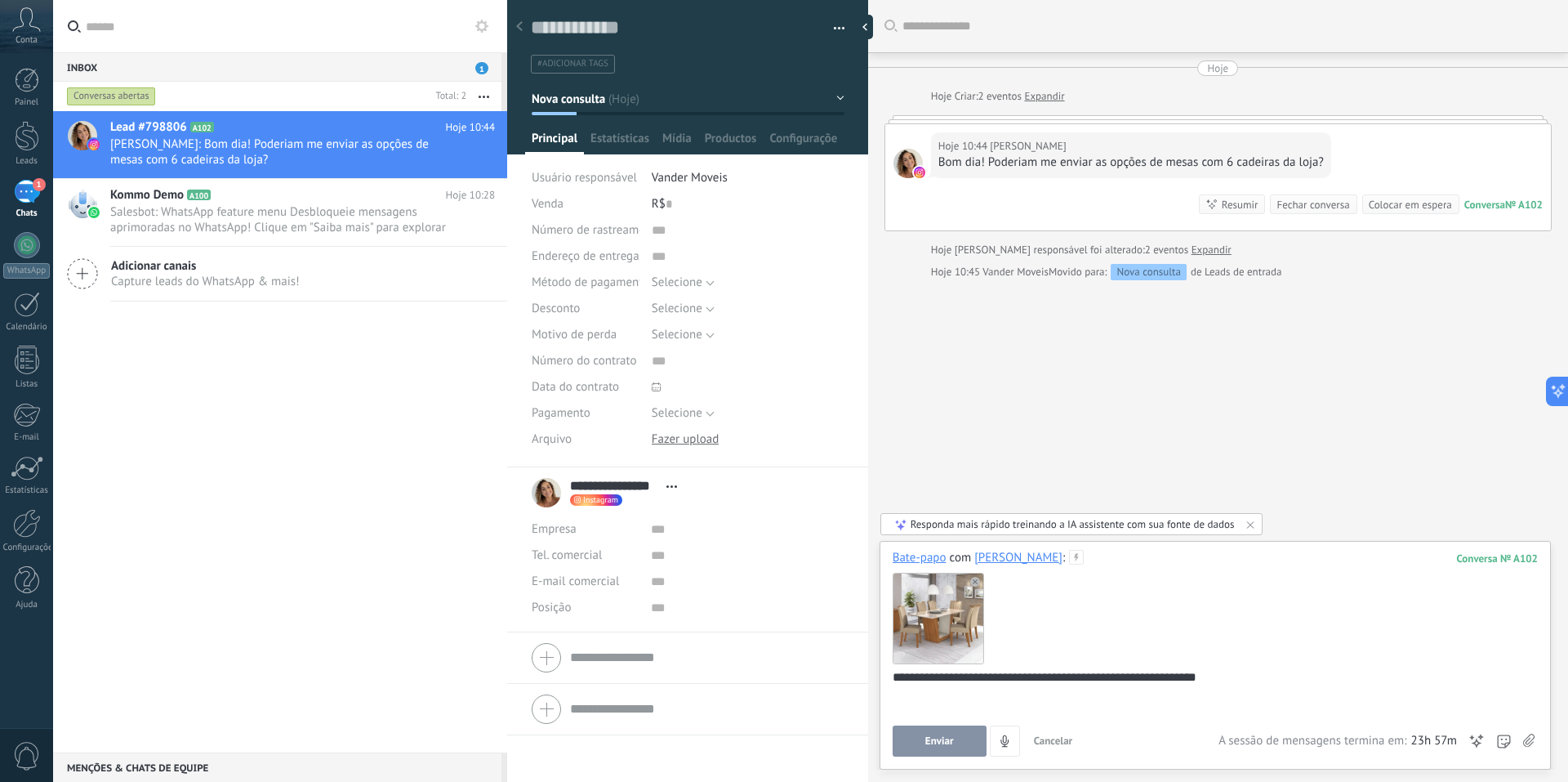
click at [937, 739] on span "Enviar" at bounding box center [939, 741] width 29 height 11
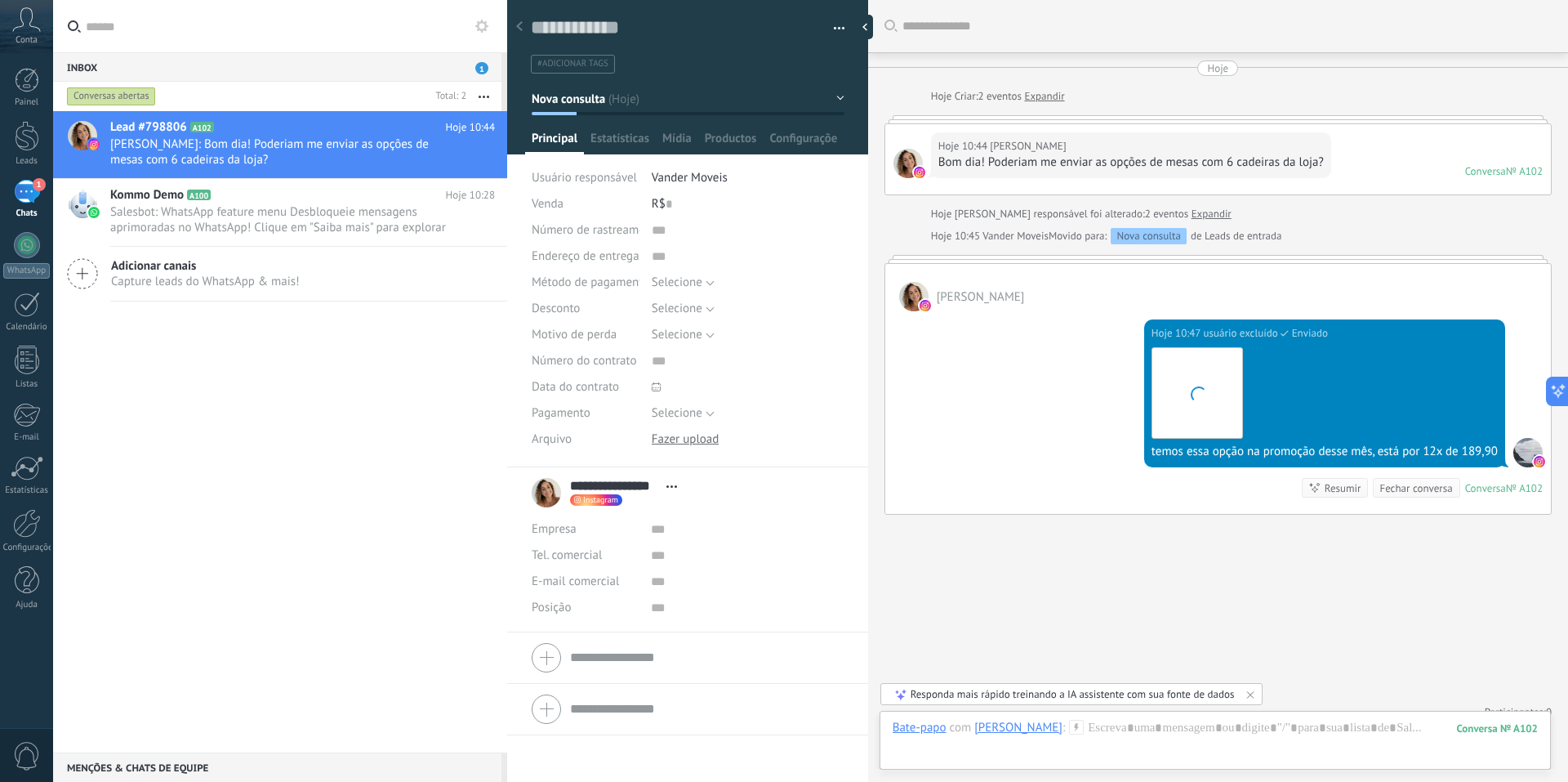
scroll to position [18, 0]
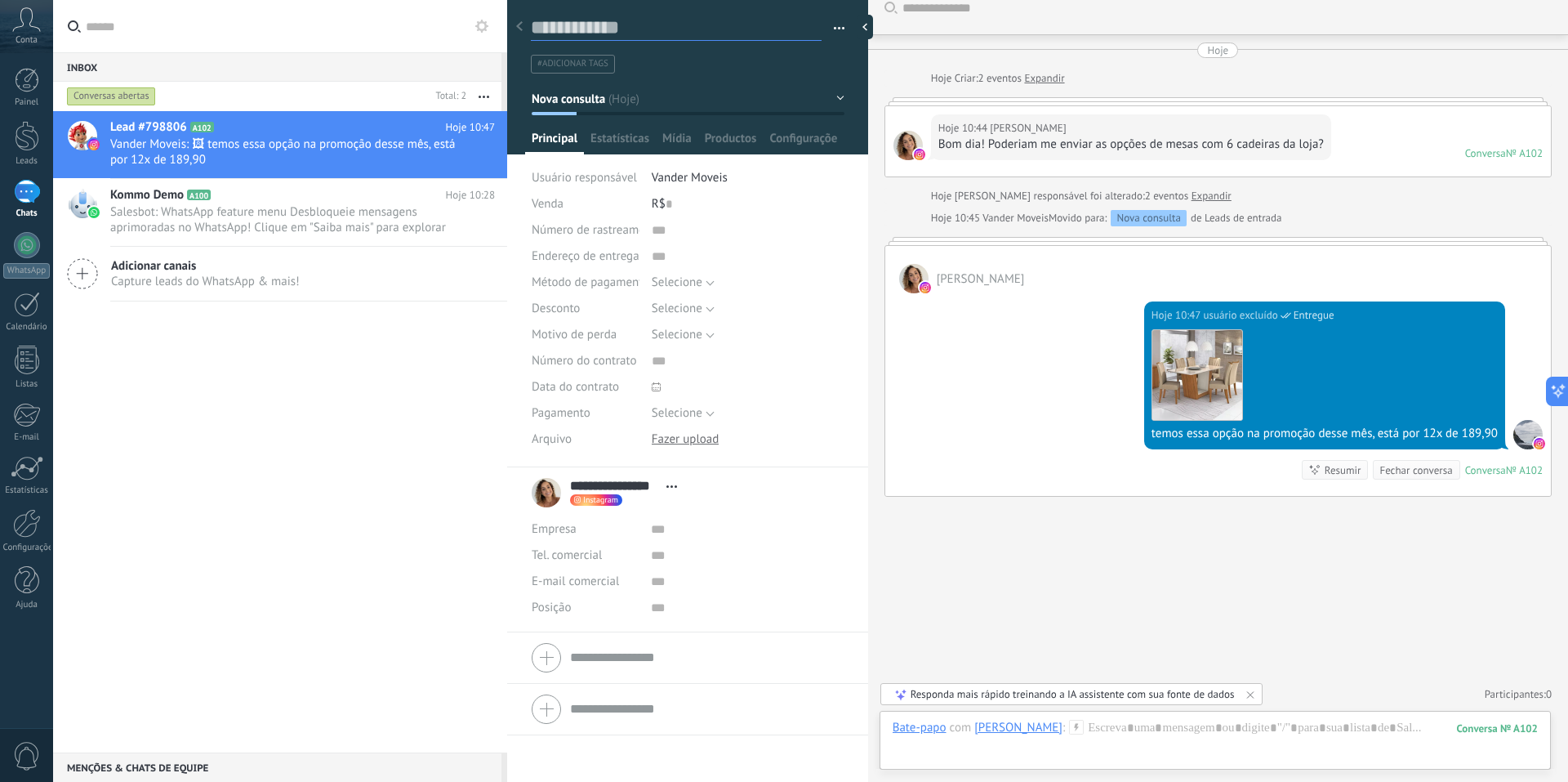
click at [602, 28] on textarea at bounding box center [676, 28] width 291 height 25
type textarea "*"
type textarea "**"
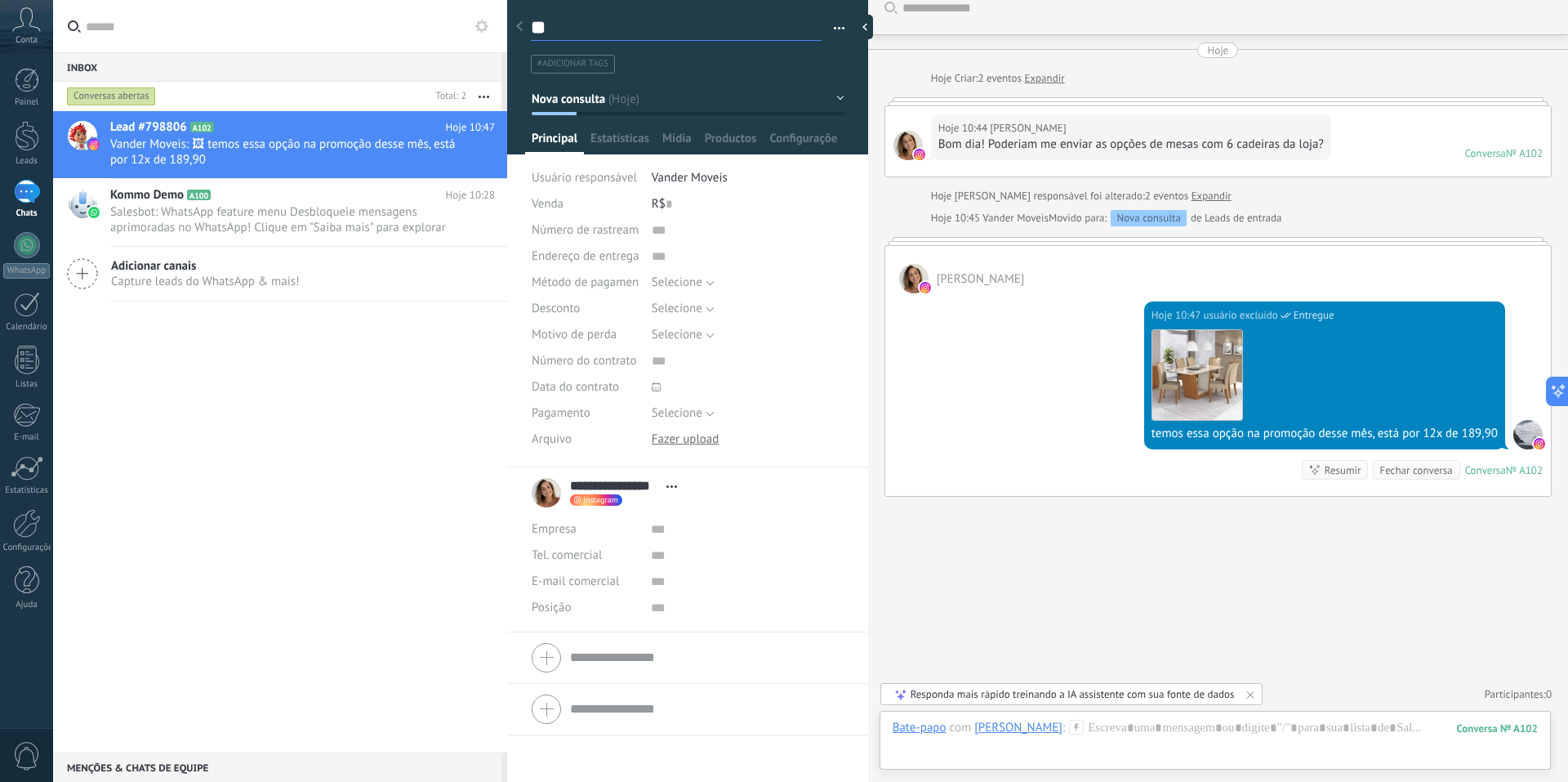
type textarea "***"
type textarea "****"
type textarea "*****"
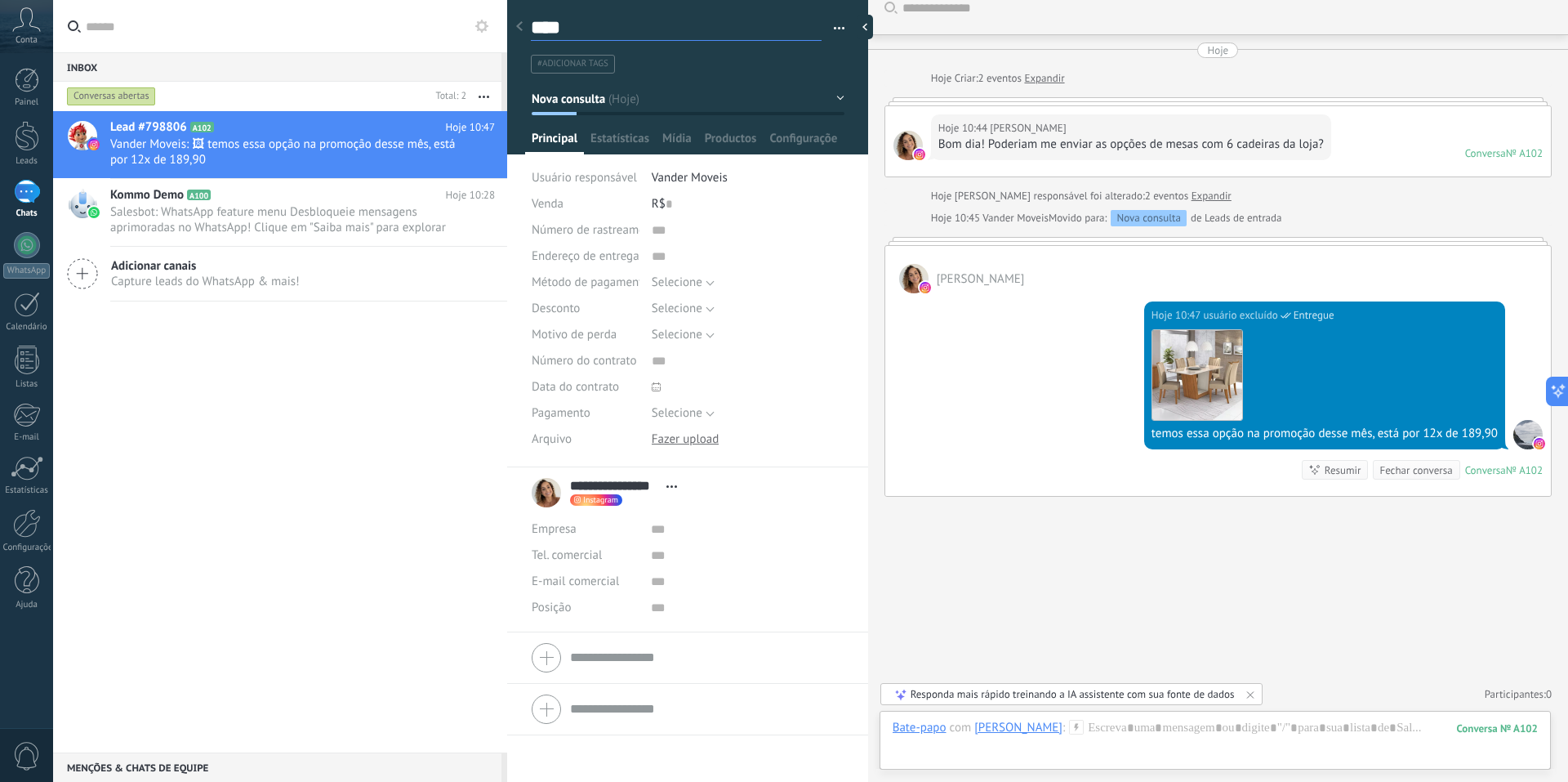
type textarea "*****"
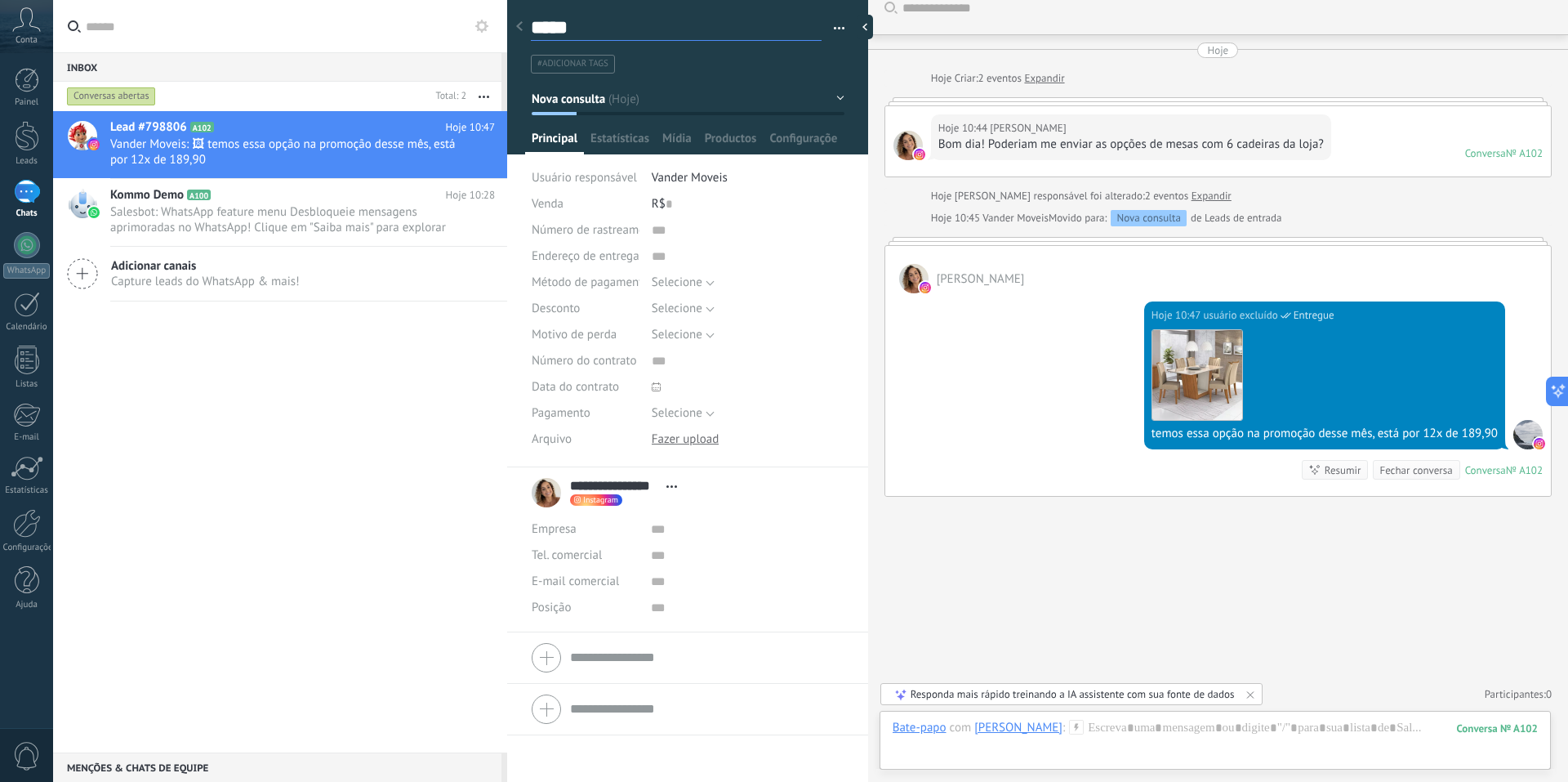
type textarea "****"
type textarea "***"
type textarea "**"
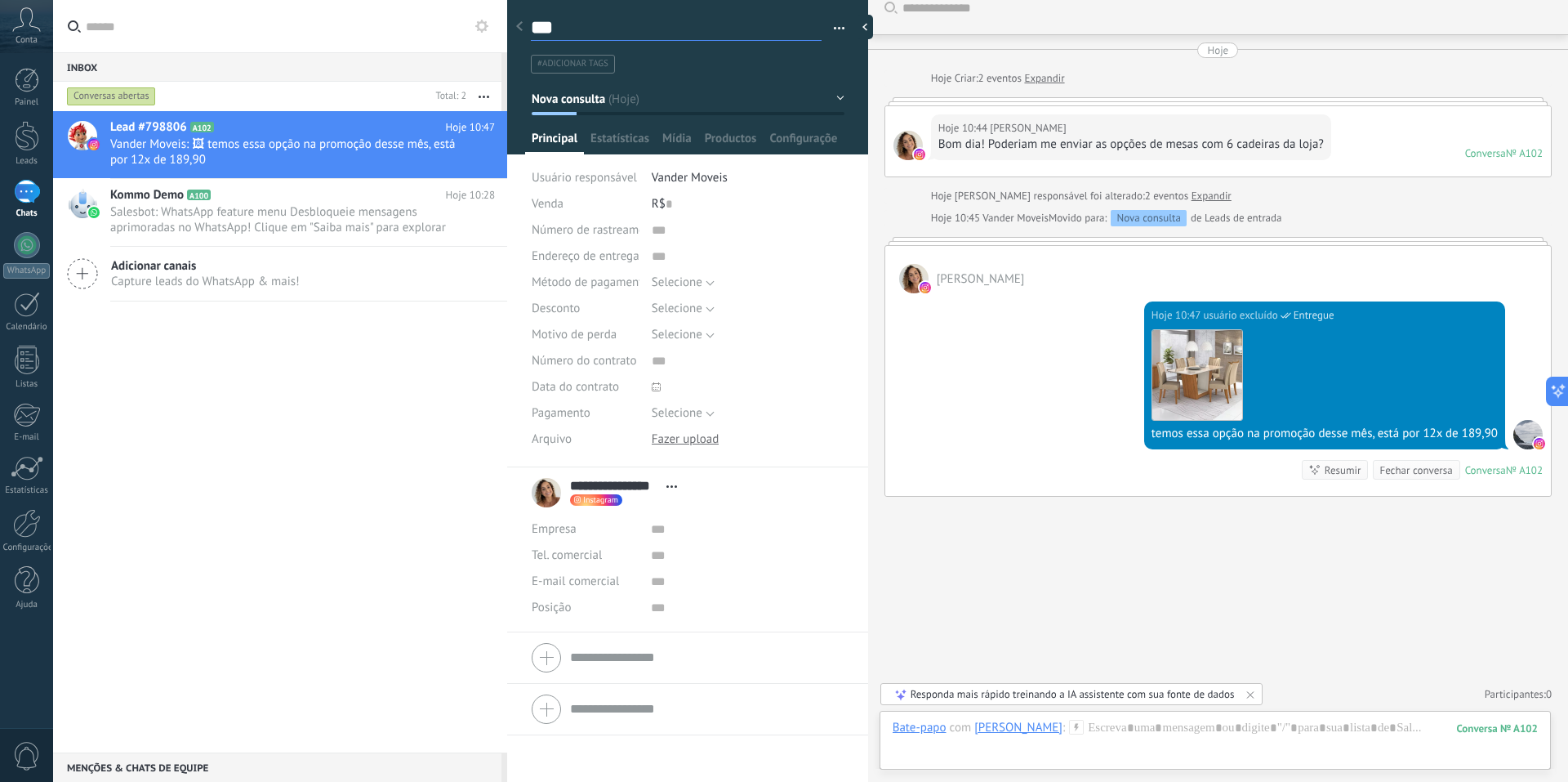
type textarea "**"
type textarea "*"
type textarea "**********"
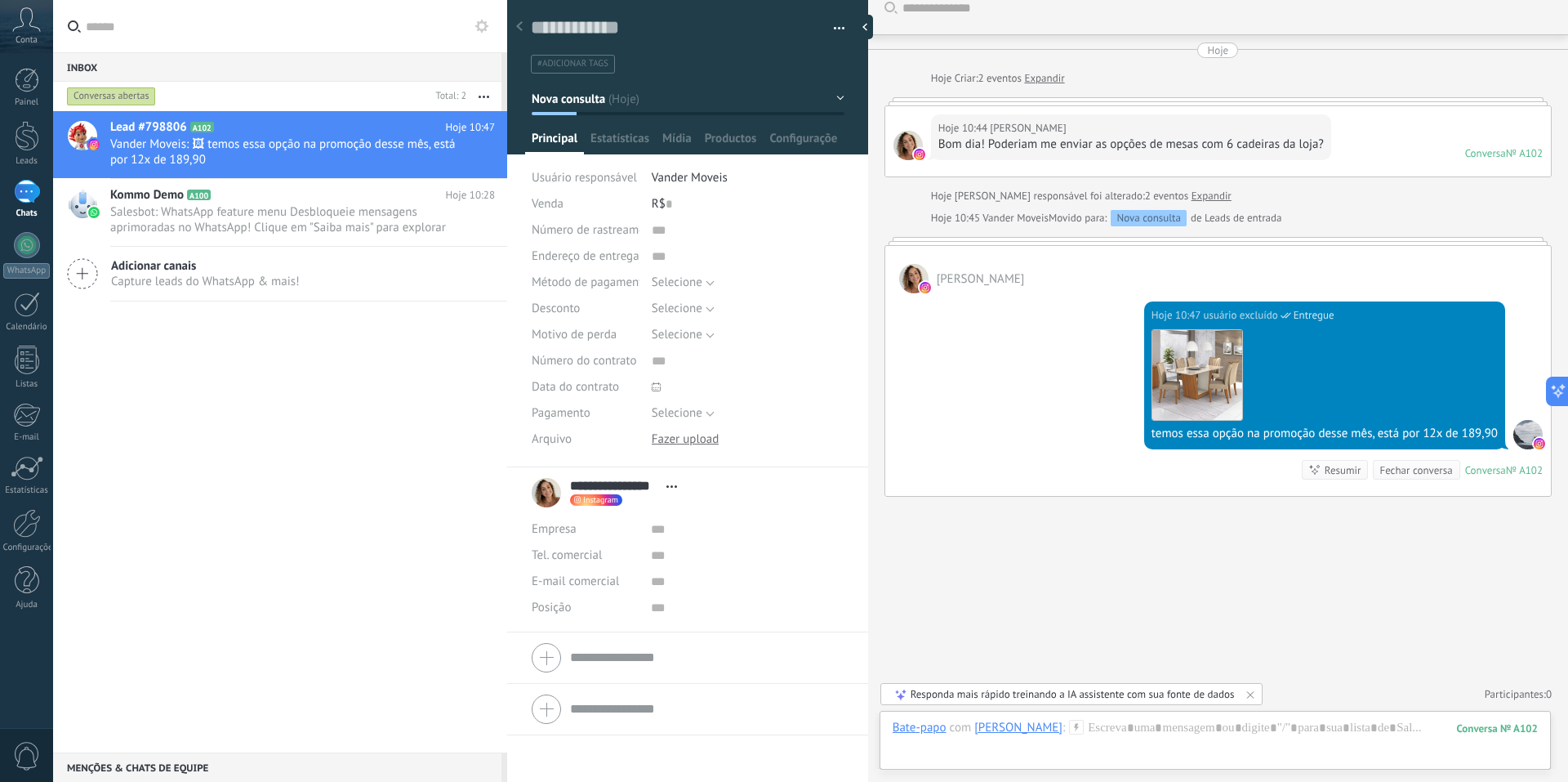
click at [660, 71] on ul "#adicionar tags" at bounding box center [685, 64] width 311 height 22
type input "****"
type input "*********"
click at [622, 137] on span "Estatísticas" at bounding box center [620, 143] width 59 height 24
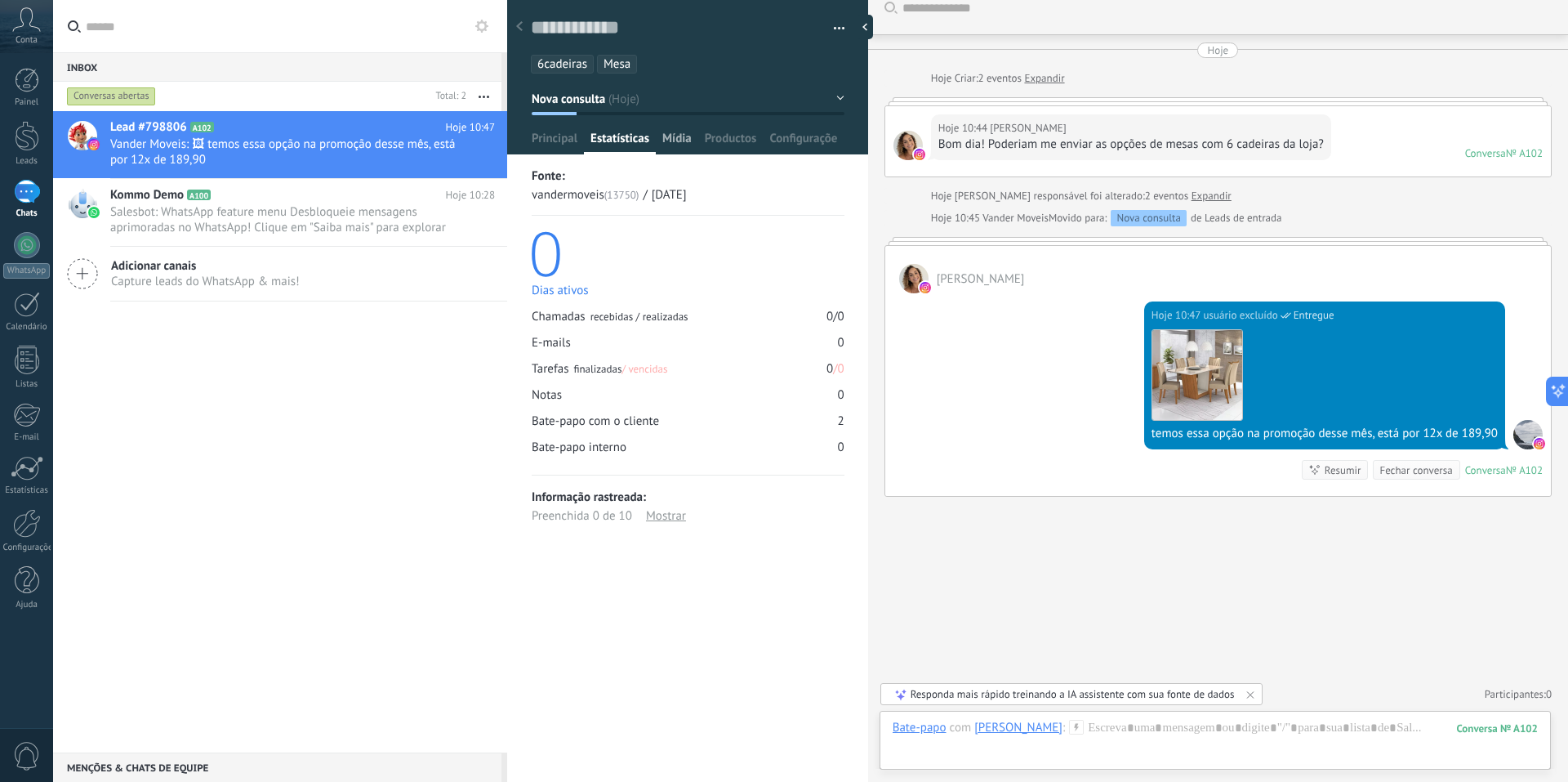
click at [682, 135] on span "Mídia" at bounding box center [677, 143] width 29 height 24
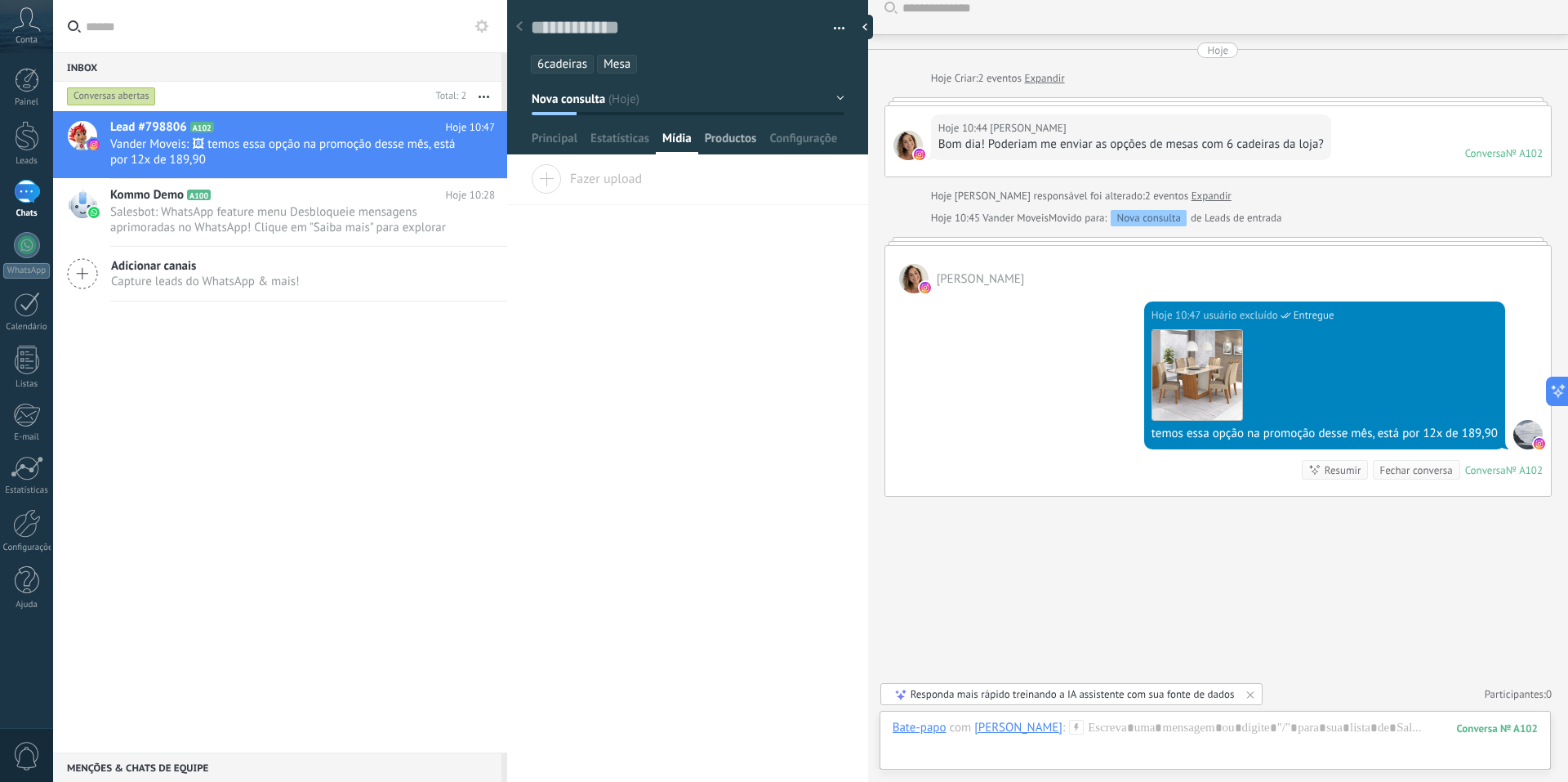
click at [728, 135] on span "Productos" at bounding box center [731, 143] width 52 height 24
click at [784, 131] on span "Configurações" at bounding box center [803, 143] width 69 height 24
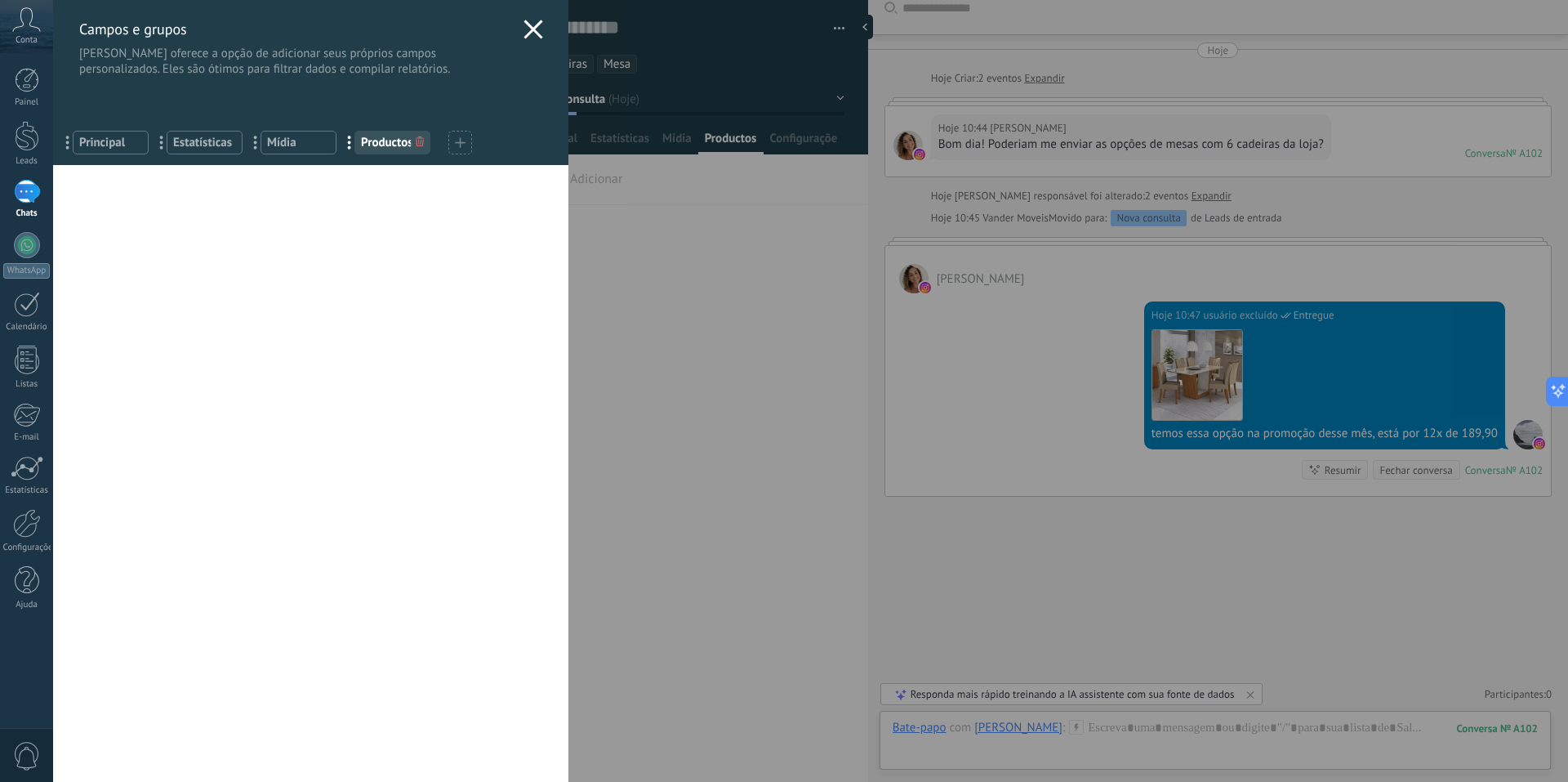
click at [119, 133] on div "... Principal" at bounding box center [111, 143] width 76 height 24
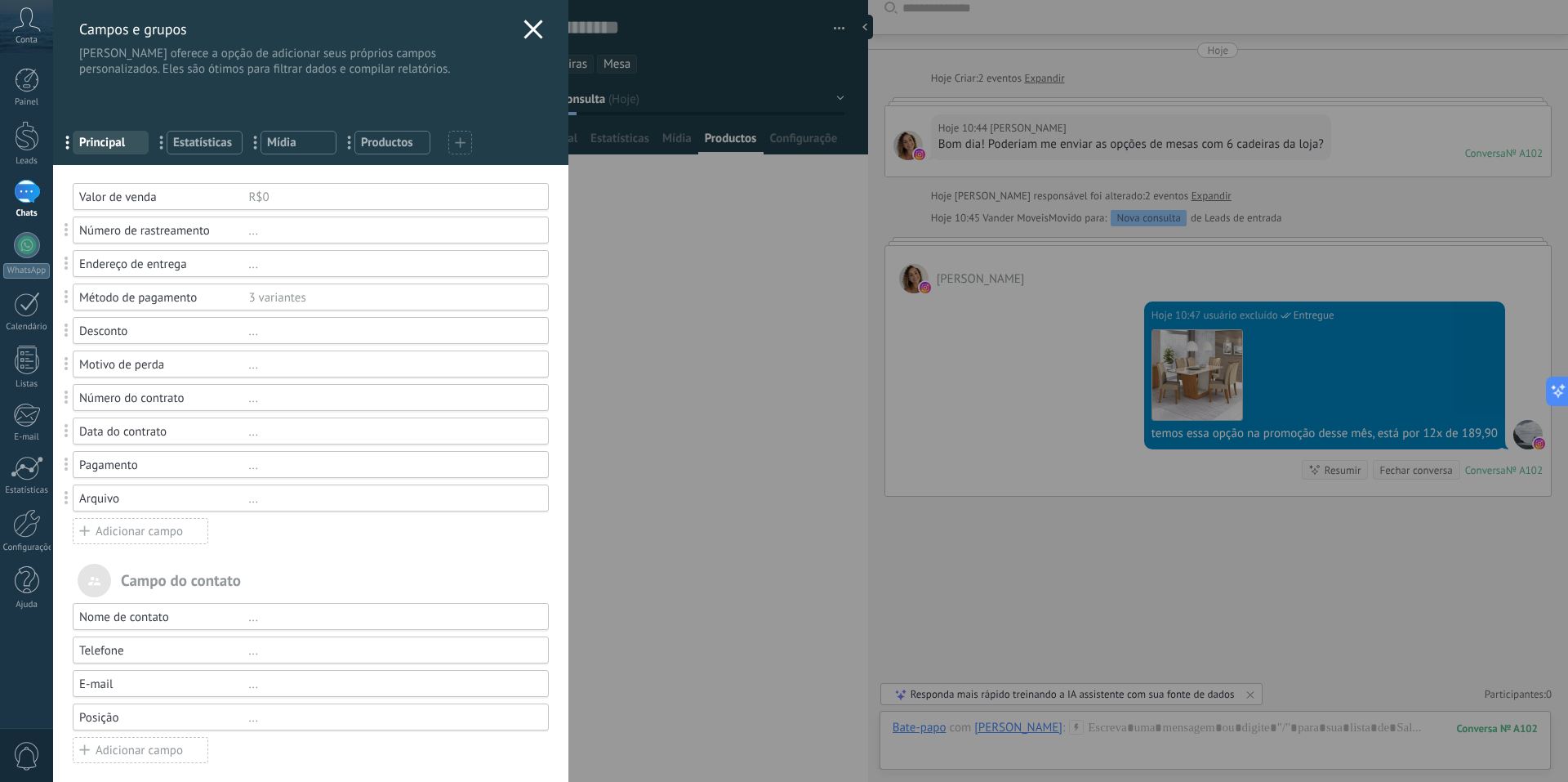
click at [206, 145] on span "Estatísticas" at bounding box center [204, 143] width 63 height 16
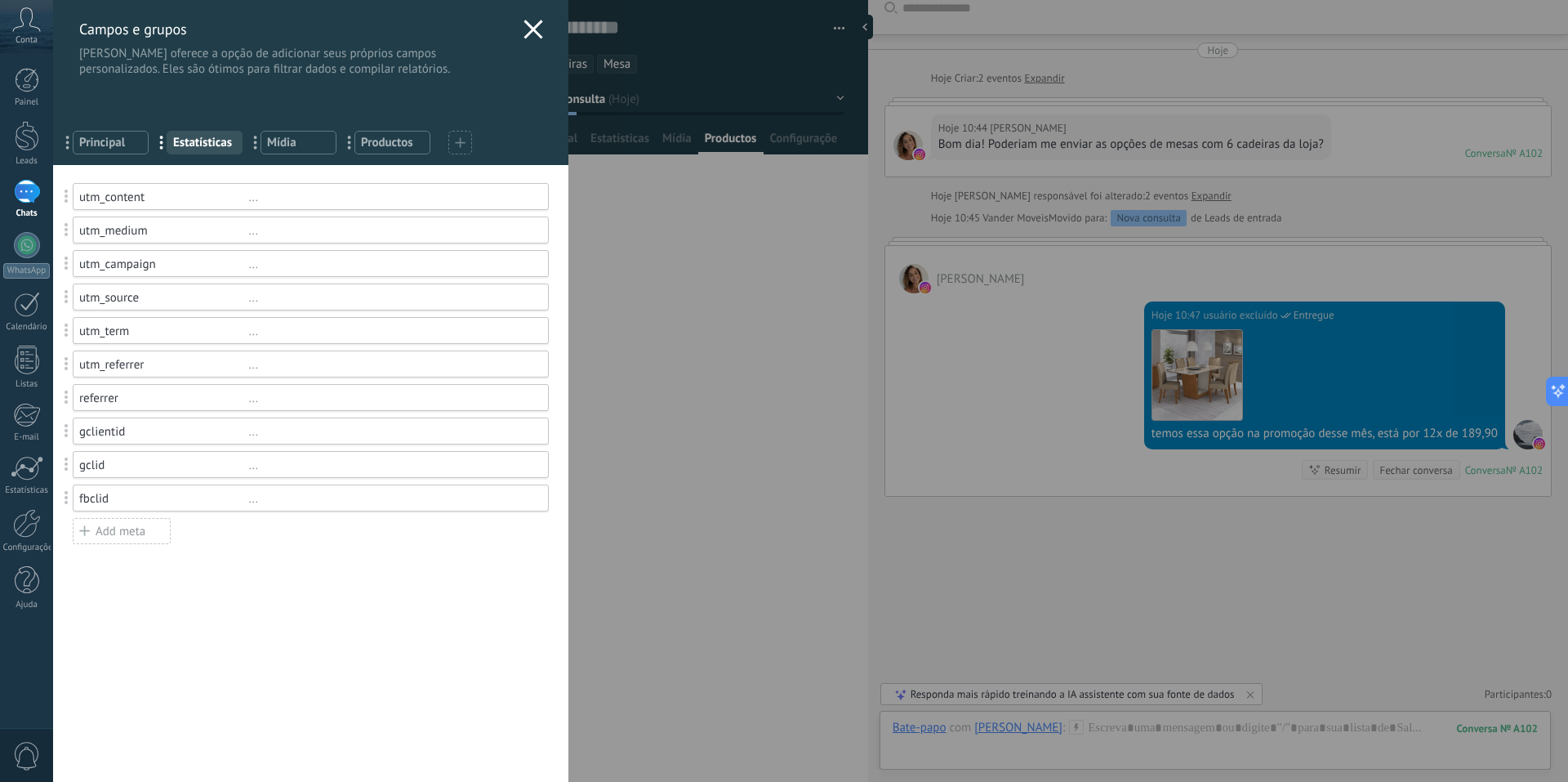
click at [316, 142] on span "Mídia" at bounding box center [298, 143] width 63 height 16
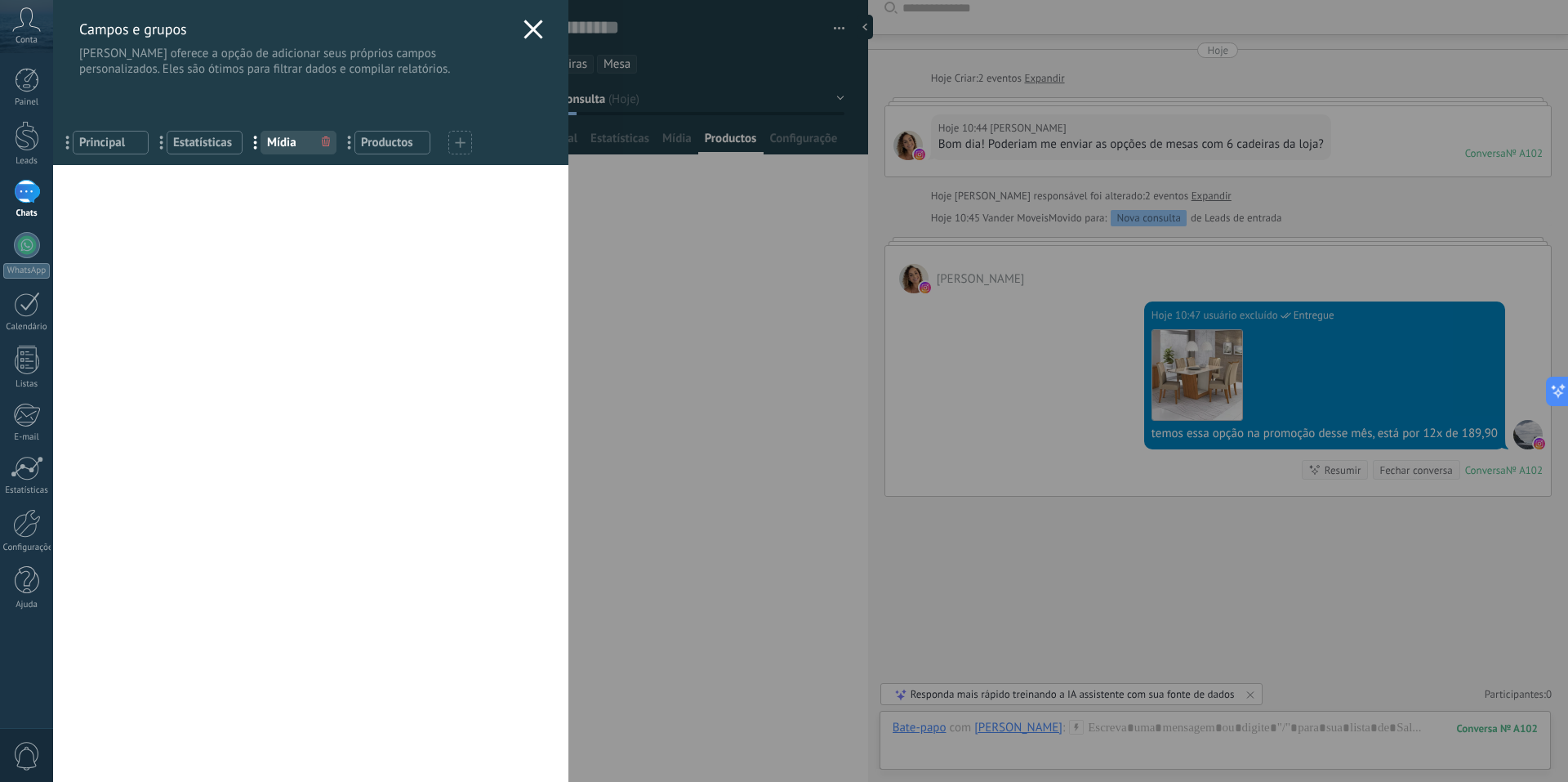
click at [385, 135] on span "Productos" at bounding box center [392, 143] width 63 height 16
click at [538, 25] on div "[PERSON_NAME] e grupos Kommo oferece a opção de adicionar seus próprios campos …" at bounding box center [311, 38] width 516 height 77
click at [524, 30] on icon at bounding box center [534, 30] width 20 height 20
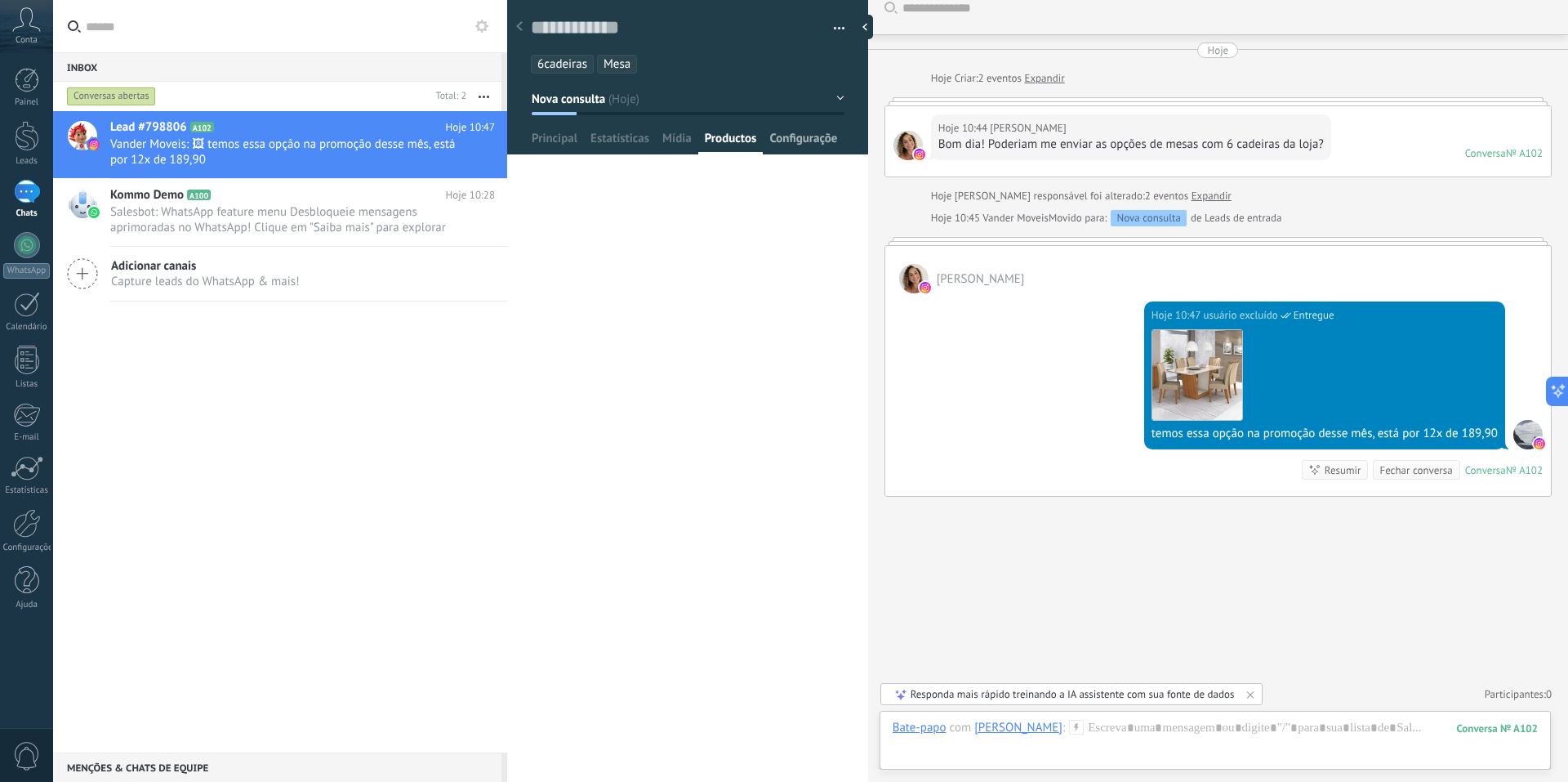
click at [818, 150] on span "Configurações" at bounding box center [803, 143] width 69 height 24
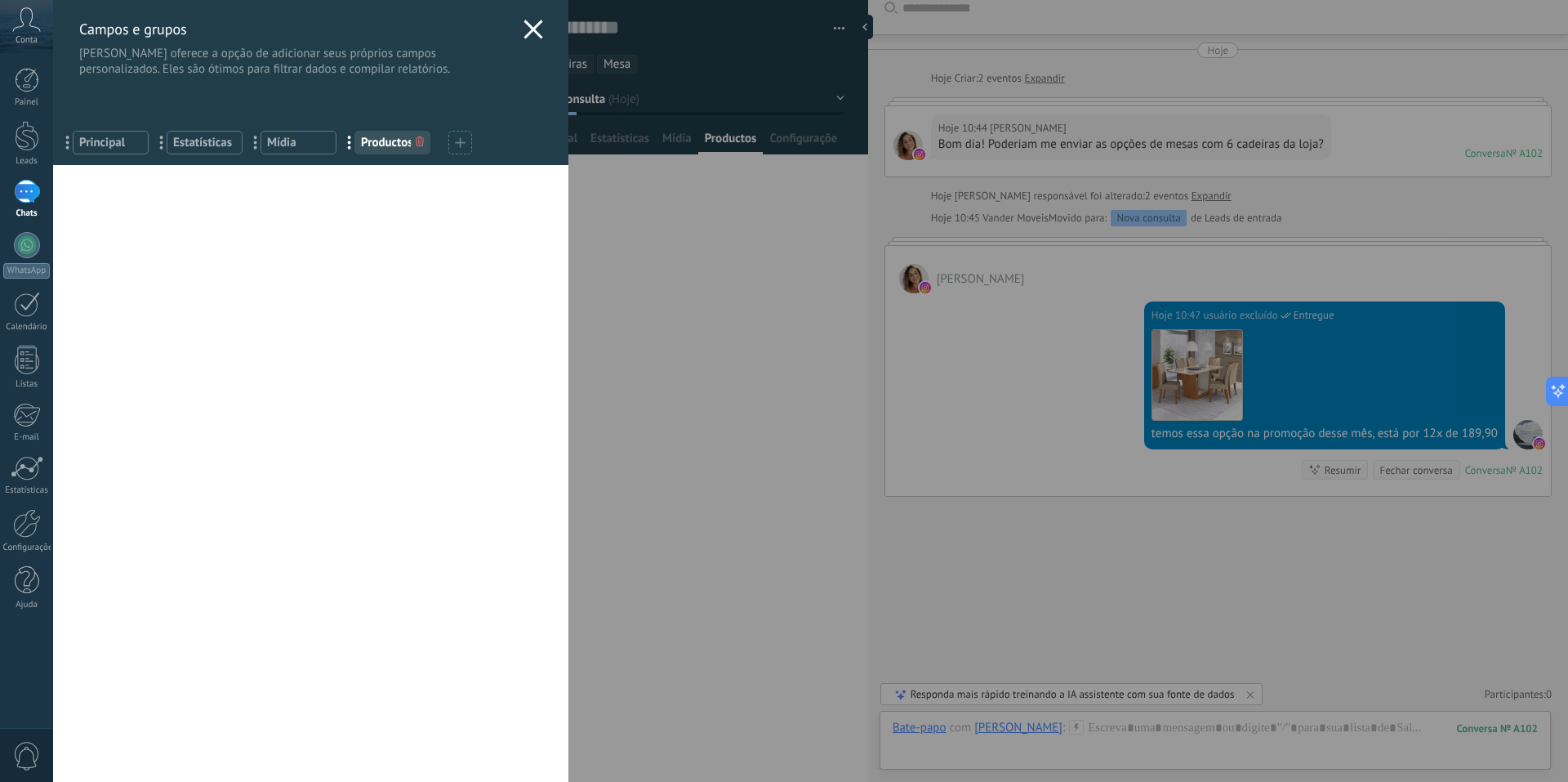
click at [540, 38] on div "[PERSON_NAME] e grupos Kommo oferece a opção de adicionar seus próprios campos …" at bounding box center [311, 38] width 516 height 77
click at [535, 34] on icon at bounding box center [534, 30] width 20 height 20
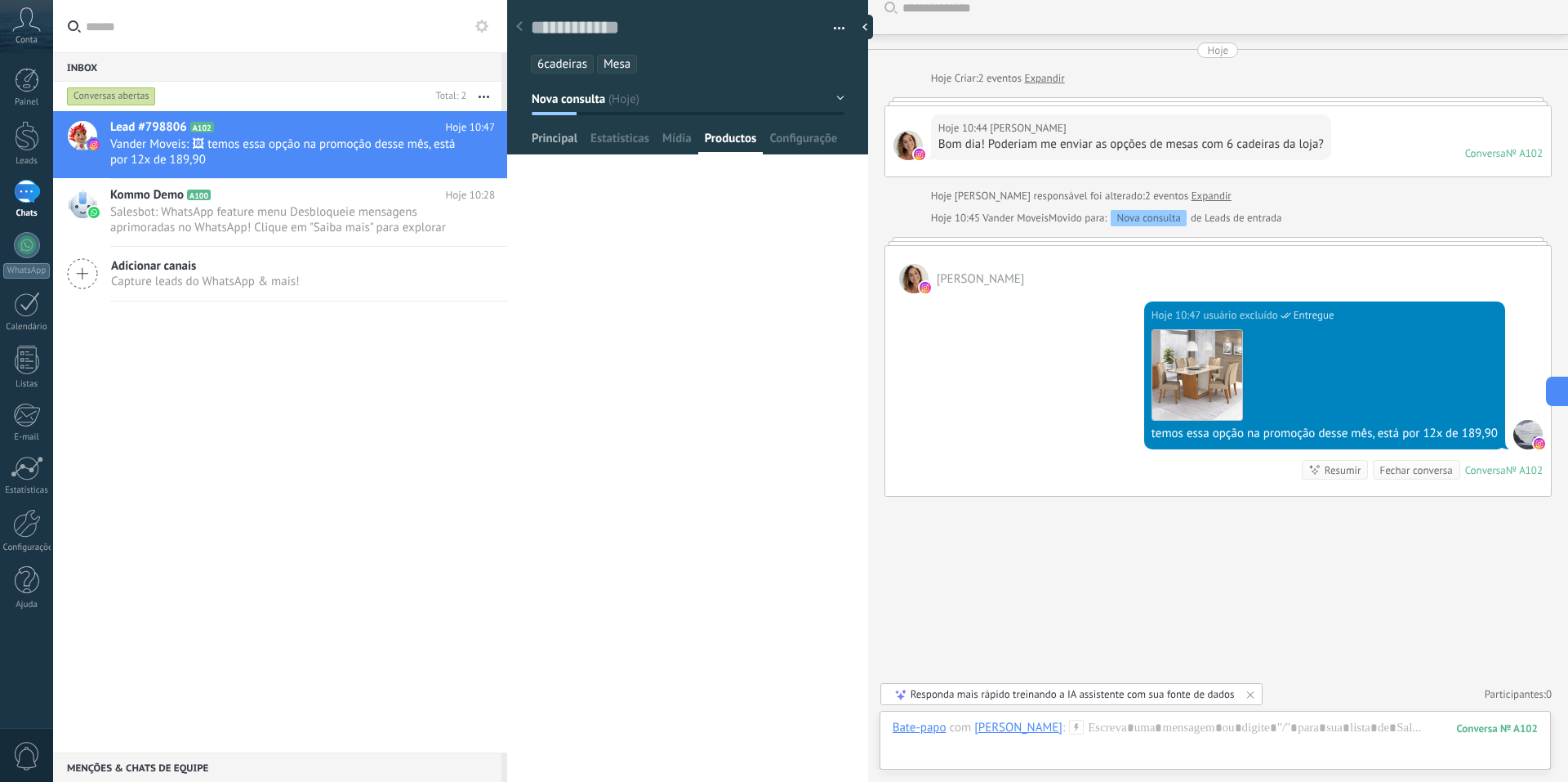
click at [553, 132] on span "Principal" at bounding box center [555, 143] width 46 height 24
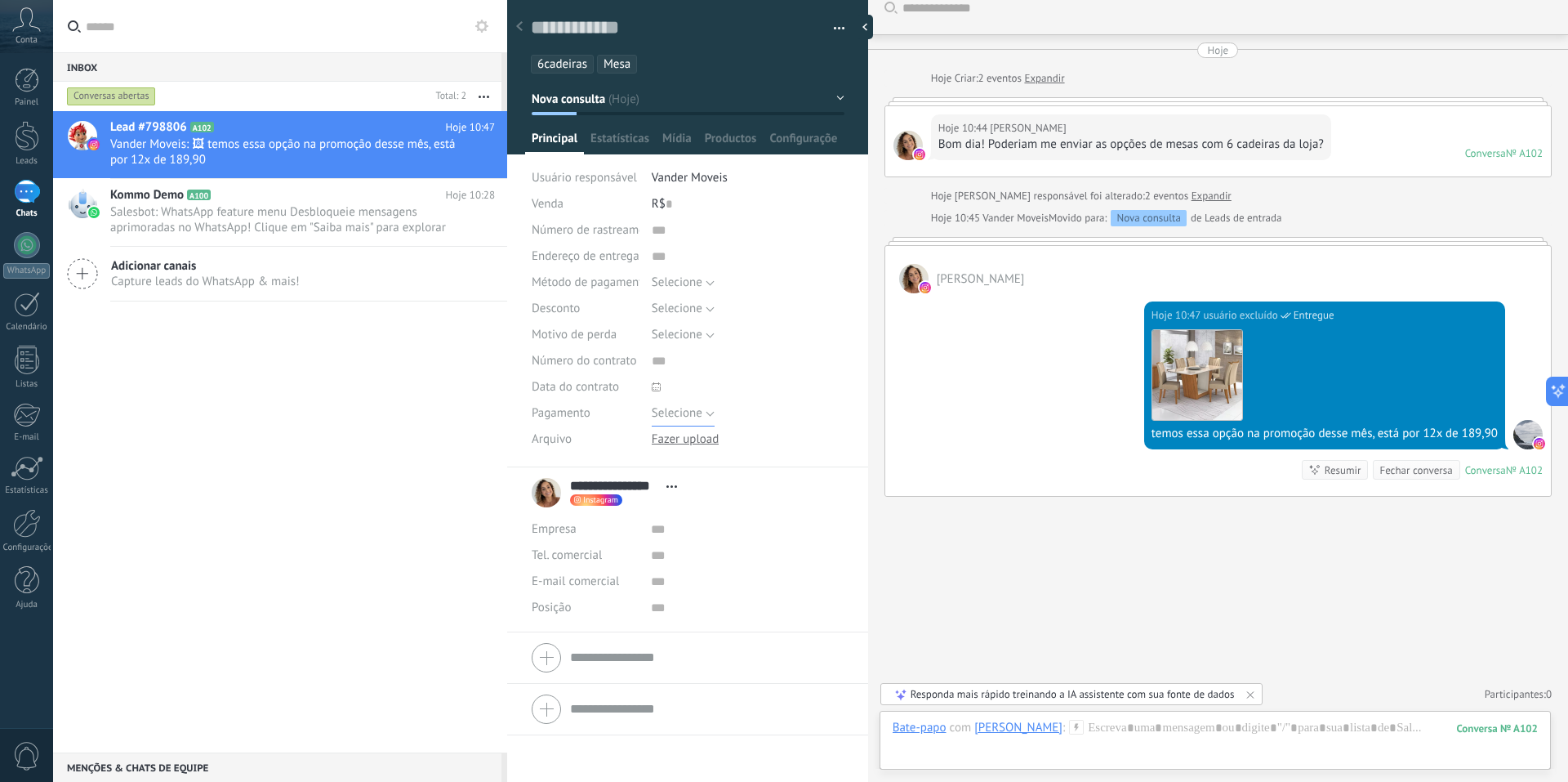
click at [701, 407] on span "Selecione" at bounding box center [677, 413] width 51 height 16
click at [767, 354] on input "text" at bounding box center [748, 361] width 193 height 26
click at [599, 315] on div "Desconto" at bounding box center [586, 309] width 108 height 26
click at [663, 307] on span "Selecione" at bounding box center [677, 309] width 51 height 16
click at [586, 293] on div "Método de pagamento" at bounding box center [586, 283] width 108 height 26
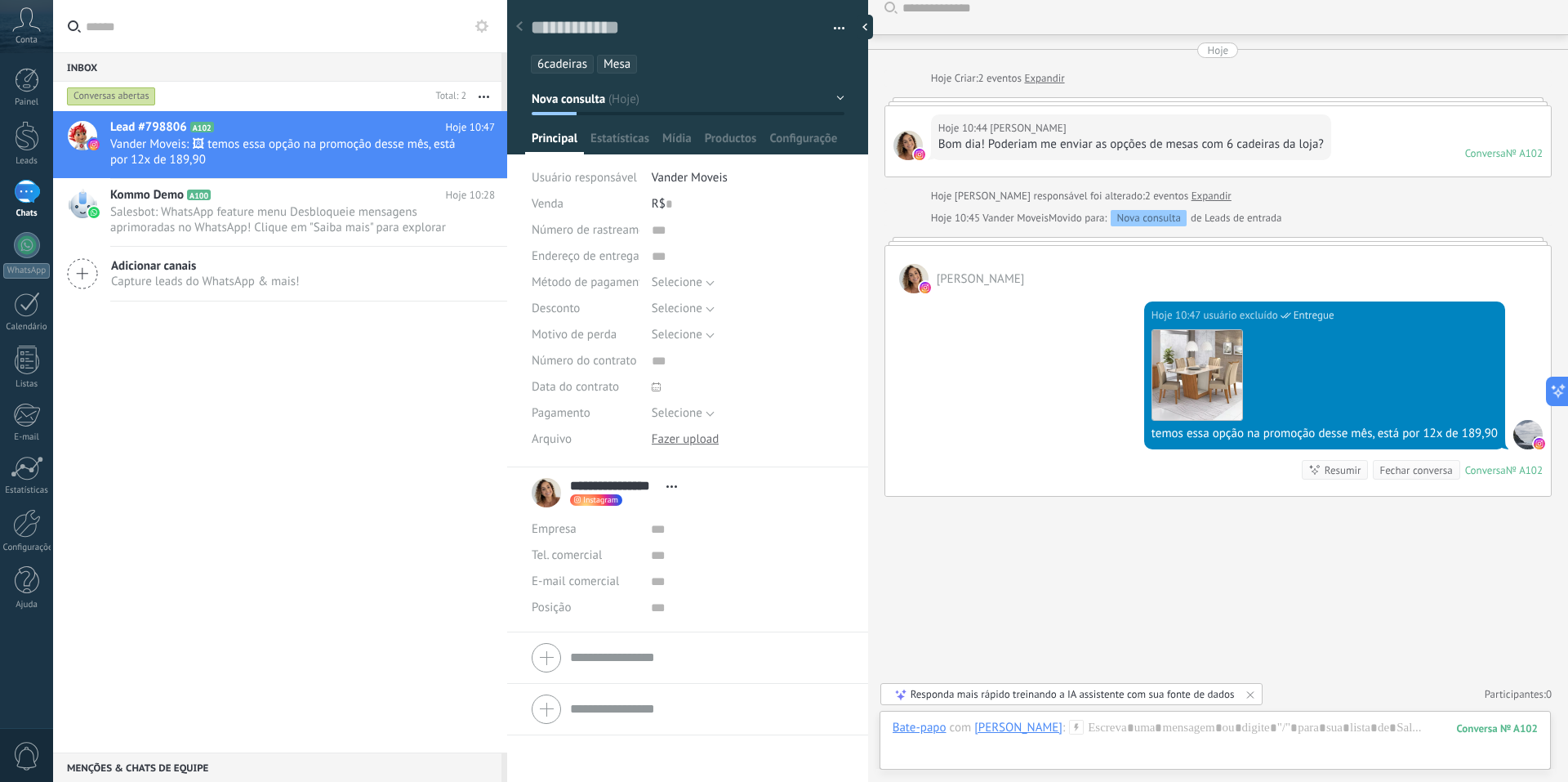
click at [634, 226] on span "Número de rastreamento" at bounding box center [597, 230] width 131 height 12
click at [698, 438] on div at bounding box center [686, 440] width 68 height 16
click at [1115, 728] on div at bounding box center [1215, 744] width 646 height 49
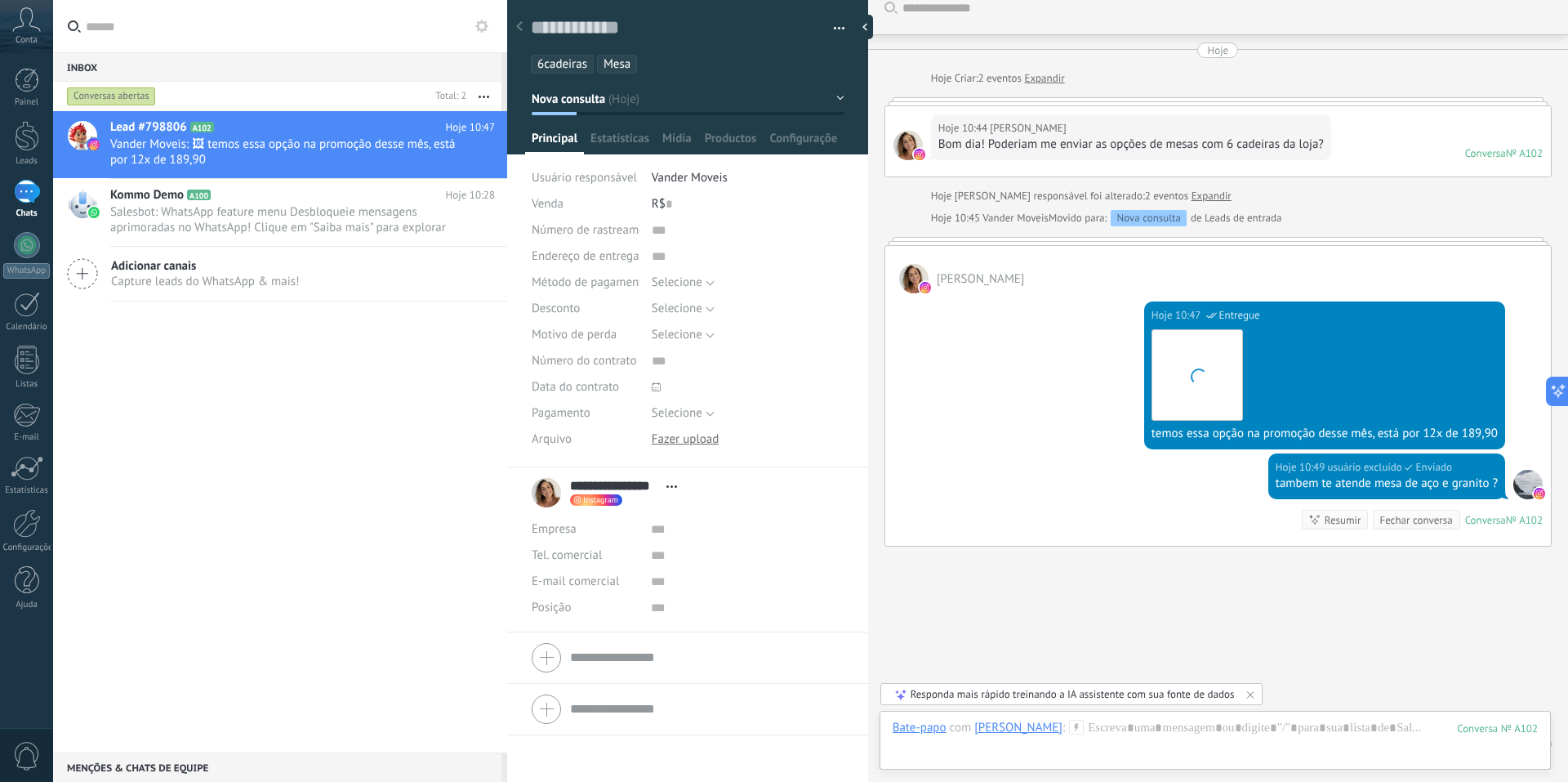
scroll to position [68, 0]
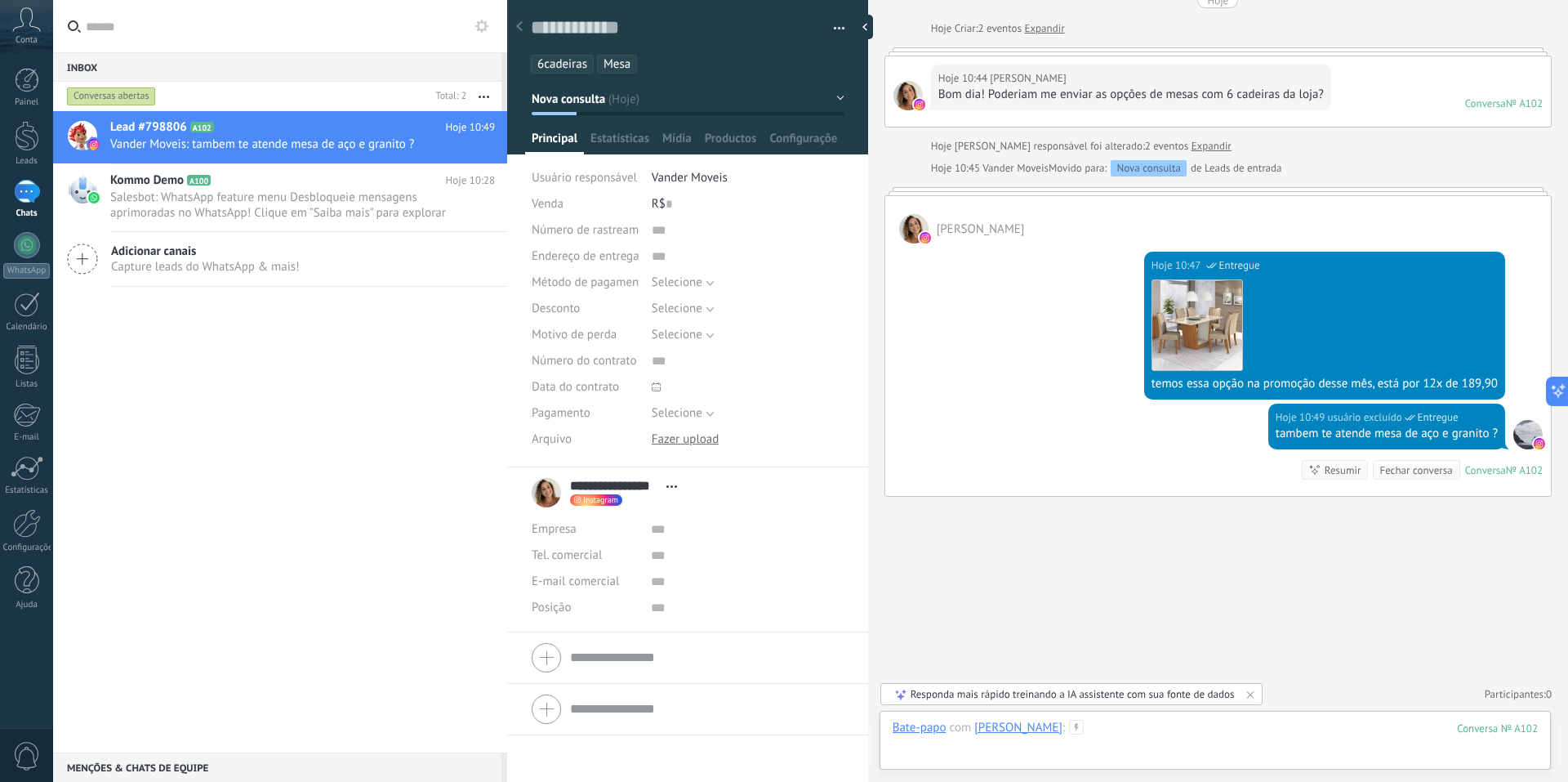
click at [1099, 724] on div at bounding box center [1215, 744] width 646 height 49
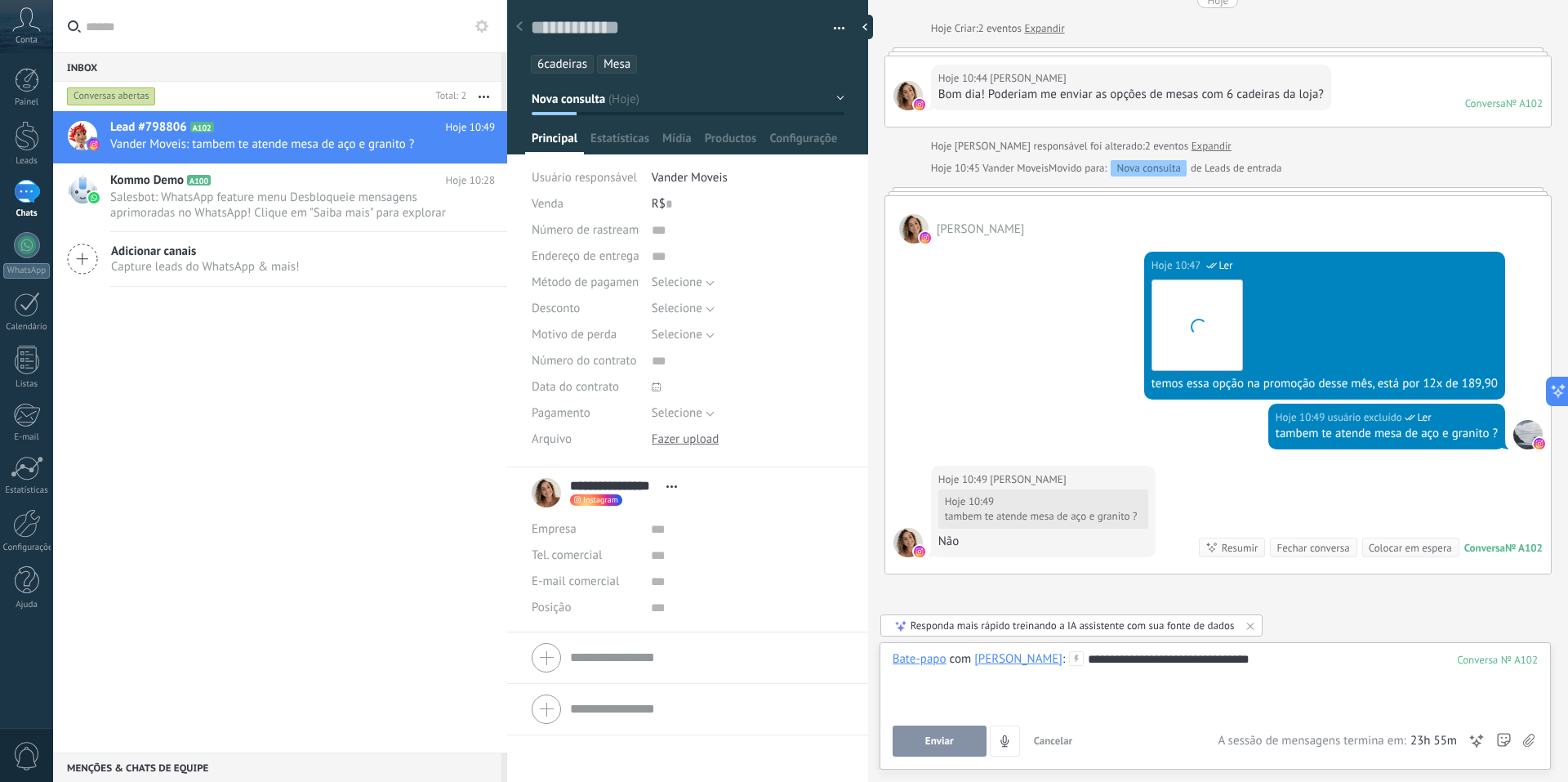
scroll to position [146, 0]
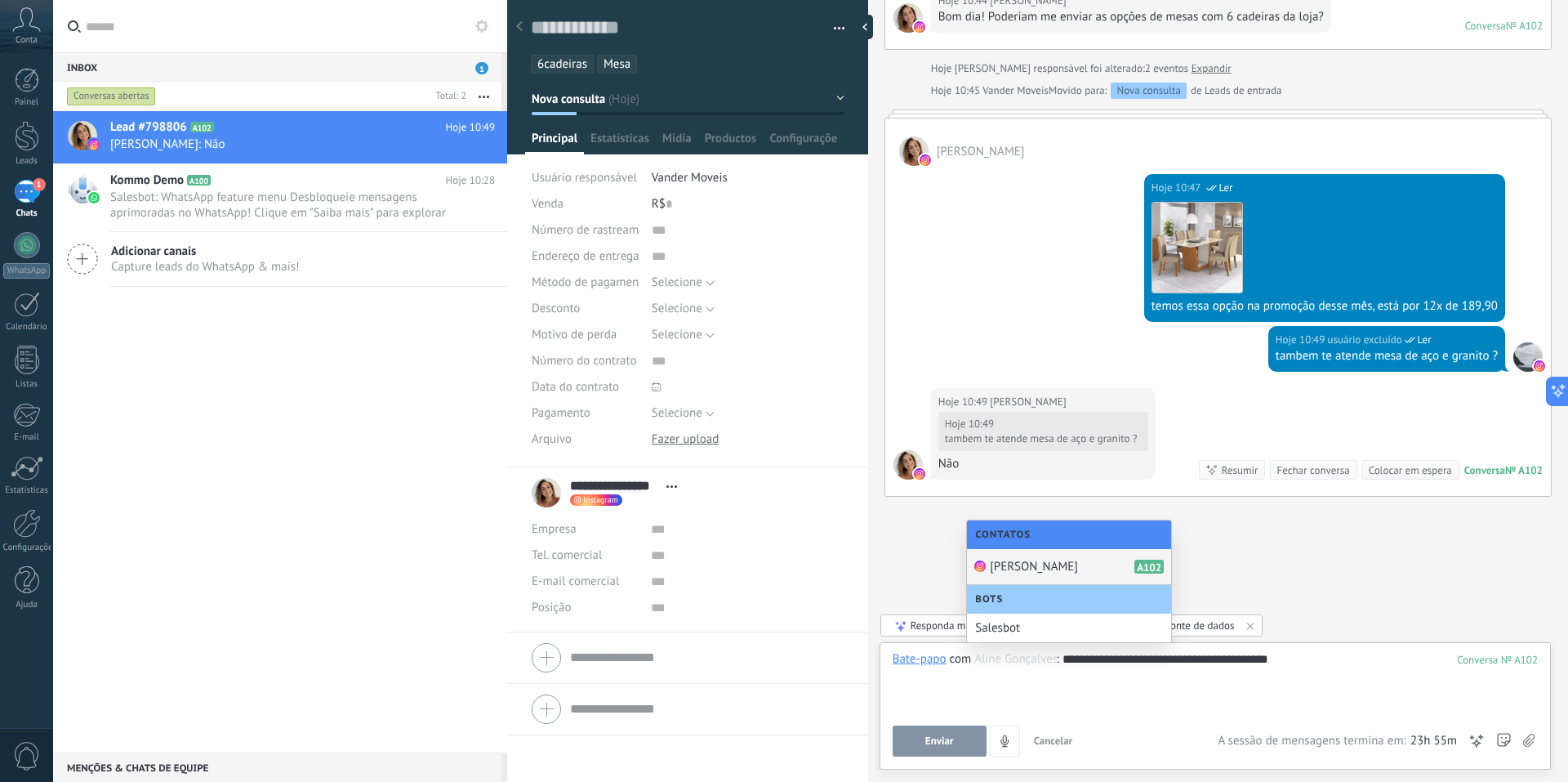
click at [1040, 564] on span "[PERSON_NAME]" at bounding box center [1034, 567] width 88 height 16
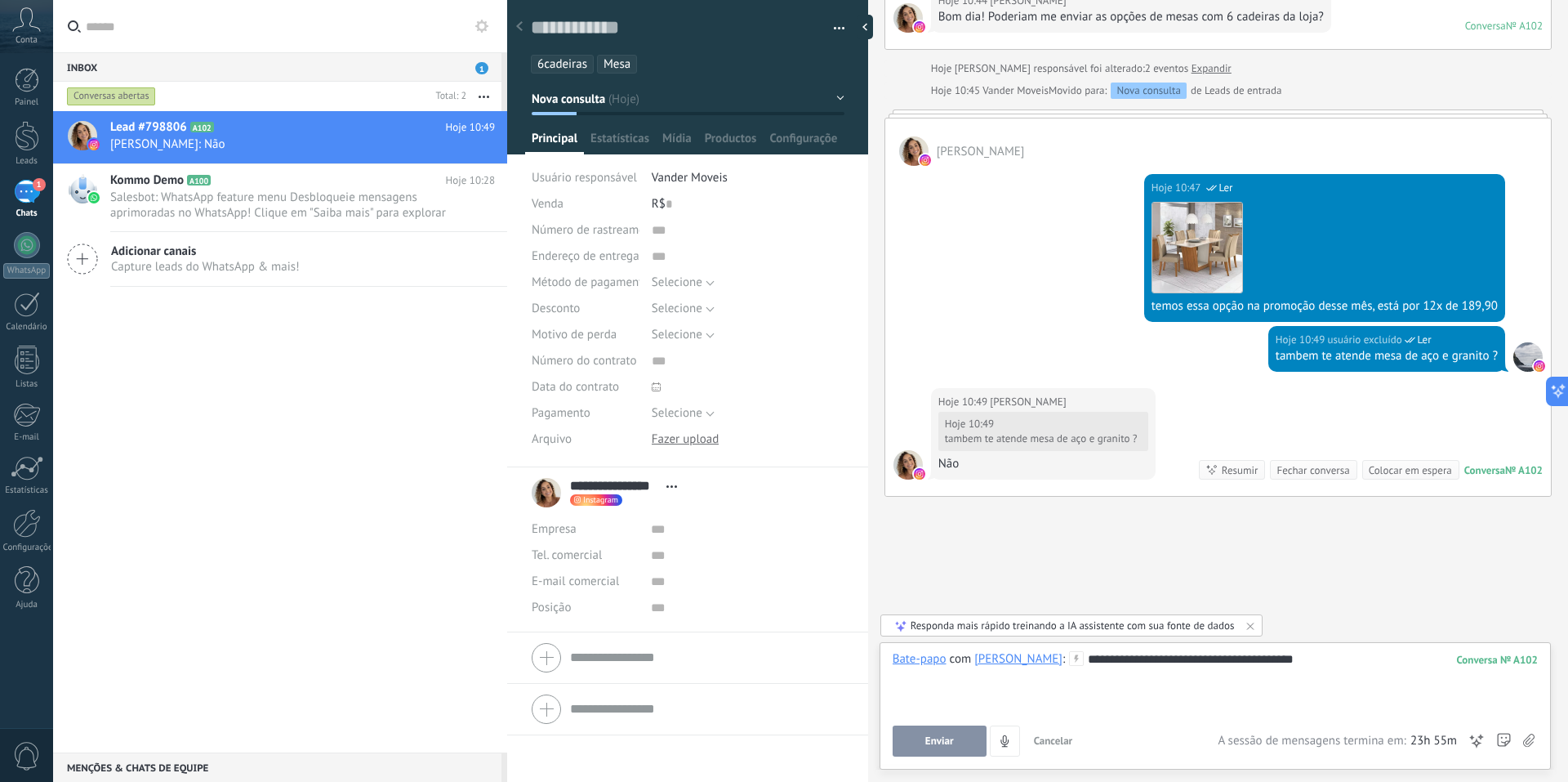
click at [1110, 668] on div "**********" at bounding box center [1215, 682] width 646 height 62
drag, startPoint x: 1085, startPoint y: 661, endPoint x: 1393, endPoint y: 672, distance: 308.2
click at [1391, 671] on div "**********" at bounding box center [1215, 682] width 646 height 62
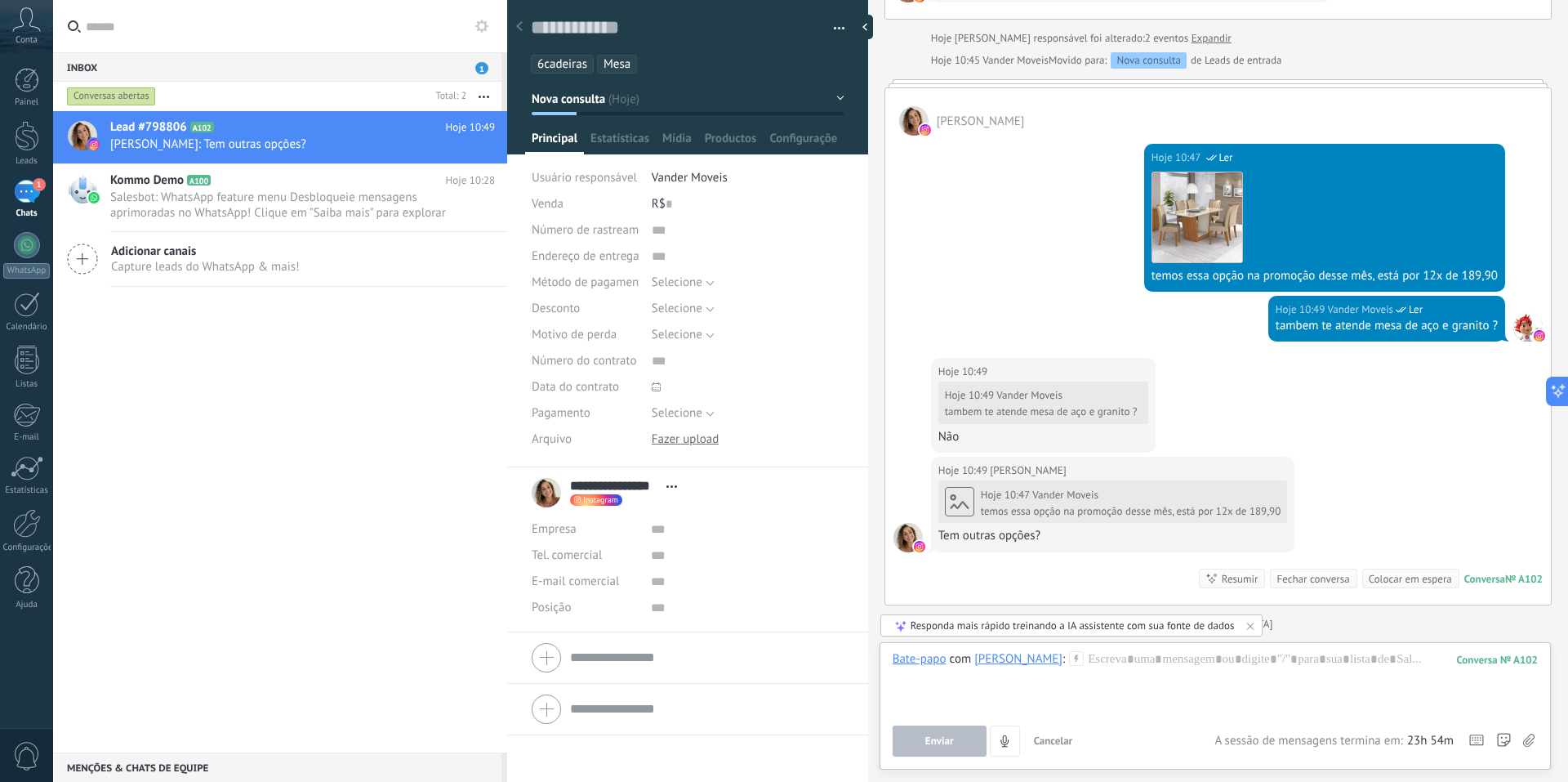
scroll to position [66, 0]
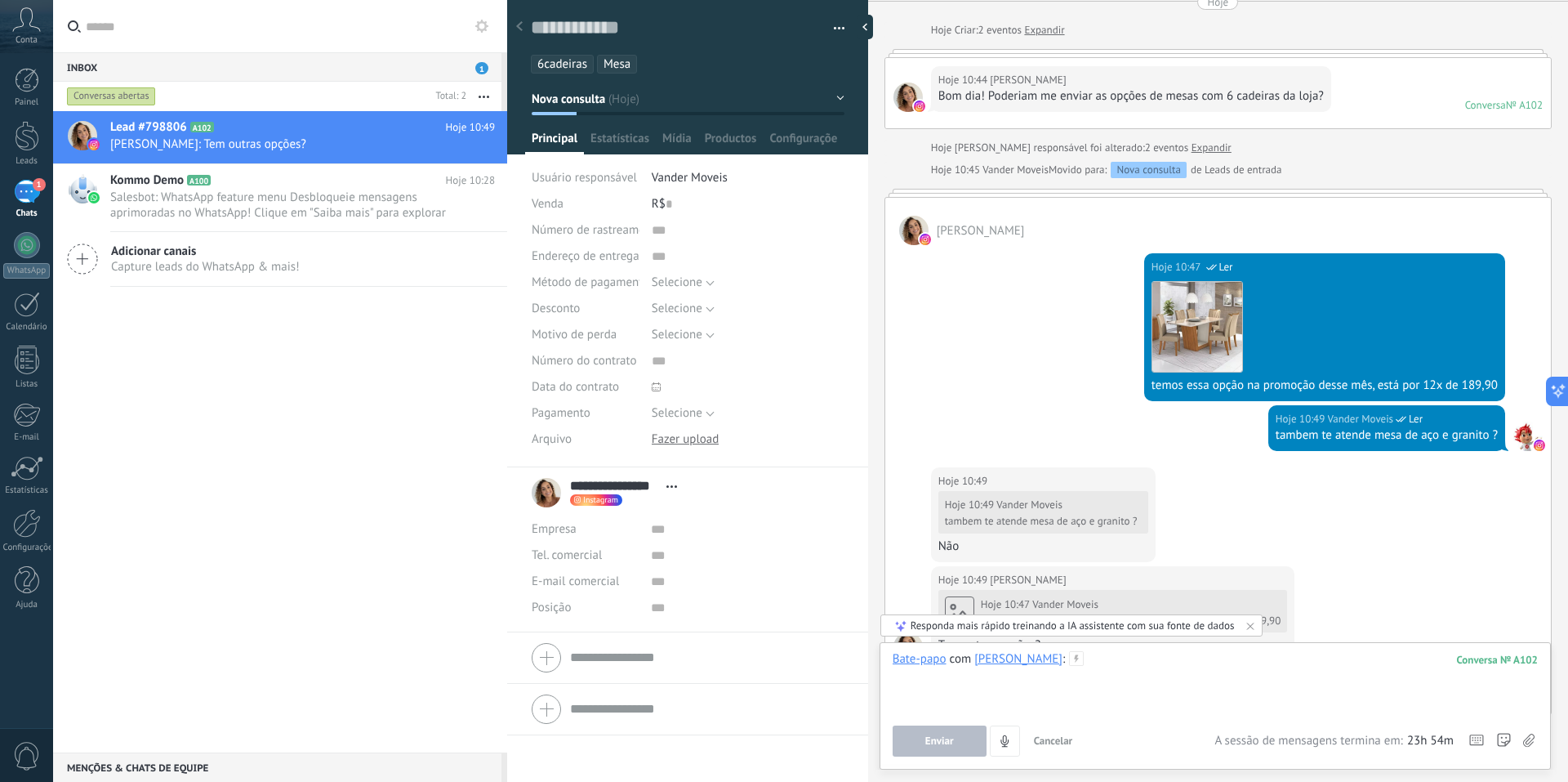
click at [1230, 654] on div at bounding box center [1215, 682] width 646 height 62
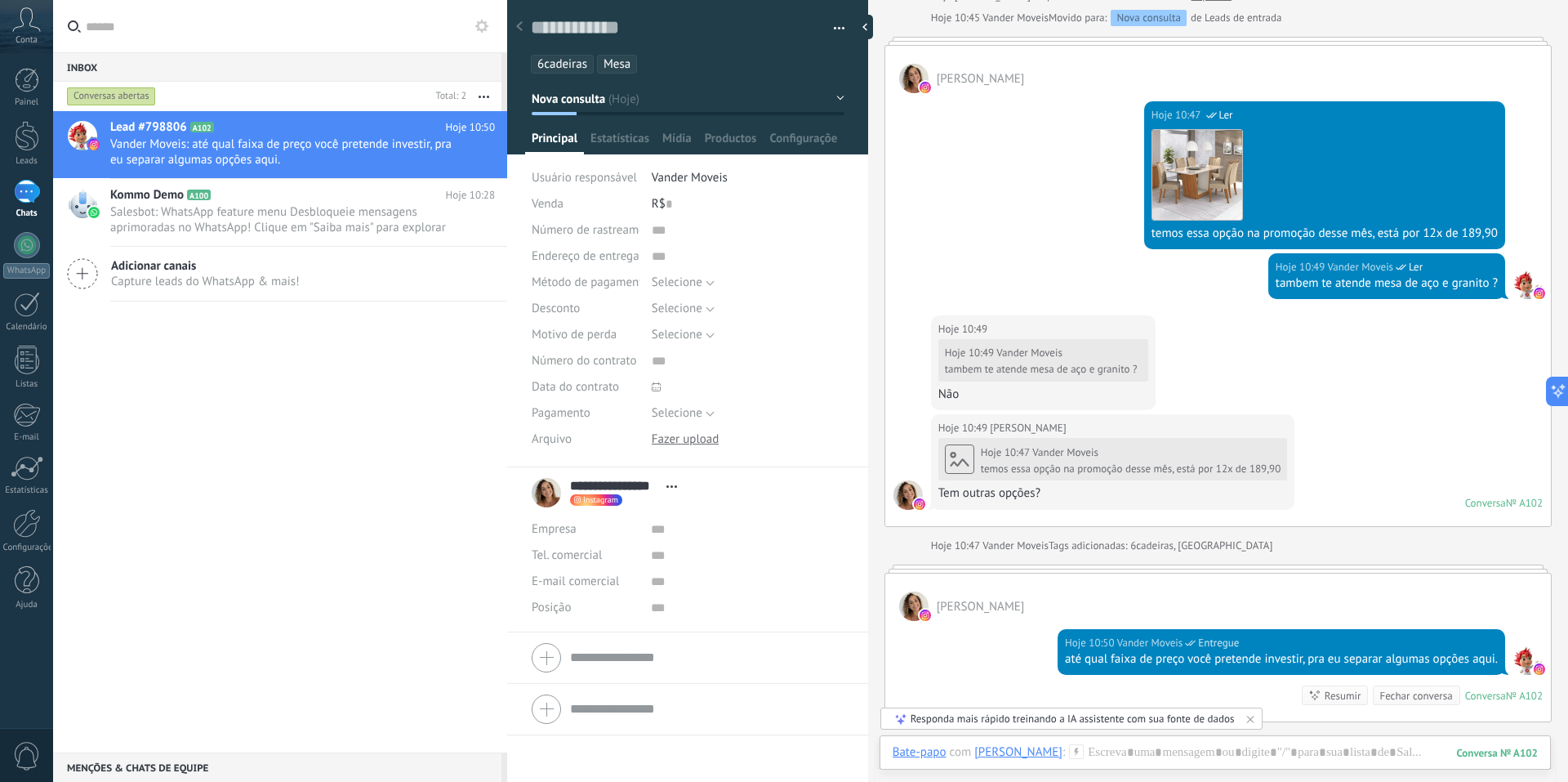
scroll to position [444, 0]
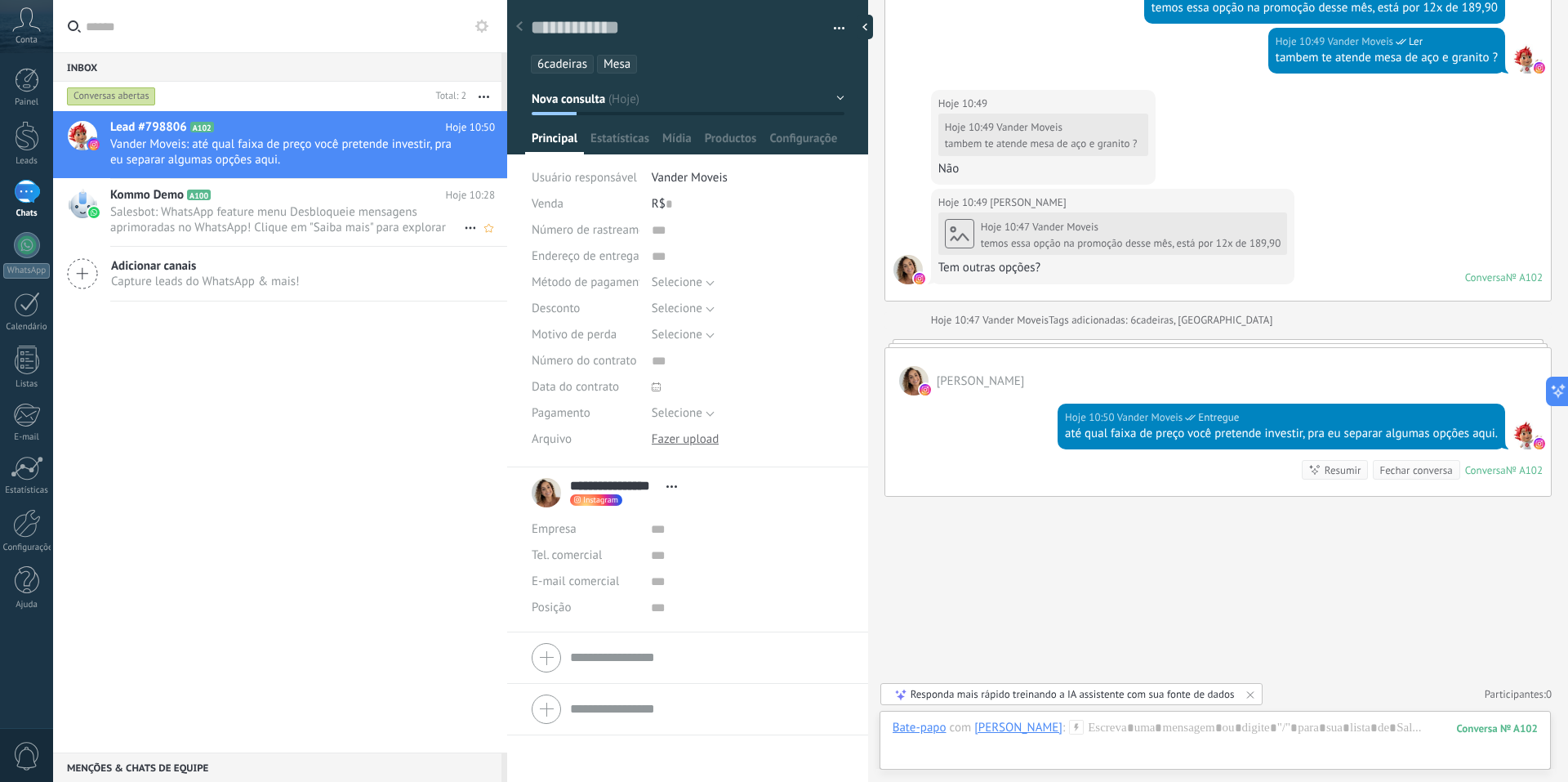
click at [271, 204] on span "Salesbot: WhatsApp feature menu Desbloqueie mensagens aprimoradas no WhatsApp! …" at bounding box center [287, 219] width 354 height 31
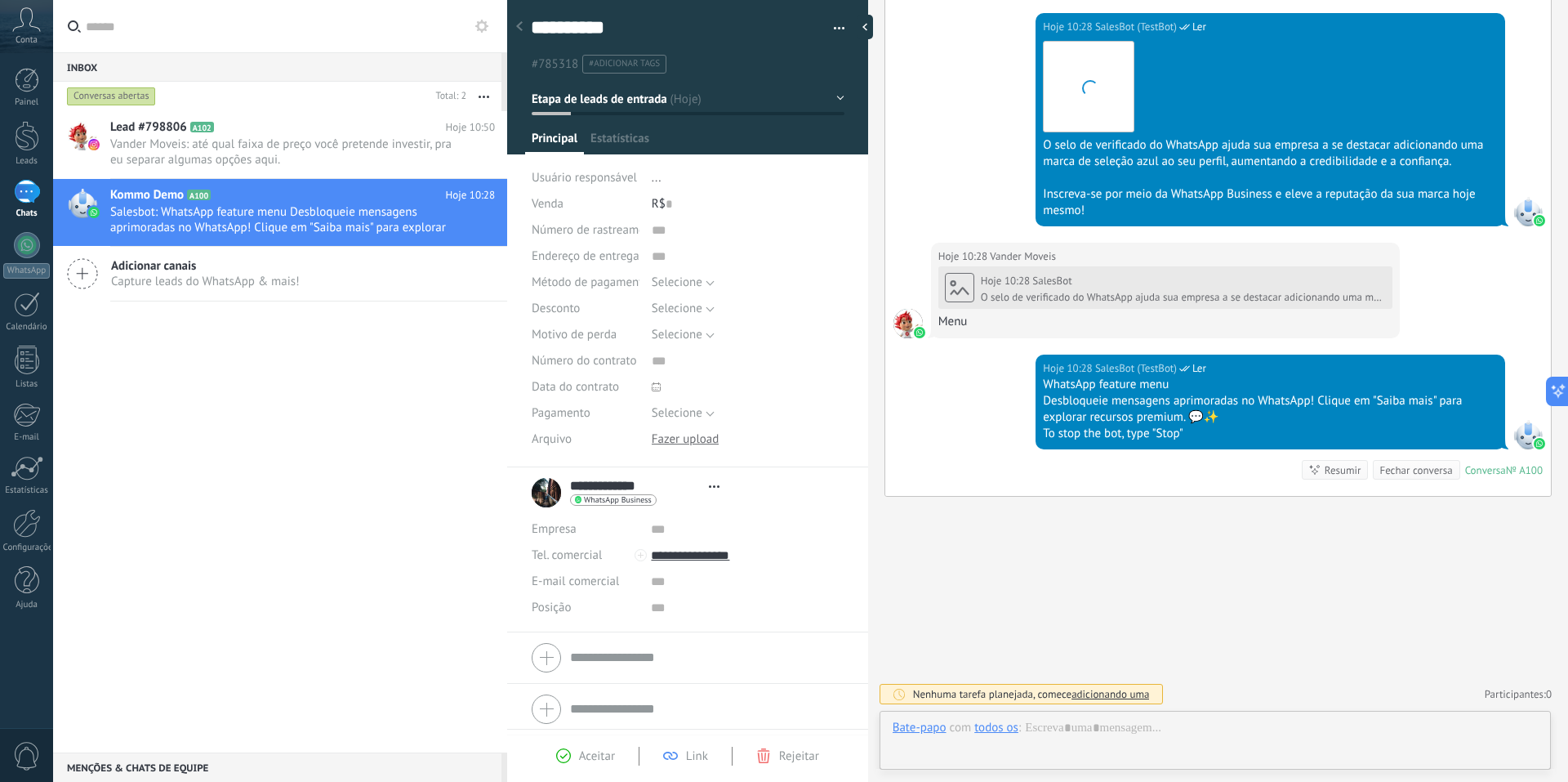
scroll to position [25, 0]
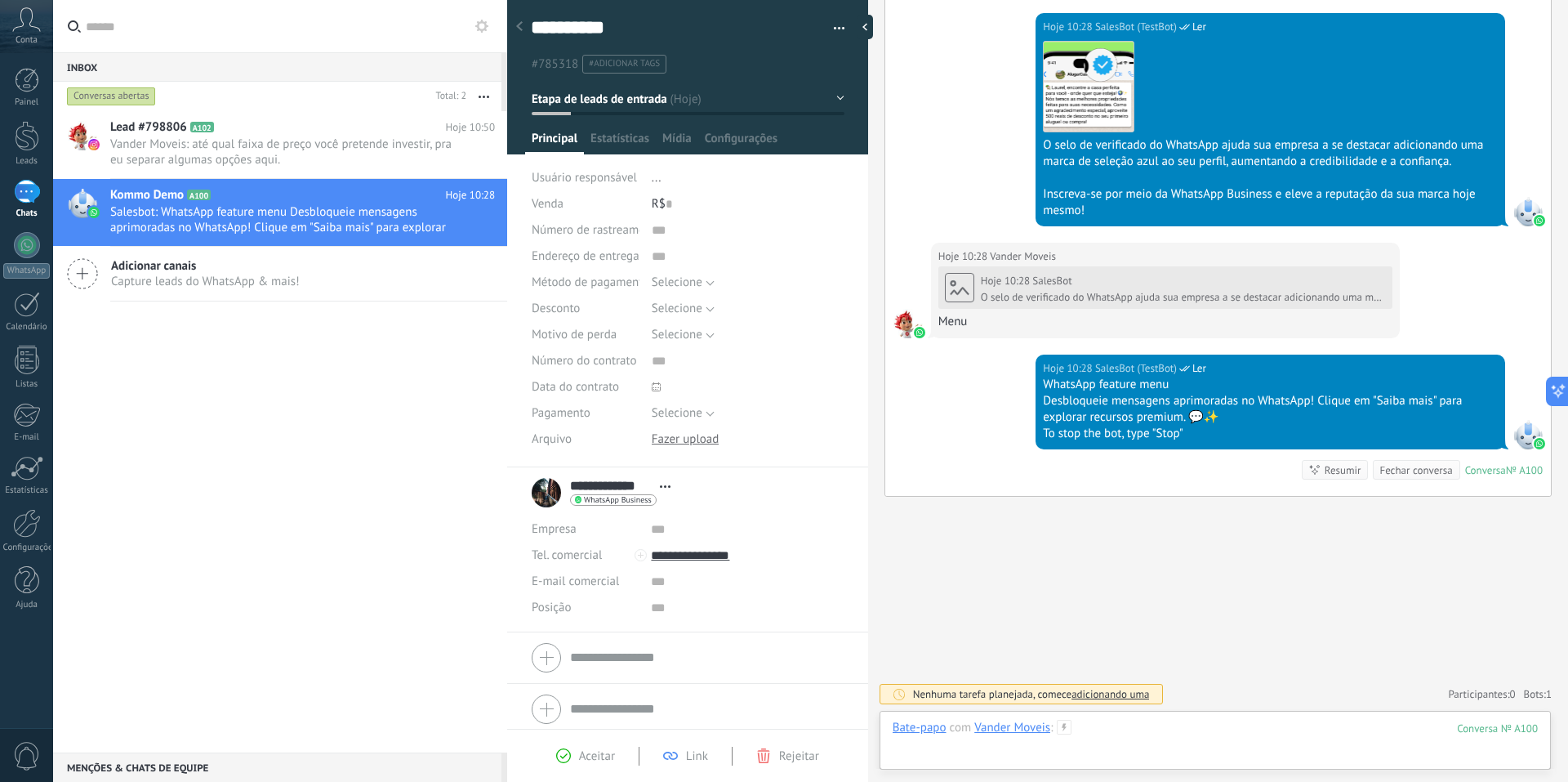
click at [1141, 736] on div at bounding box center [1215, 744] width 646 height 49
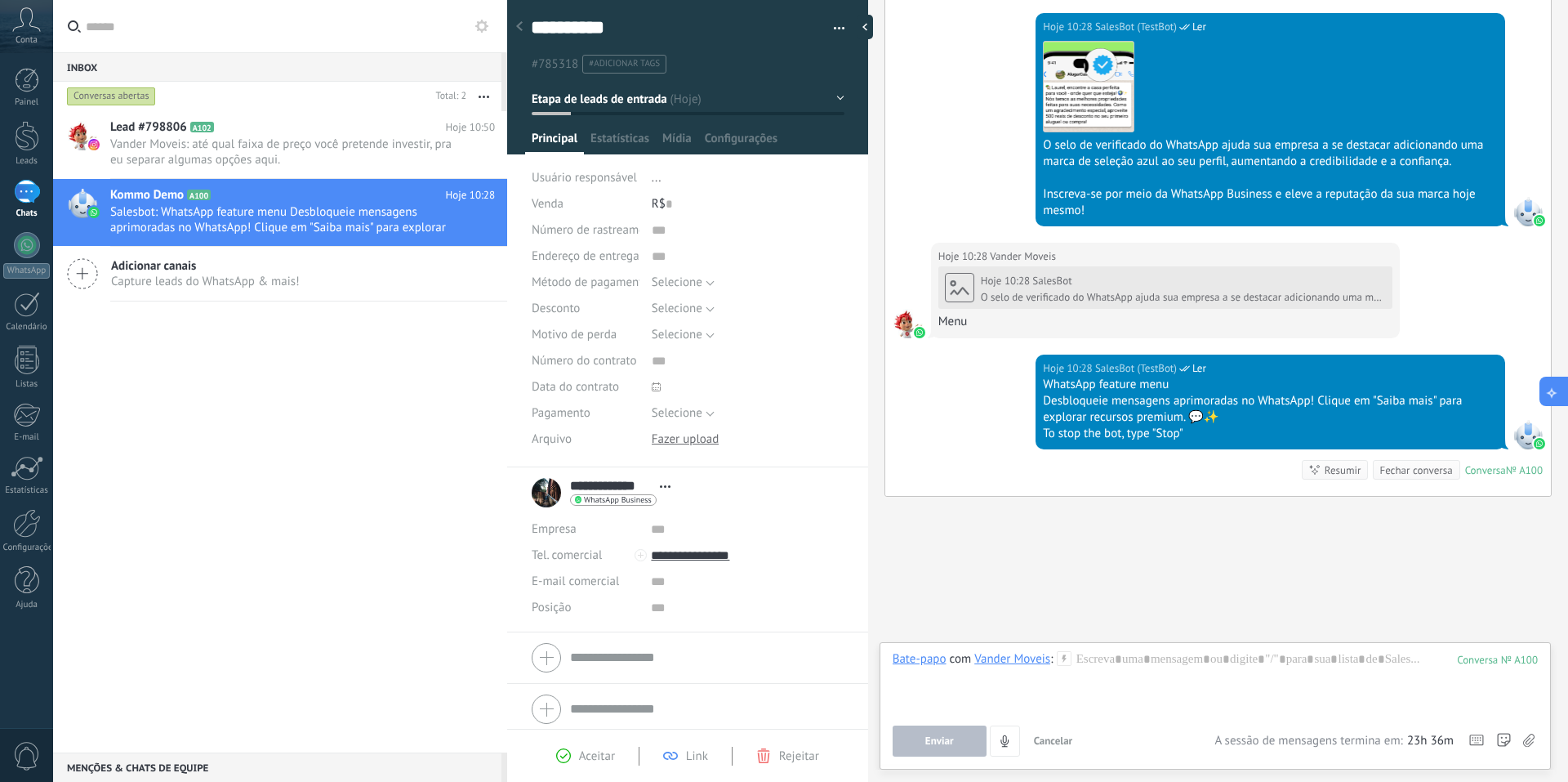
click at [1555, 391] on icon at bounding box center [1552, 391] width 17 height 17
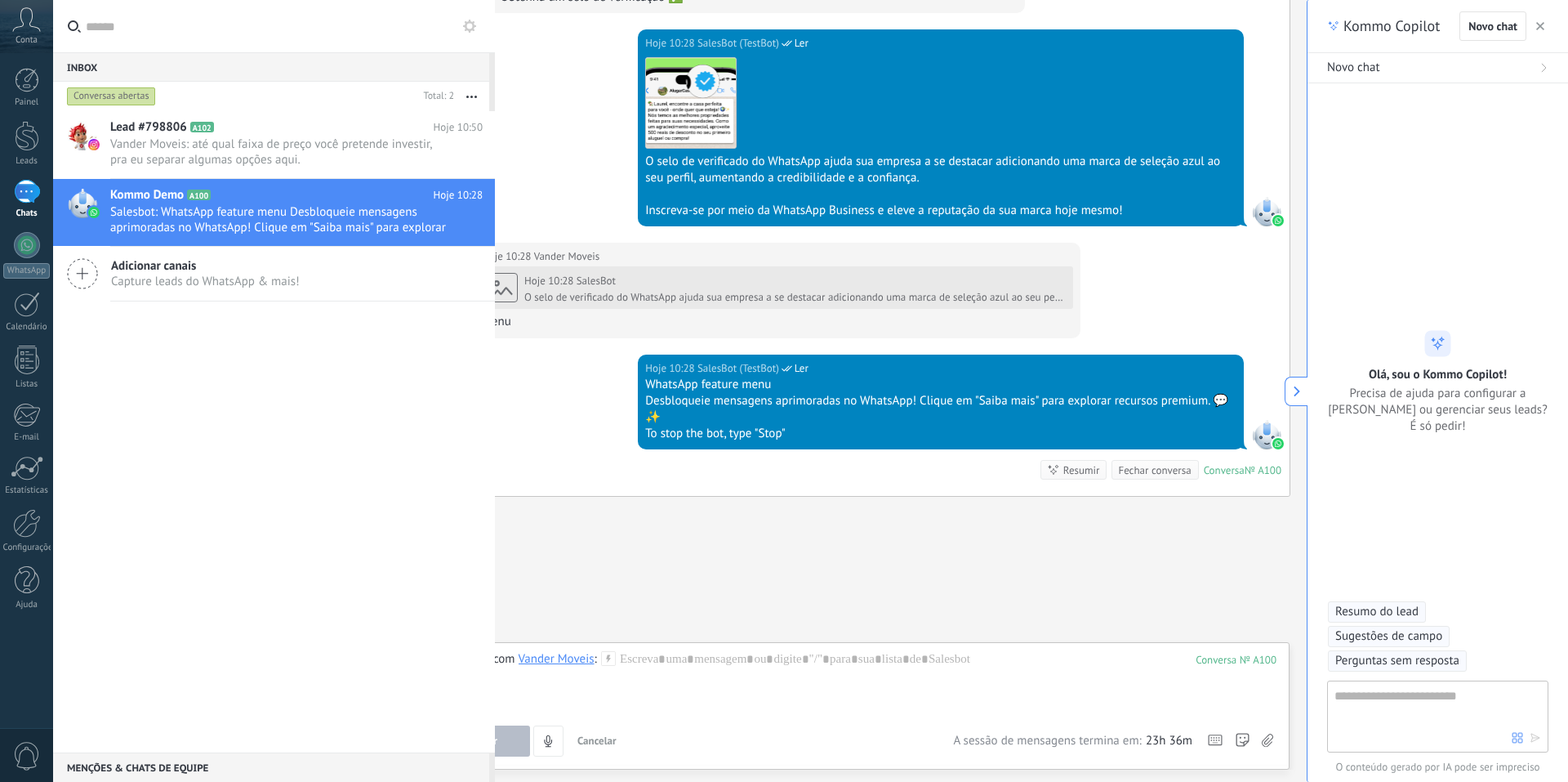
scroll to position [1172, 0]
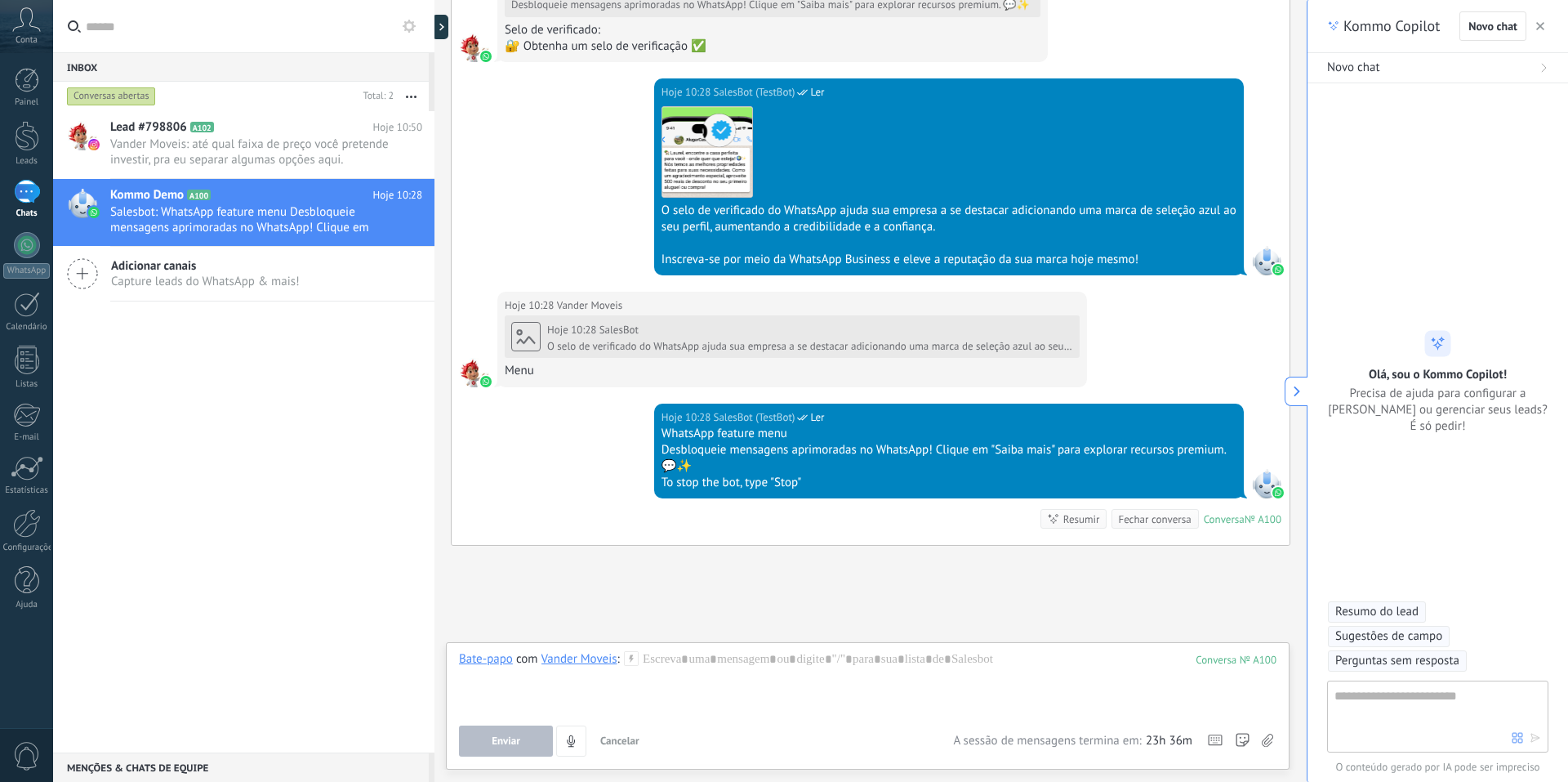
type textarea "**********"
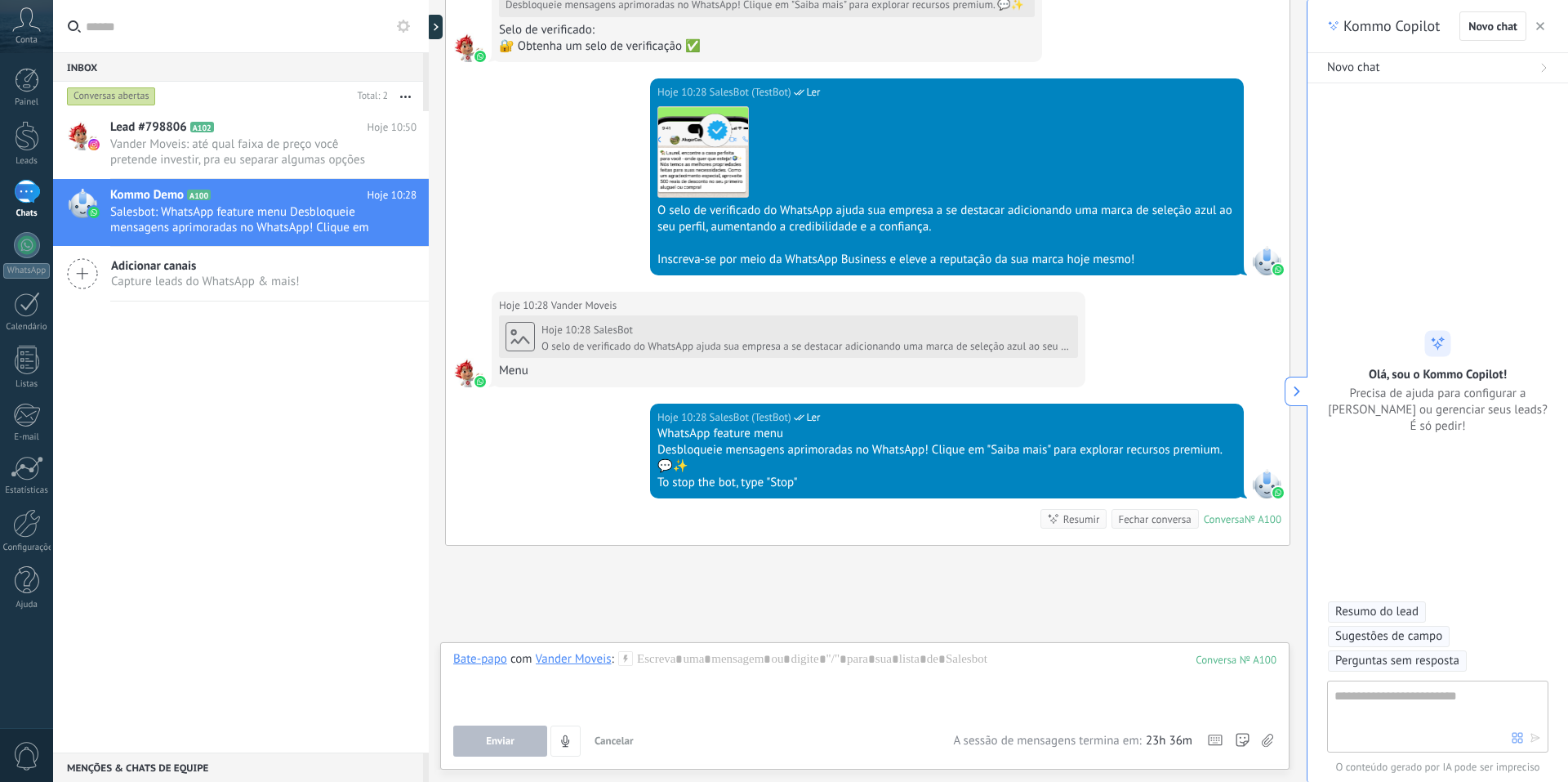
scroll to position [49, 0]
click at [1546, 18] on button "button" at bounding box center [1540, 26] width 16 height 20
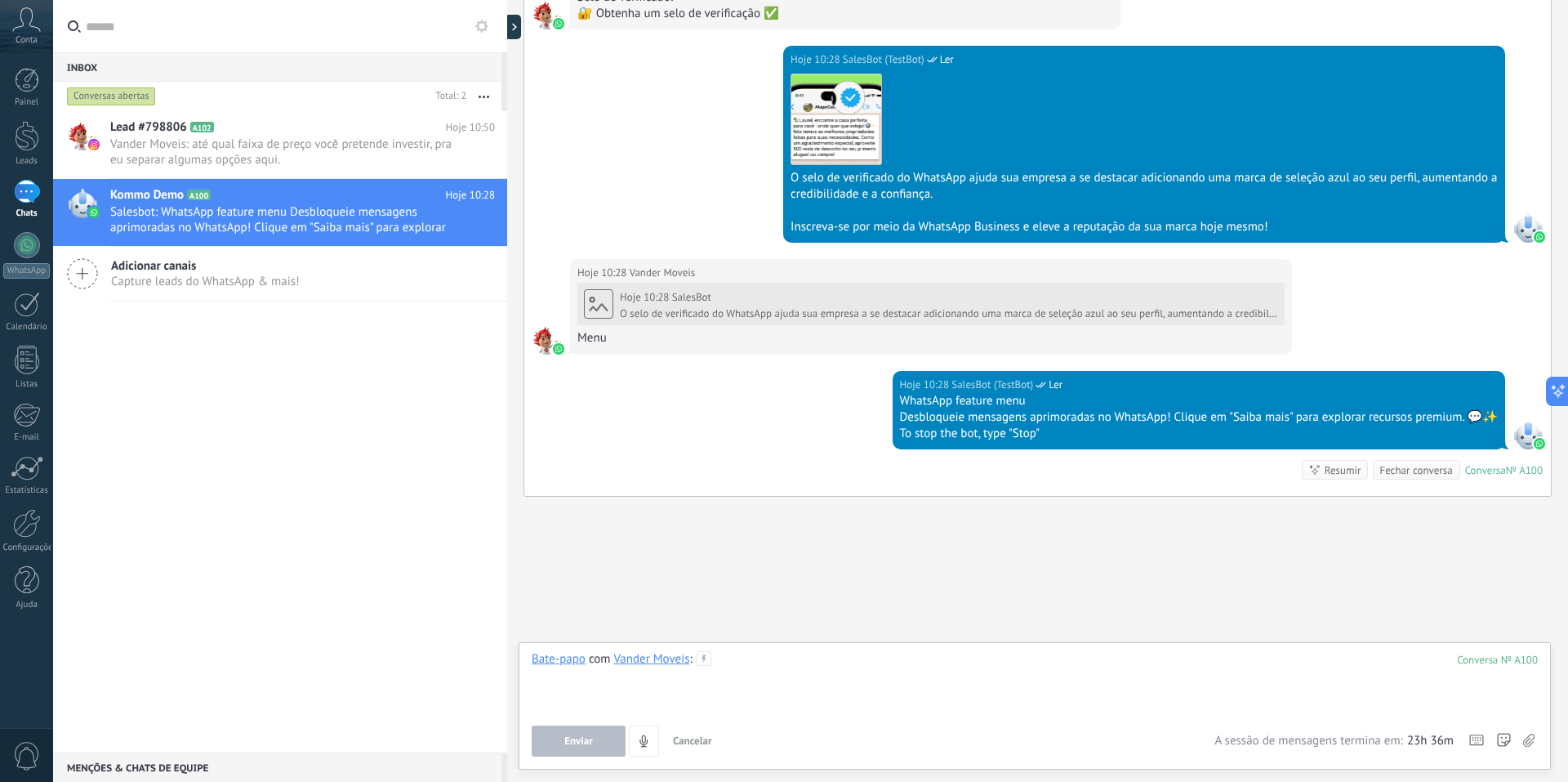
click at [1024, 683] on div at bounding box center [1034, 682] width 1006 height 62
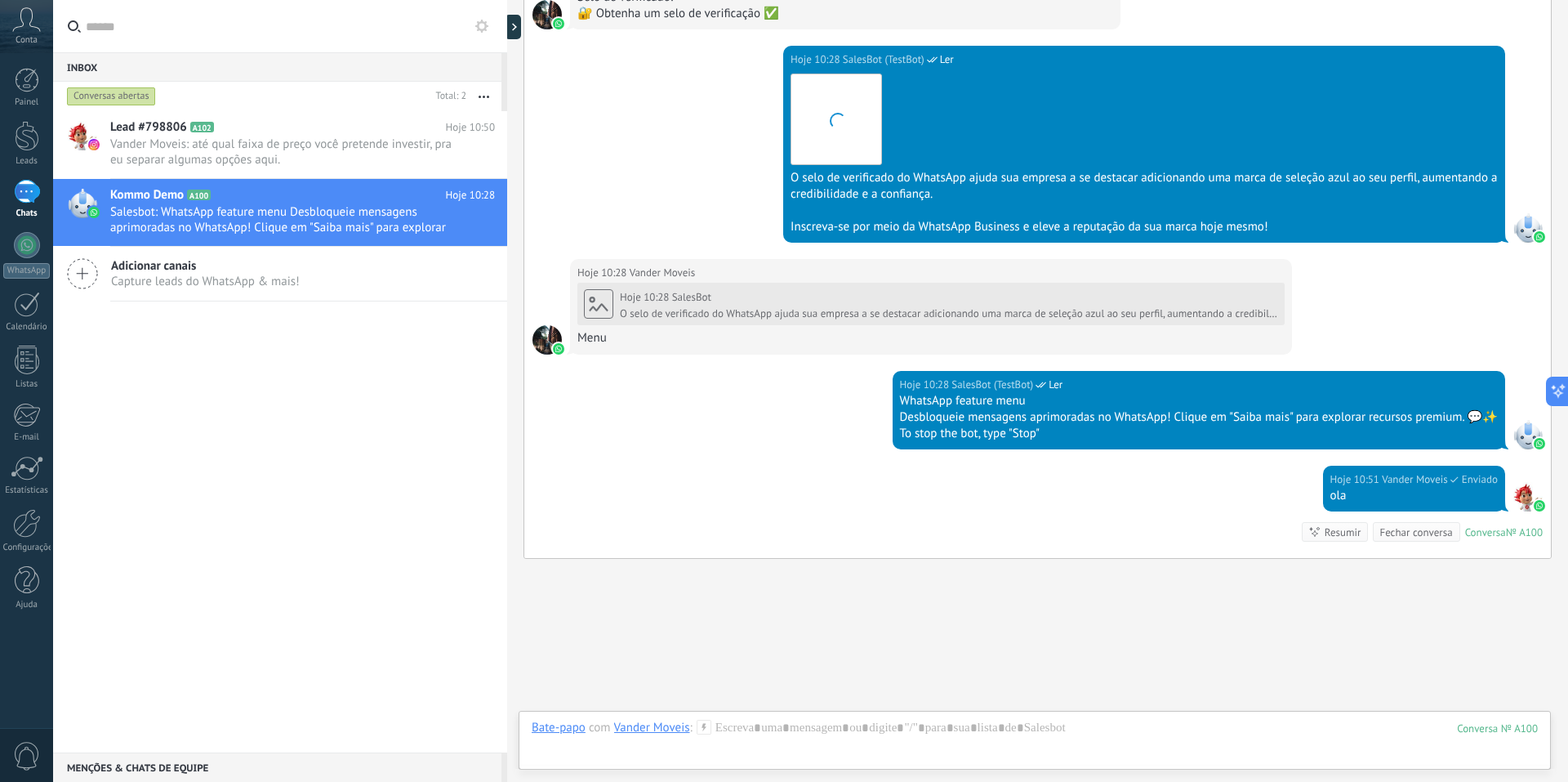
scroll to position [1234, 0]
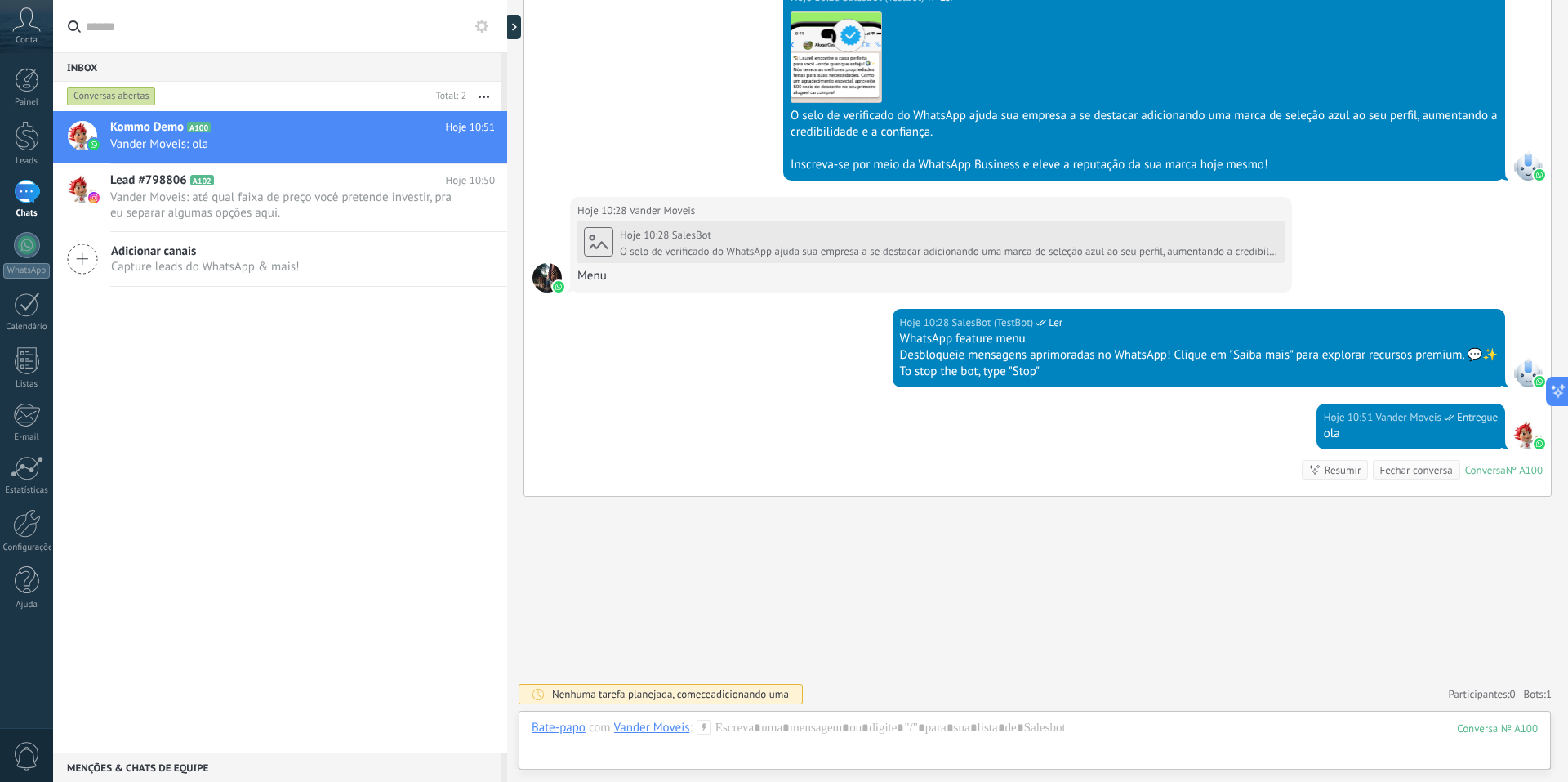
click at [704, 724] on use at bounding box center [704, 727] width 14 height 14
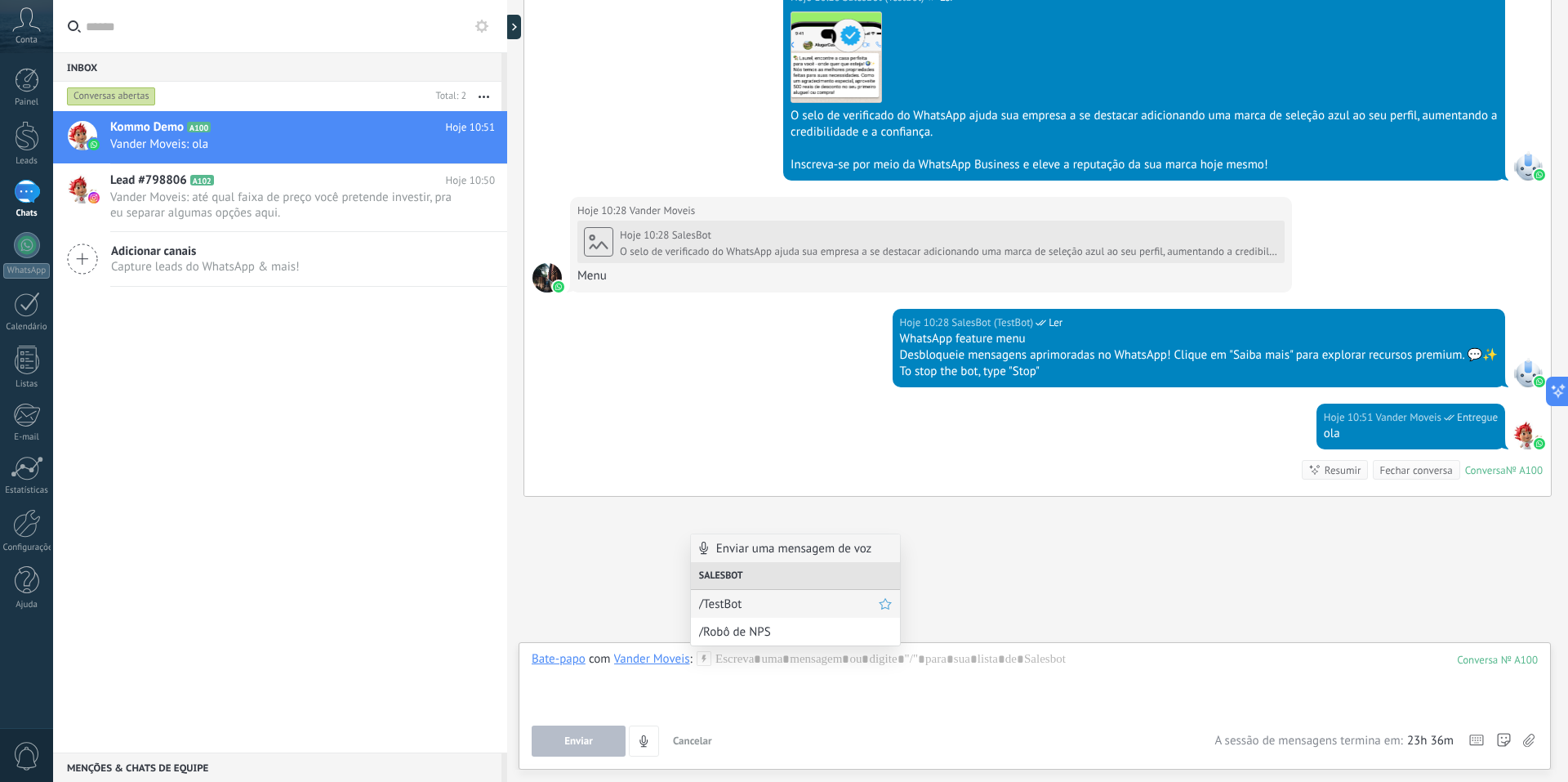
click at [772, 611] on span "/TestBot" at bounding box center [789, 605] width 180 height 16
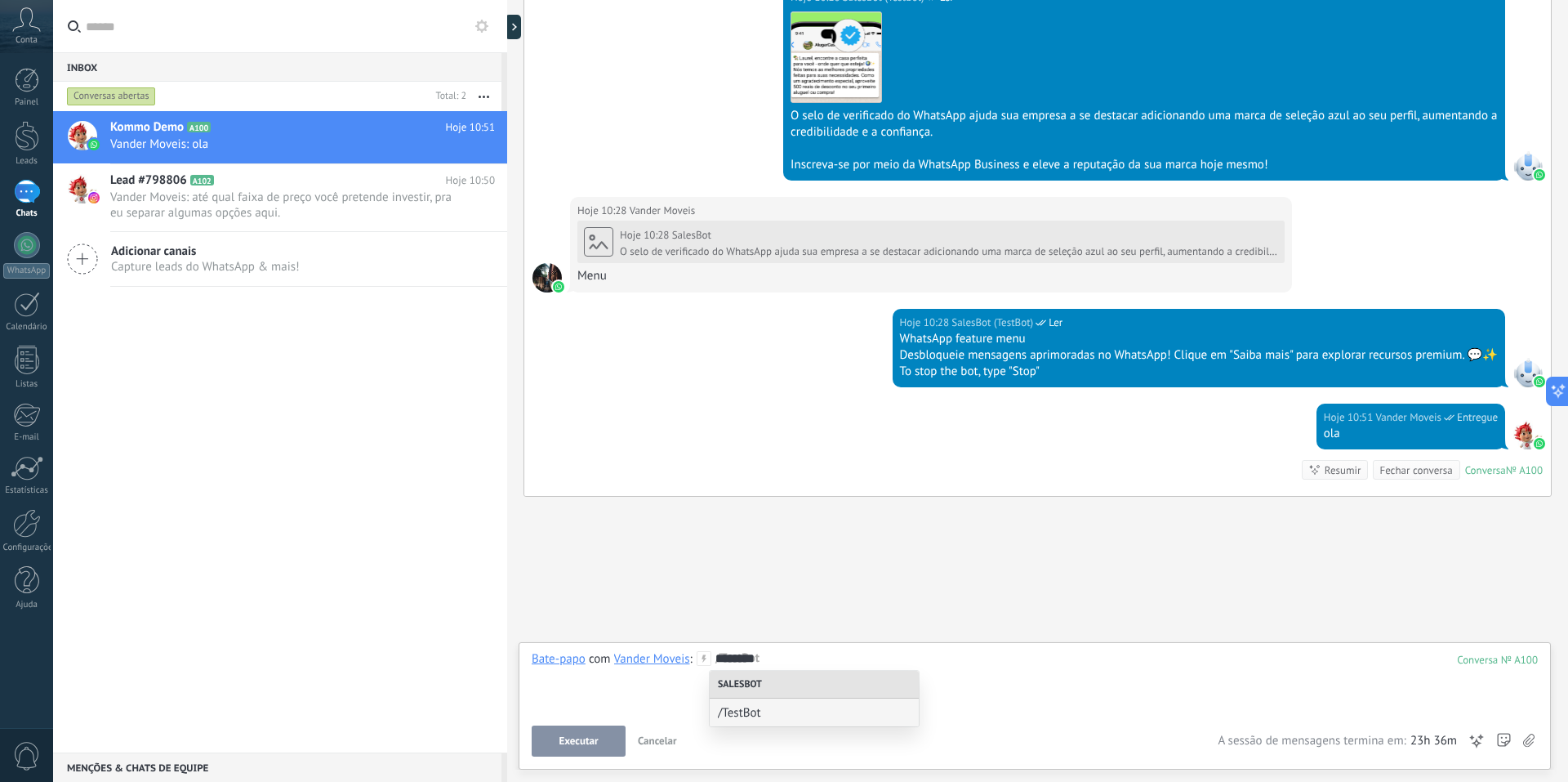
click at [558, 728] on button "Executar" at bounding box center [579, 741] width 94 height 31
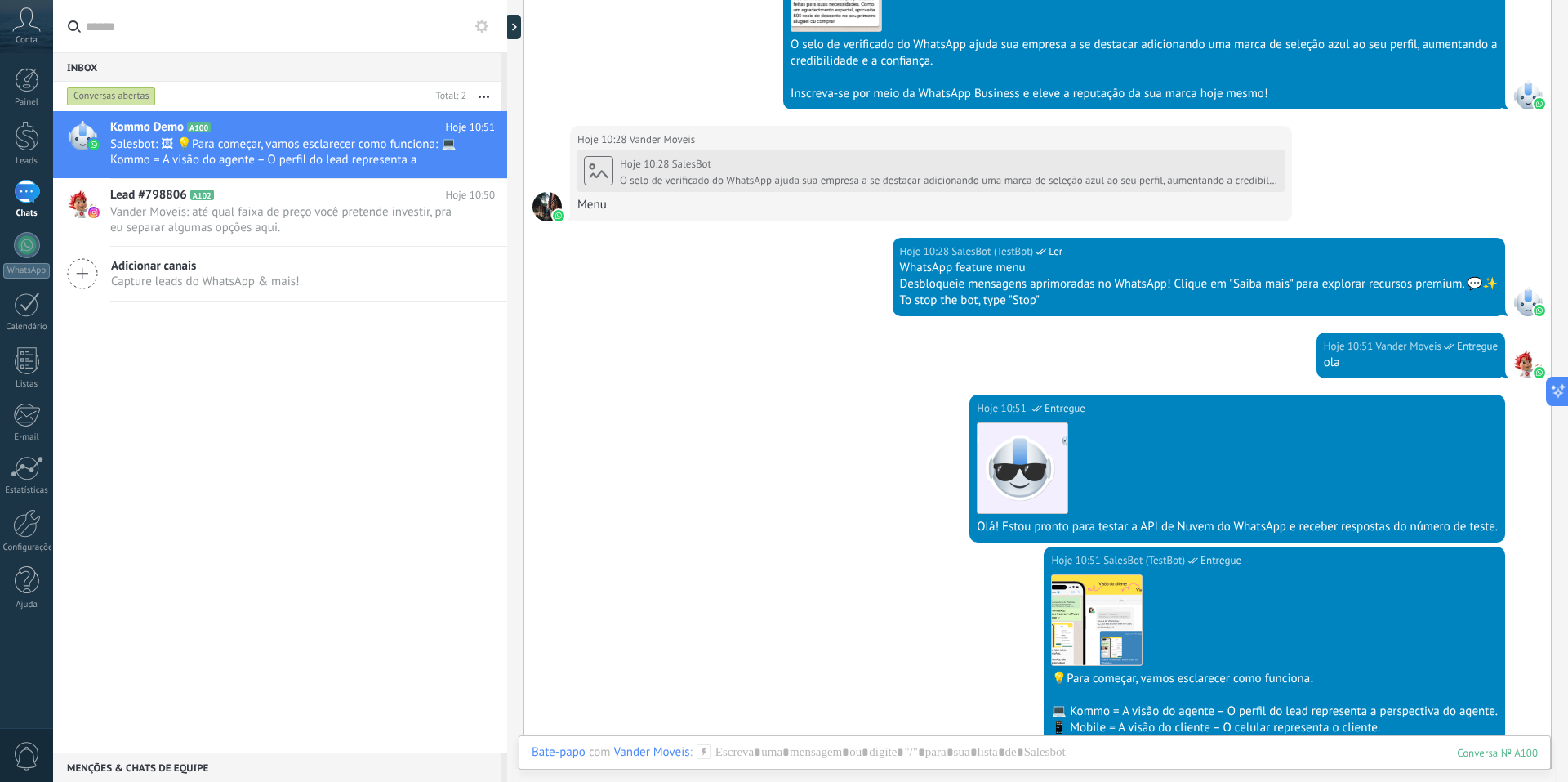
scroll to position [1414, 0]
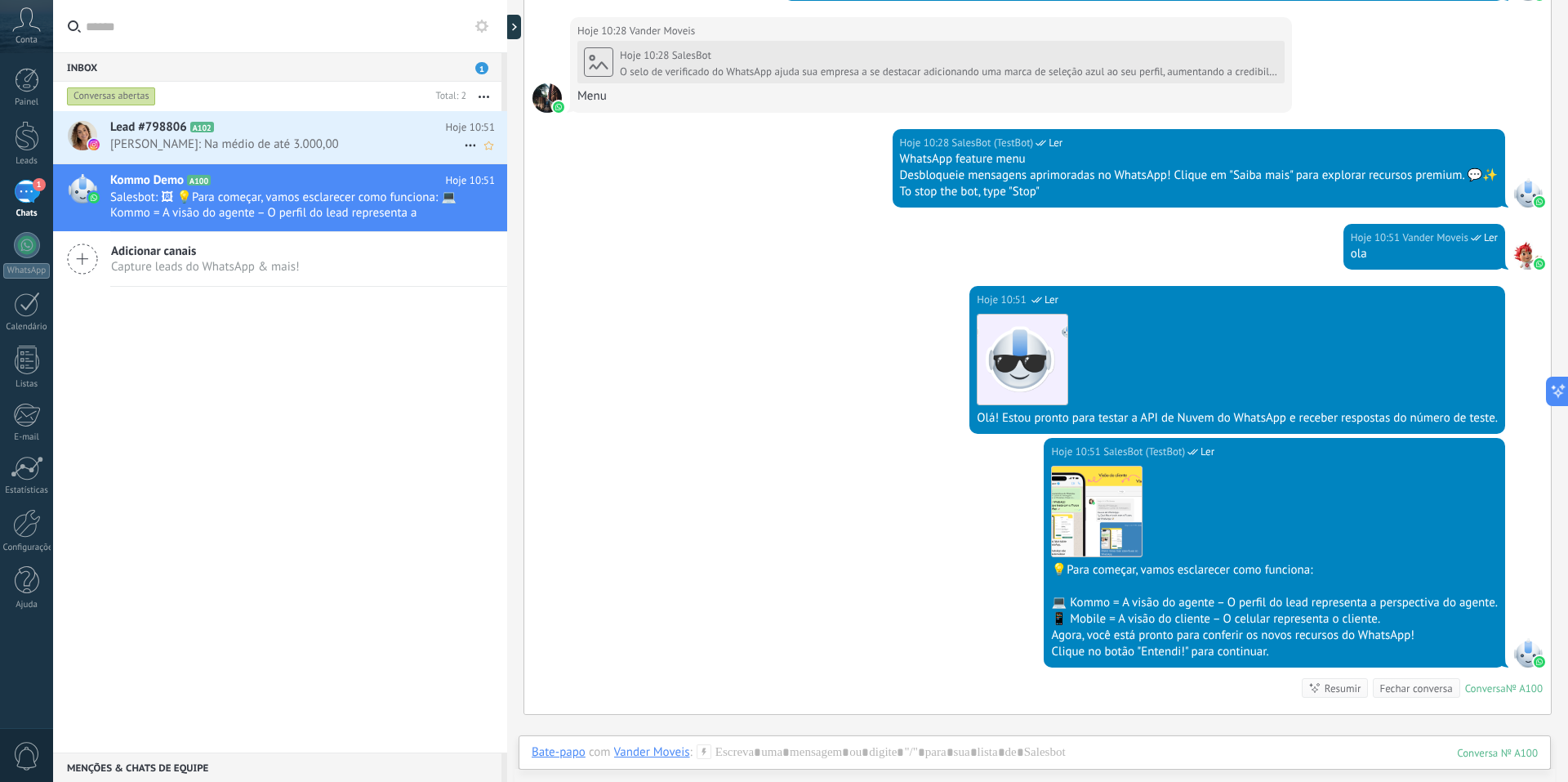
click at [236, 142] on span "Aline Gonçalves: Na médio de até 3.000,00" at bounding box center [287, 145] width 354 height 16
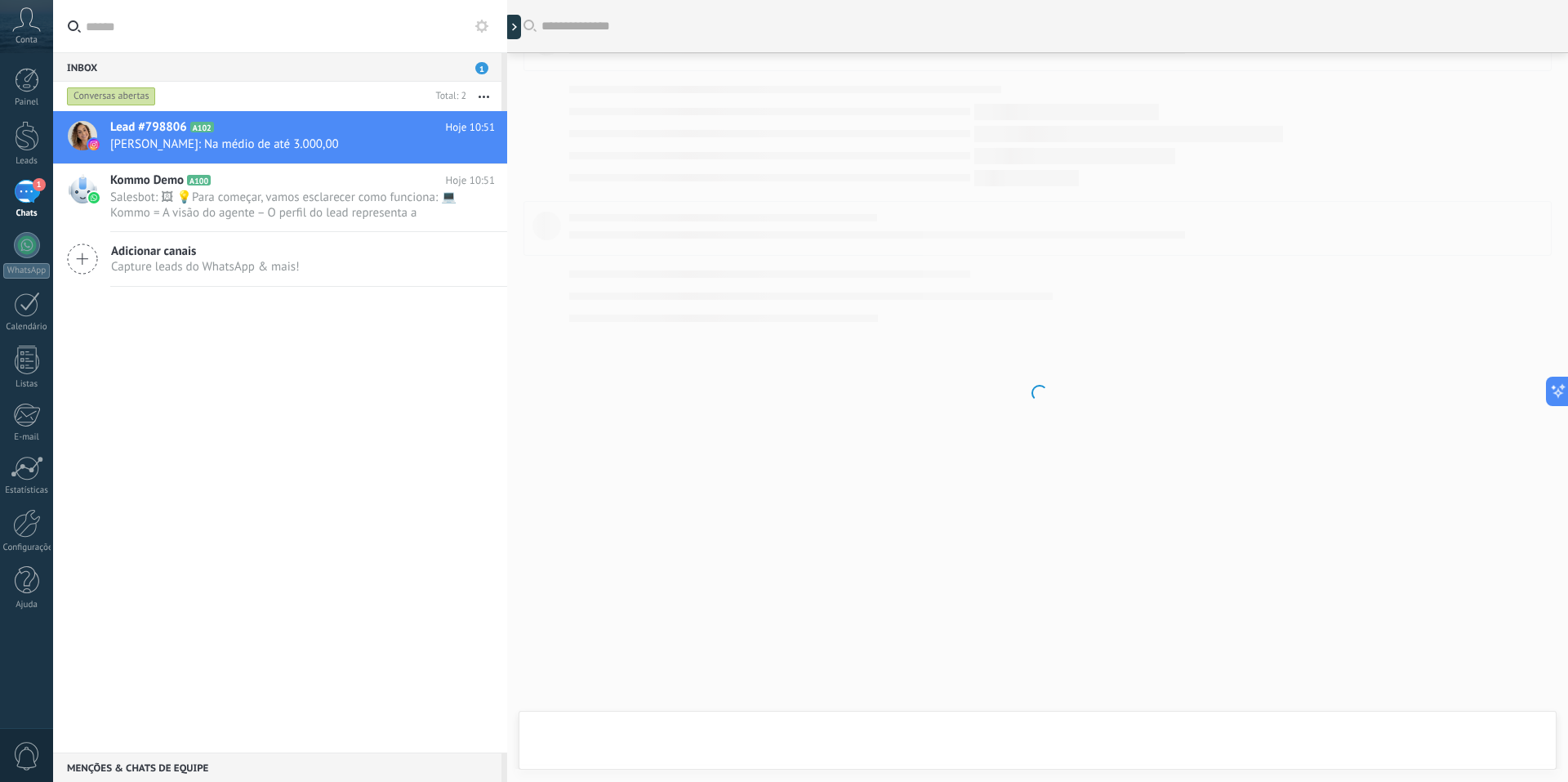
scroll to position [518, 0]
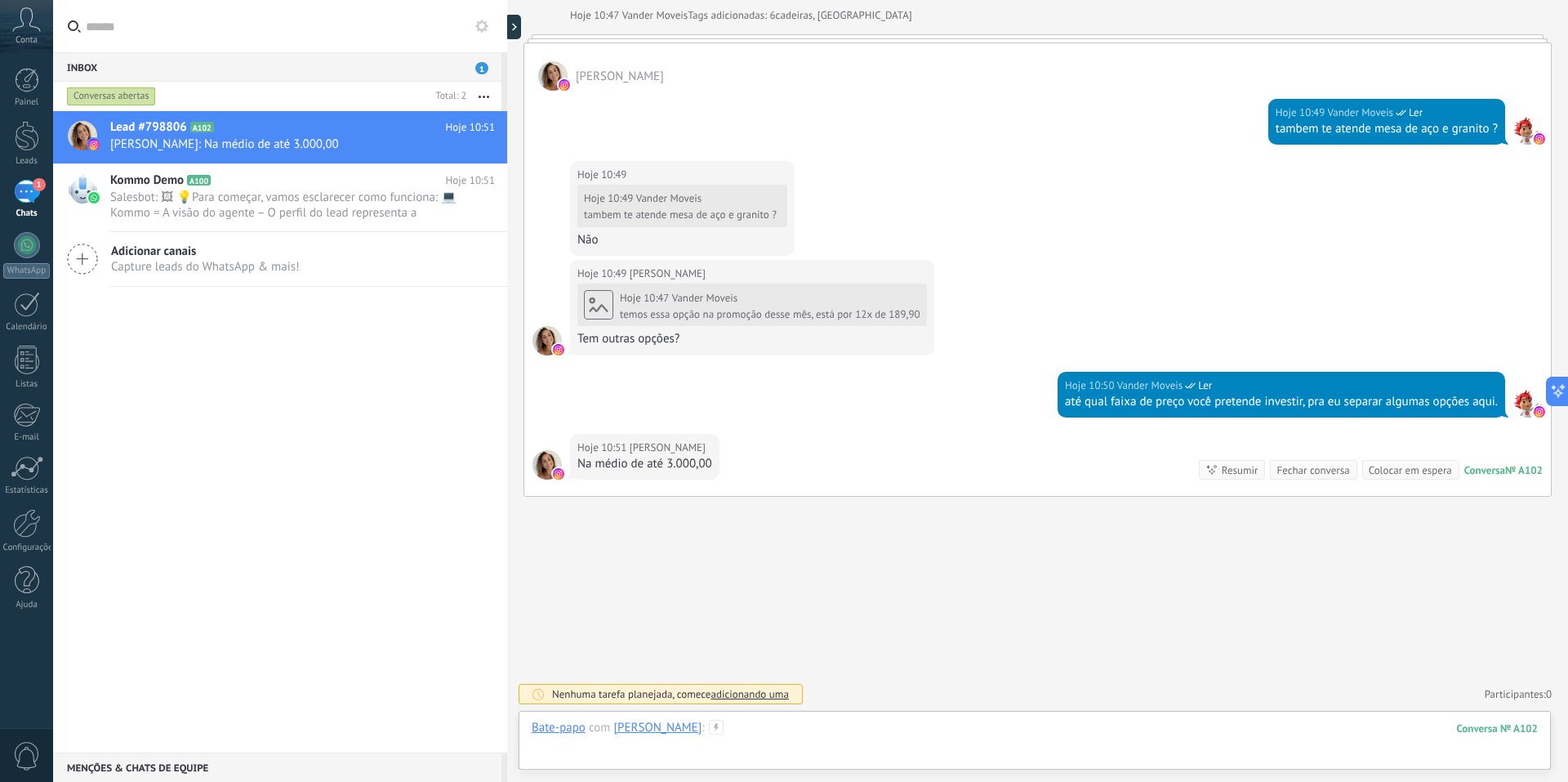
click at [753, 727] on div at bounding box center [1034, 744] width 1006 height 49
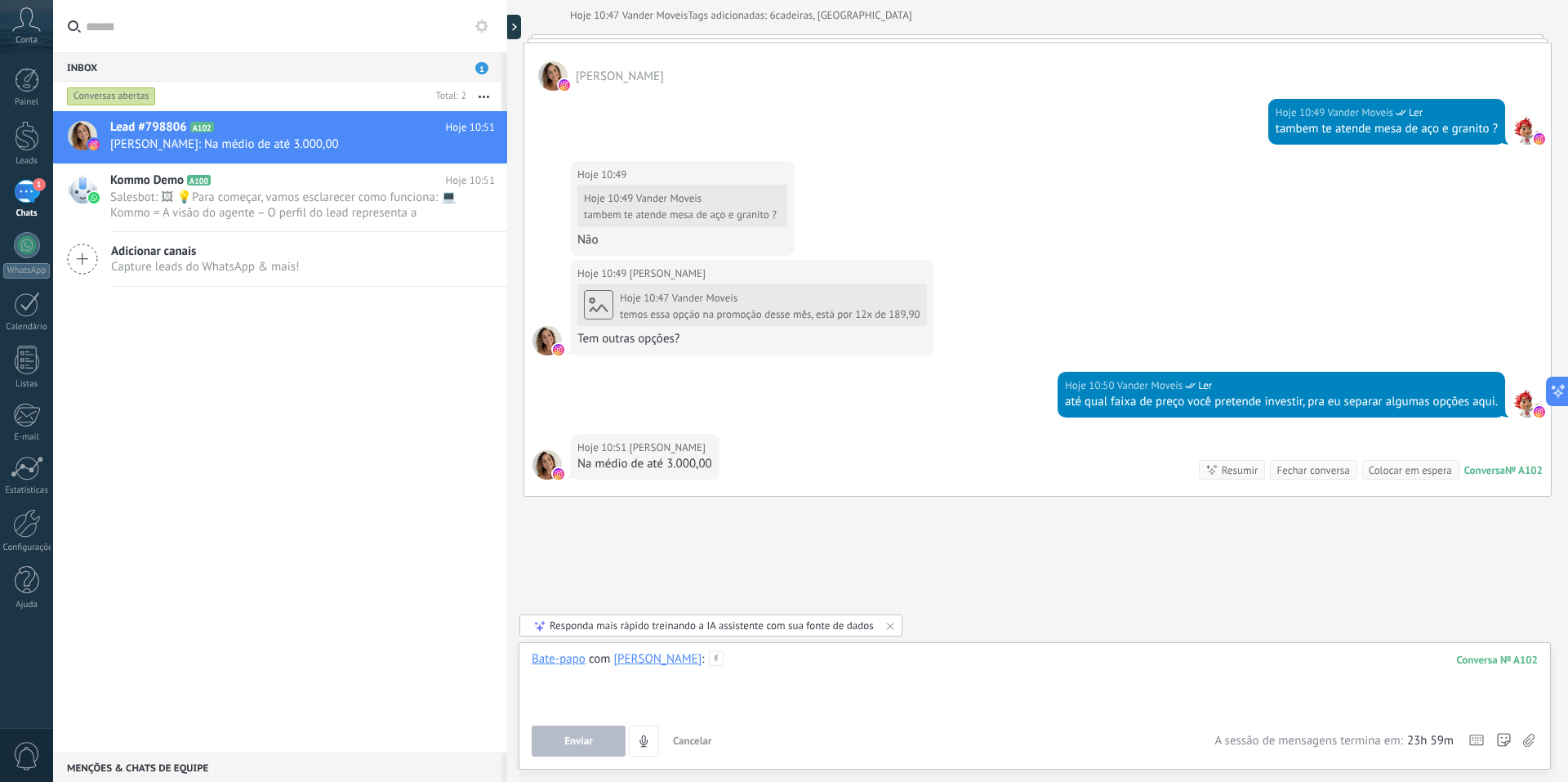
click at [803, 667] on div at bounding box center [1034, 682] width 1006 height 62
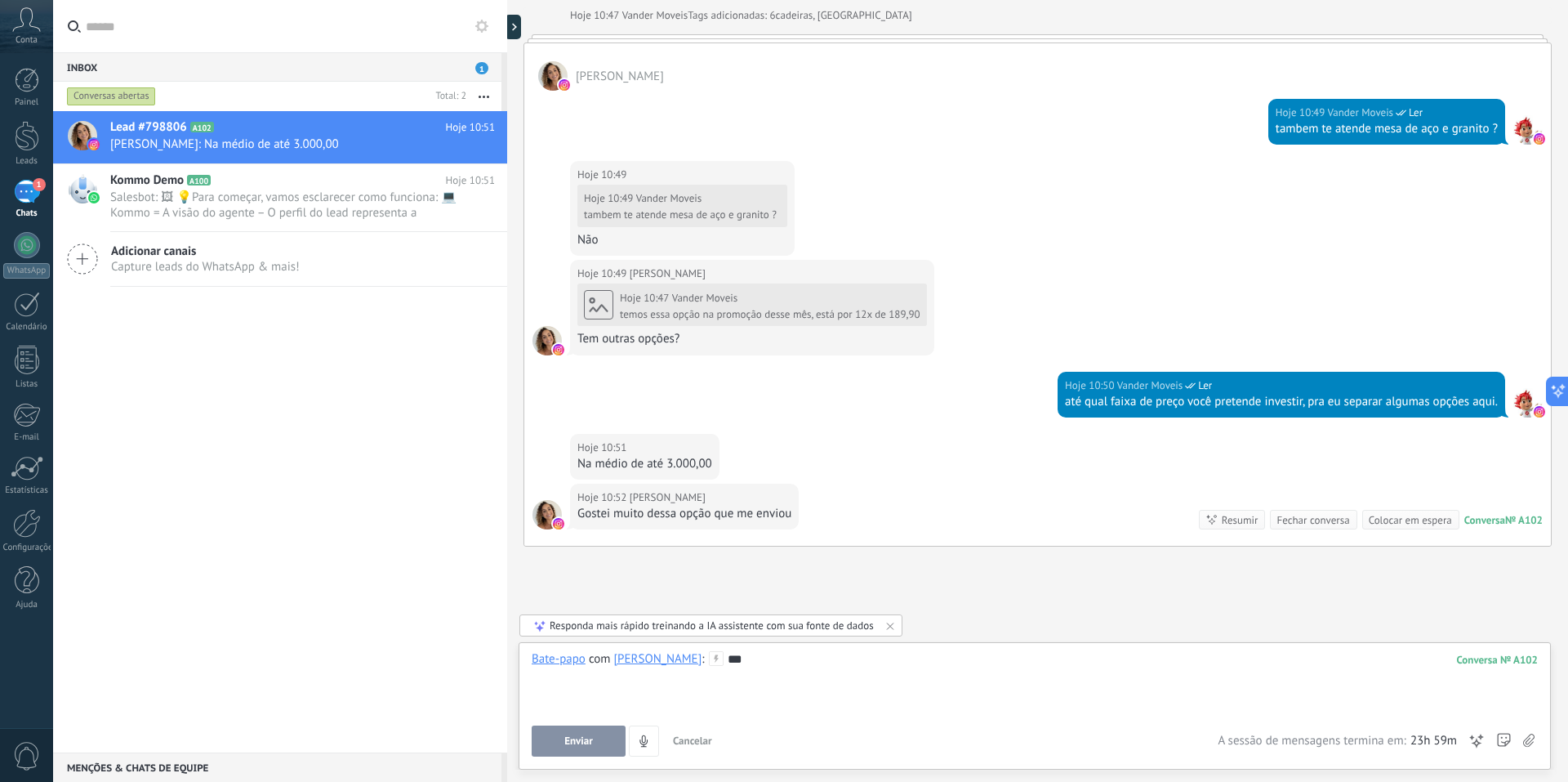
scroll to position [568, 0]
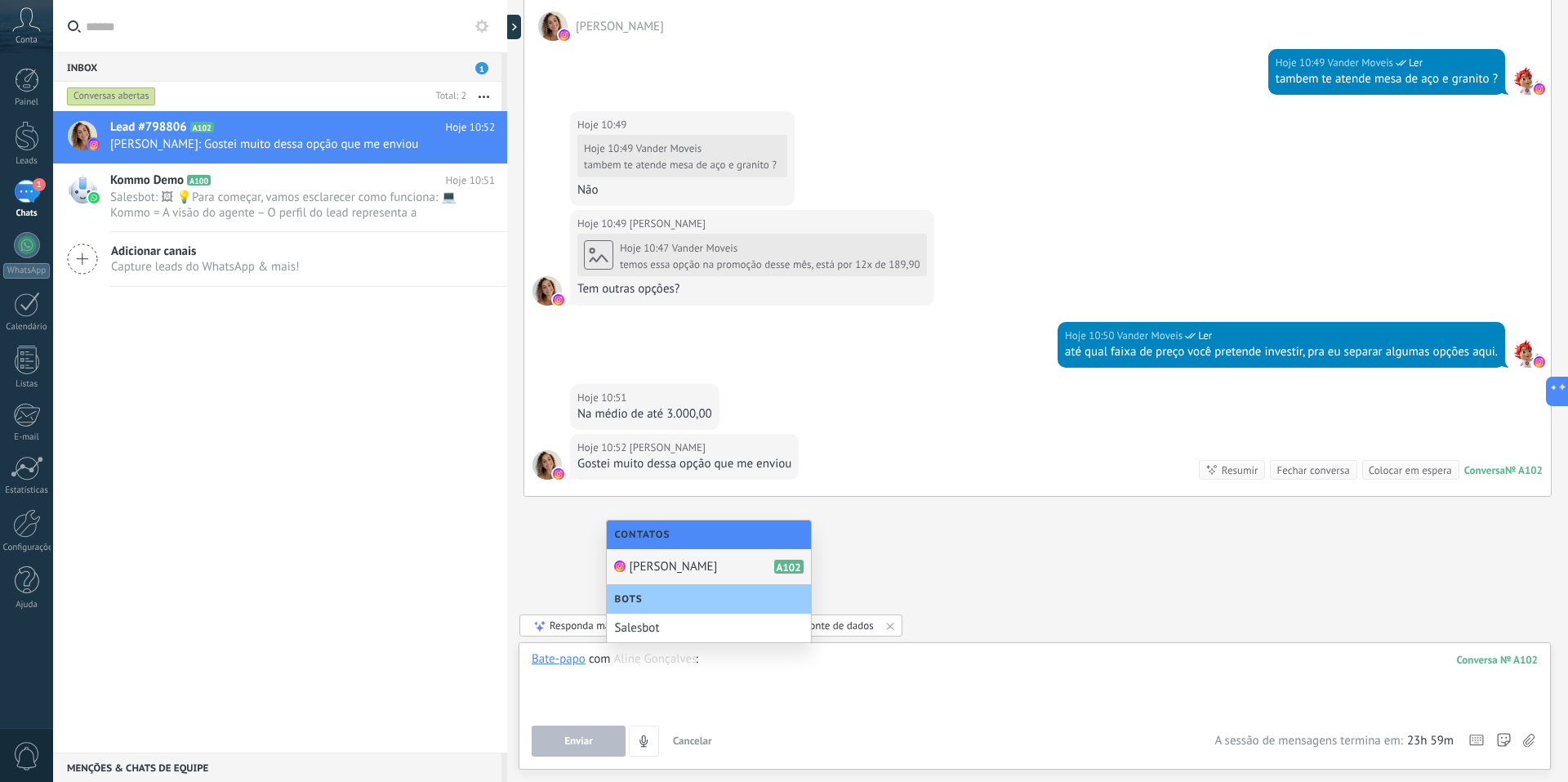
click at [717, 575] on div "Aline Gonçalves A102" at bounding box center [709, 567] width 204 height 36
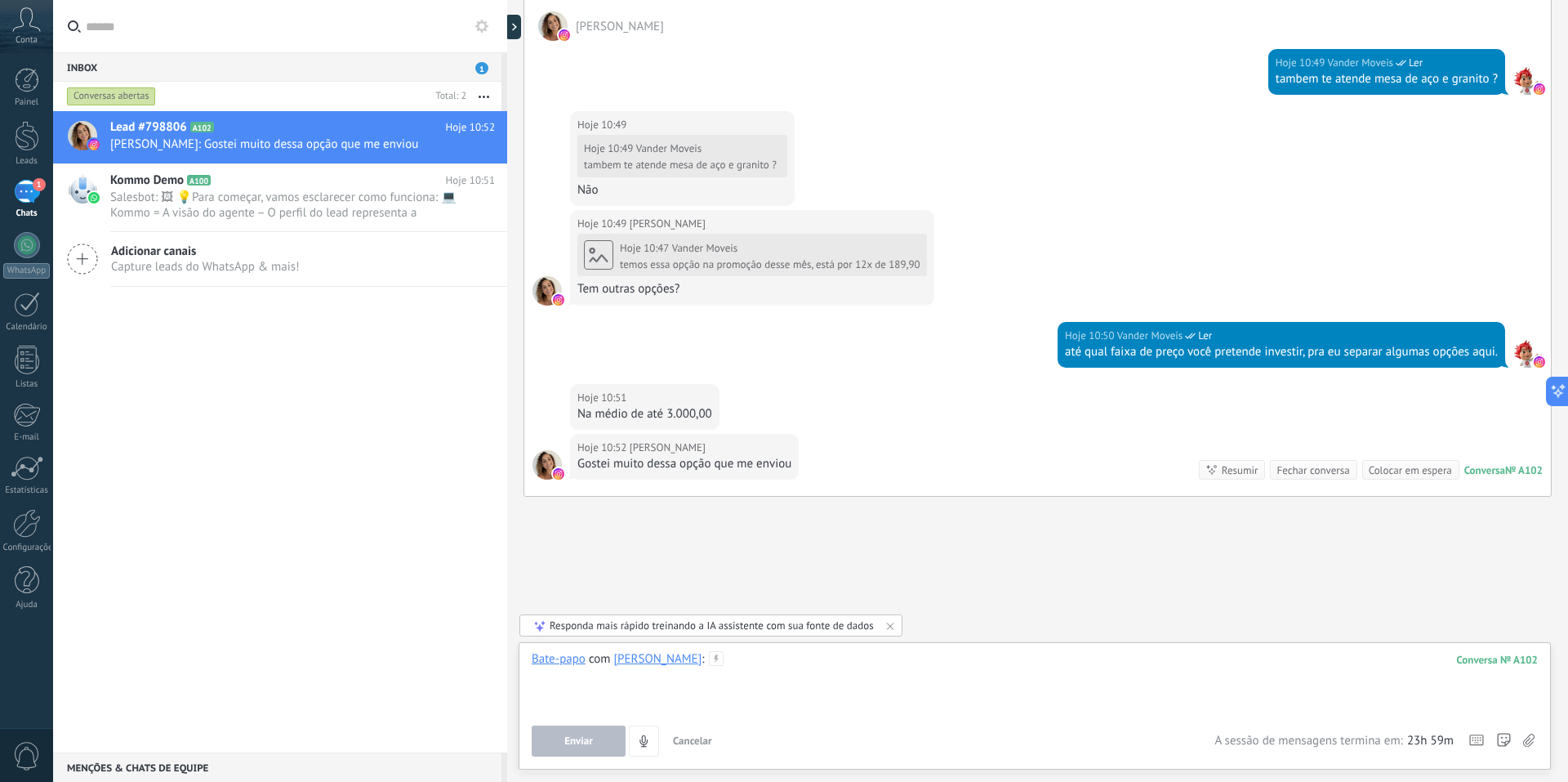
click at [756, 655] on div at bounding box center [1034, 682] width 1006 height 62
click at [910, 679] on div at bounding box center [1034, 682] width 1006 height 62
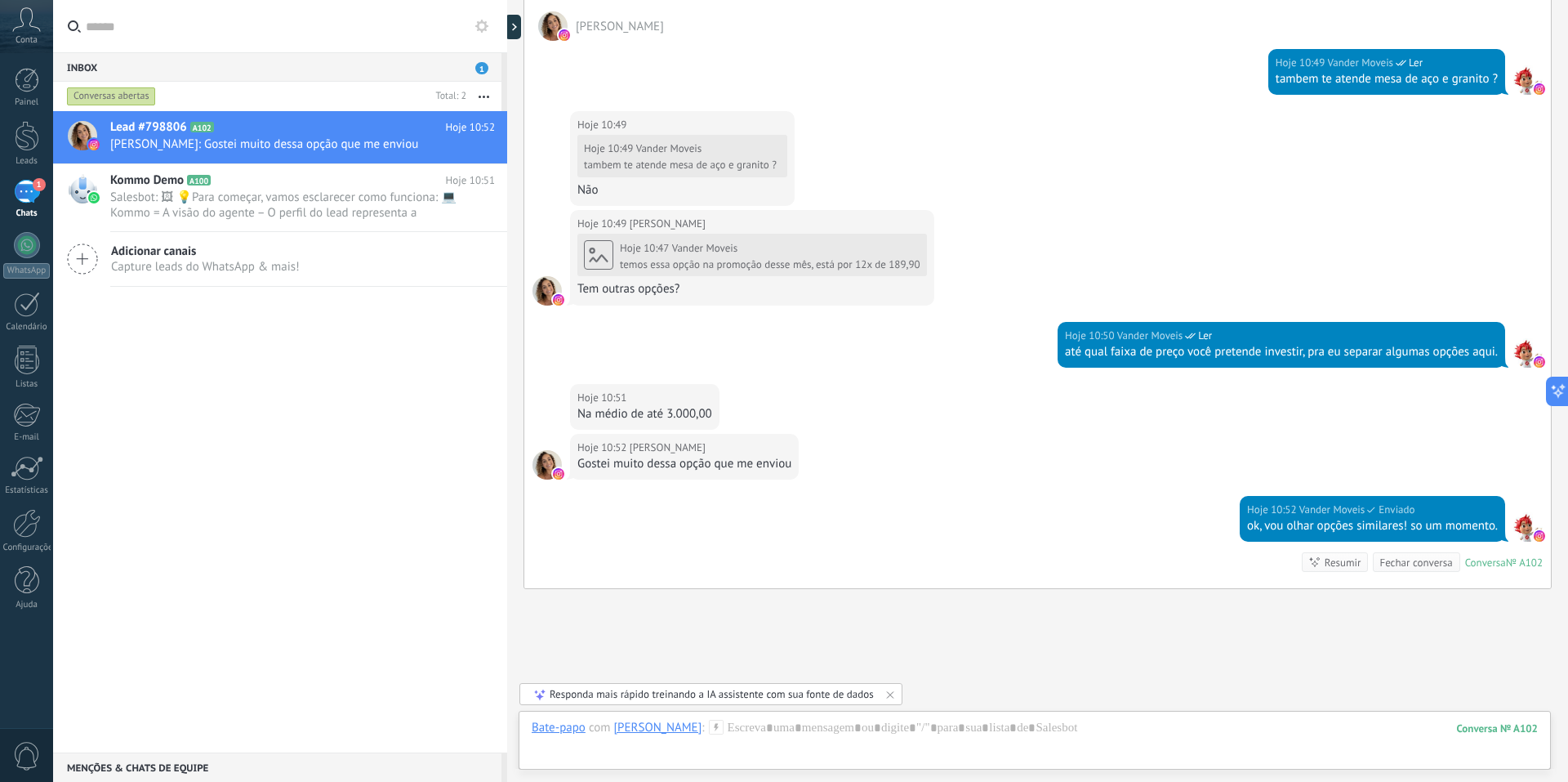
scroll to position [660, 0]
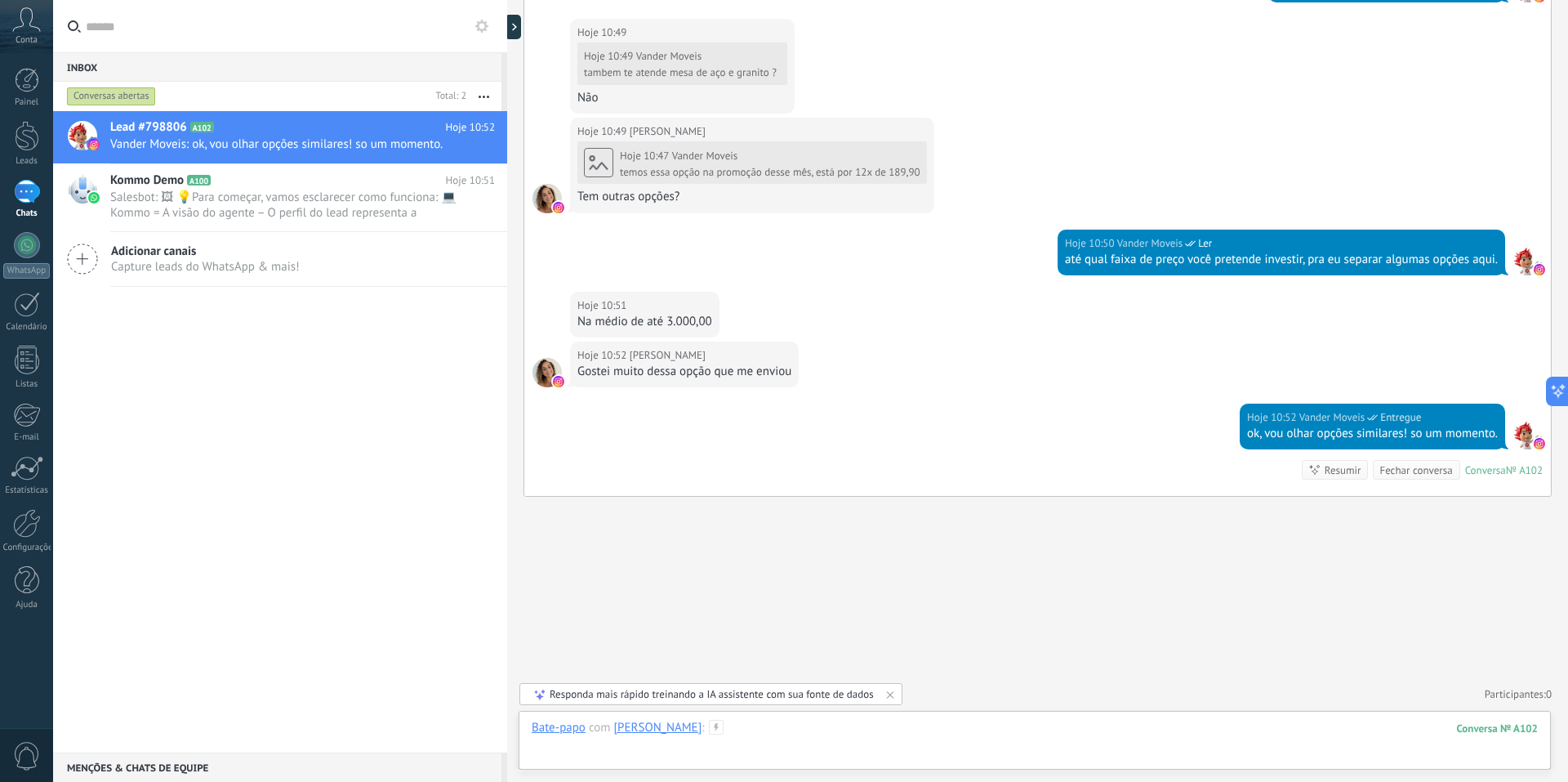
click at [813, 731] on div at bounding box center [1034, 744] width 1006 height 49
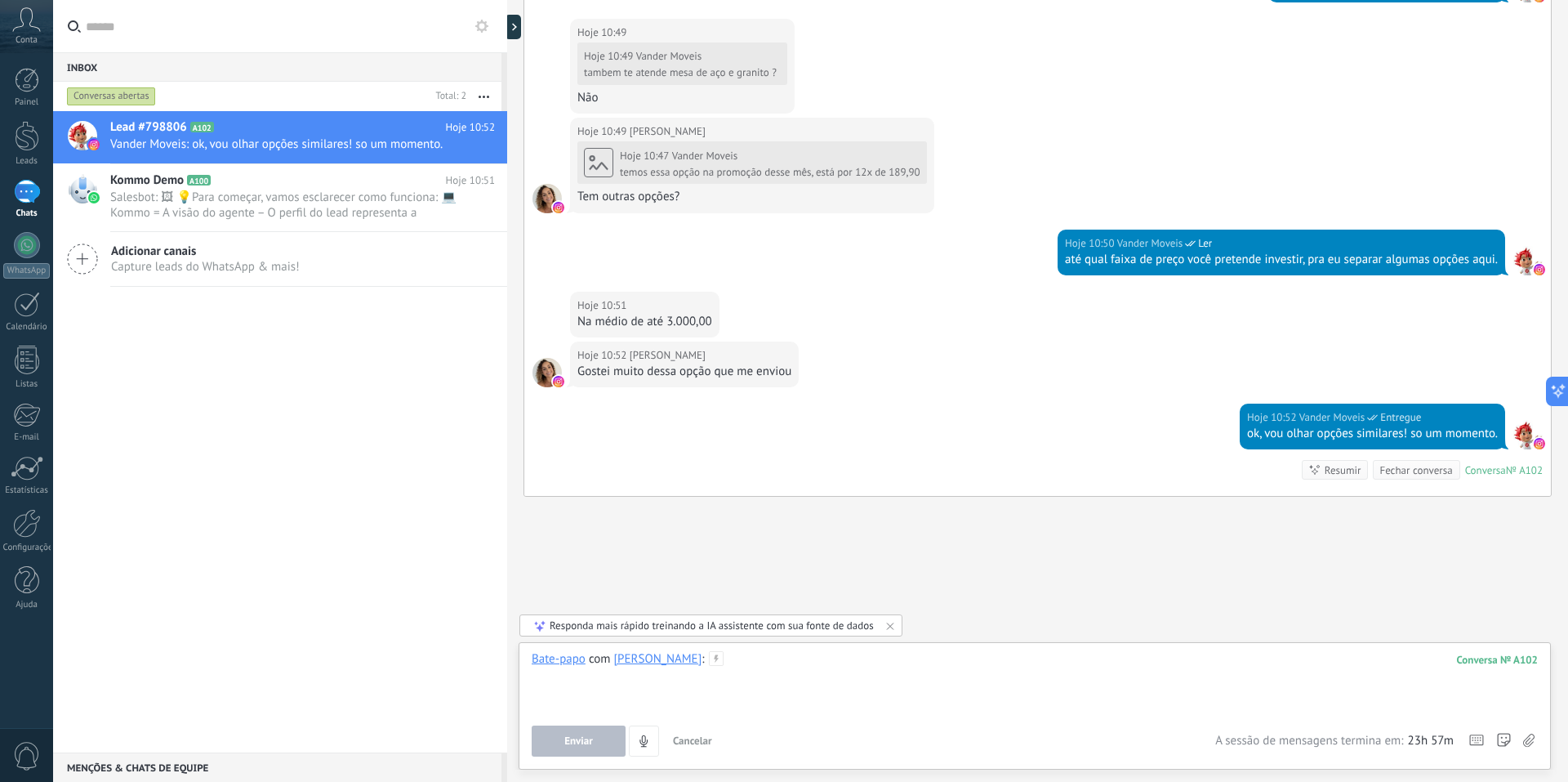
click at [792, 661] on div at bounding box center [1034, 682] width 1006 height 62
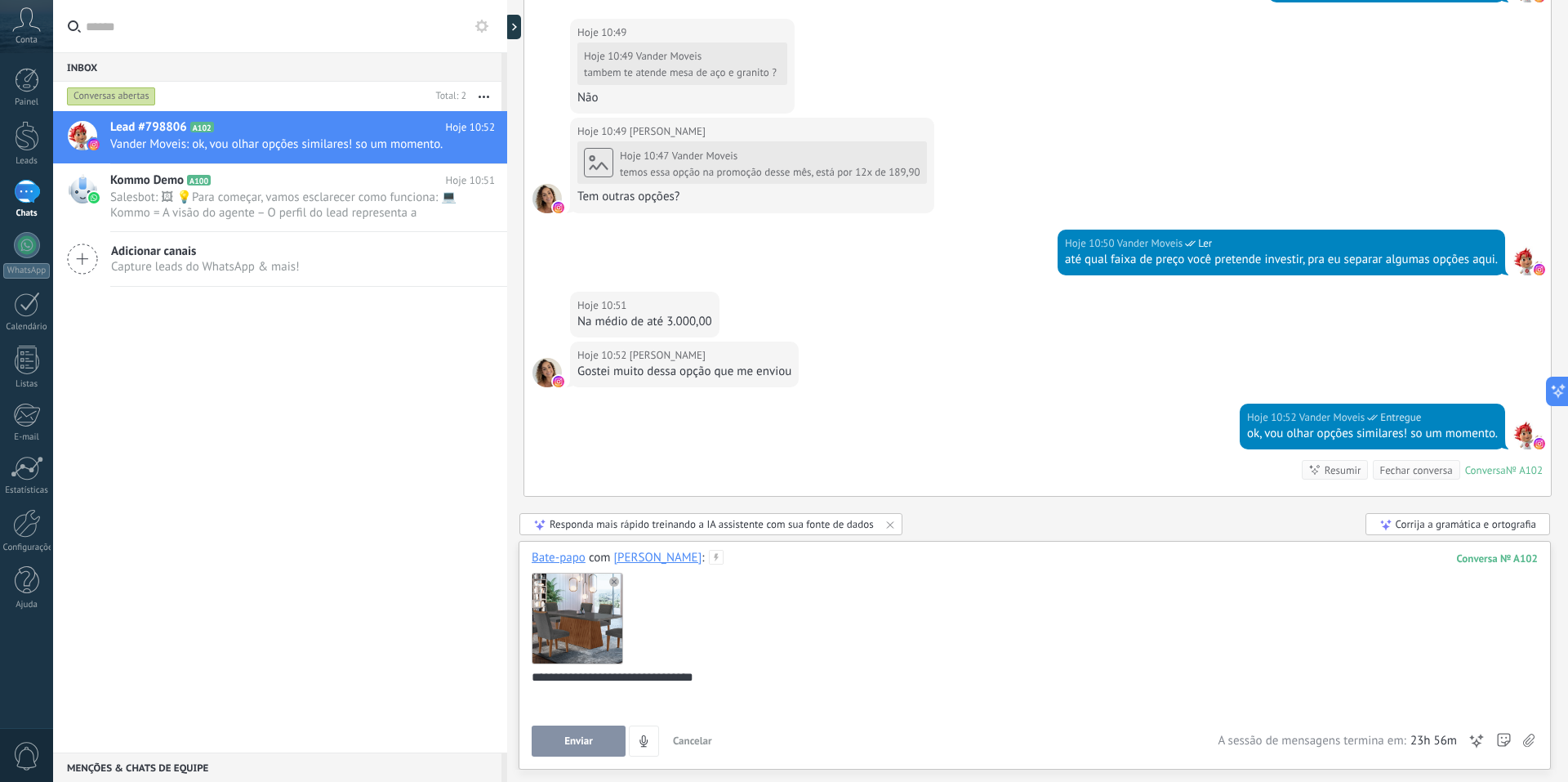
click at [741, 673] on div "**********" at bounding box center [1031, 700] width 1000 height 62
click at [806, 678] on div "**********" at bounding box center [1031, 700] width 1000 height 62
click at [821, 602] on div at bounding box center [1034, 617] width 1006 height 103
click at [821, 669] on div "**********" at bounding box center [1031, 700] width 1000 height 62
click at [883, 640] on div at bounding box center [1034, 617] width 1006 height 103
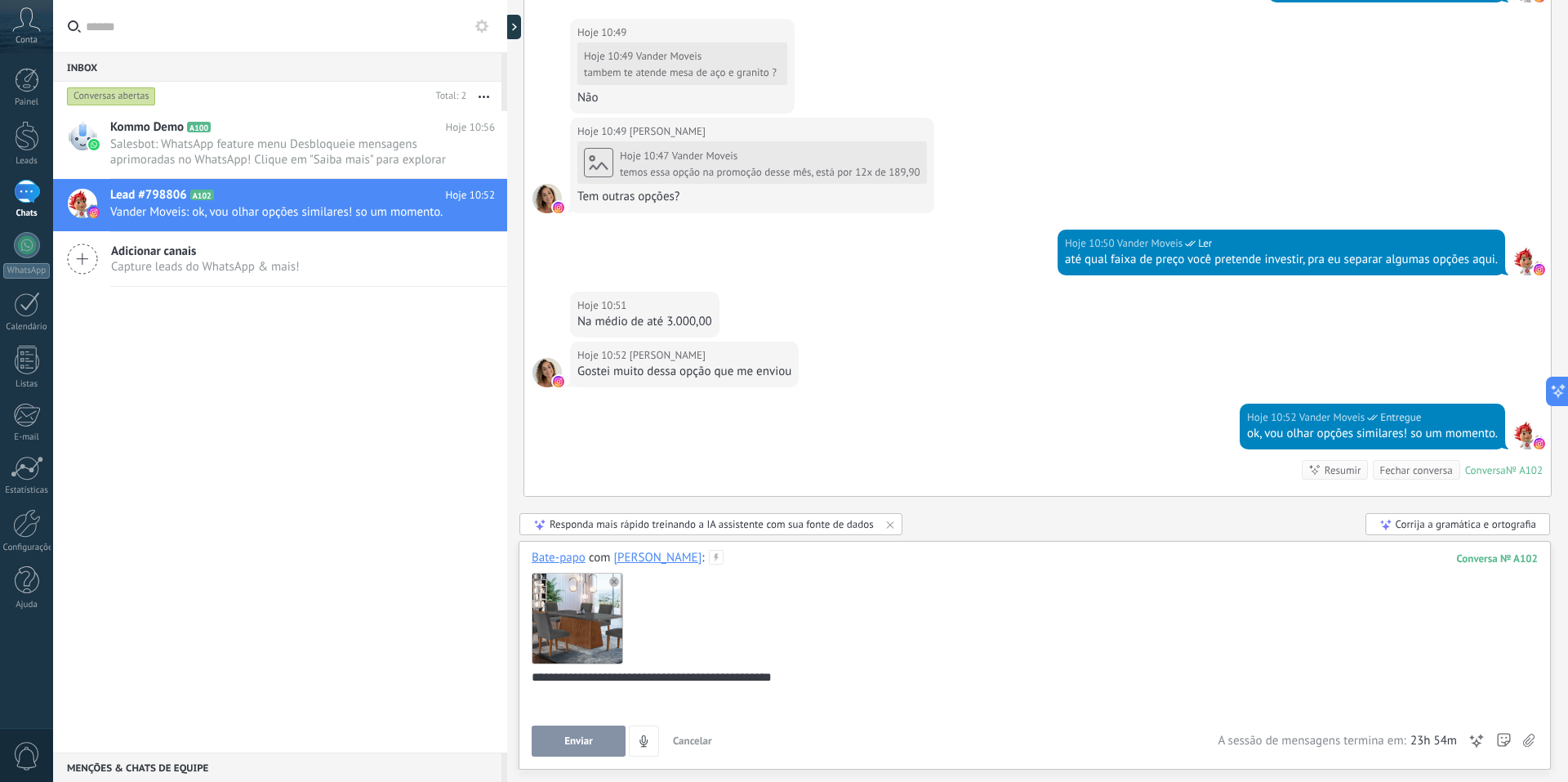
click at [840, 678] on div "**********" at bounding box center [1031, 700] width 1000 height 62
click at [829, 677] on div "**********" at bounding box center [1031, 700] width 1000 height 62
click at [802, 698] on div "**********" at bounding box center [1031, 700] width 1000 height 62
click at [750, 670] on div "**********" at bounding box center [1031, 700] width 1000 height 62
click at [533, 689] on div "**********" at bounding box center [1031, 694] width 1000 height 16
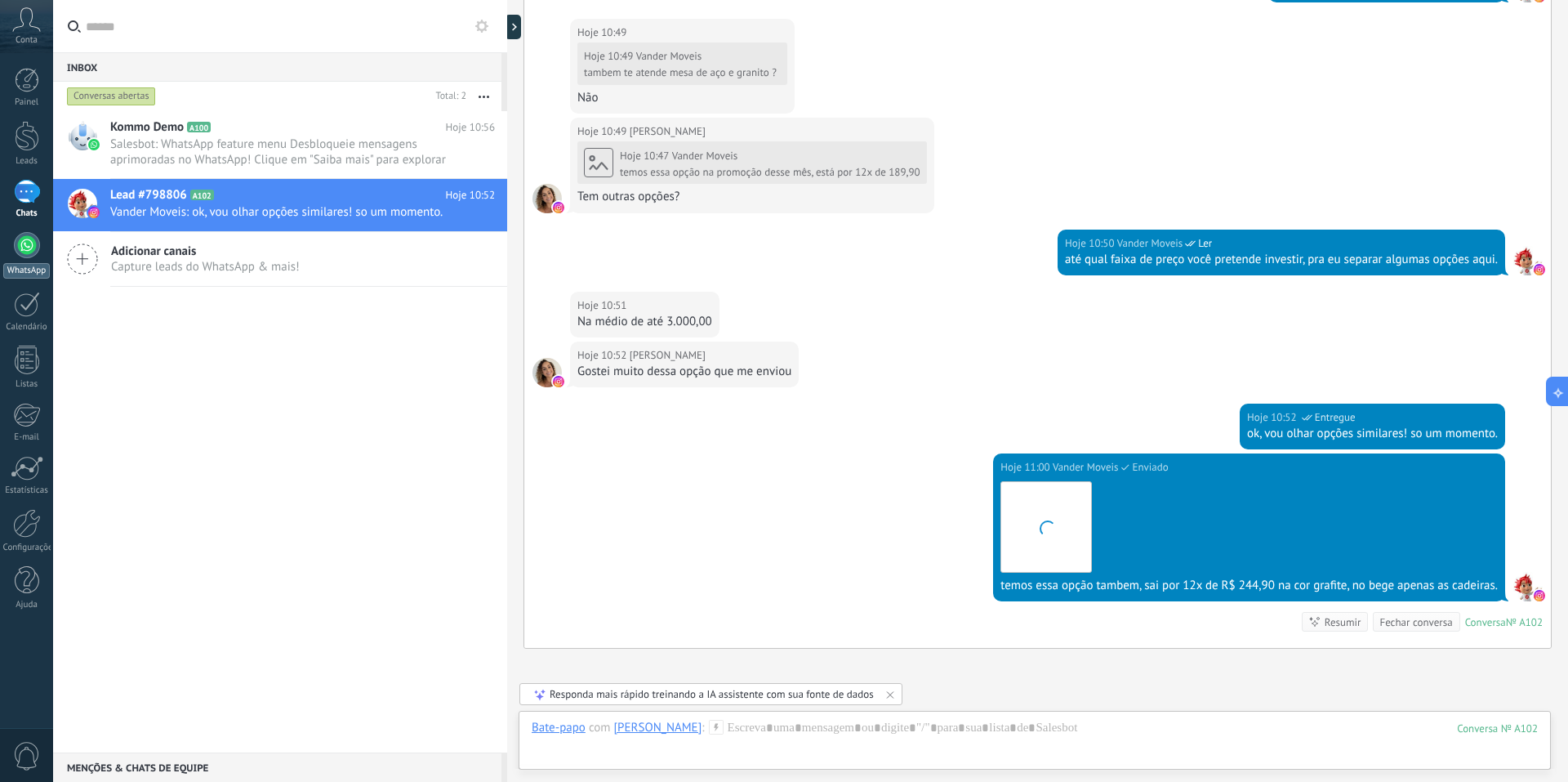
scroll to position [813, 0]
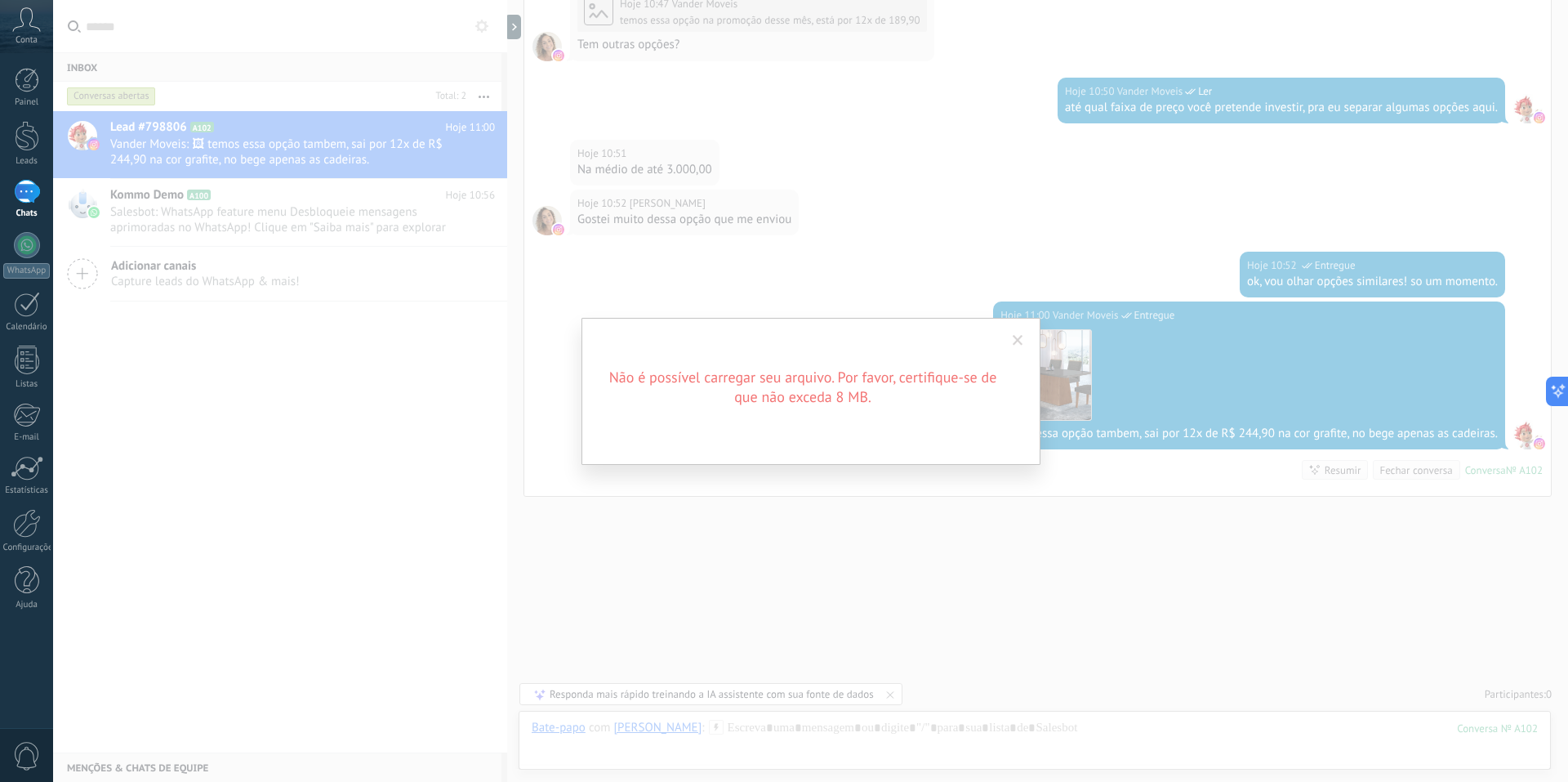
click at [1011, 340] on span at bounding box center [1017, 341] width 27 height 28
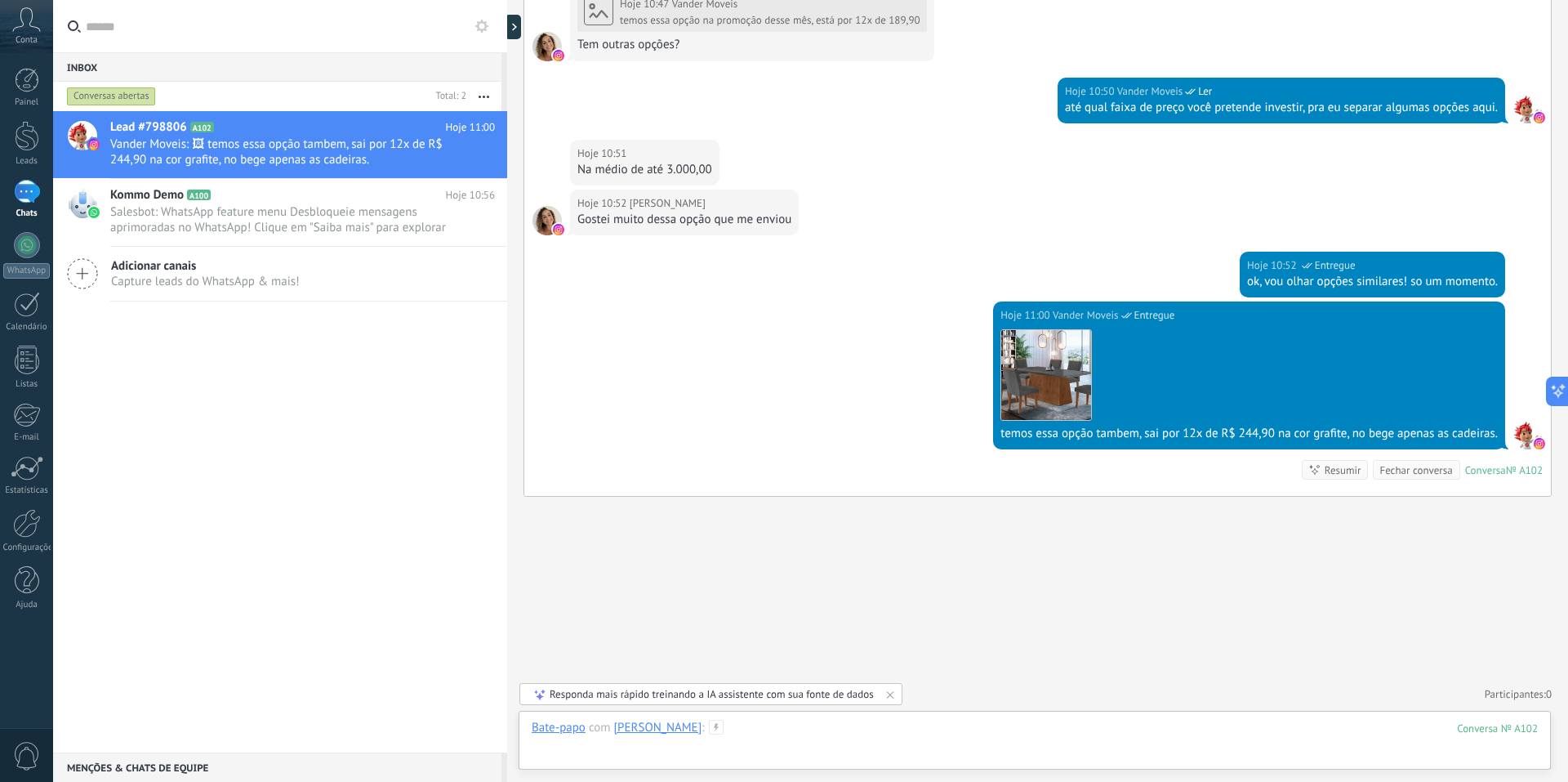
click at [999, 737] on div at bounding box center [1034, 744] width 1006 height 49
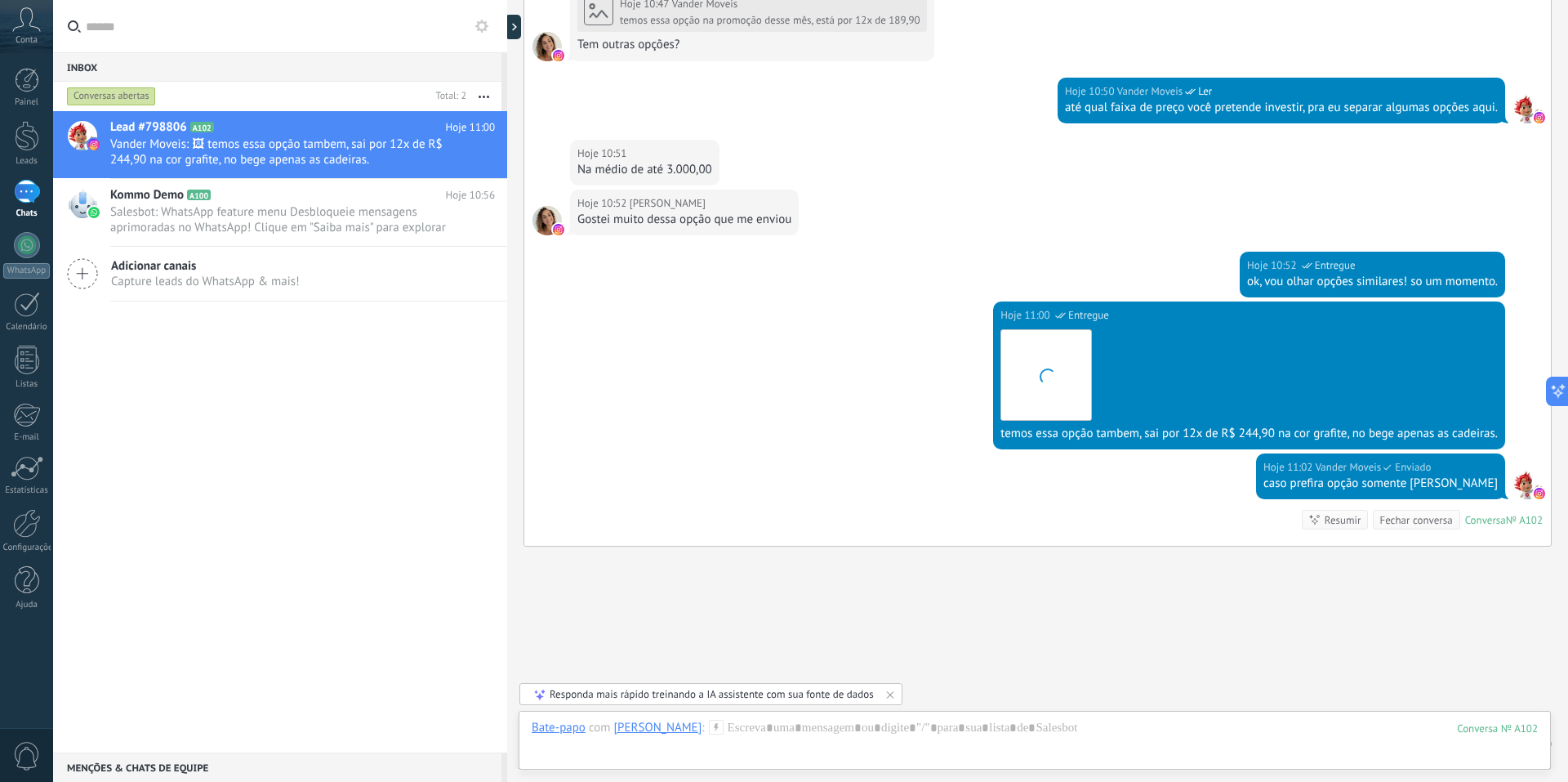
scroll to position [862, 0]
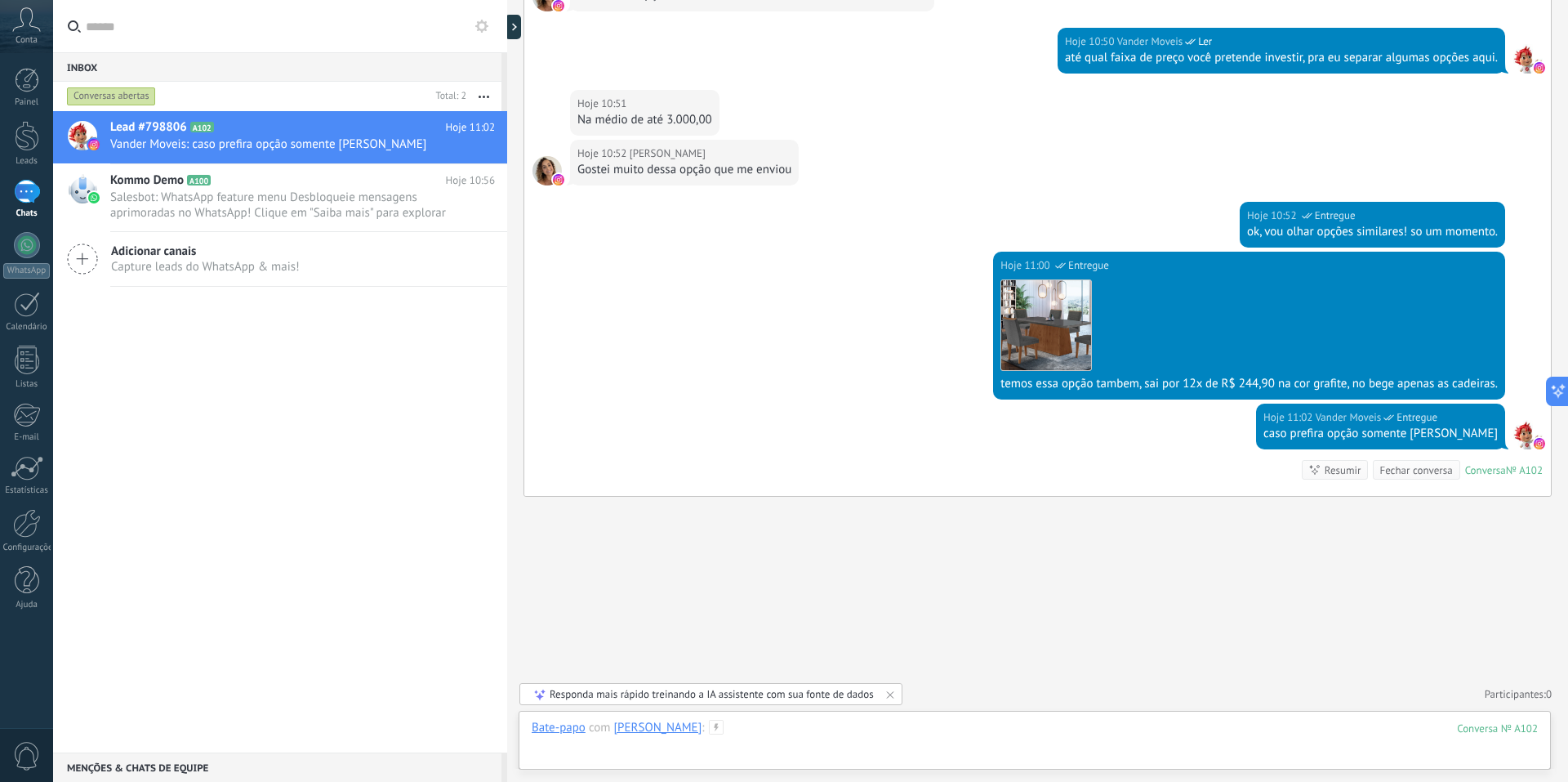
click at [959, 729] on div at bounding box center [1034, 744] width 1006 height 49
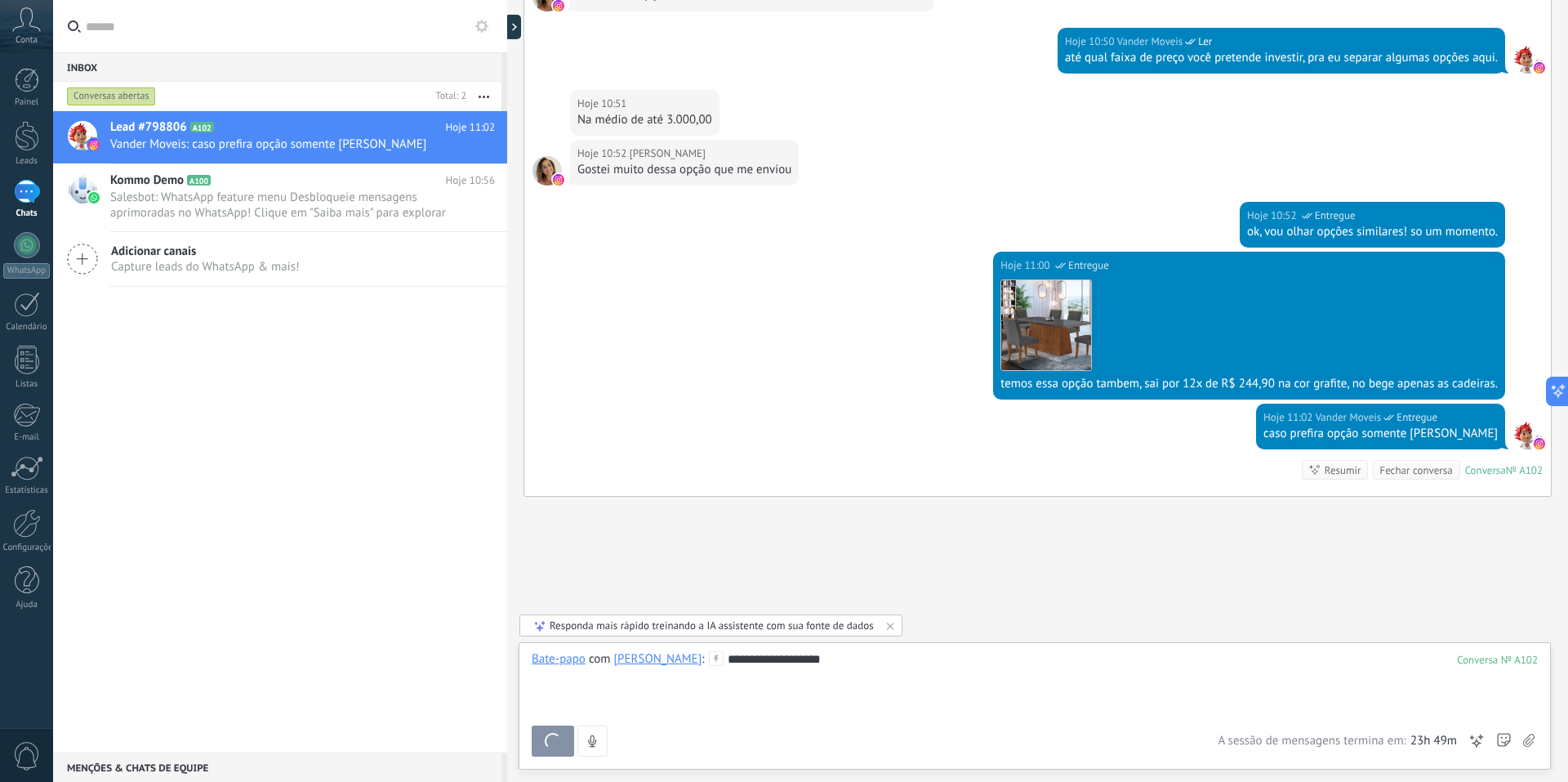
scroll to position [912, 0]
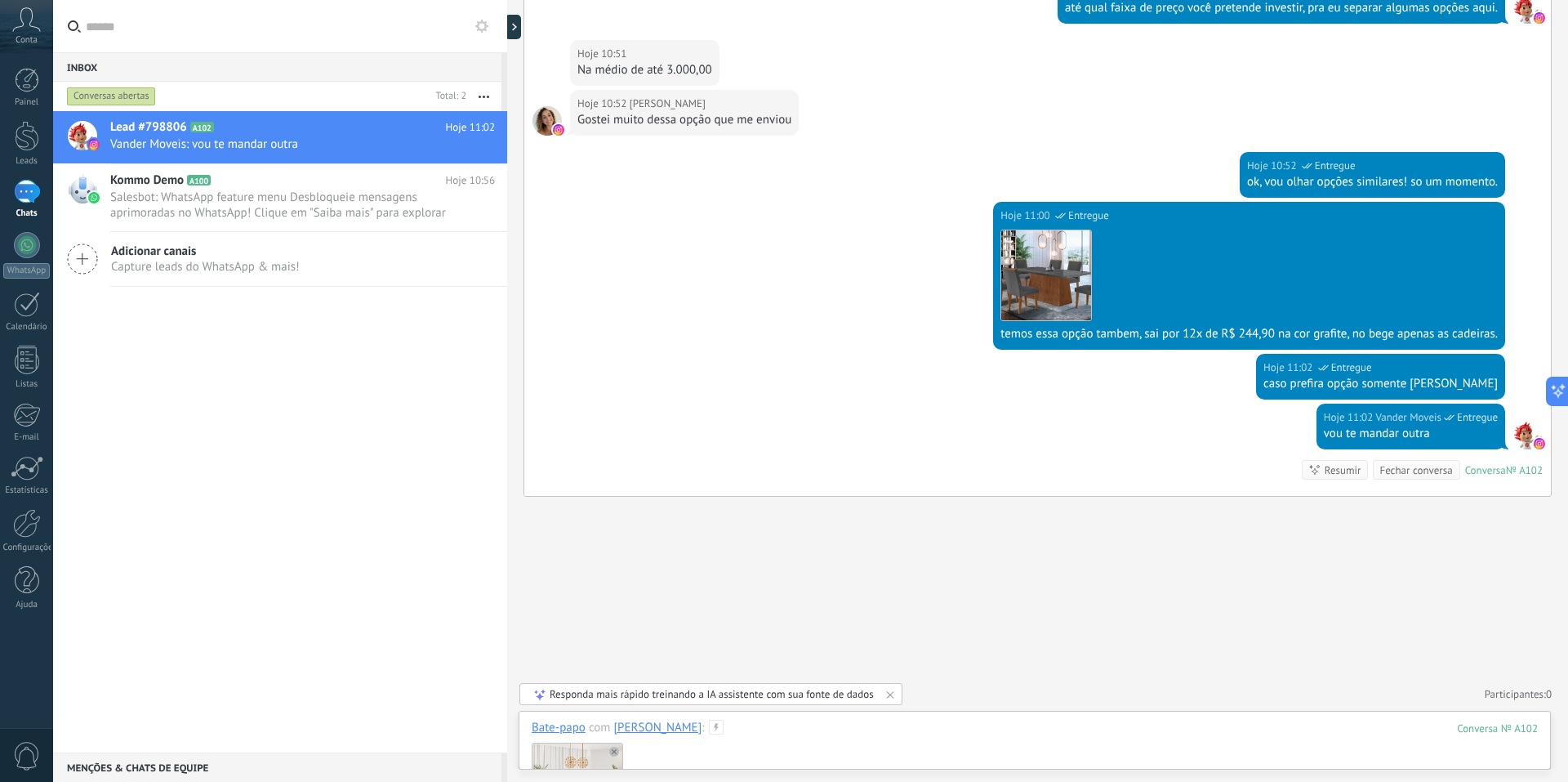
click at [757, 742] on div at bounding box center [1034, 788] width 1006 height 103
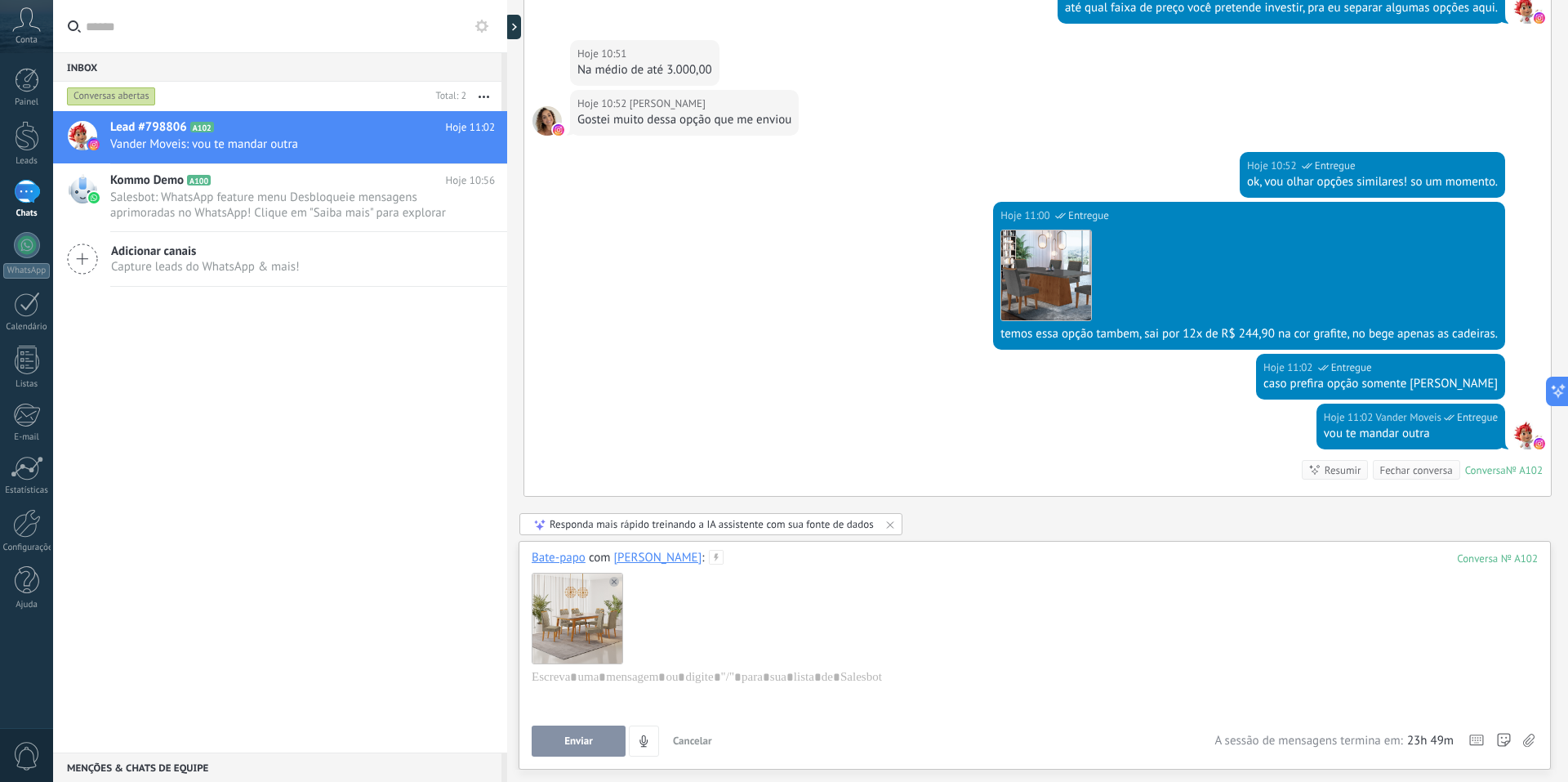
click at [717, 646] on div at bounding box center [1034, 617] width 1006 height 103
click at [721, 683] on div at bounding box center [1034, 700] width 1006 height 62
click at [704, 682] on div "**********" at bounding box center [1031, 700] width 1000 height 62
click at [781, 602] on div at bounding box center [1034, 617] width 1006 height 103
click at [746, 662] on div at bounding box center [1034, 617] width 1006 height 103
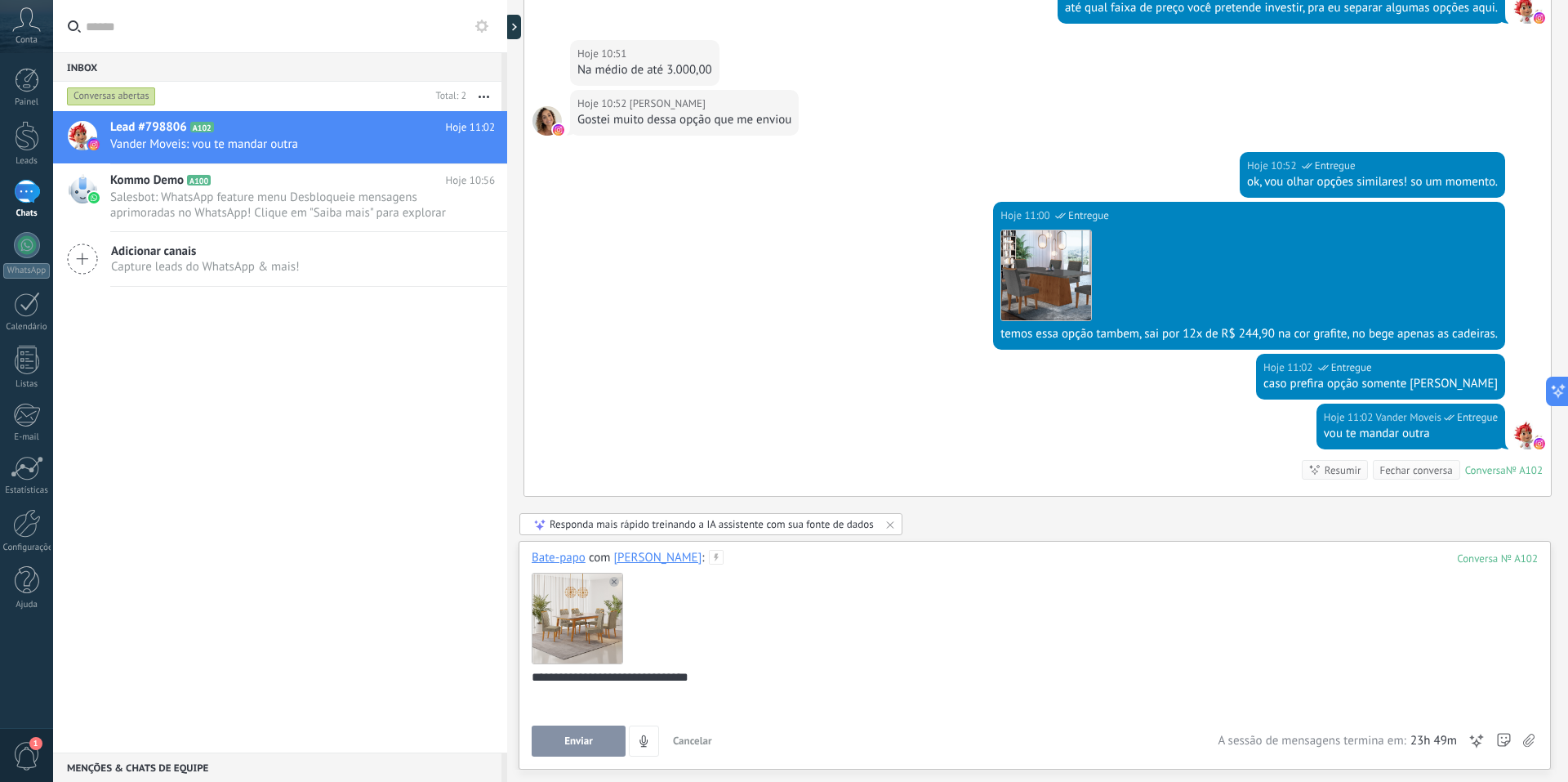
click at [743, 678] on div "**********" at bounding box center [1031, 700] width 1000 height 62
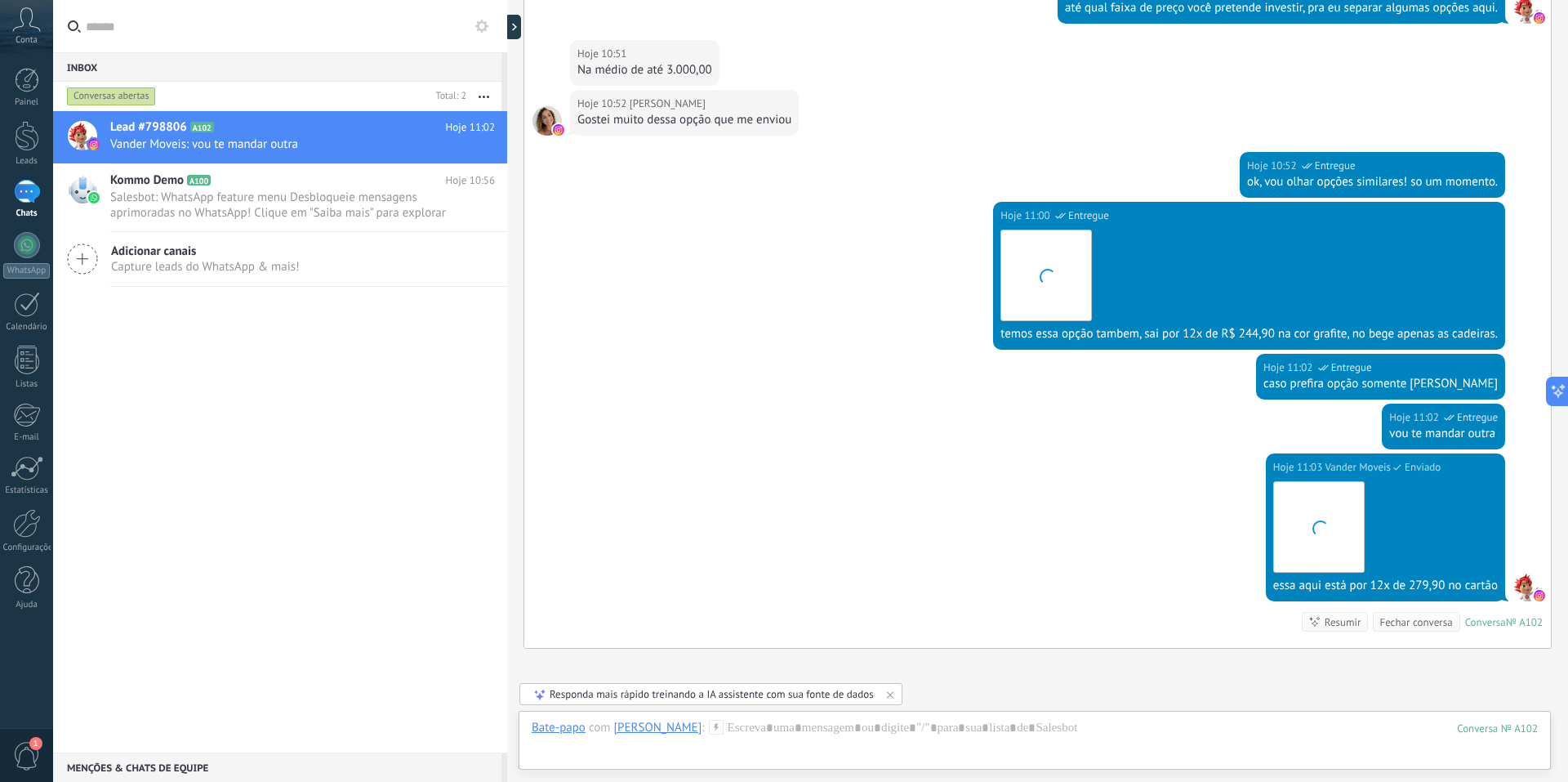
scroll to position [1064, 0]
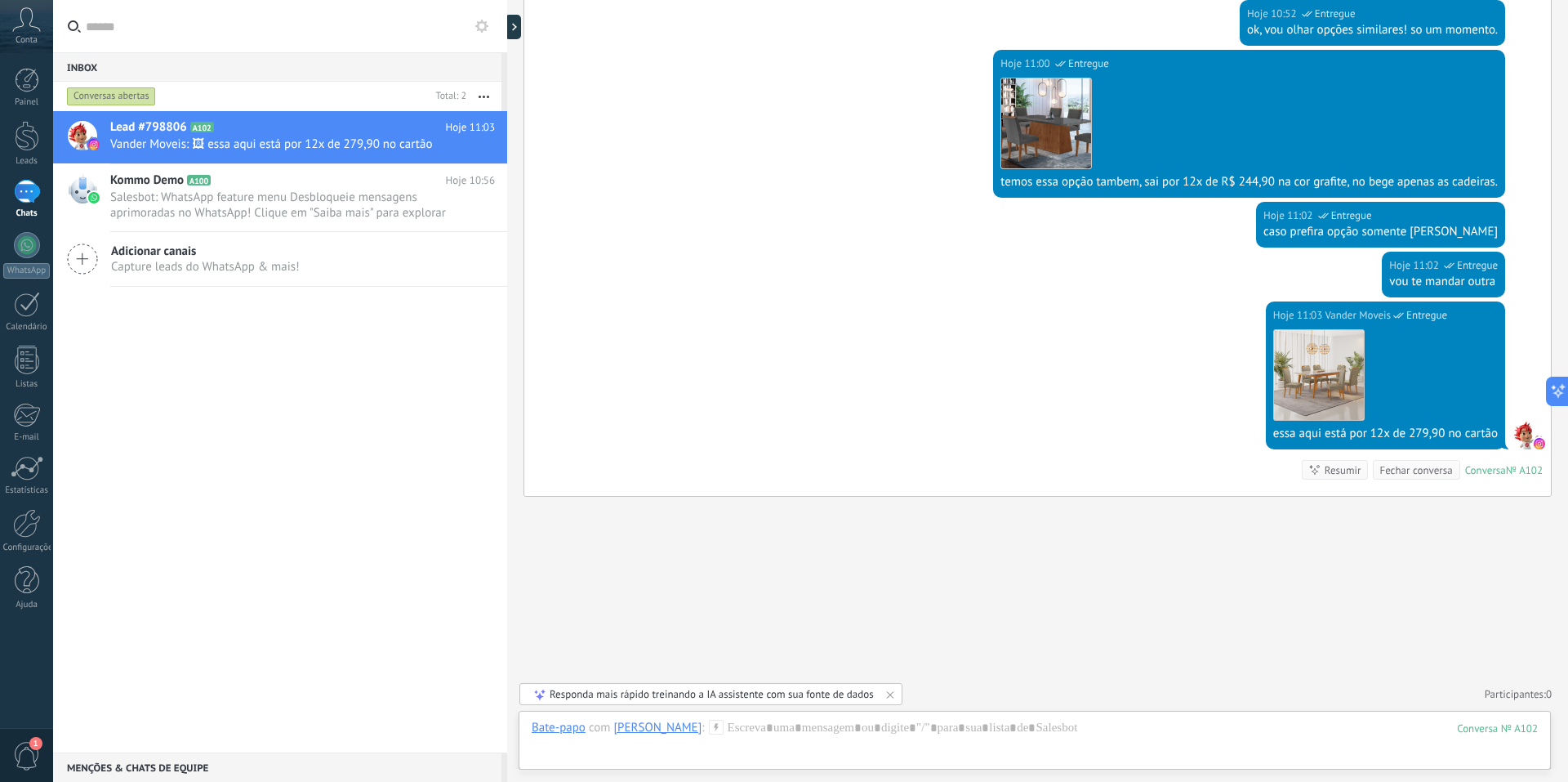
click at [930, 724] on div at bounding box center [1034, 744] width 1006 height 49
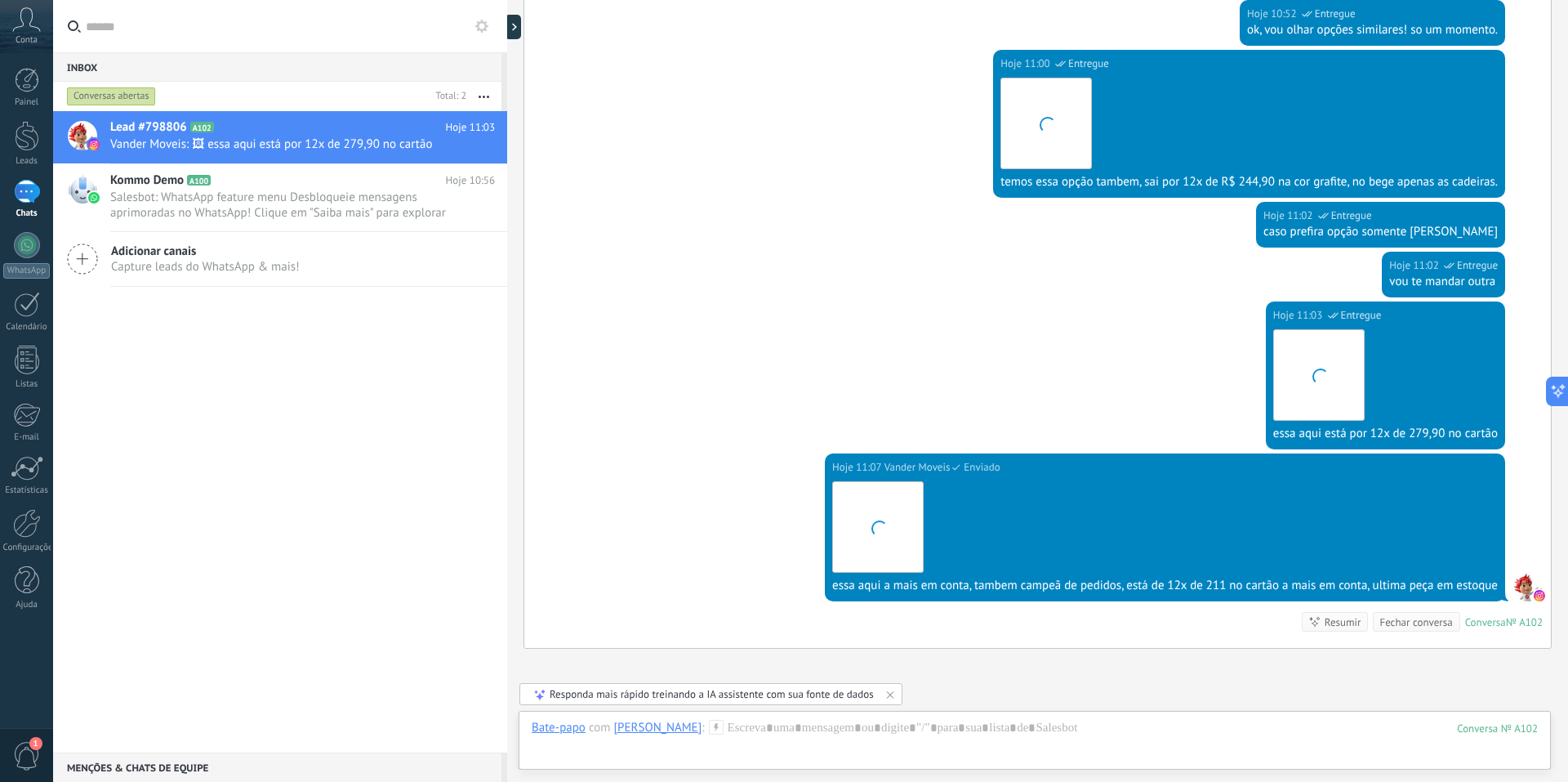
scroll to position [1216, 0]
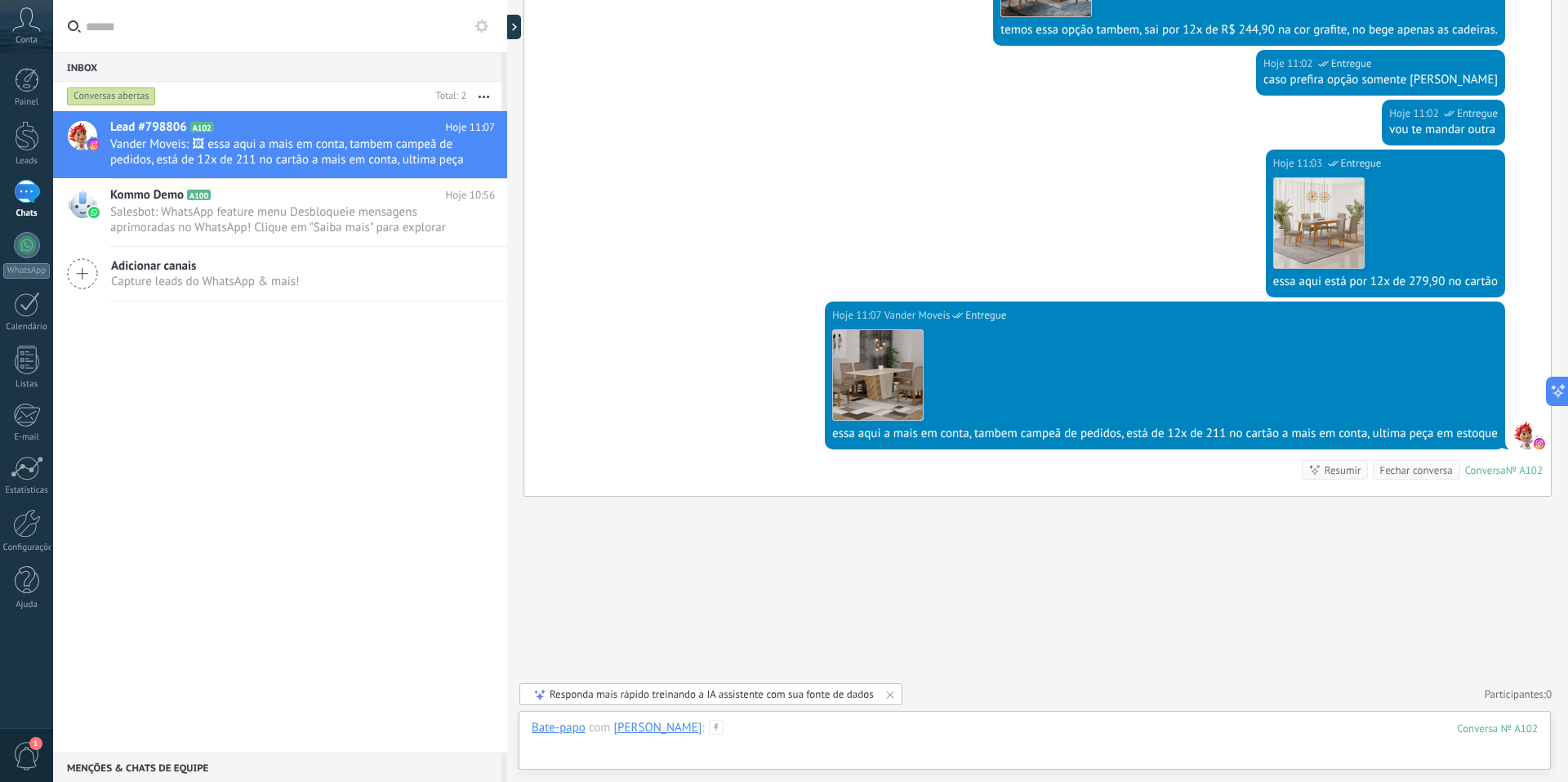
click at [1058, 724] on div at bounding box center [1034, 744] width 1006 height 49
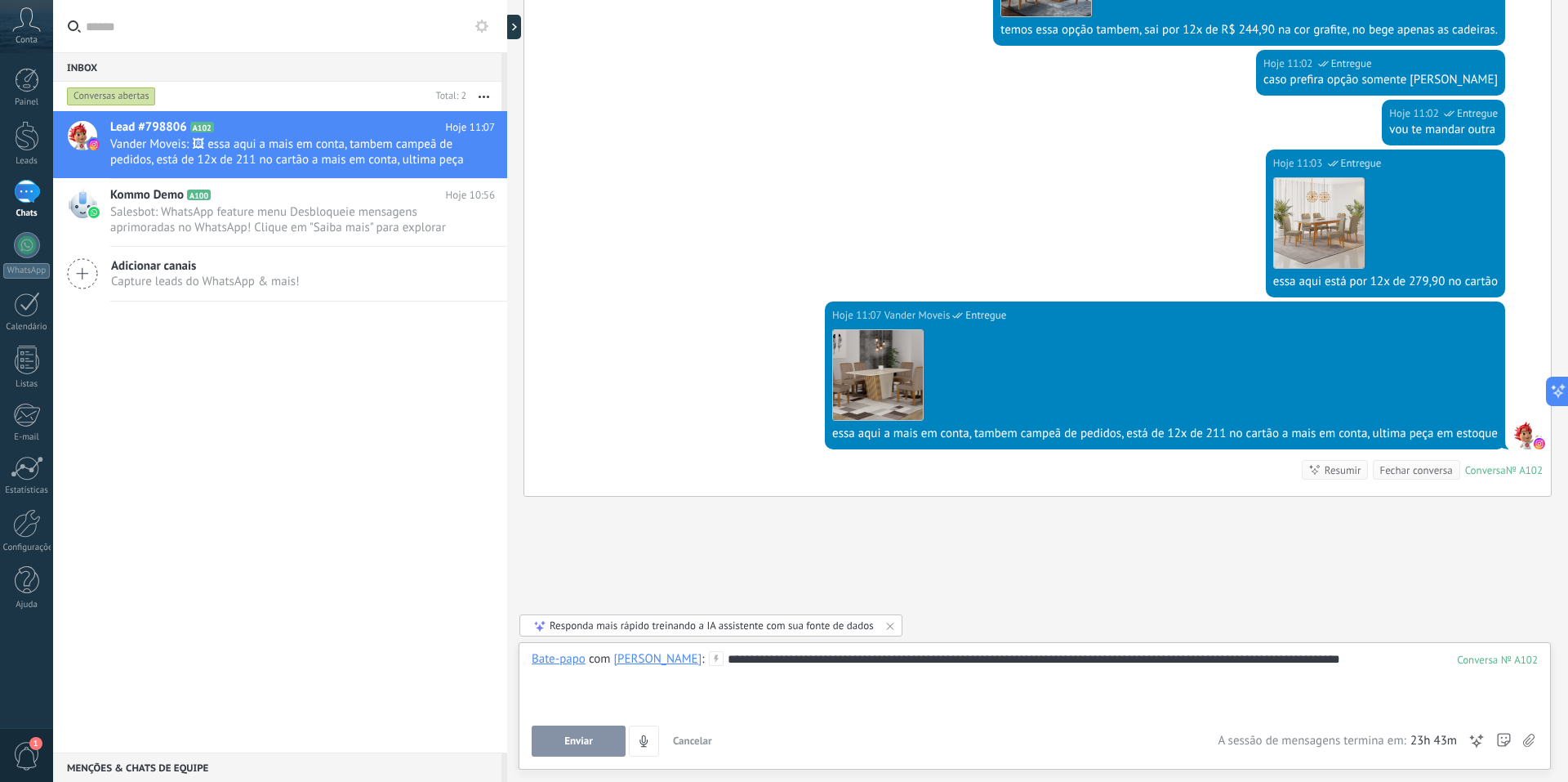
click at [1404, 663] on div "**********" at bounding box center [1034, 682] width 1006 height 62
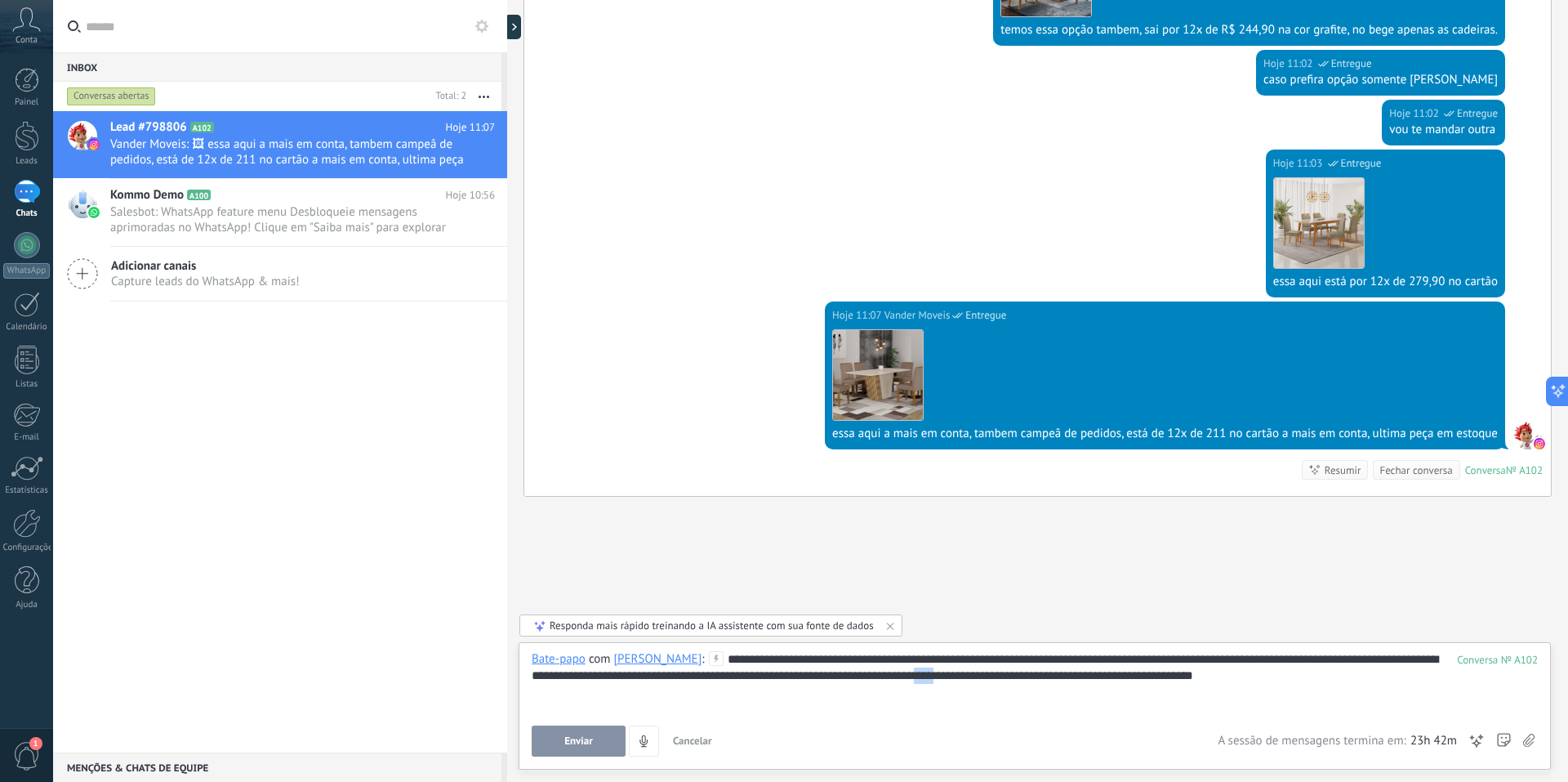
drag, startPoint x: 1018, startPoint y: 673, endPoint x: 993, endPoint y: 674, distance: 25.0
click at [993, 674] on div "**********" at bounding box center [1034, 682] width 1006 height 62
click at [1334, 684] on div "**********" at bounding box center [1034, 682] width 1006 height 62
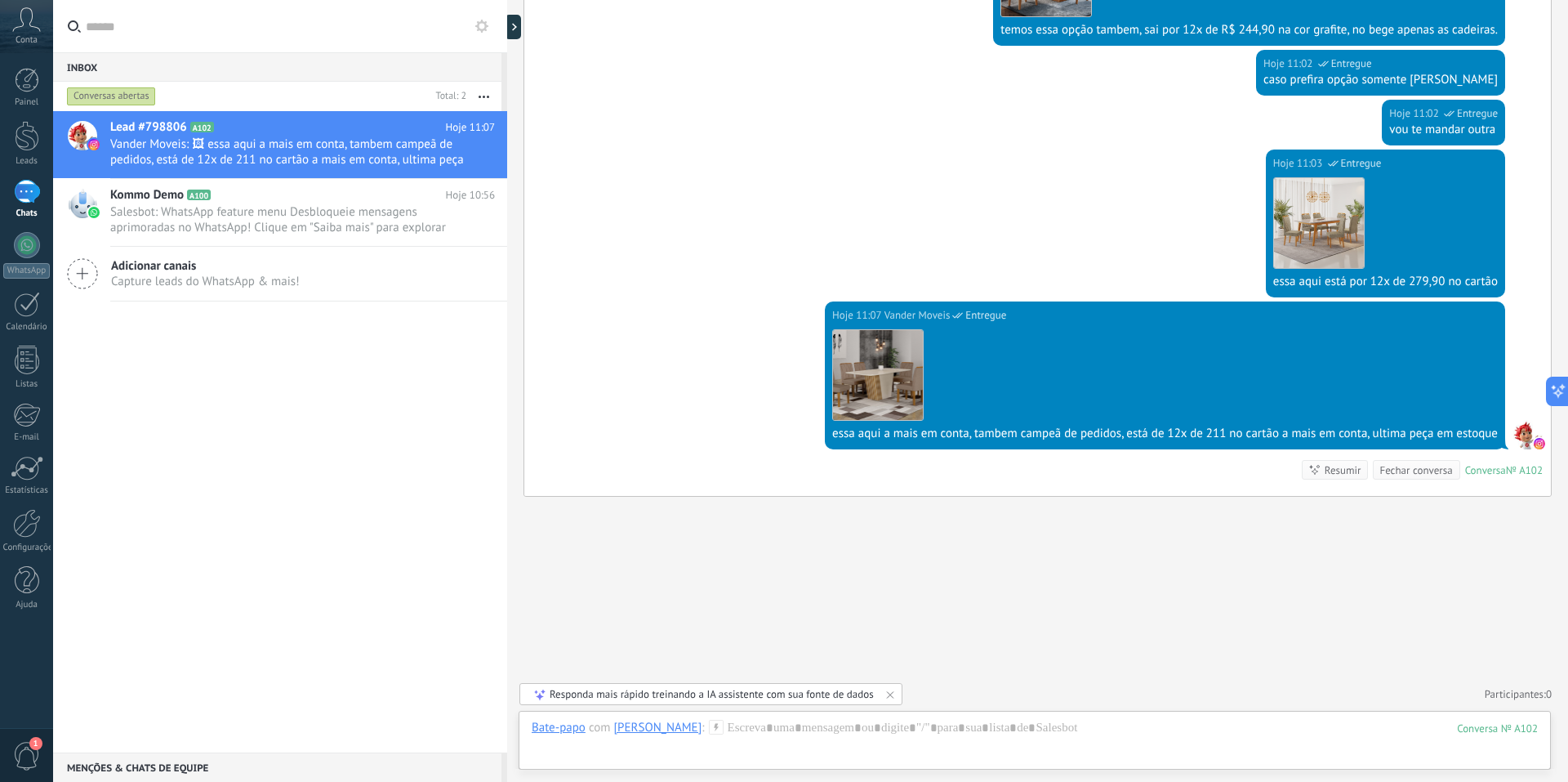
scroll to position [1299, 0]
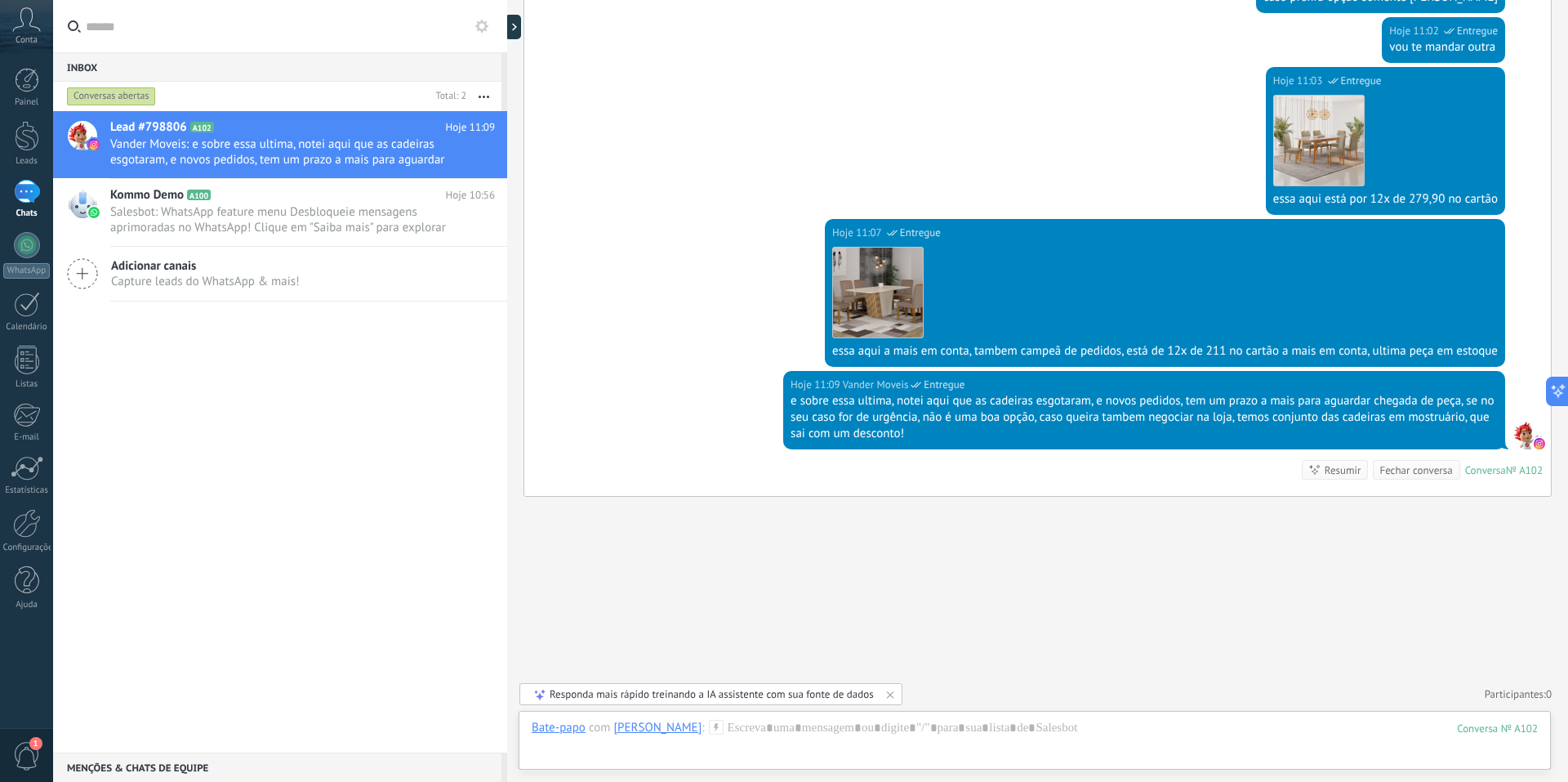
click at [1291, 418] on div "e sobre essa ultima, notei aqui que as cadeiras esgotaram, e novos pedidos, tem…" at bounding box center [1144, 417] width 708 height 49
drag, startPoint x: 1339, startPoint y: 420, endPoint x: 1000, endPoint y: 495, distance: 347.2
click at [1000, 495] on div "Hoje 11:09 Vander Moveis Entregue e sobre essa ultima, notei aqui que as cadeir…" at bounding box center [1038, 433] width 1027 height 125
click at [827, 426] on div "e sobre essa ultima, notei aqui que as cadeiras esgotaram, e novos pedidos, tem…" at bounding box center [1144, 417] width 708 height 49
click at [466, 156] on icon at bounding box center [471, 160] width 20 height 20
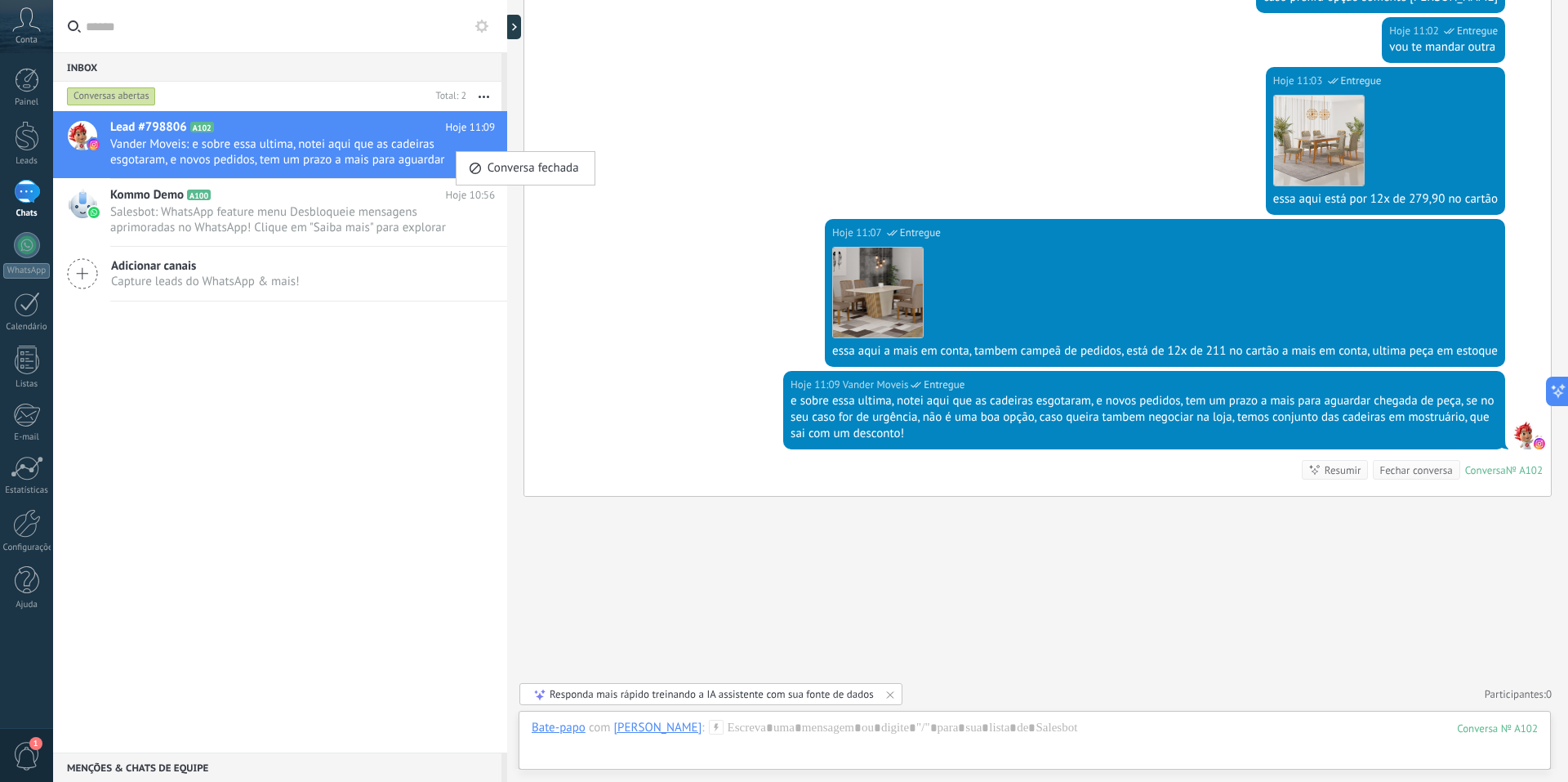
click at [401, 149] on div at bounding box center [784, 391] width 1568 height 782
click at [487, 98] on button "button" at bounding box center [484, 96] width 35 height 29
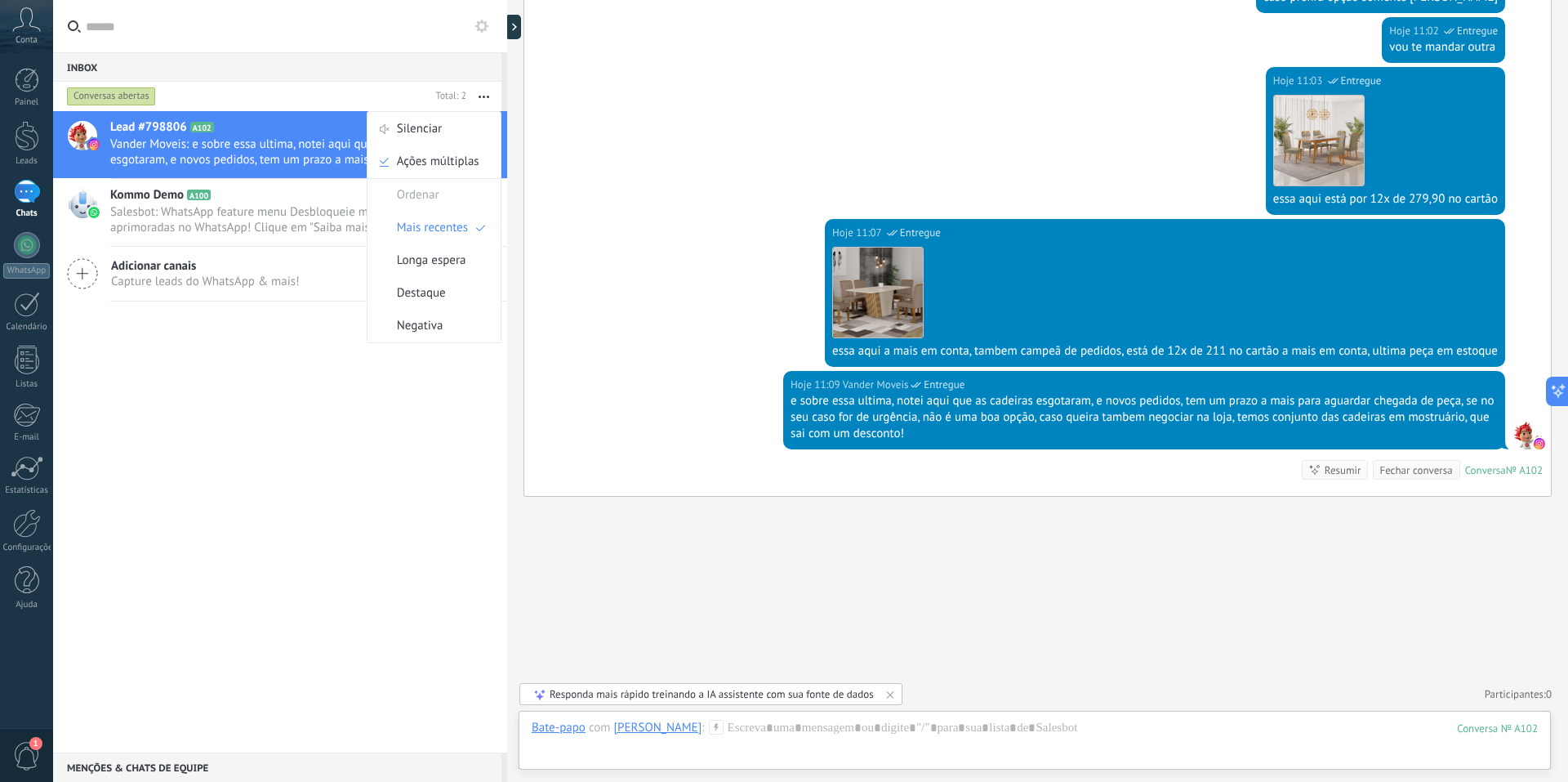
click at [301, 142] on span "Vander Moveis: e sobre essa ultima, notei aqui que as cadeiras esgotaram, e nov…" at bounding box center [287, 152] width 354 height 31
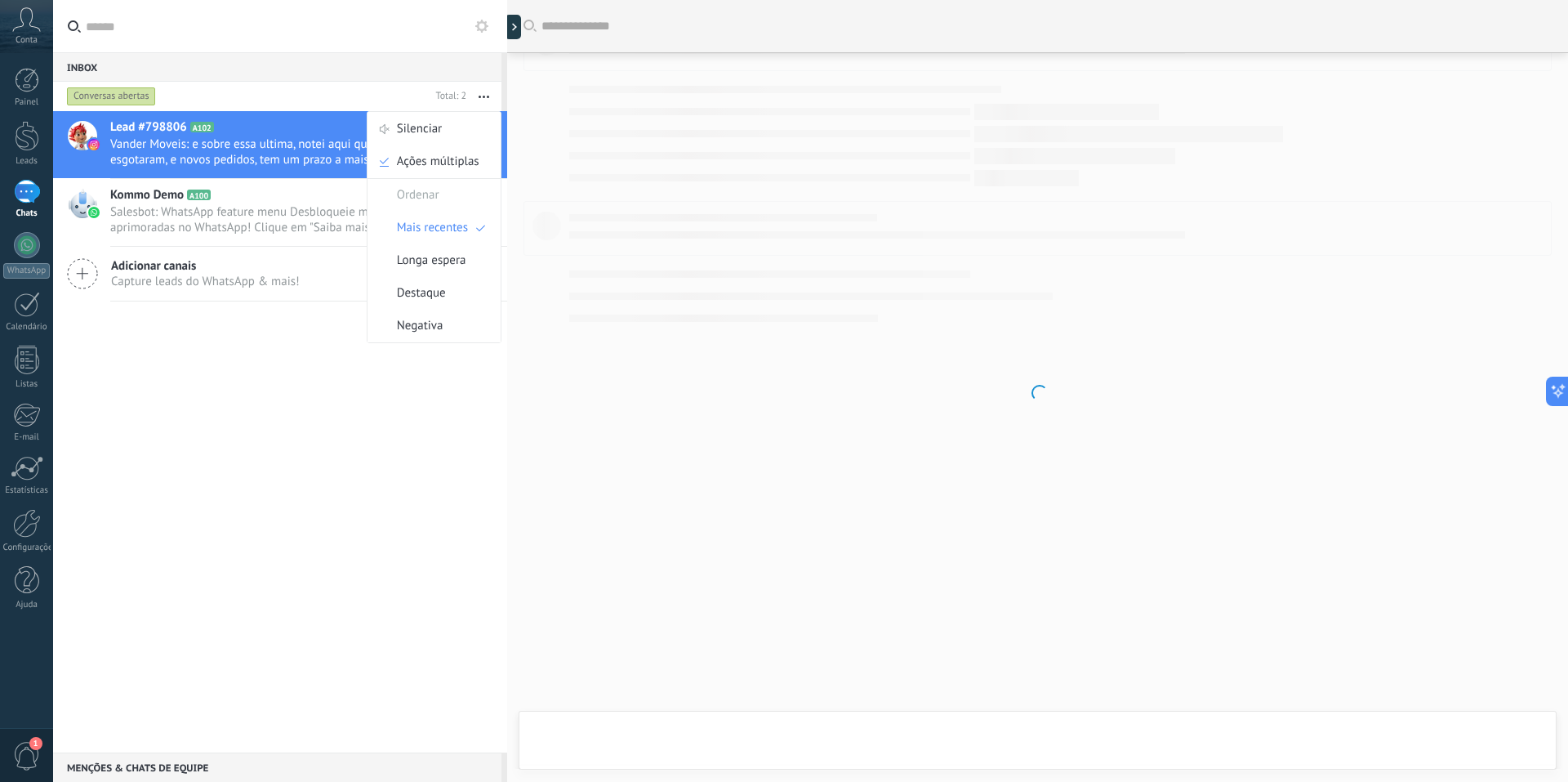
scroll to position [1026, 0]
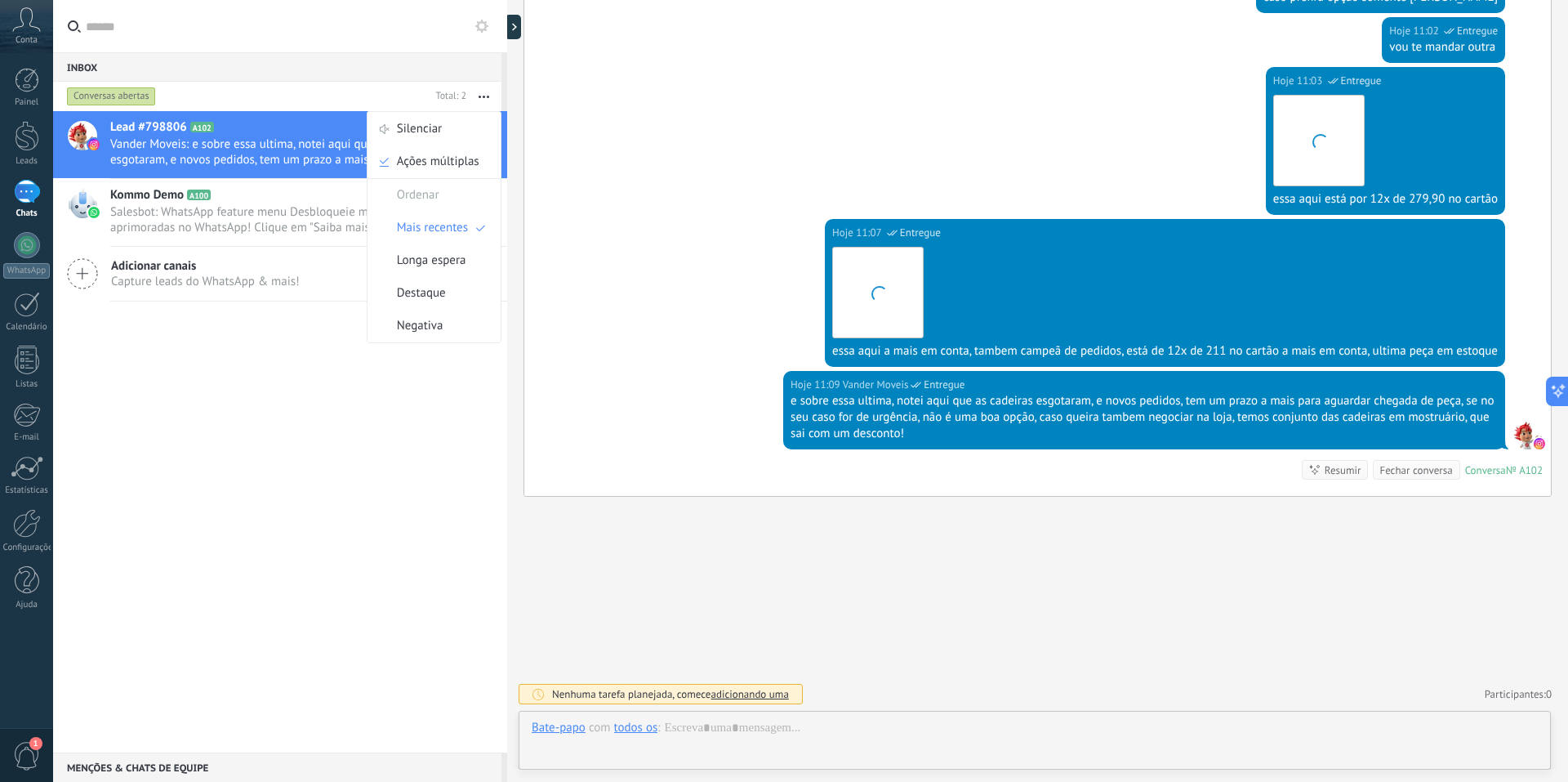
click at [266, 156] on span "Vander Moveis: e sobre essa ultima, notei aqui que as cadeiras esgotaram, e nov…" at bounding box center [287, 152] width 354 height 31
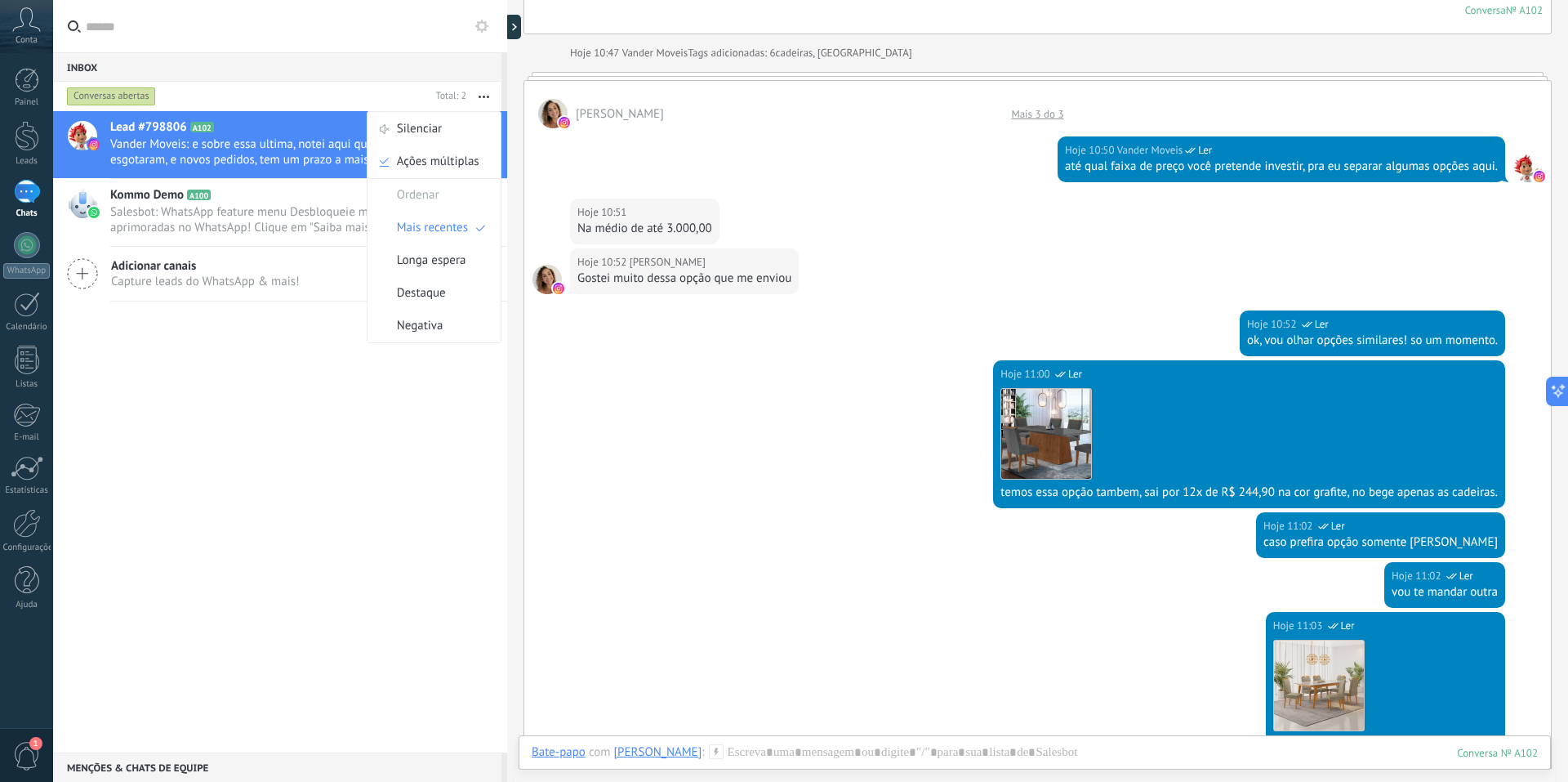
scroll to position [917, 0]
